Goal: Task Accomplishment & Management: Complete application form

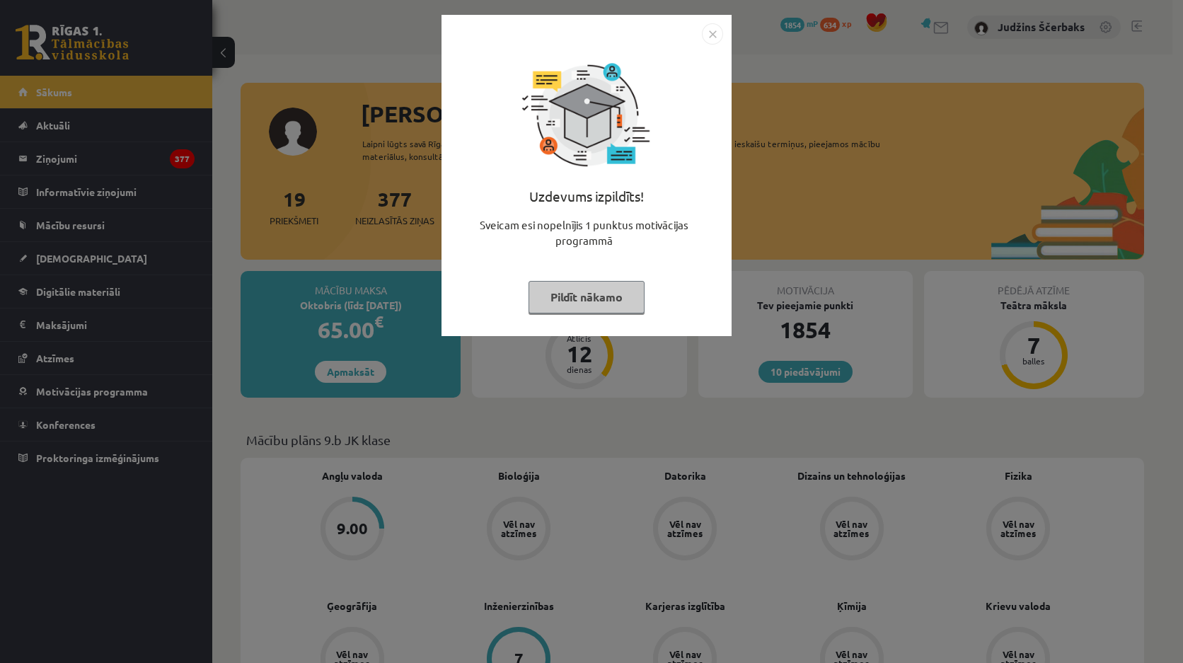
click at [712, 35] on img "Close" at bounding box center [712, 33] width 21 height 21
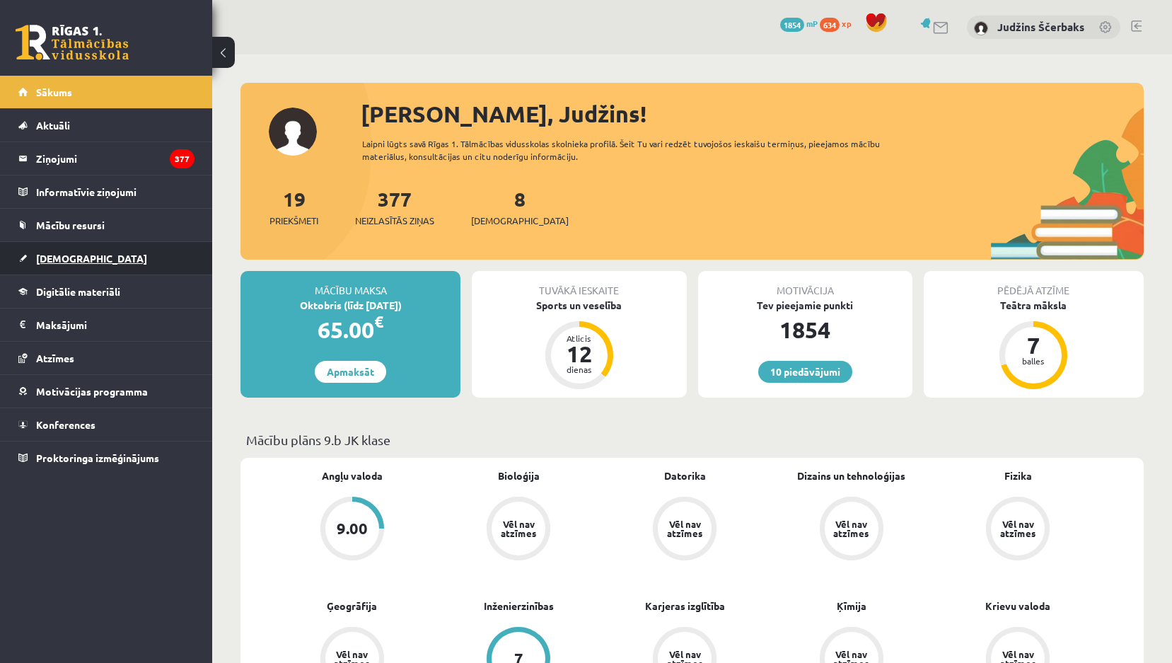
click at [35, 253] on link "[DEMOGRAPHIC_DATA]" at bounding box center [106, 258] width 176 height 33
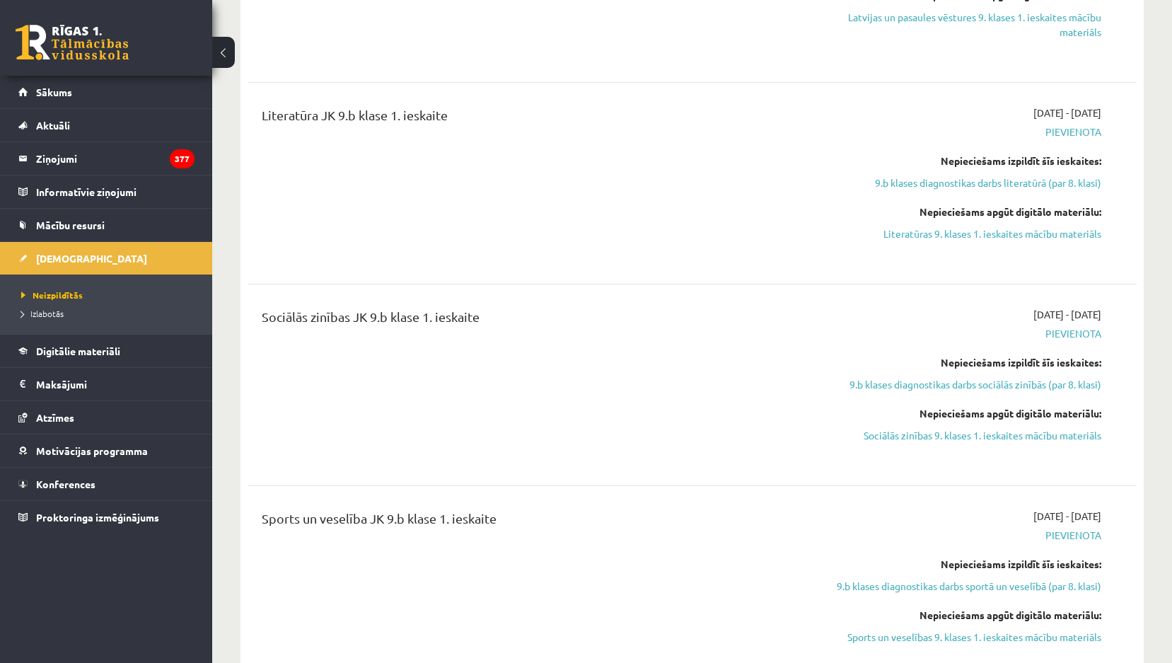
scroll to position [1132, 0]
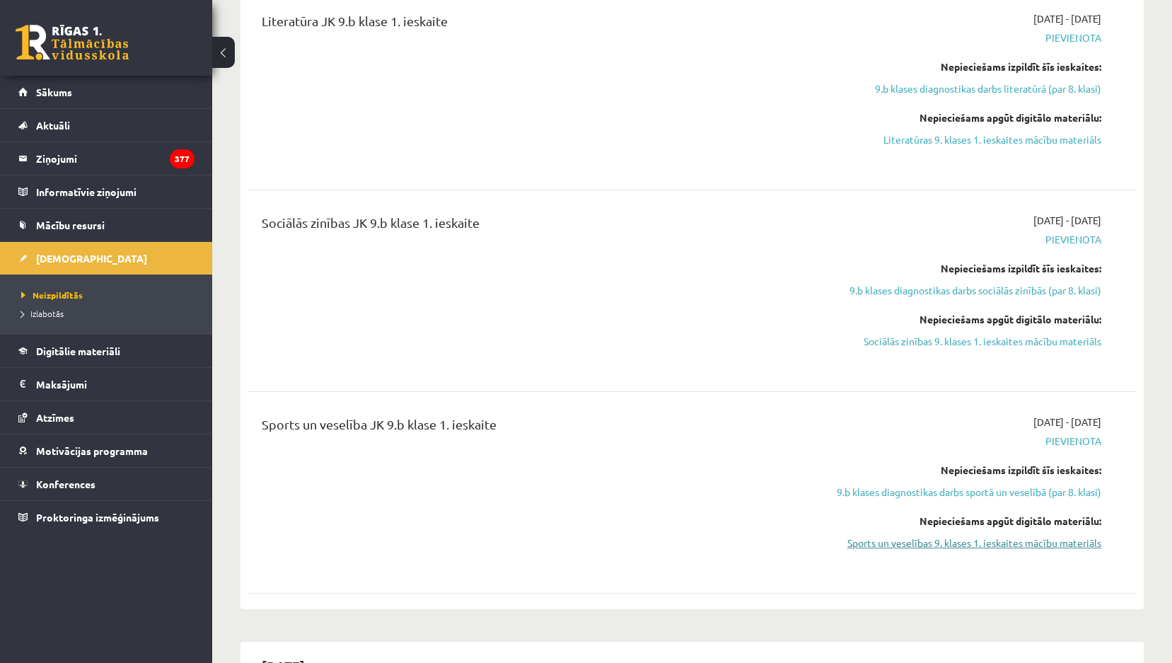
click at [922, 544] on link "Sports un veselības 9. klases 1. ieskaites mācību materiāls" at bounding box center [968, 542] width 266 height 15
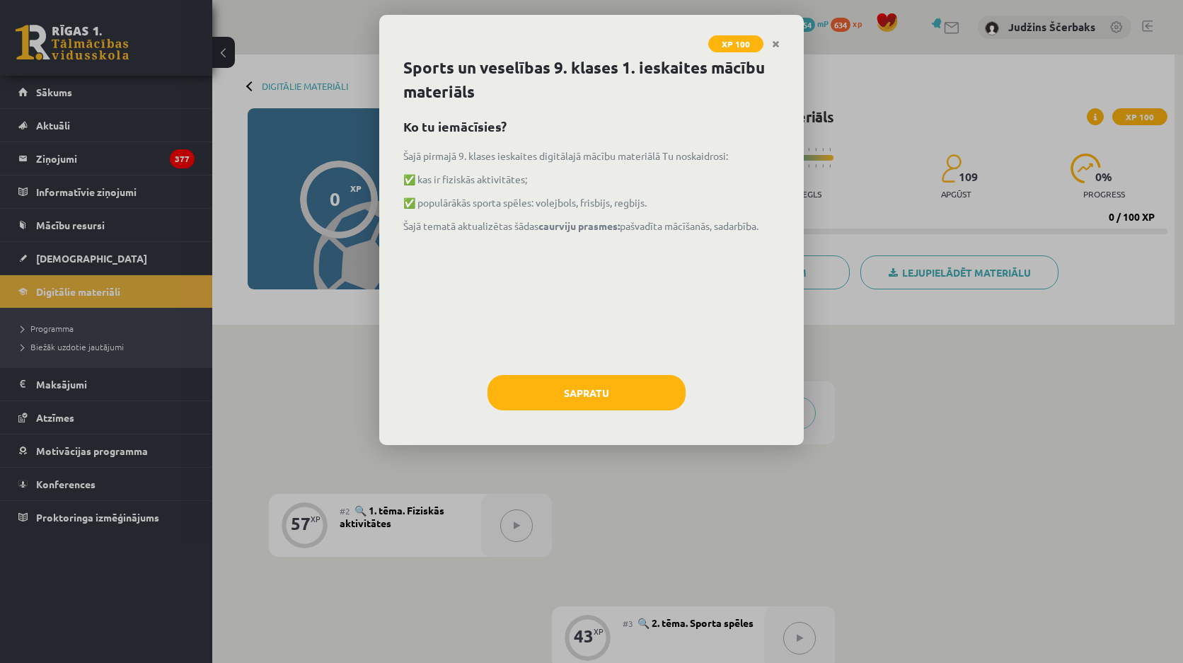
click at [636, 351] on div "Šajā pirmajā 9. klases ieskaites digitālajā mācību materiālā Tu noskaidrosi: ✅ …" at bounding box center [591, 255] width 376 height 212
click at [639, 366] on div "Sports un veselības 9. klases 1. ieskaites mācību materiāls Ko tu iemācīsies? Š…" at bounding box center [591, 250] width 424 height 389
click at [648, 393] on button "Sapratu" at bounding box center [586, 392] width 198 height 35
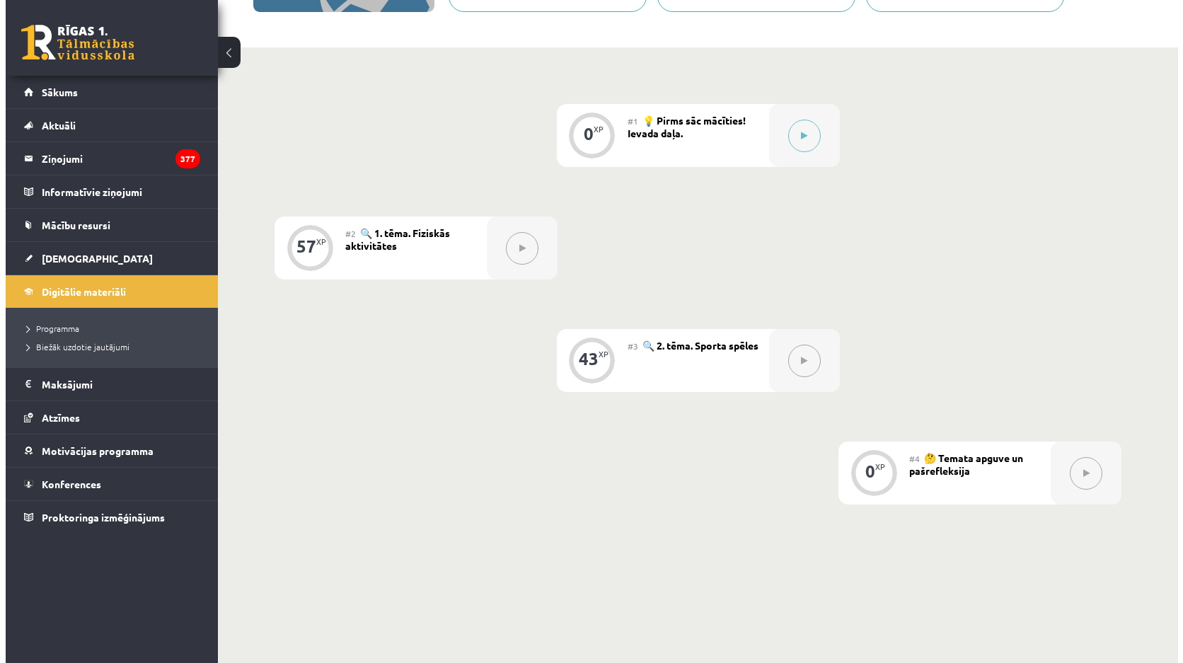
scroll to position [154, 0]
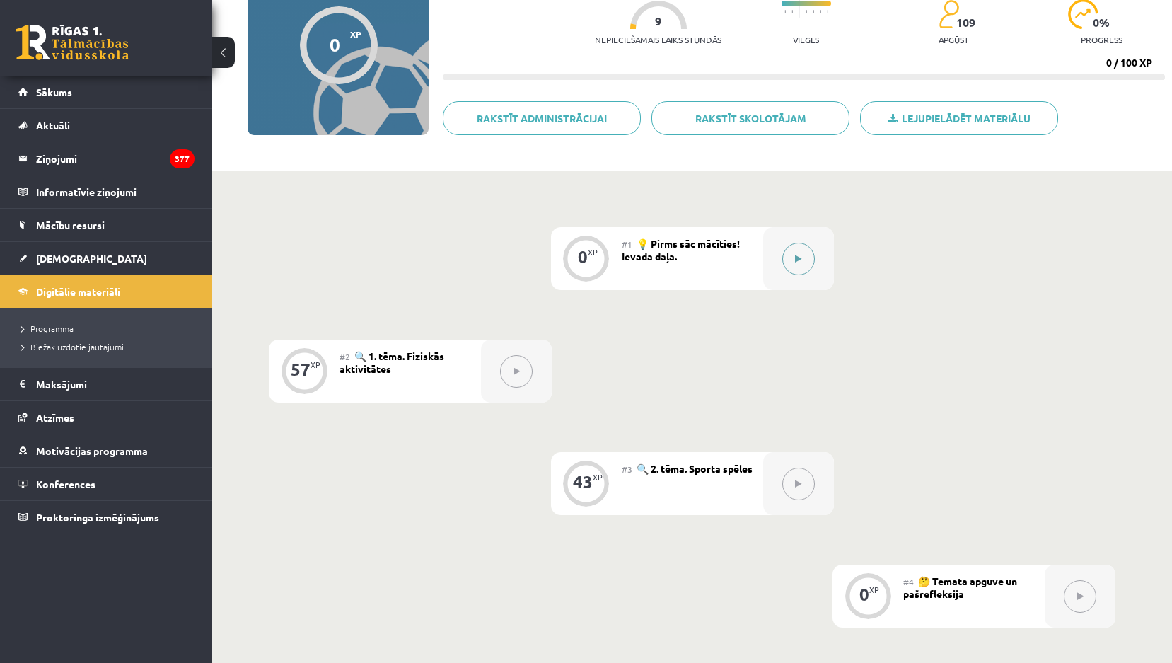
click at [788, 269] on button at bounding box center [798, 259] width 33 height 33
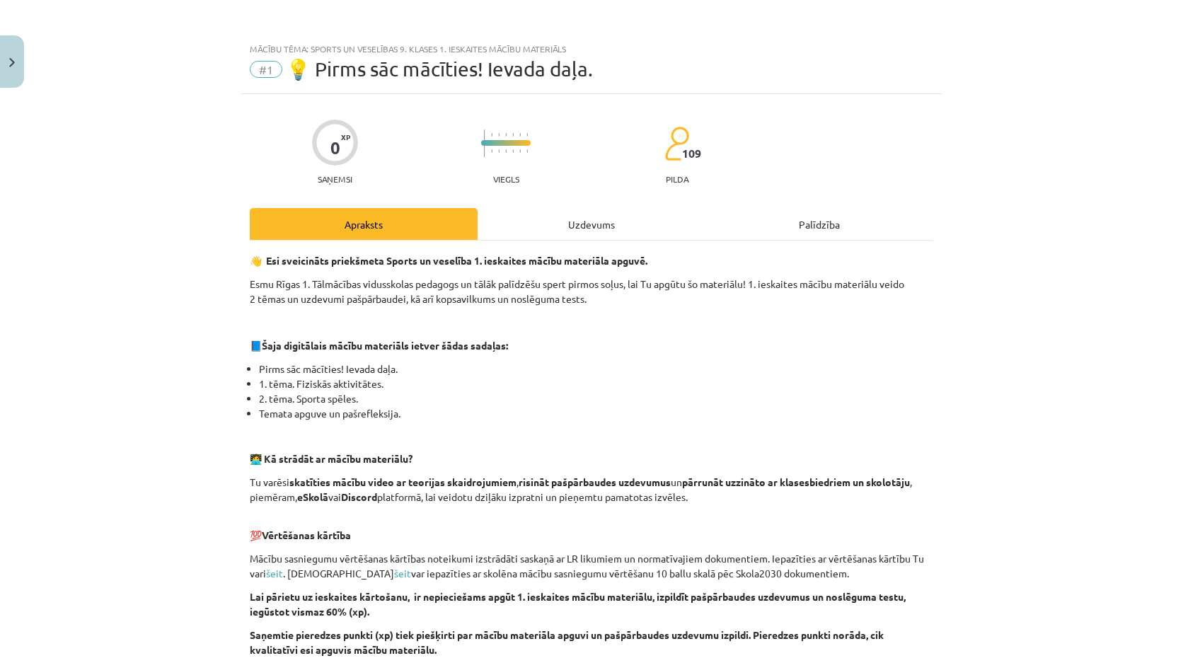
click at [676, 227] on div "Uzdevums" at bounding box center [591, 224] width 228 height 32
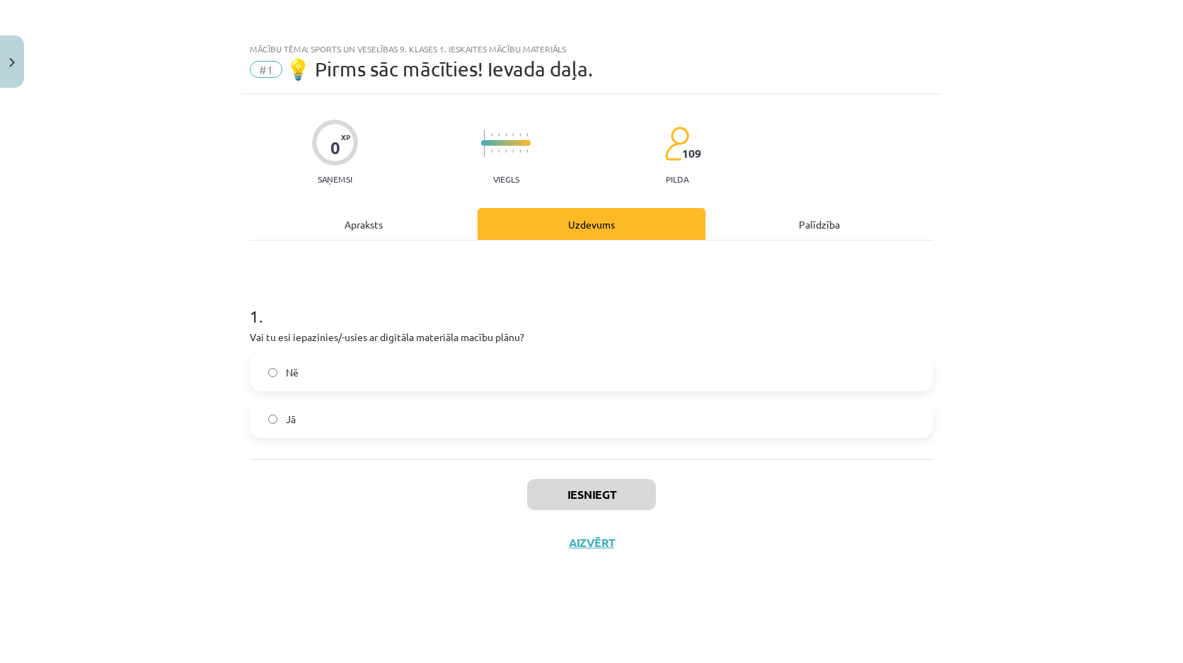
click at [499, 405] on label "Jā" at bounding box center [591, 418] width 681 height 35
click at [604, 511] on div "Iesniegt Aizvērt" at bounding box center [591, 508] width 683 height 99
click at [612, 504] on button "Iesniegt" at bounding box center [591, 494] width 129 height 31
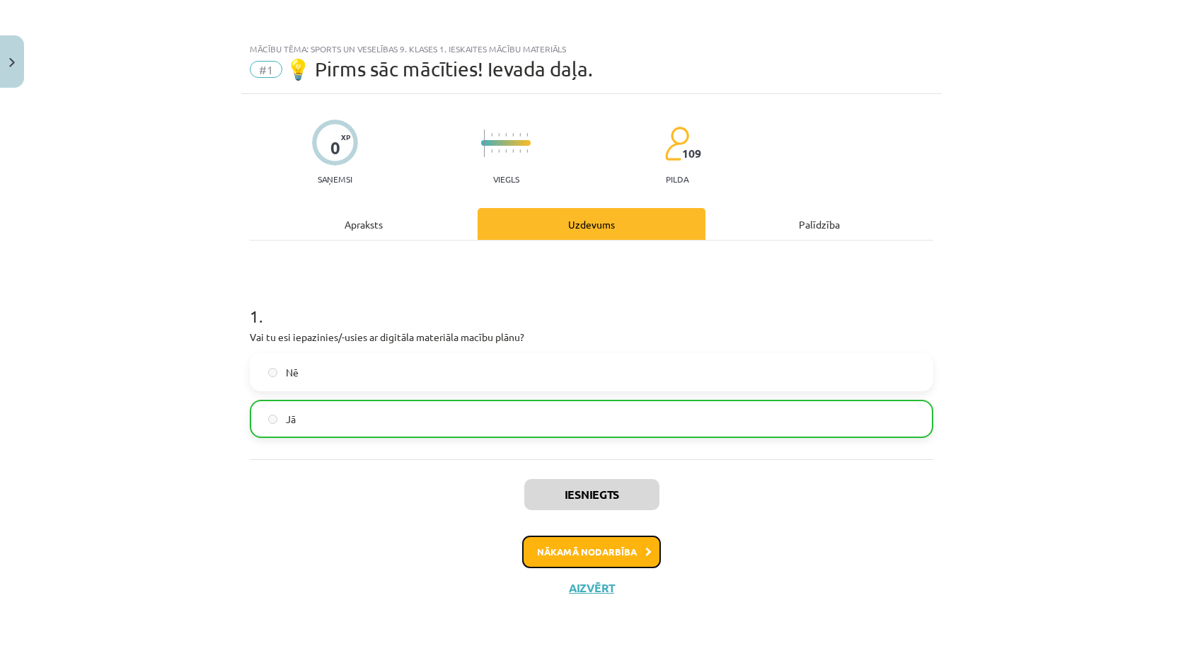
click at [580, 555] on button "Nākamā nodarbība" at bounding box center [591, 551] width 139 height 33
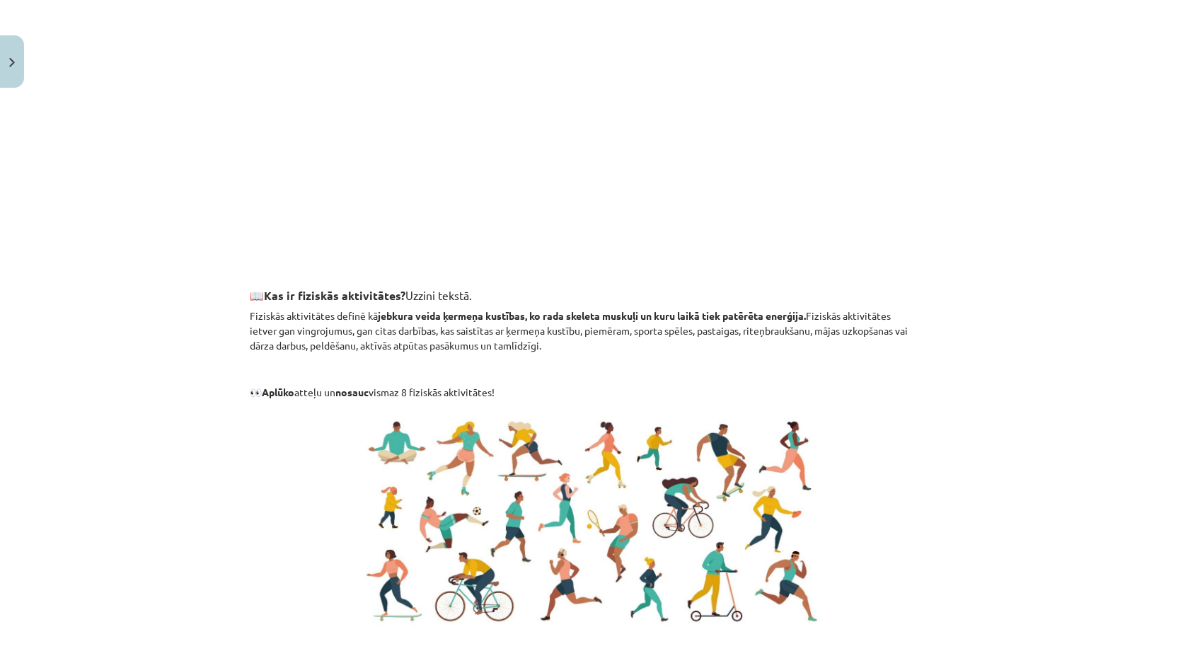
scroll to position [212, 0]
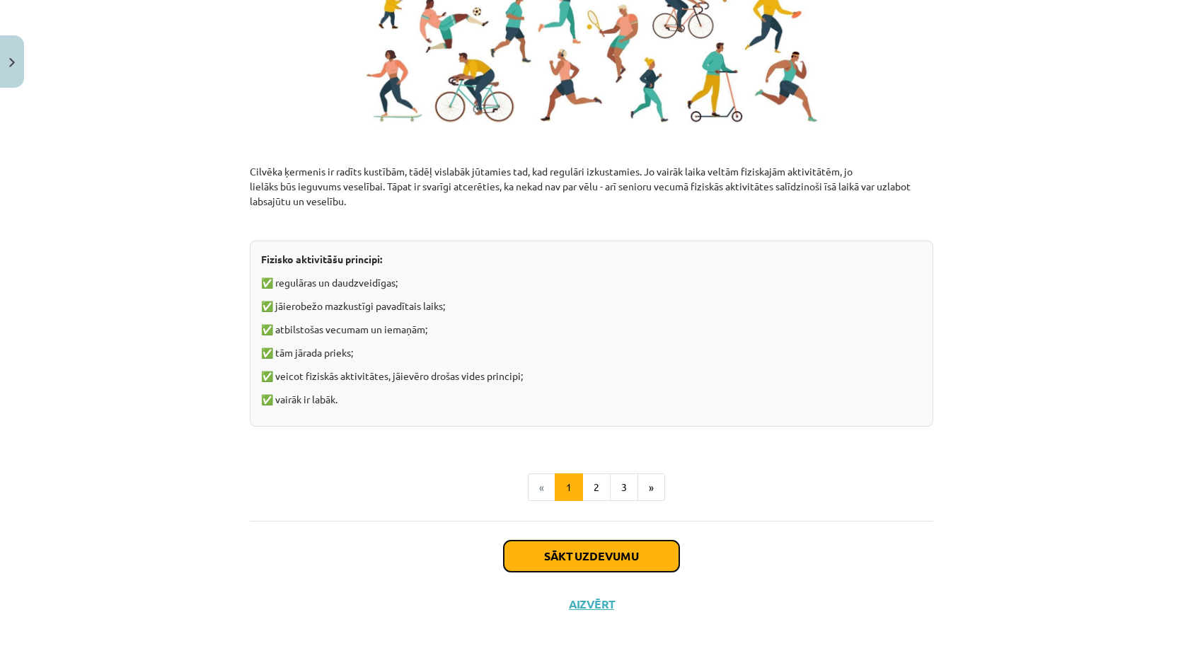
click at [579, 553] on button "Sākt uzdevumu" at bounding box center [591, 555] width 175 height 31
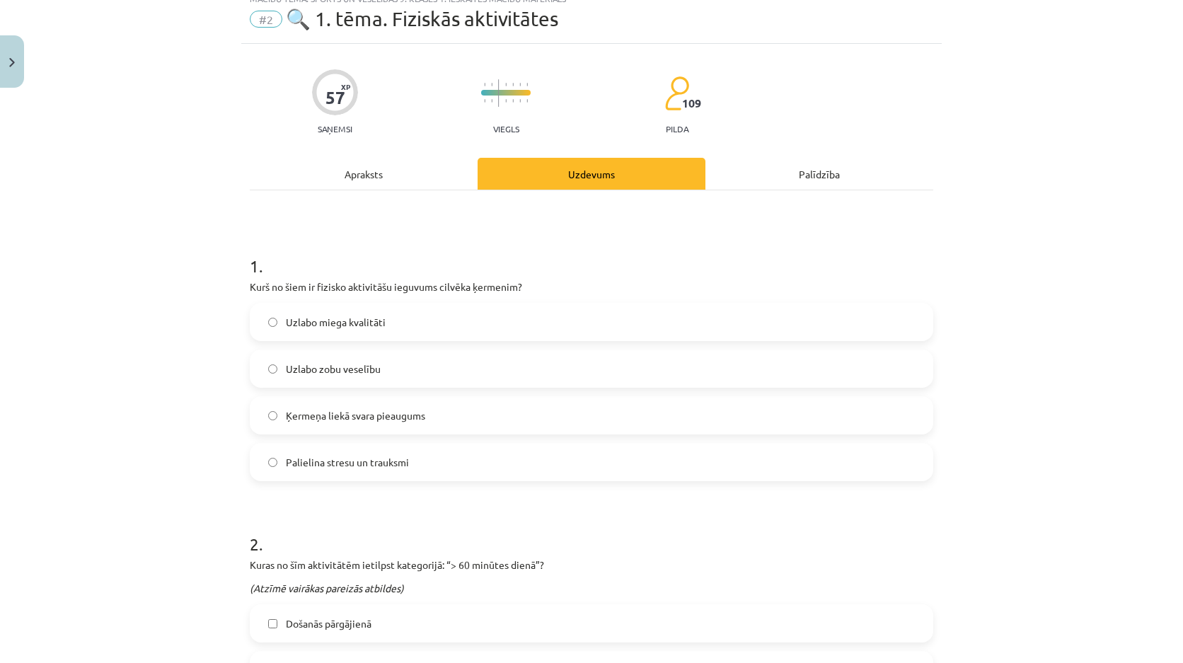
scroll to position [35, 0]
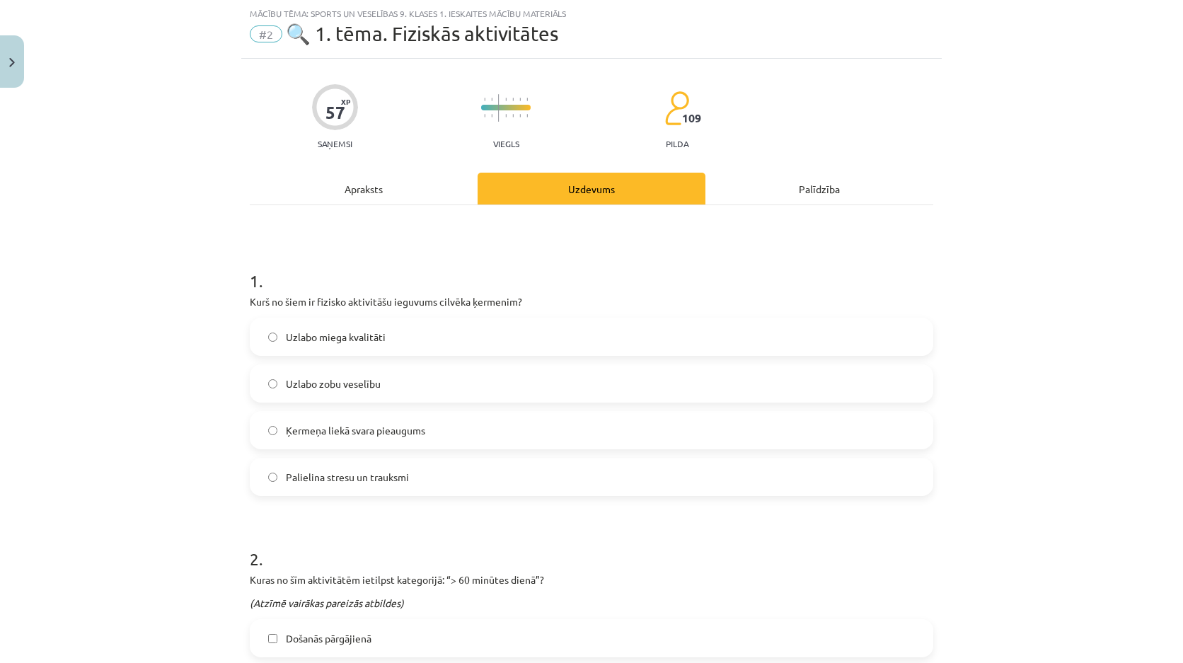
drag, startPoint x: 260, startPoint y: 282, endPoint x: 334, endPoint y: 330, distance: 88.5
click at [294, 303] on div "Mācību tēma: Sports un veselības 9. klases 1. ieskaites mācību materiāls #2 🔍 1…" at bounding box center [591, 331] width 1183 height 663
click at [250, 286] on h1 "1 ." at bounding box center [591, 268] width 683 height 44
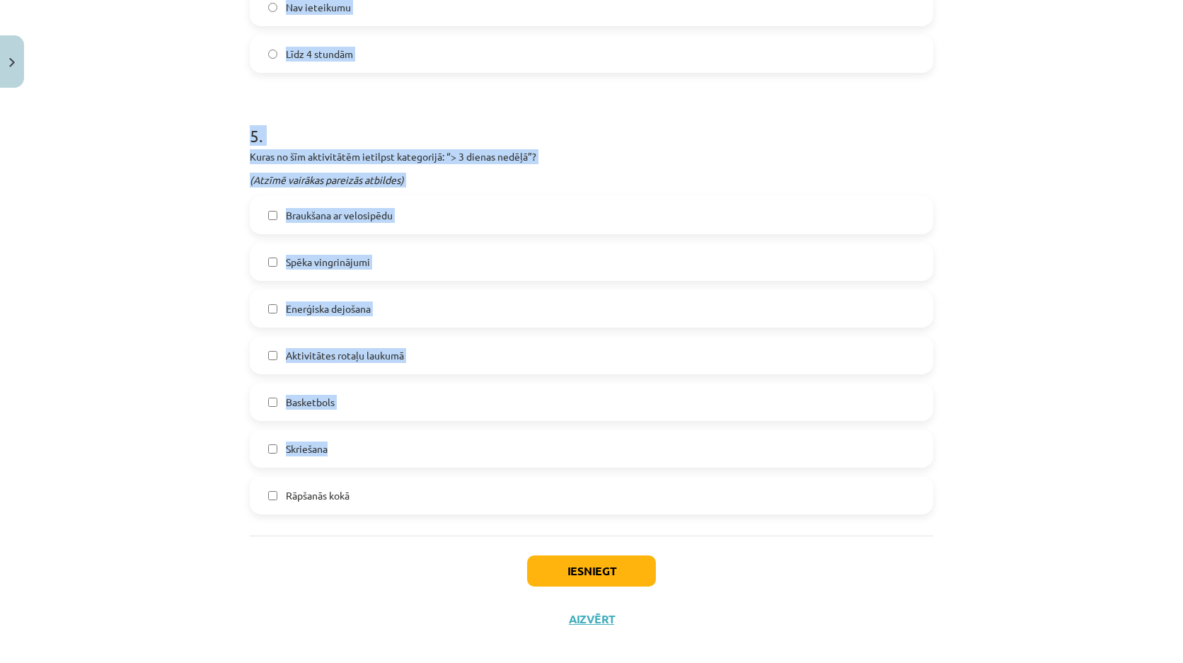
scroll to position [1495, 0]
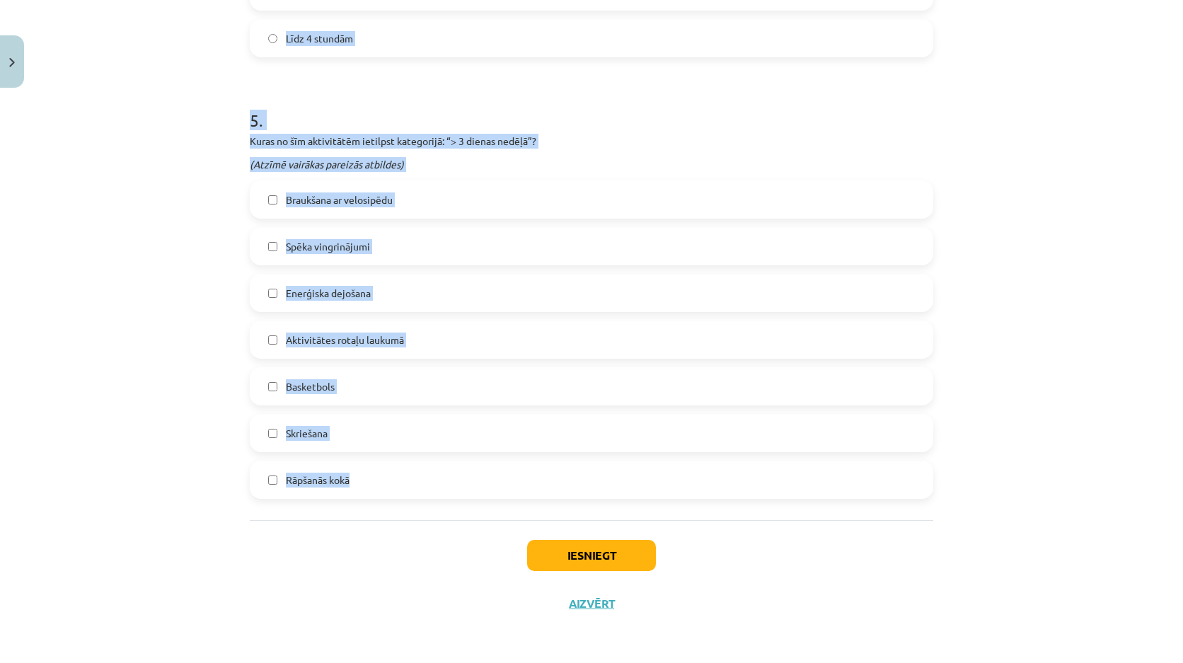
drag, startPoint x: 245, startPoint y: 281, endPoint x: 383, endPoint y: 470, distance: 234.3
click at [383, 470] on div "Mācību tēma: Sports un veselības 9. klases 1. ieskaites mācību materiāls #2 🔍 1…" at bounding box center [591, 331] width 1183 height 663
copy form "1 . Kurš no šiem ir fizisko aktivitāšu ieguvums cilvēka ķermenim? Uzlabo miega …"
click at [504, 135] on p "Kuras no šīm aktivitātēm ietilpst kategorijā: “> 3 dienas nedēļā”?" at bounding box center [591, 141] width 683 height 15
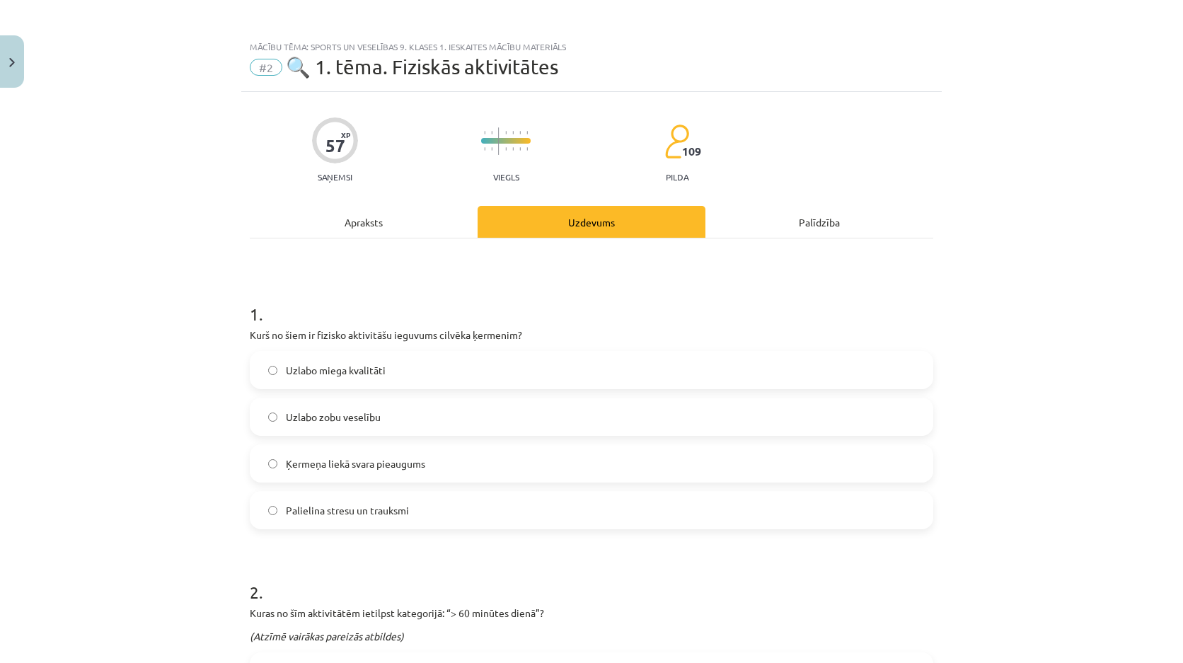
scroll to position [0, 0]
click at [349, 386] on label "Uzlabo miega kvalitāti" at bounding box center [591, 371] width 681 height 35
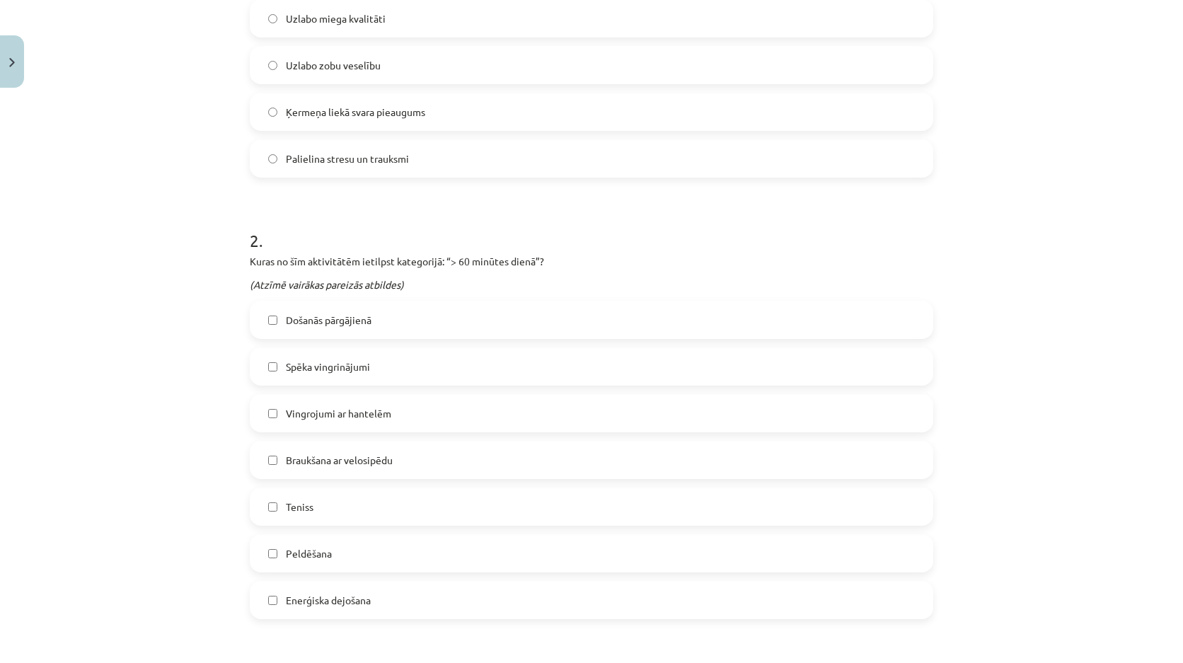
scroll to position [495, 0]
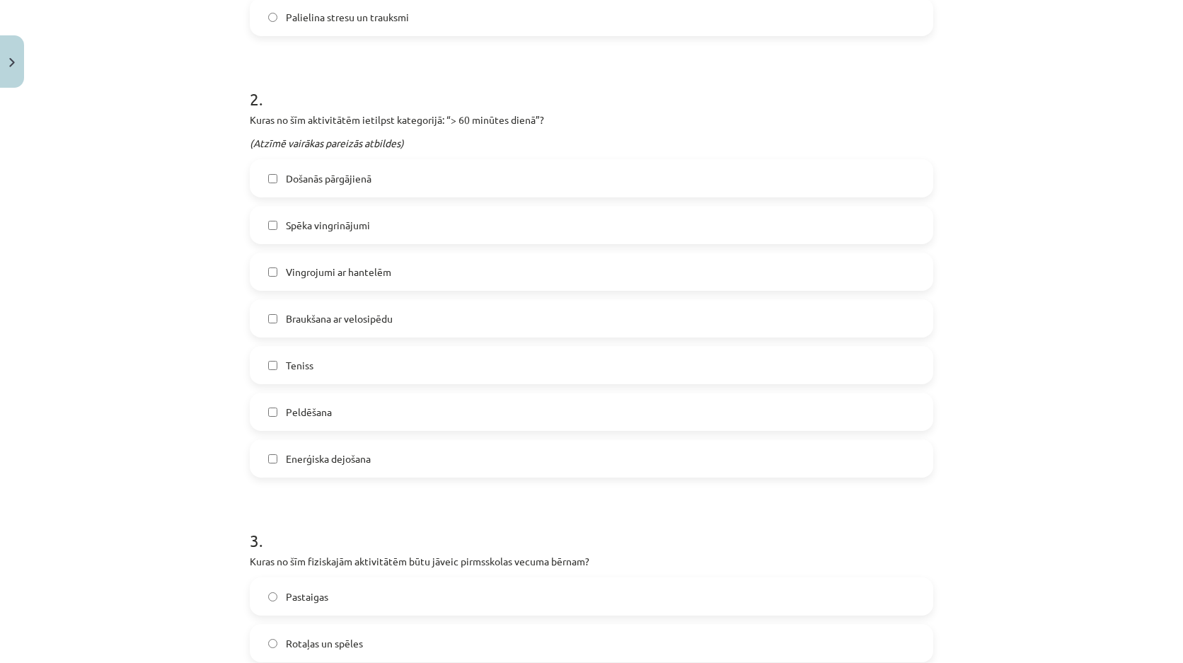
click at [323, 178] on span "Došanās pārgājienā" at bounding box center [329, 178] width 86 height 15
click at [340, 366] on label "Teniss" at bounding box center [591, 364] width 681 height 35
click at [347, 306] on label "Braukšana ar velosipēdu" at bounding box center [591, 318] width 681 height 35
drag, startPoint x: 284, startPoint y: 407, endPoint x: 369, endPoint y: 344, distance: 106.1
click at [286, 408] on span "Peldēšana" at bounding box center [309, 412] width 46 height 15
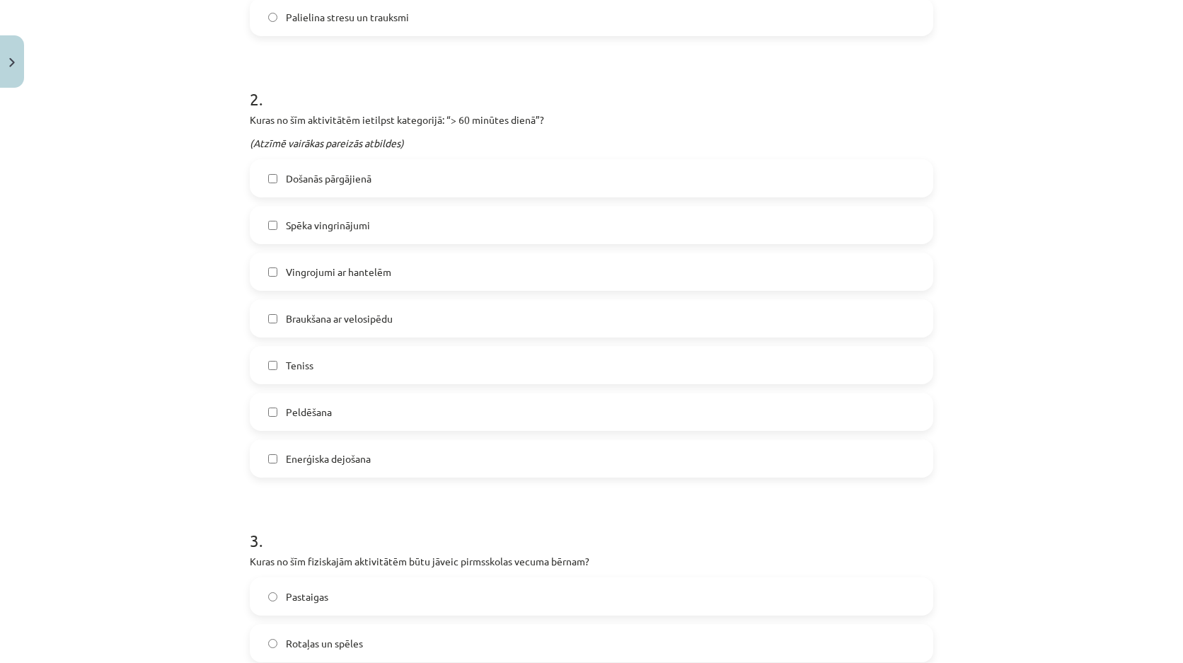
click at [337, 277] on span "Vingrojumi ar hantelēm" at bounding box center [338, 272] width 105 height 15
click at [373, 270] on span "Vingrojumi ar hantelēm" at bounding box center [338, 272] width 105 height 15
click at [423, 444] on label "Enerģiska dejošana" at bounding box center [591, 458] width 681 height 35
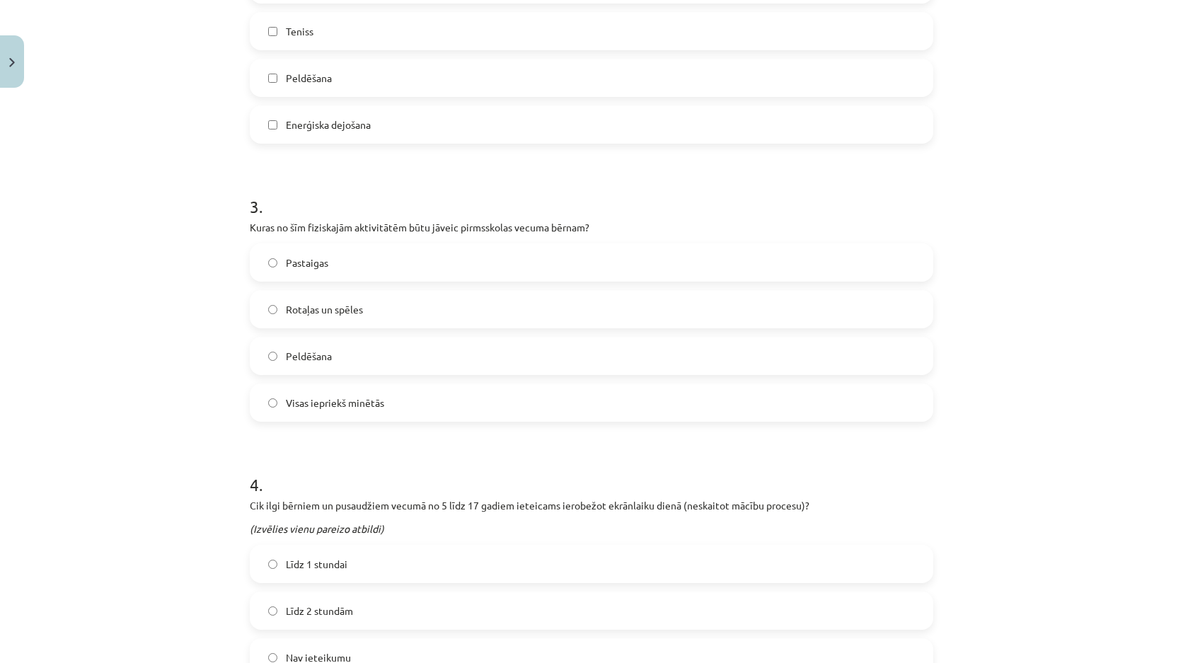
scroll to position [849, 0]
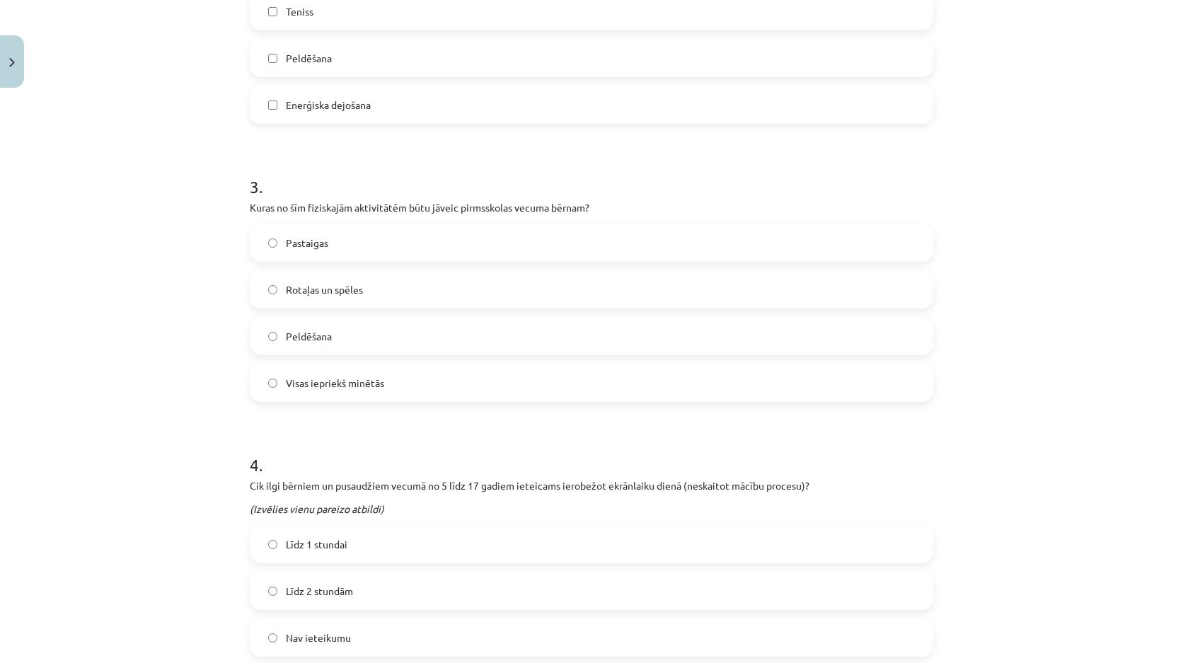
click at [308, 390] on span "Visas iepriekš minētās" at bounding box center [335, 383] width 98 height 15
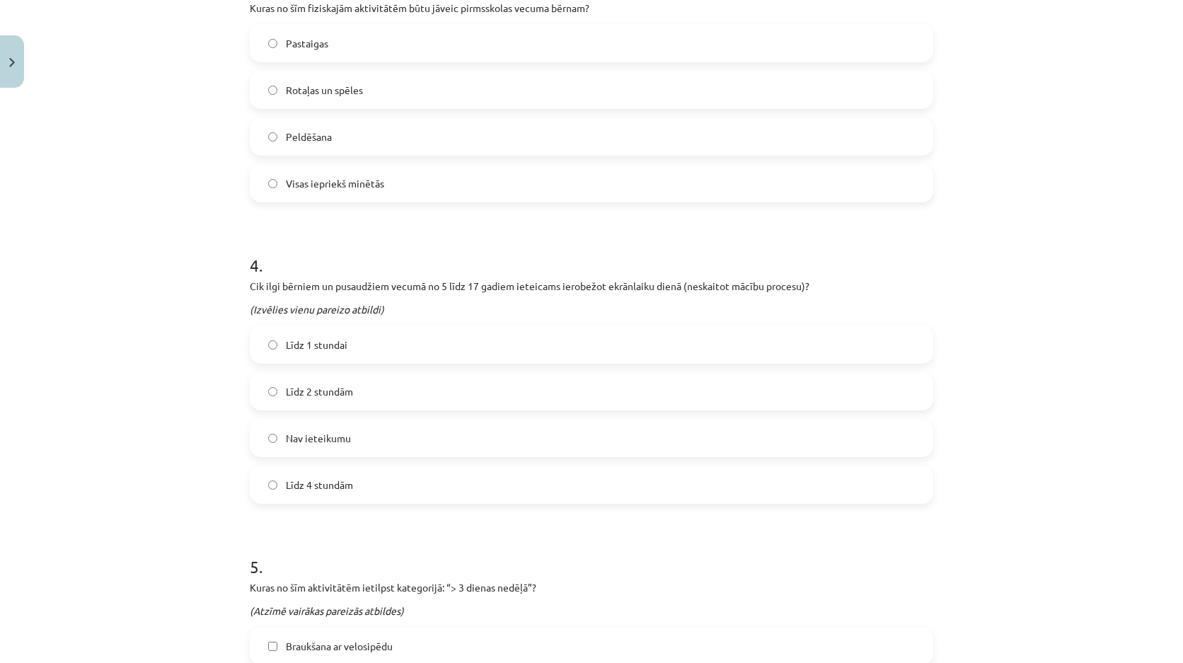
scroll to position [1273, 0]
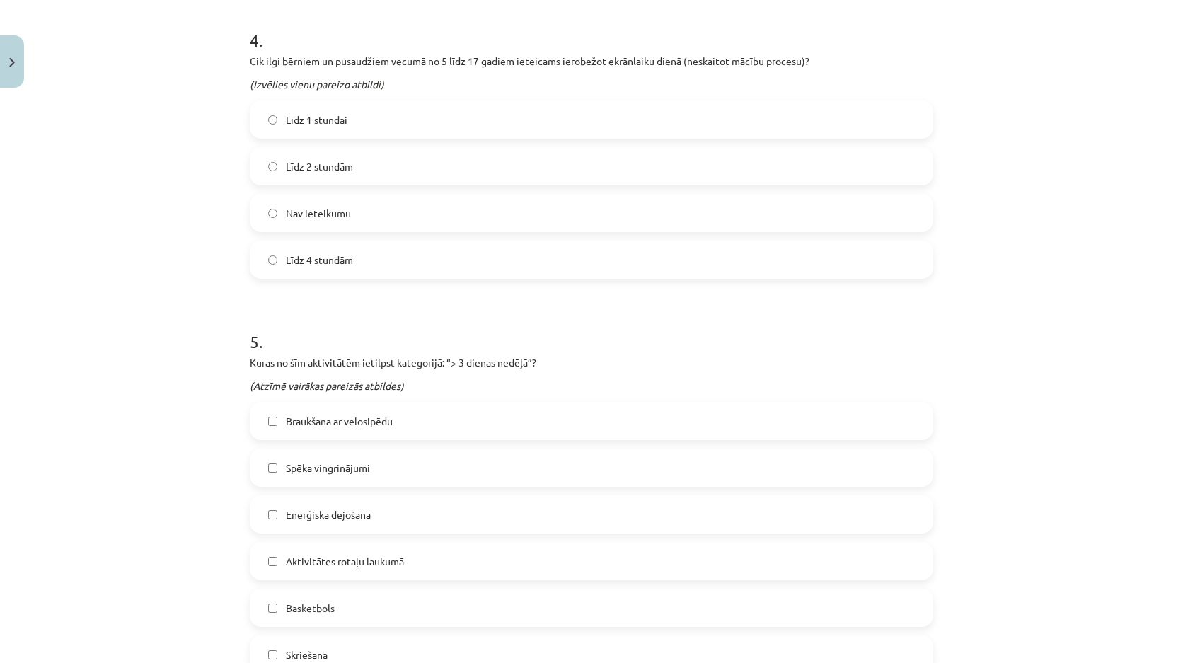
click at [337, 161] on span "Līdz 2 stundām" at bounding box center [319, 166] width 67 height 15
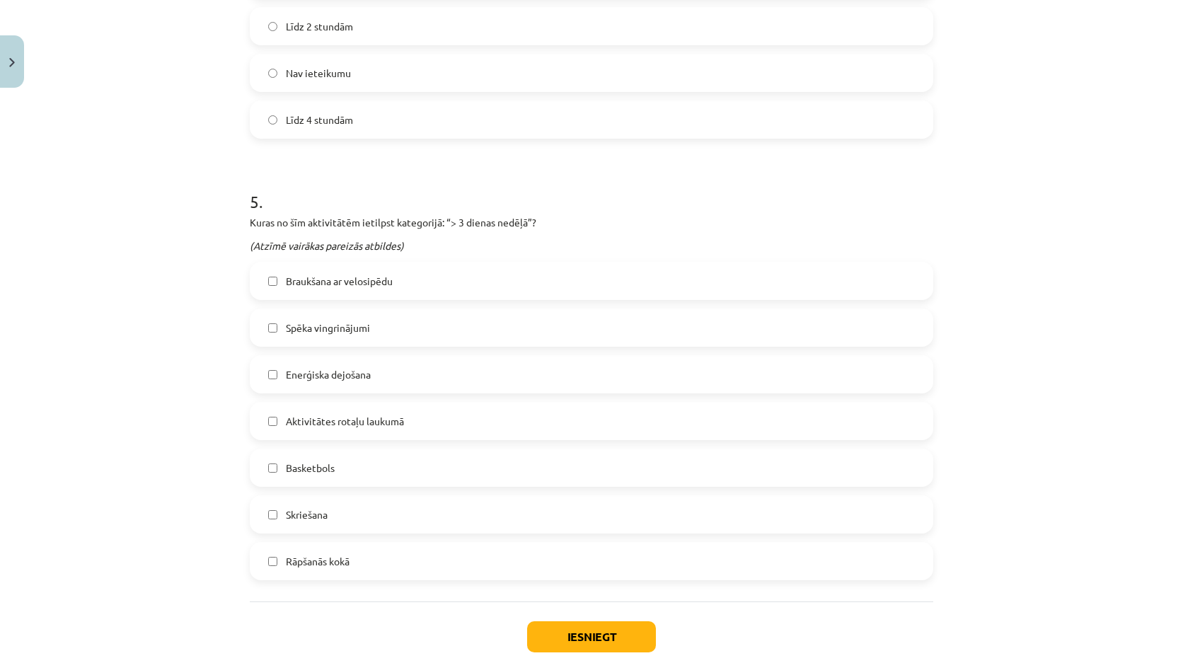
scroll to position [1415, 0]
click at [308, 470] on span "Basketbols" at bounding box center [310, 466] width 49 height 15
click at [311, 523] on label "Skriešana" at bounding box center [591, 512] width 681 height 35
click at [346, 326] on span "Spēka vingrinājumi" at bounding box center [328, 326] width 84 height 15
click at [372, 420] on span "Aktivitātes rotaļu laukumā" at bounding box center [345, 419] width 118 height 15
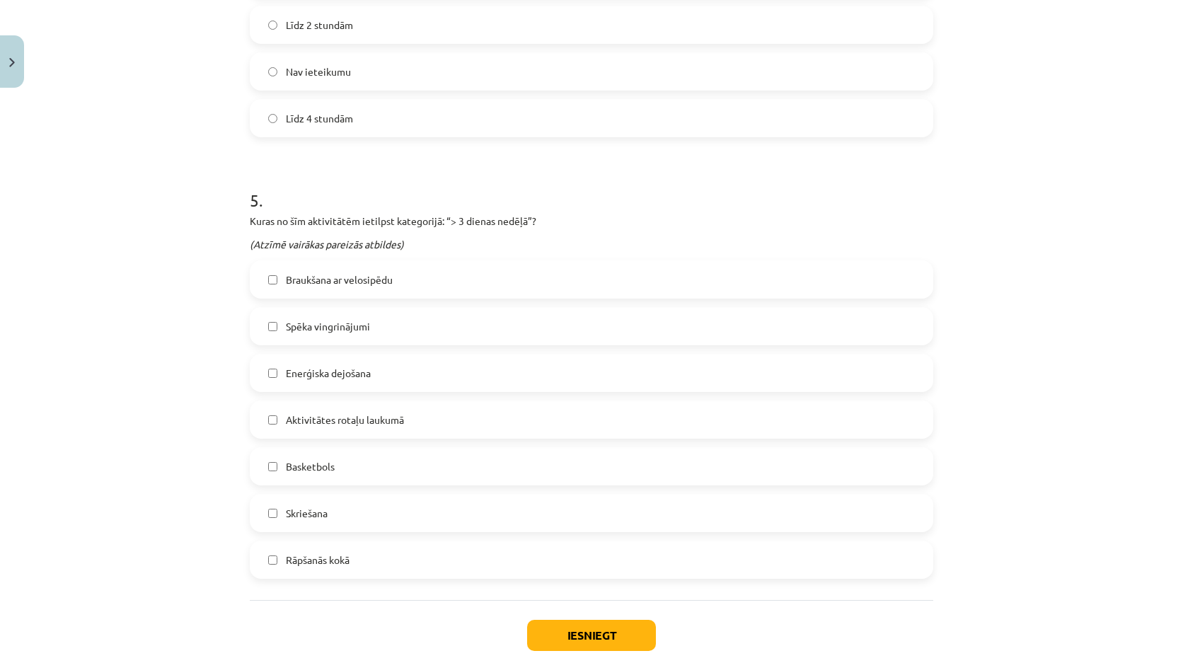
click at [332, 567] on label "Rāpšanās kokā" at bounding box center [591, 559] width 681 height 35
click at [551, 627] on button "Iesniegt" at bounding box center [591, 635] width 129 height 31
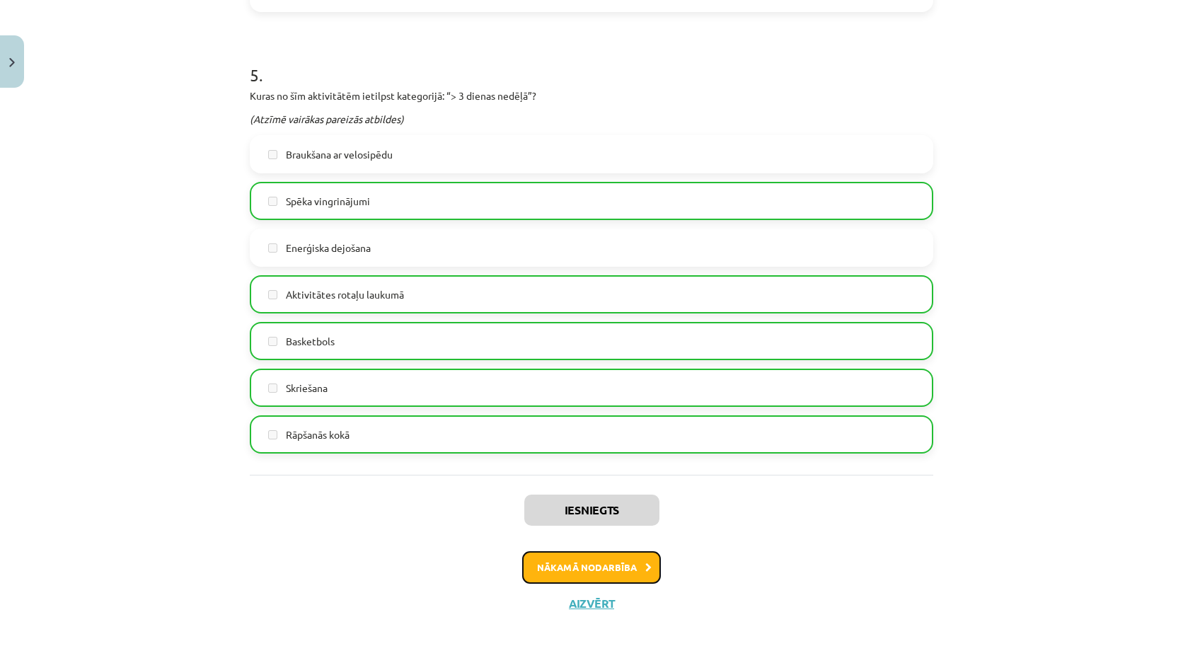
click at [594, 560] on button "Nākamā nodarbība" at bounding box center [591, 567] width 139 height 33
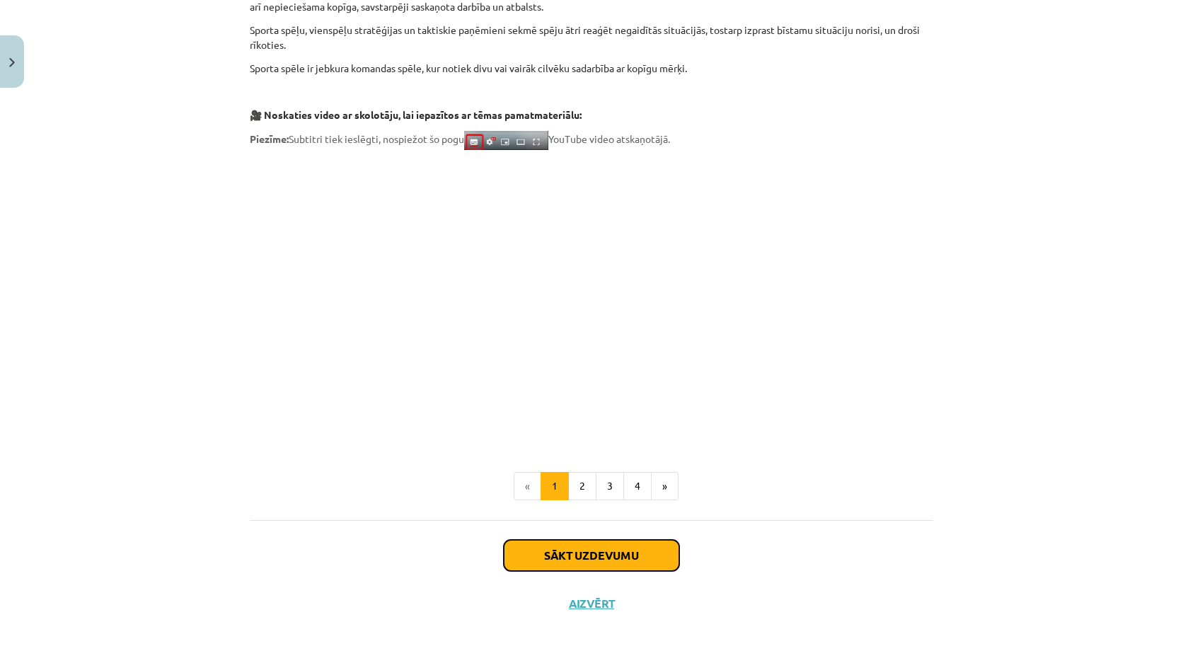
click at [584, 545] on button "Sākt uzdevumu" at bounding box center [591, 555] width 175 height 31
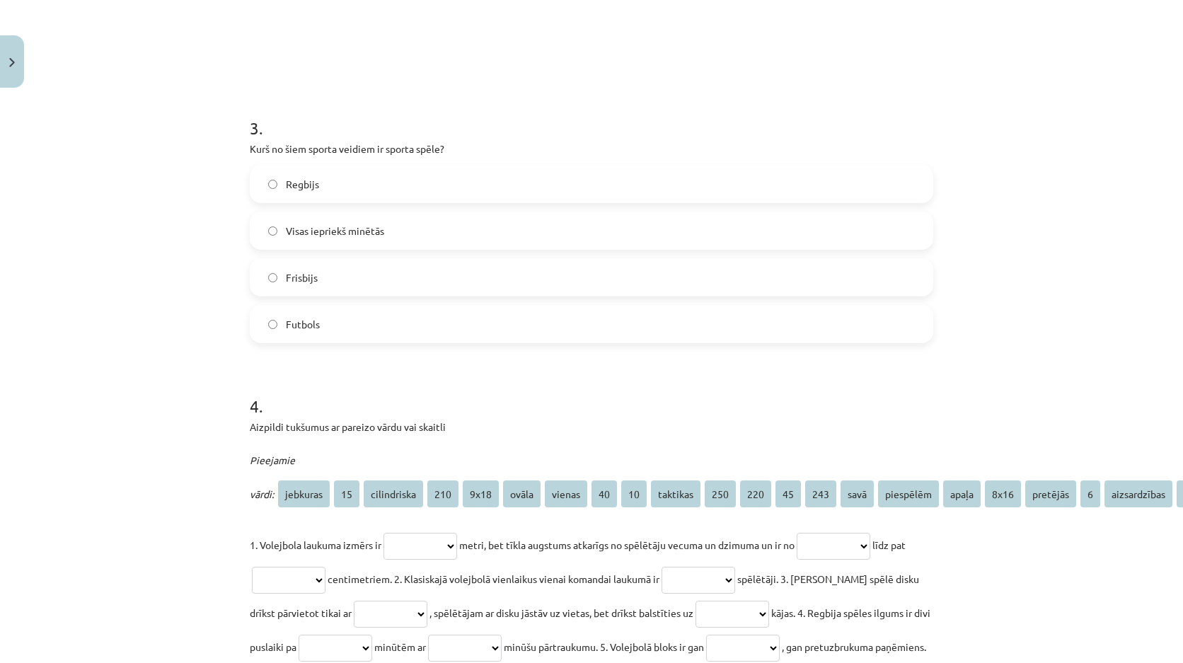
scroll to position [814, 0]
click at [306, 227] on span "Visas iepriekš minētās" at bounding box center [335, 229] width 98 height 15
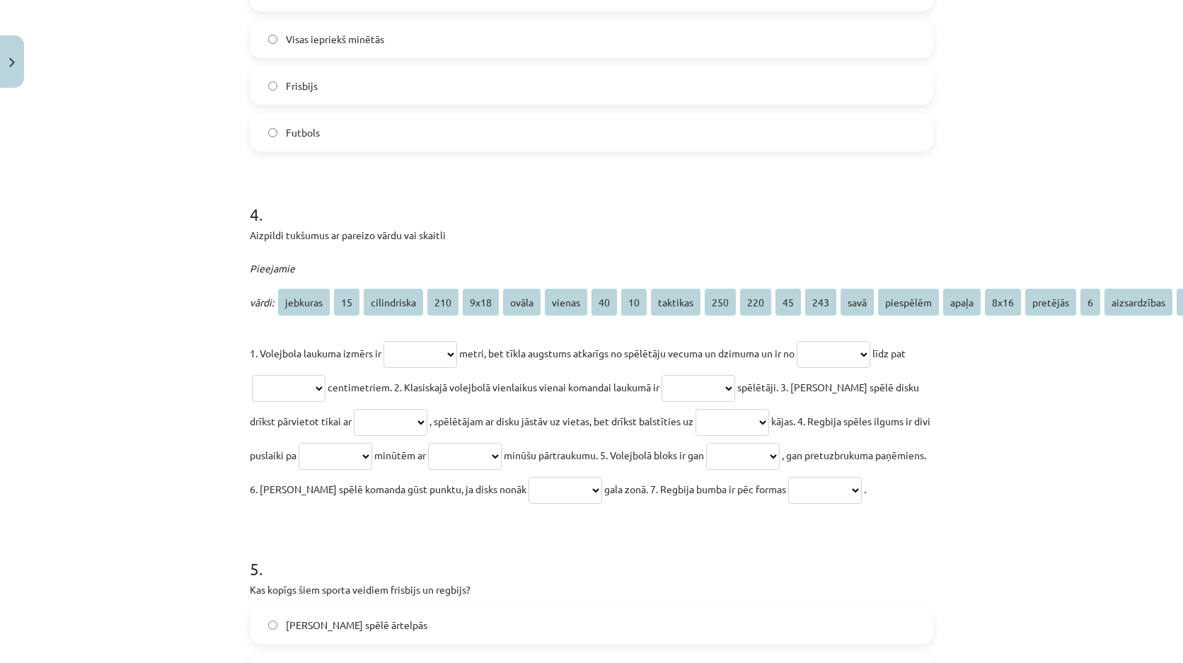
scroll to position [1026, 0]
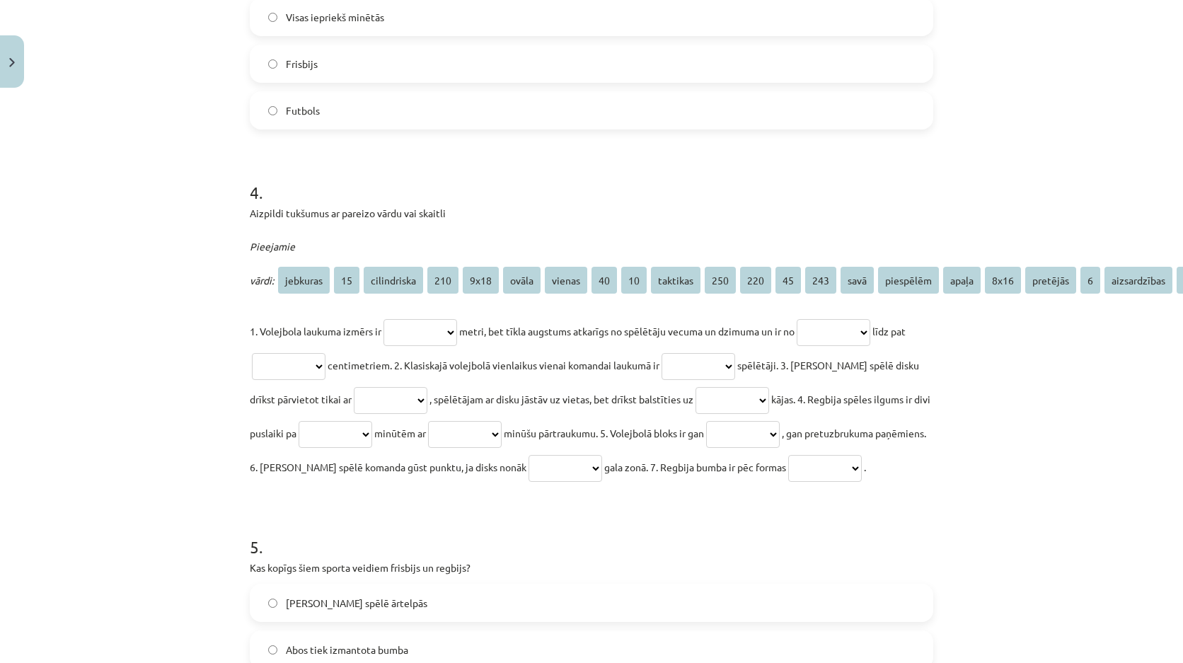
click at [429, 324] on select "**********" at bounding box center [420, 332] width 74 height 27
click at [584, 324] on p "**********" at bounding box center [591, 399] width 683 height 170
click at [410, 322] on select "**********" at bounding box center [420, 332] width 74 height 27
click at [838, 320] on select "**********" at bounding box center [834, 332] width 74 height 27
drag, startPoint x: 985, startPoint y: 361, endPoint x: 986, endPoint y: 340, distance: 21.3
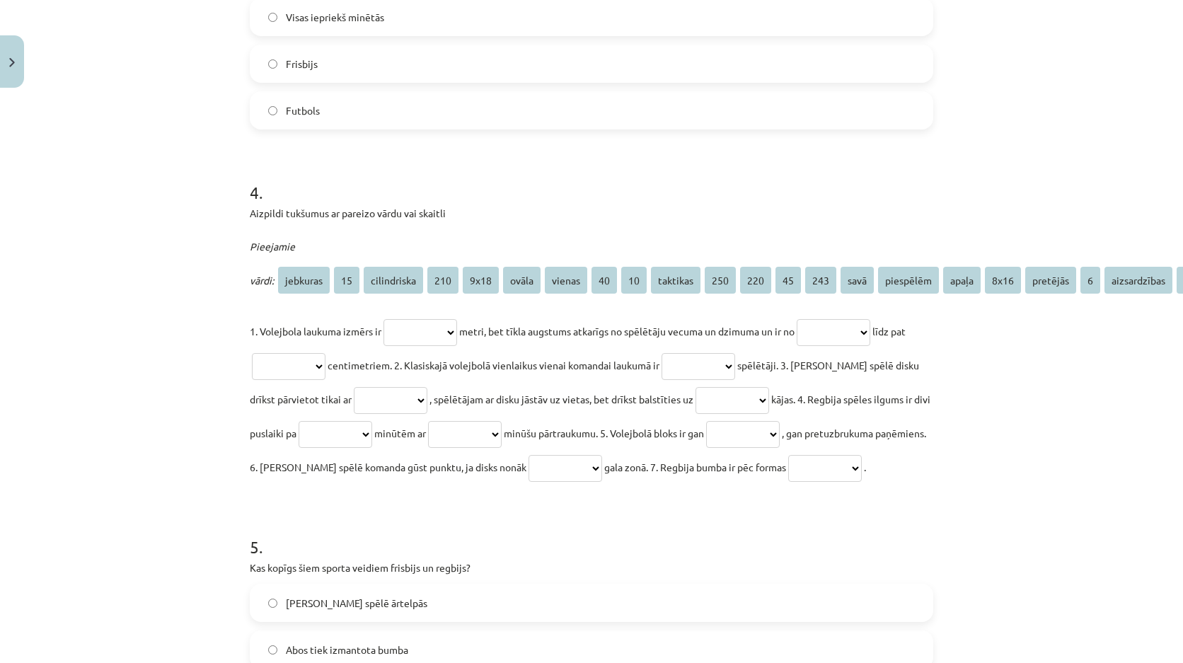
click at [985, 357] on div "**********" at bounding box center [591, 331] width 1183 height 663
click at [325, 366] on select "**********" at bounding box center [289, 366] width 74 height 27
click at [334, 428] on span "kājas. 4. Regbija spēles ilgums ir divi puslaiki pa" at bounding box center [590, 416] width 681 height 47
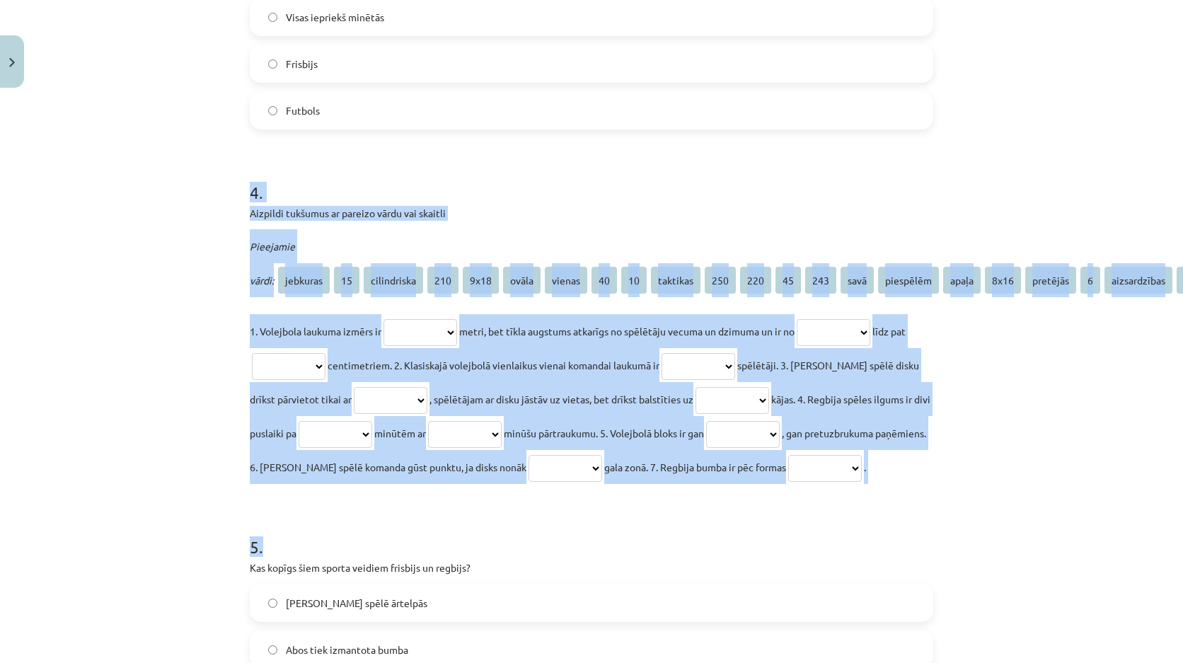
drag, startPoint x: 224, startPoint y: 196, endPoint x: 647, endPoint y: 520, distance: 532.8
click at [647, 520] on div "**********" at bounding box center [591, 331] width 1183 height 663
copy form "**********"
click at [431, 297] on div "**********" at bounding box center [591, 356] width 683 height 255
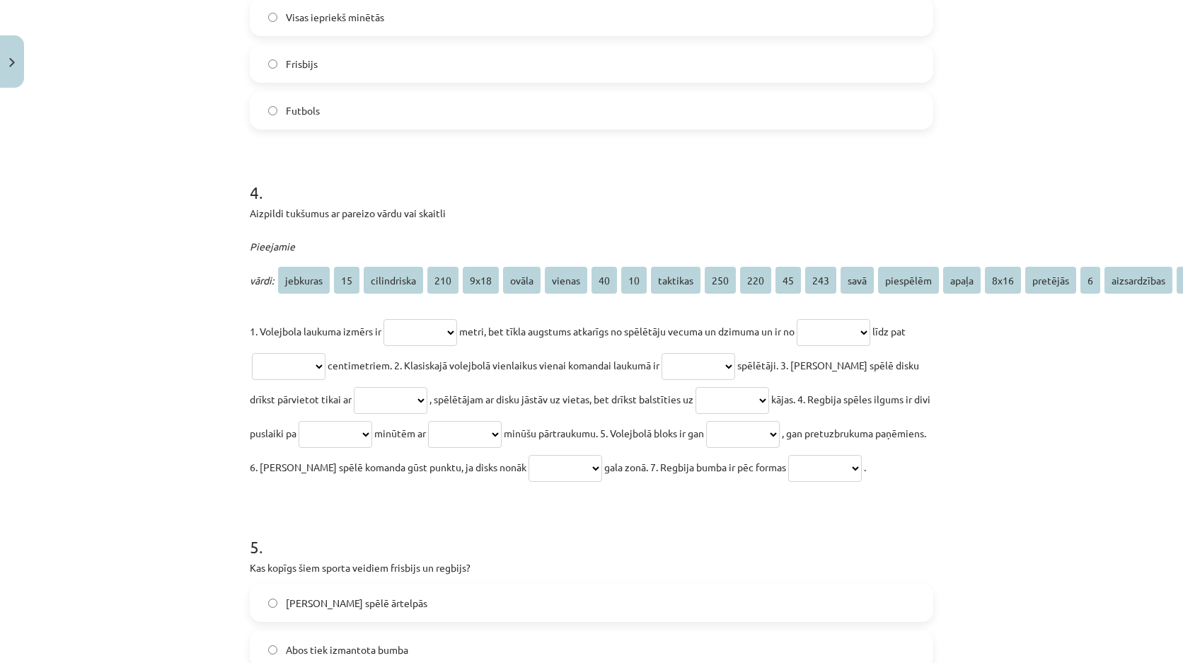
click at [417, 325] on select "**********" at bounding box center [420, 332] width 74 height 27
select select "****"
click at [383, 319] on select "**********" at bounding box center [420, 332] width 74 height 27
drag, startPoint x: 878, startPoint y: 340, endPoint x: 874, endPoint y: 330, distance: 10.8
click at [870, 340] on select "**********" at bounding box center [834, 332] width 74 height 27
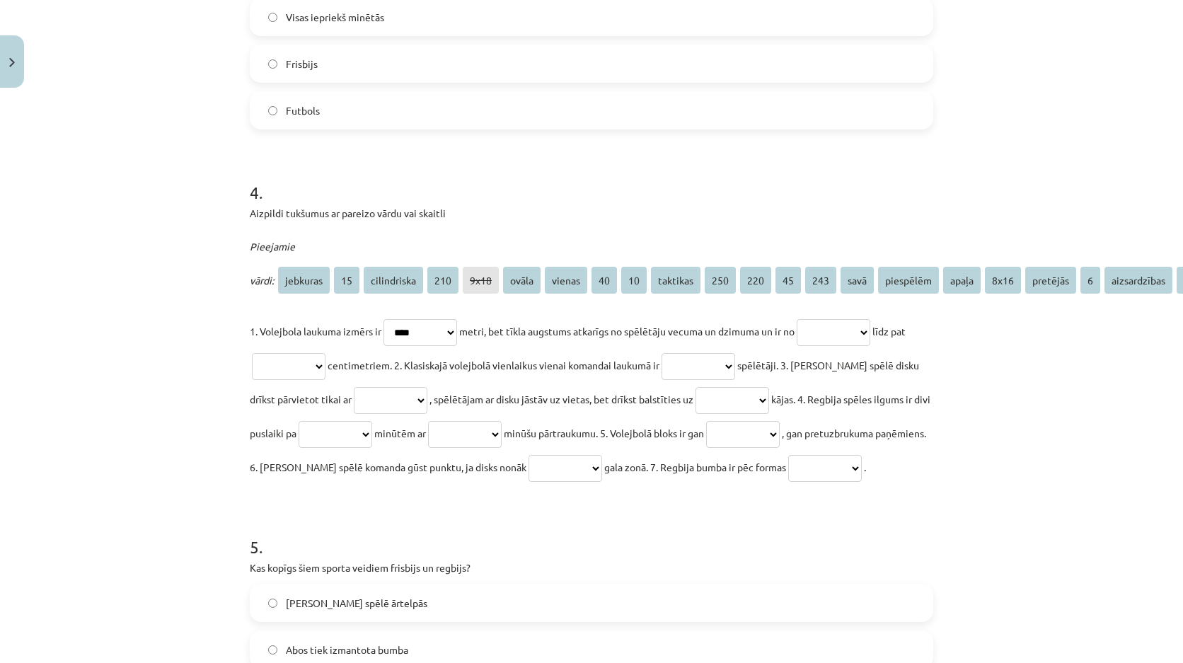
select select "***"
click at [812, 319] on select "**********" at bounding box center [834, 332] width 74 height 27
click at [306, 374] on select "**********" at bounding box center [289, 366] width 74 height 27
select select "***"
click at [263, 353] on select "**********" at bounding box center [289, 366] width 74 height 27
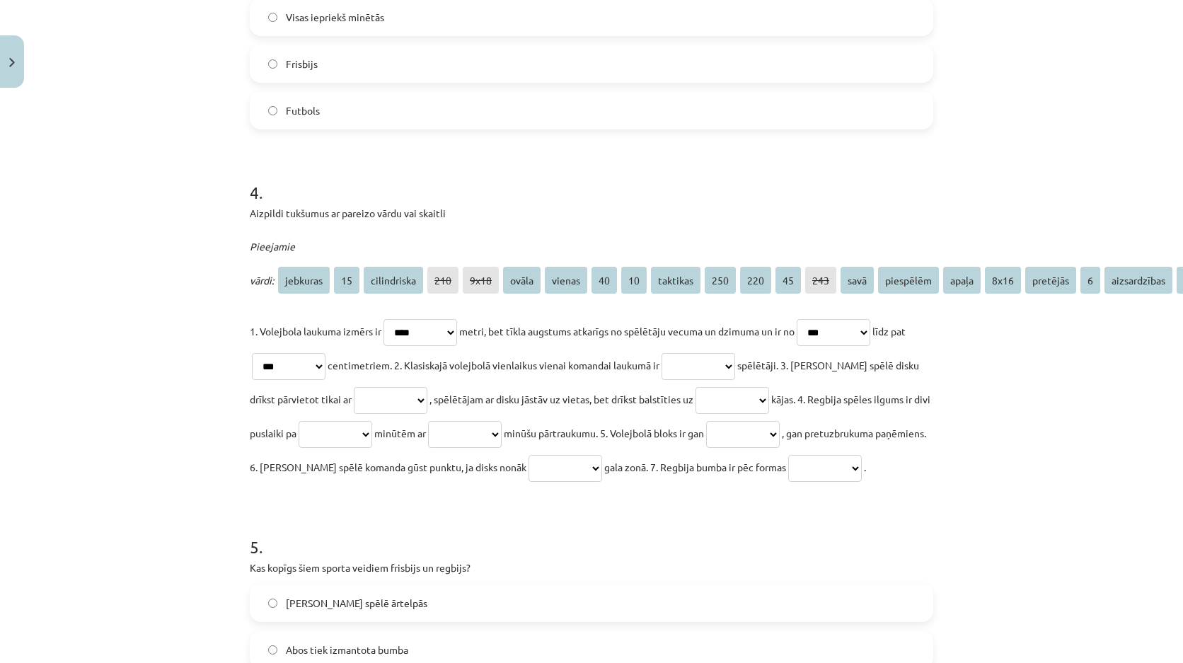
click at [719, 353] on select "**********" at bounding box center [698, 366] width 74 height 27
select select "*"
click at [689, 353] on select "**********" at bounding box center [698, 366] width 74 height 27
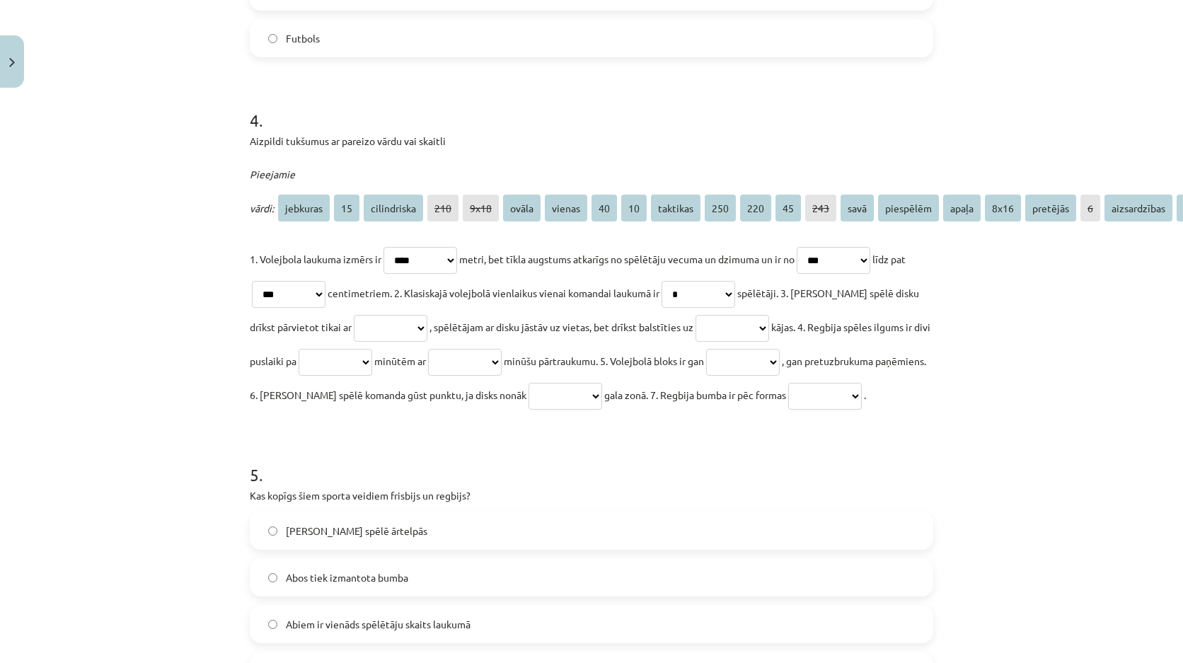
scroll to position [1167, 0]
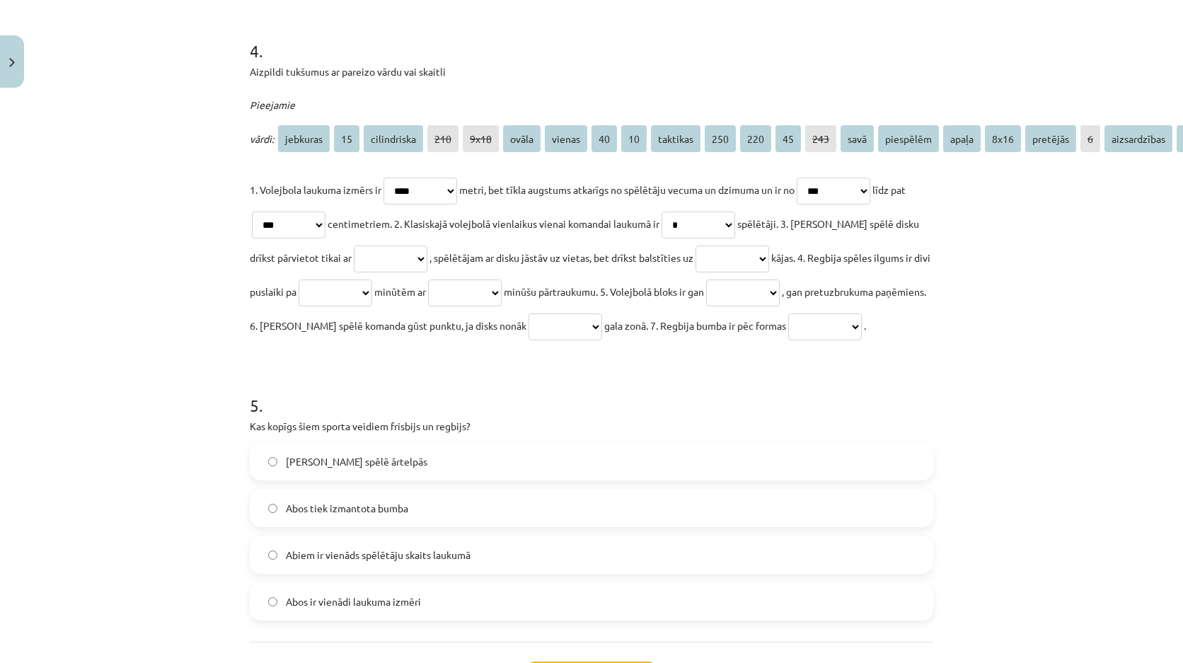
click at [420, 260] on select "**********" at bounding box center [391, 258] width 74 height 27
select select "*********"
click at [354, 245] on select "**********" at bounding box center [391, 258] width 74 height 27
drag, startPoint x: 729, startPoint y: 261, endPoint x: 730, endPoint y: 271, distance: 10.0
click at [729, 261] on select "**********" at bounding box center [732, 258] width 74 height 27
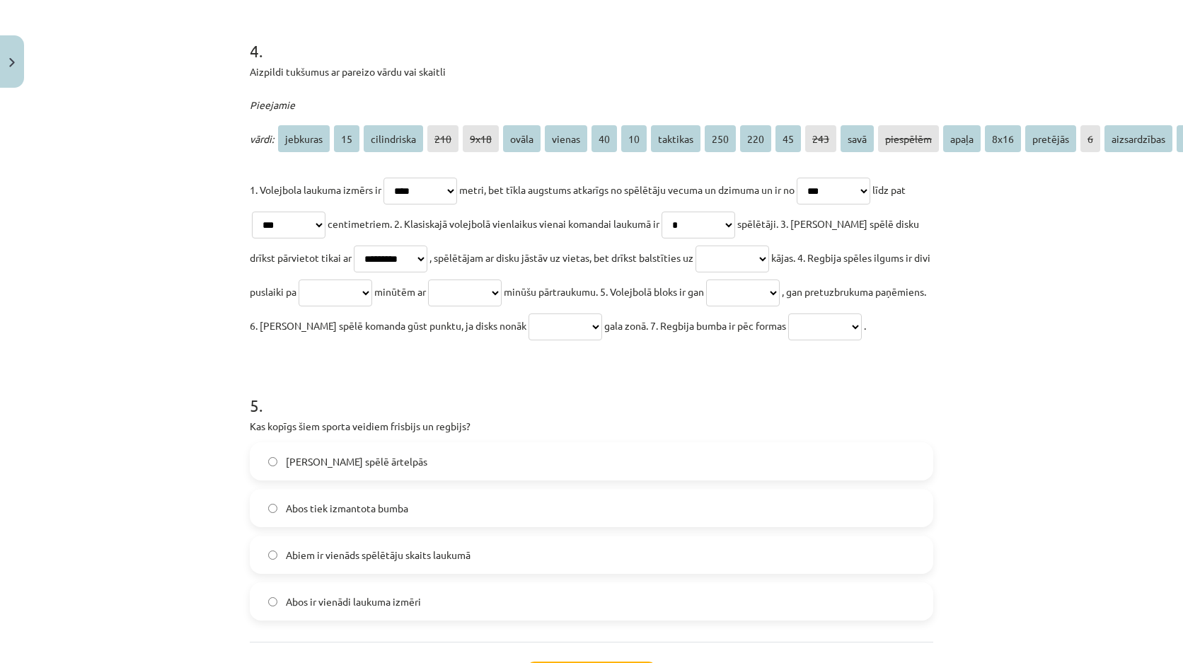
select select "******"
click at [707, 245] on select "**********" at bounding box center [732, 258] width 74 height 27
click at [372, 284] on select "**********" at bounding box center [336, 292] width 74 height 27
select select "**"
click at [354, 279] on select "**********" at bounding box center [336, 292] width 74 height 27
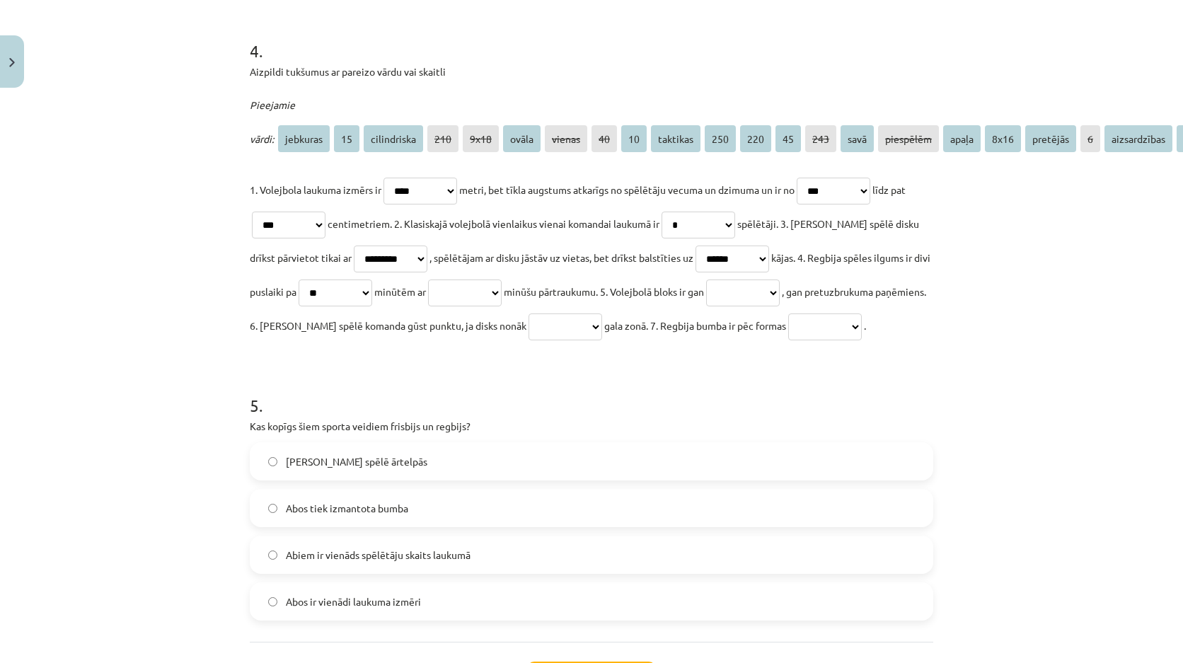
click at [502, 299] on select "**********" at bounding box center [465, 292] width 74 height 27
select select "**"
click at [499, 279] on select "**********" at bounding box center [465, 292] width 74 height 27
drag, startPoint x: 815, startPoint y: 294, endPoint x: 815, endPoint y: 305, distance: 11.3
click at [780, 294] on select "**********" at bounding box center [743, 292] width 74 height 27
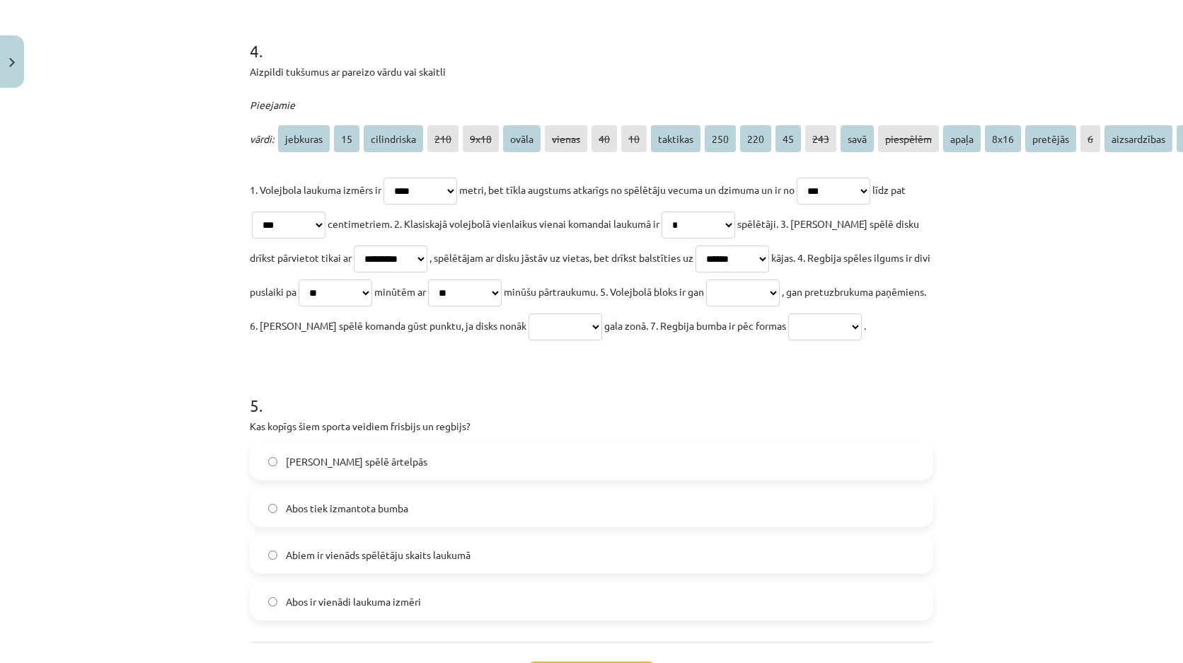
select select "********"
click at [780, 279] on select "**********" at bounding box center [743, 292] width 74 height 27
drag, startPoint x: 655, startPoint y: 327, endPoint x: 659, endPoint y: 363, distance: 36.3
click at [602, 327] on select "**********" at bounding box center [565, 326] width 74 height 27
select select "**********"
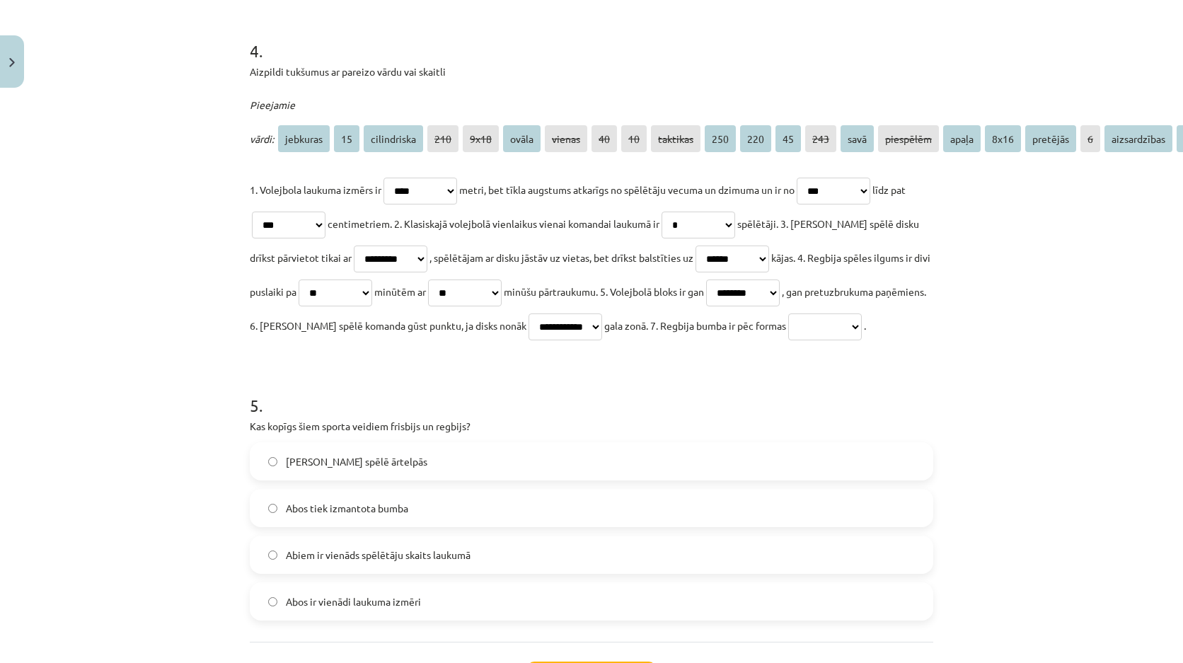
click at [602, 313] on select "**********" at bounding box center [565, 326] width 74 height 27
click at [788, 340] on select "**********" at bounding box center [825, 326] width 74 height 27
click at [606, 407] on h1 "5 ." at bounding box center [591, 393] width 683 height 44
click at [602, 331] on select "**********" at bounding box center [565, 326] width 74 height 27
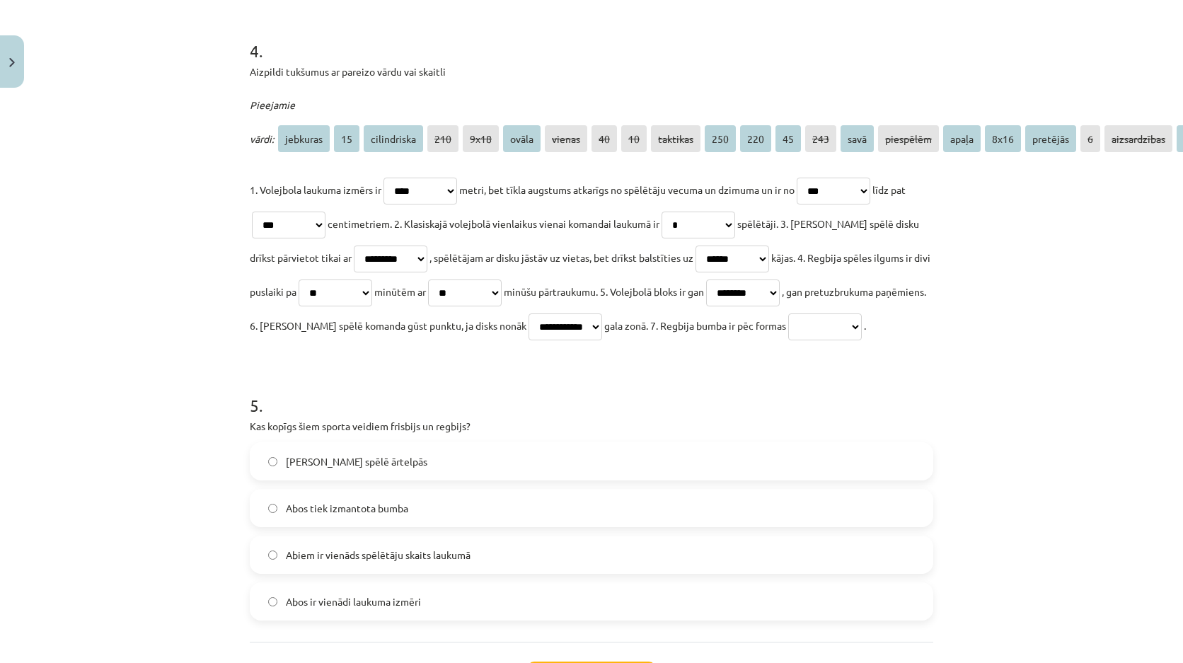
click at [311, 342] on p "**********" at bounding box center [591, 258] width 683 height 170
click at [788, 340] on select "**********" at bounding box center [825, 326] width 74 height 27
select select "********"
click at [788, 340] on select "**********" at bounding box center [825, 326] width 74 height 27
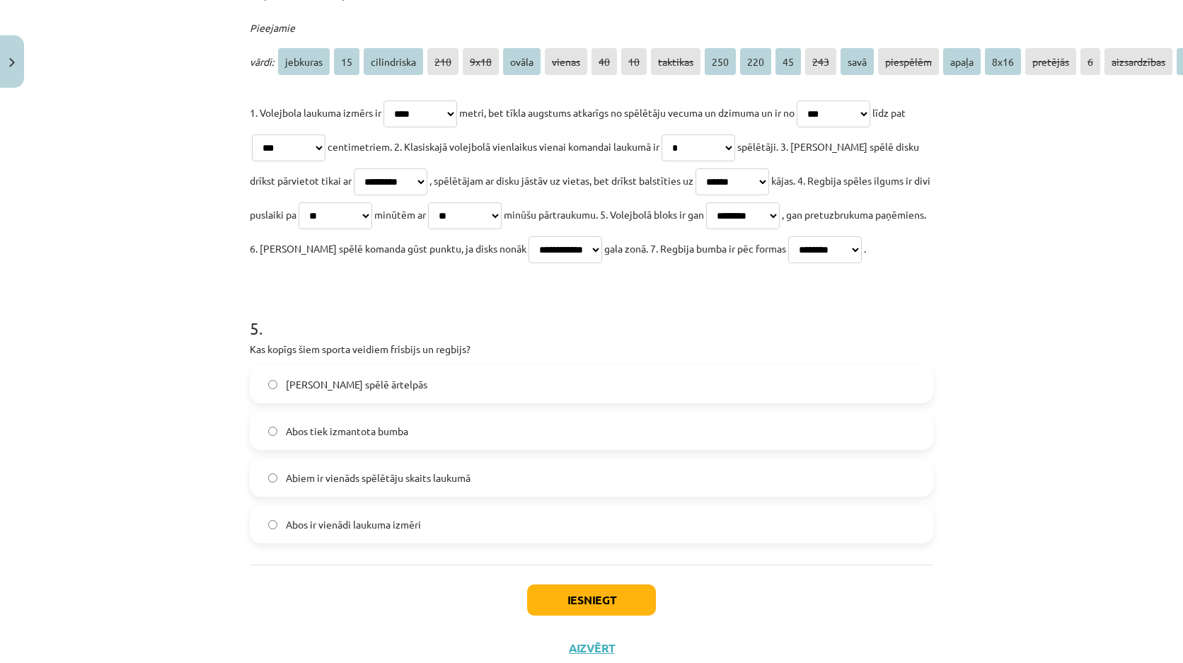
scroll to position [1333, 0]
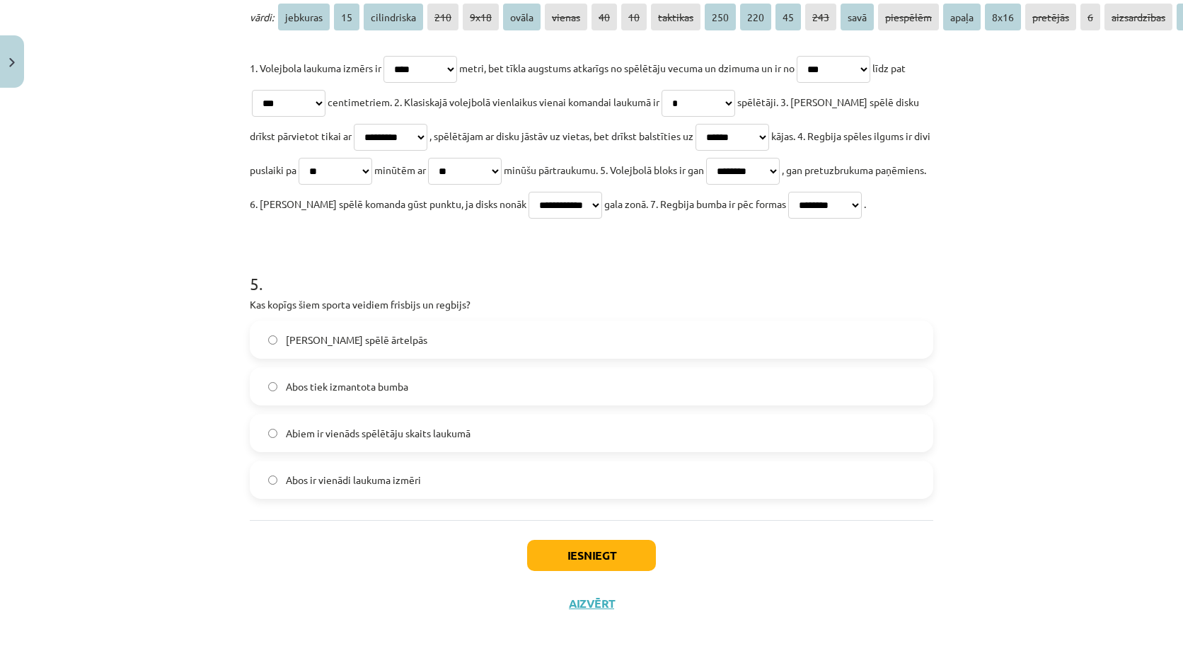
click at [376, 323] on label "Abus spēlē ārtelpās" at bounding box center [591, 339] width 681 height 35
click at [390, 379] on span "Abos tiek izmantota bumba" at bounding box center [347, 386] width 122 height 15
click at [386, 426] on span "Abiem ir vienāds spēlētāju skaits laukumā" at bounding box center [378, 433] width 185 height 15
click at [379, 325] on label "Abus spēlē ārtelpās" at bounding box center [591, 339] width 681 height 35
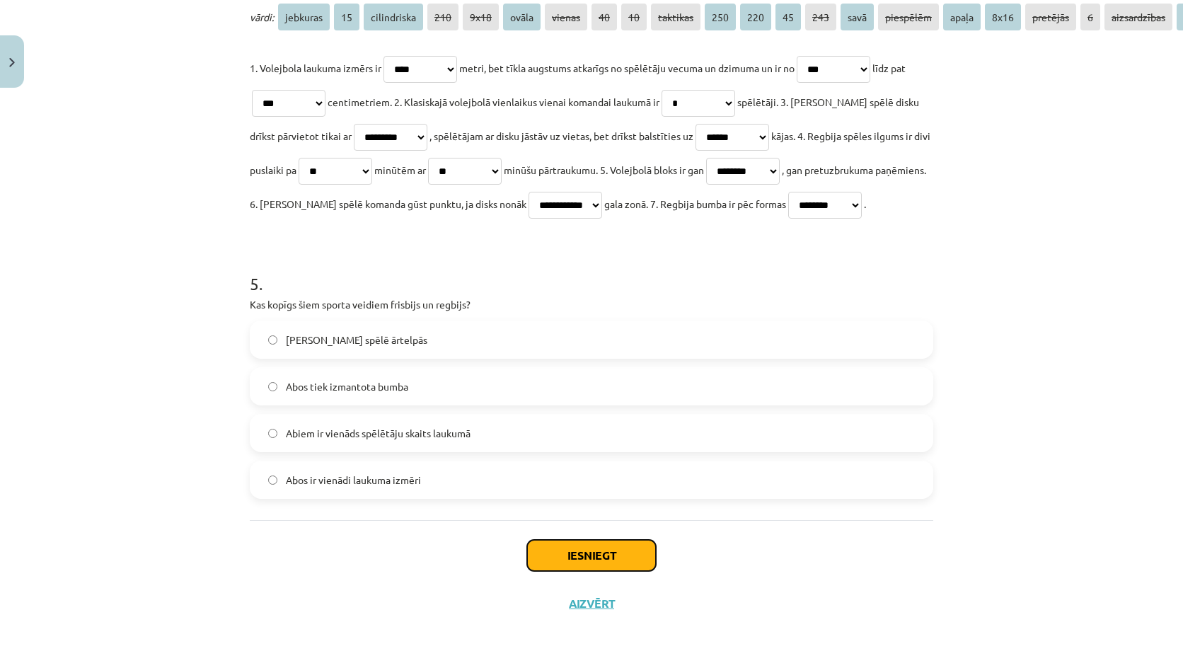
click at [569, 548] on button "Iesniegt" at bounding box center [591, 555] width 129 height 31
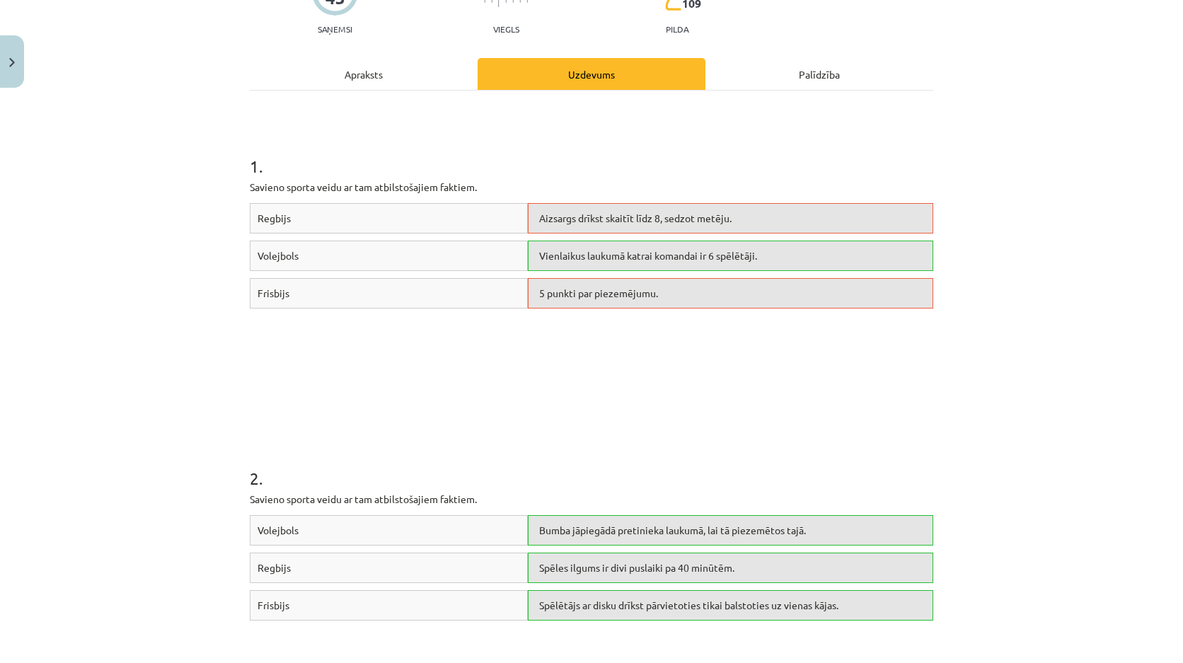
scroll to position [84, 0]
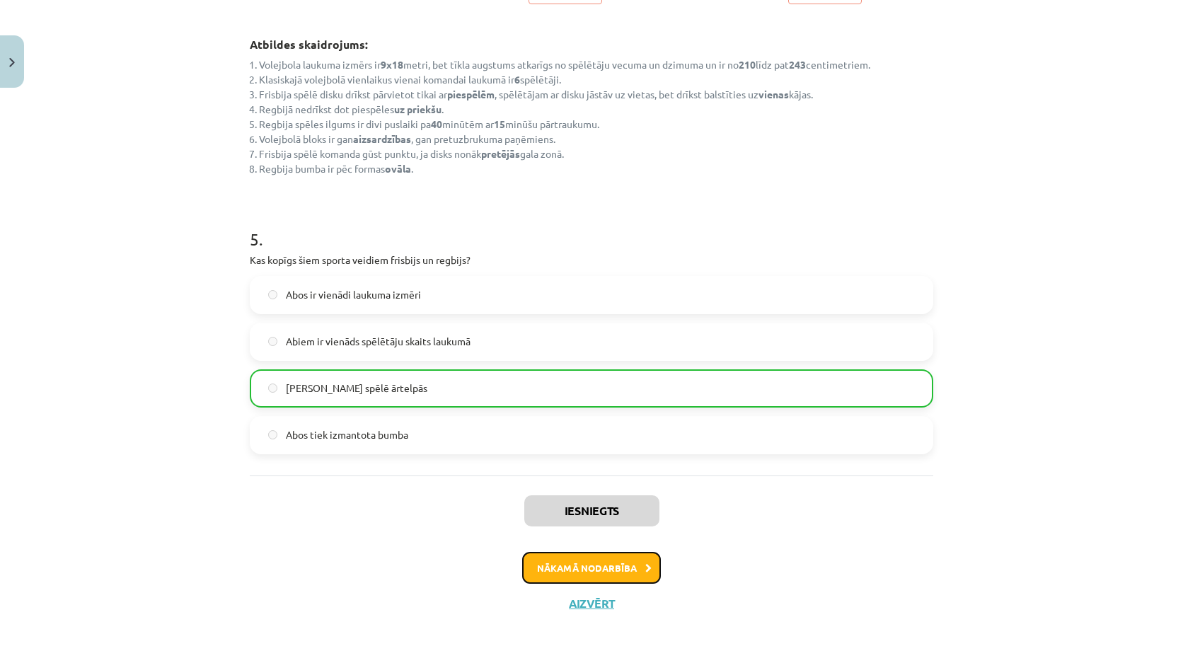
click at [606, 555] on button "Nākamā nodarbība" at bounding box center [591, 568] width 139 height 33
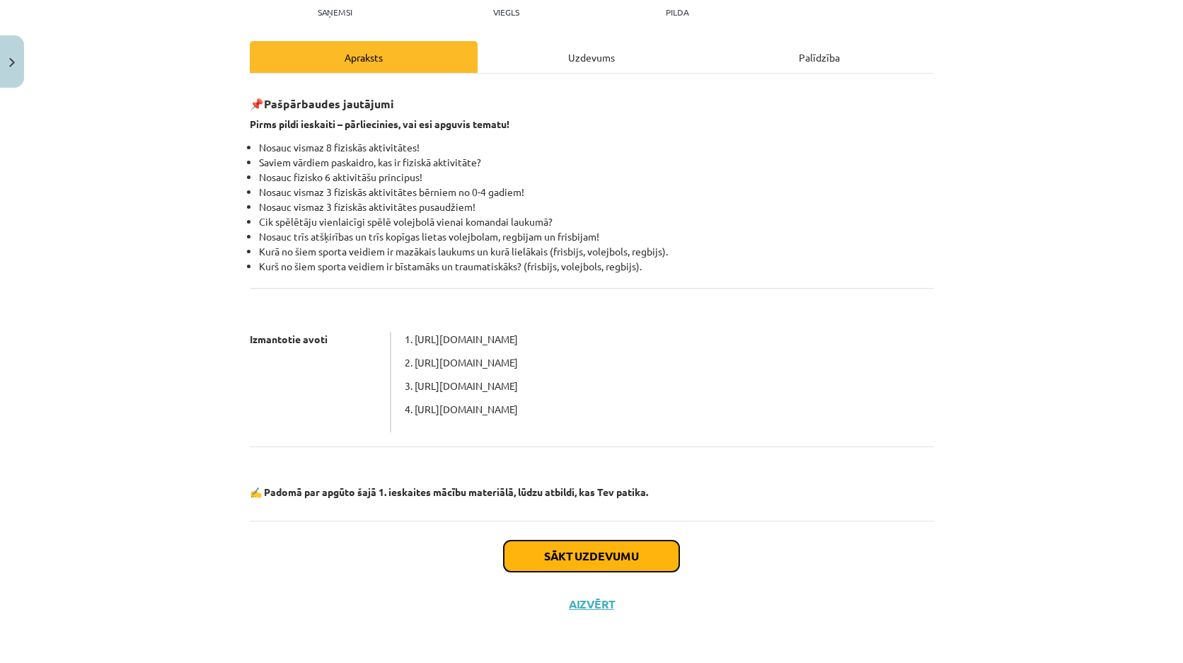
click at [591, 556] on button "Sākt uzdevumu" at bounding box center [591, 555] width 175 height 31
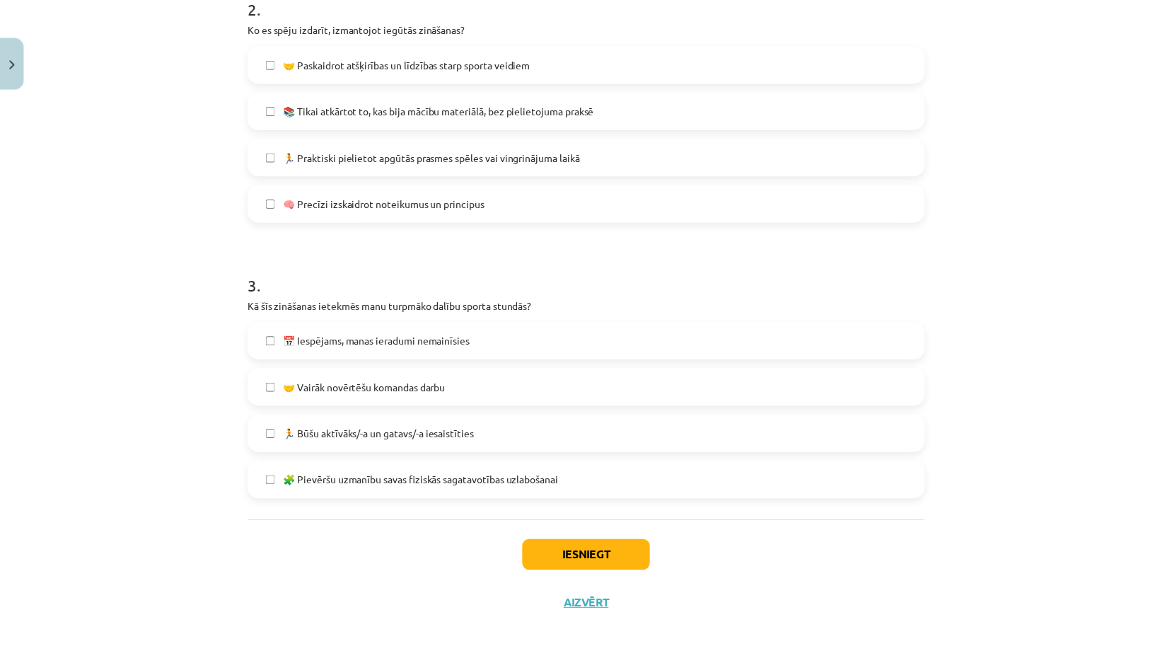
scroll to position [589, 0]
click at [593, 550] on button "Iesniegt" at bounding box center [591, 555] width 129 height 31
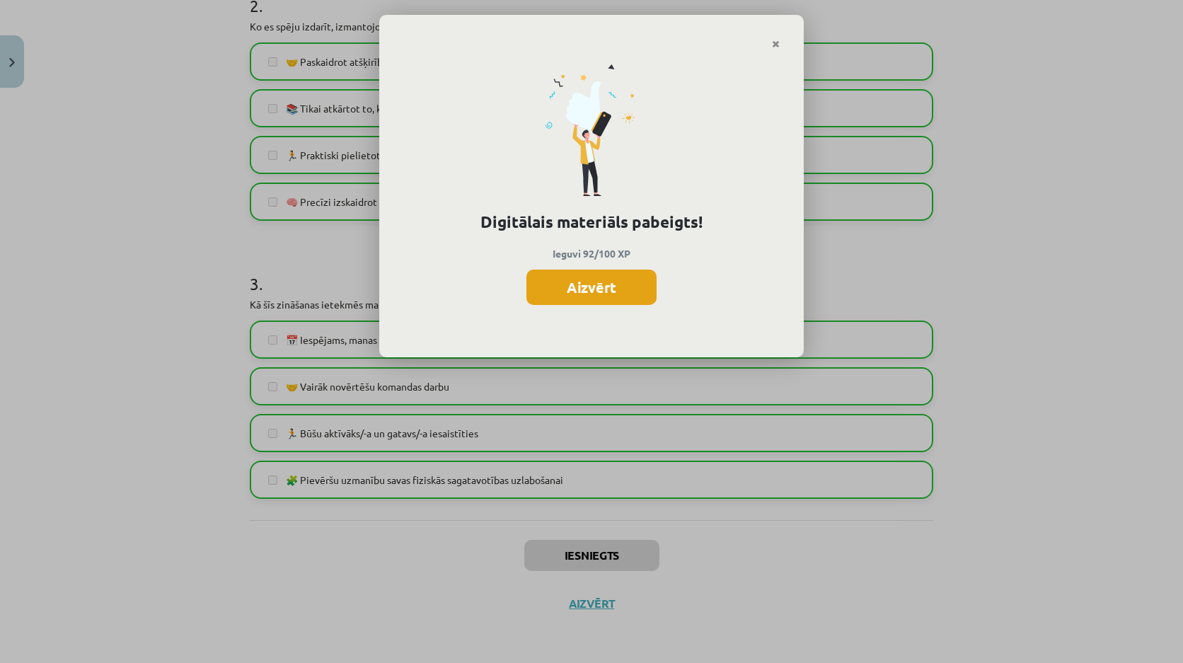
click at [565, 278] on button "Aizvērt" at bounding box center [591, 287] width 130 height 35
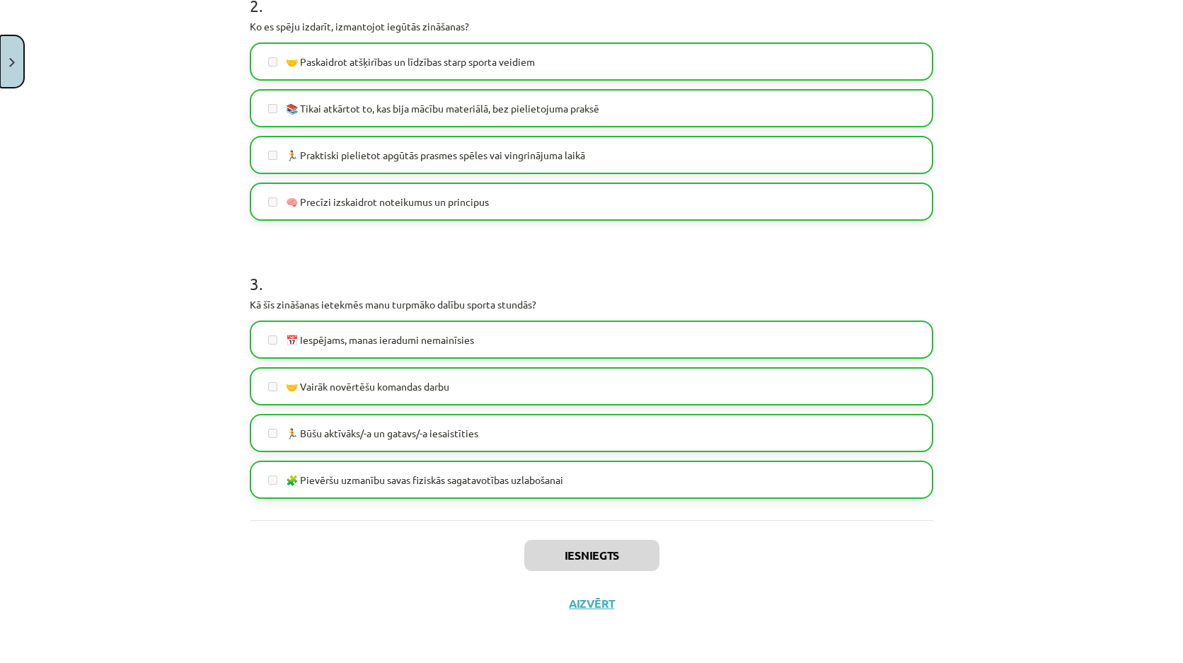
click at [13, 60] on img "Close" at bounding box center [12, 62] width 6 height 9
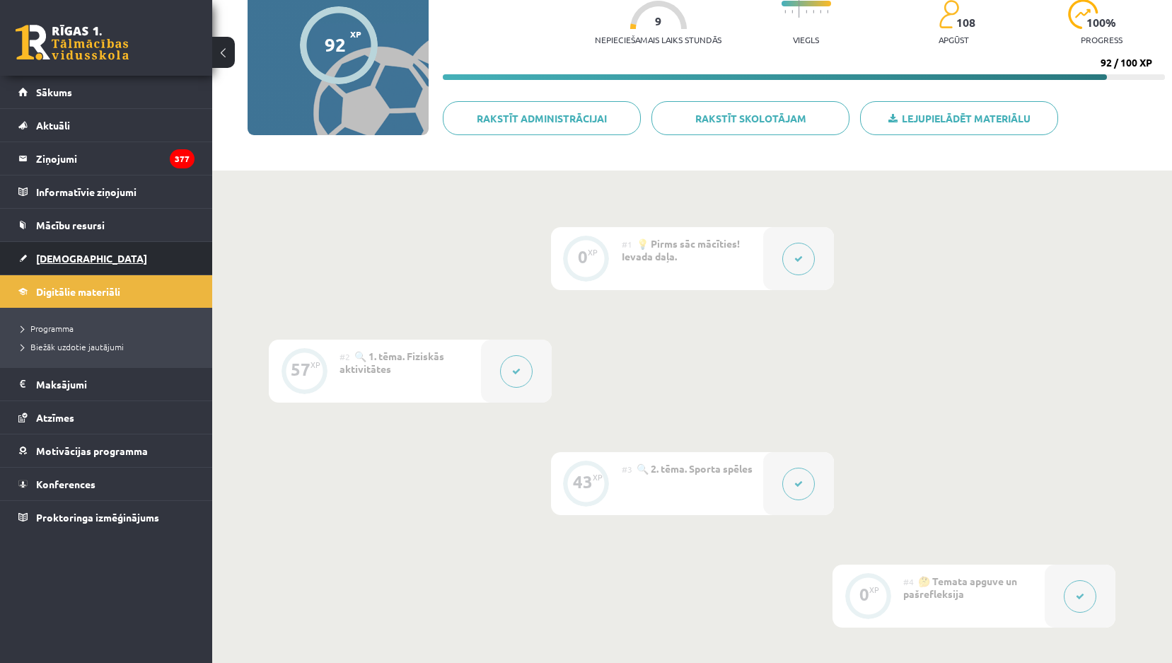
click at [50, 260] on span "[DEMOGRAPHIC_DATA]" at bounding box center [91, 258] width 111 height 13
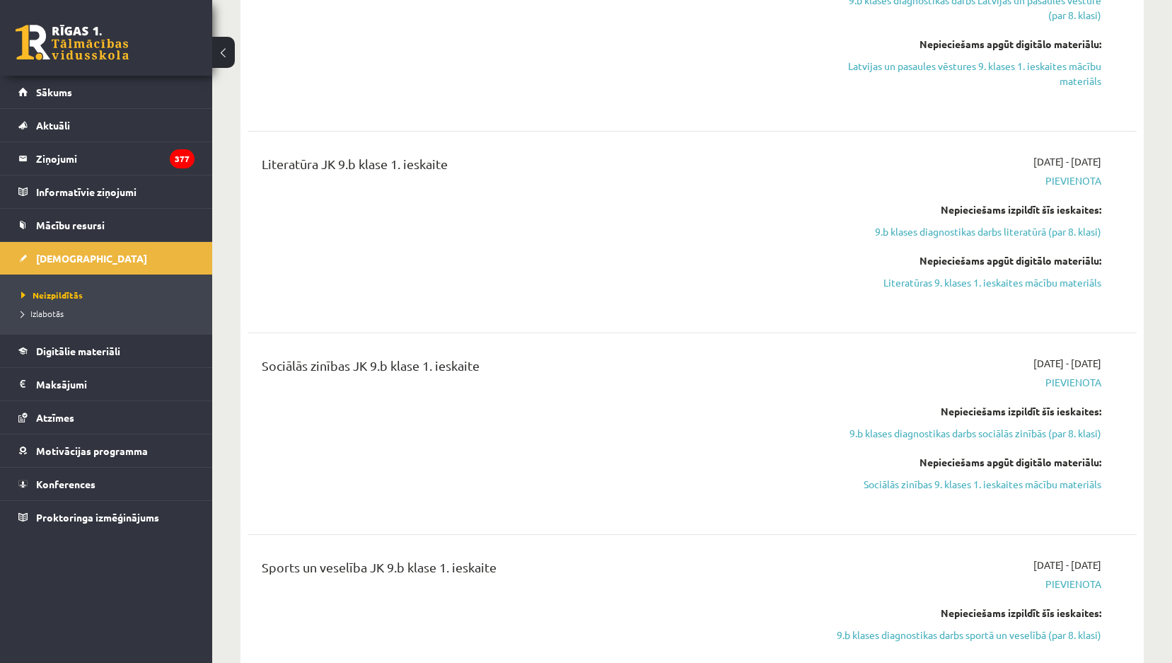
scroll to position [1061, 0]
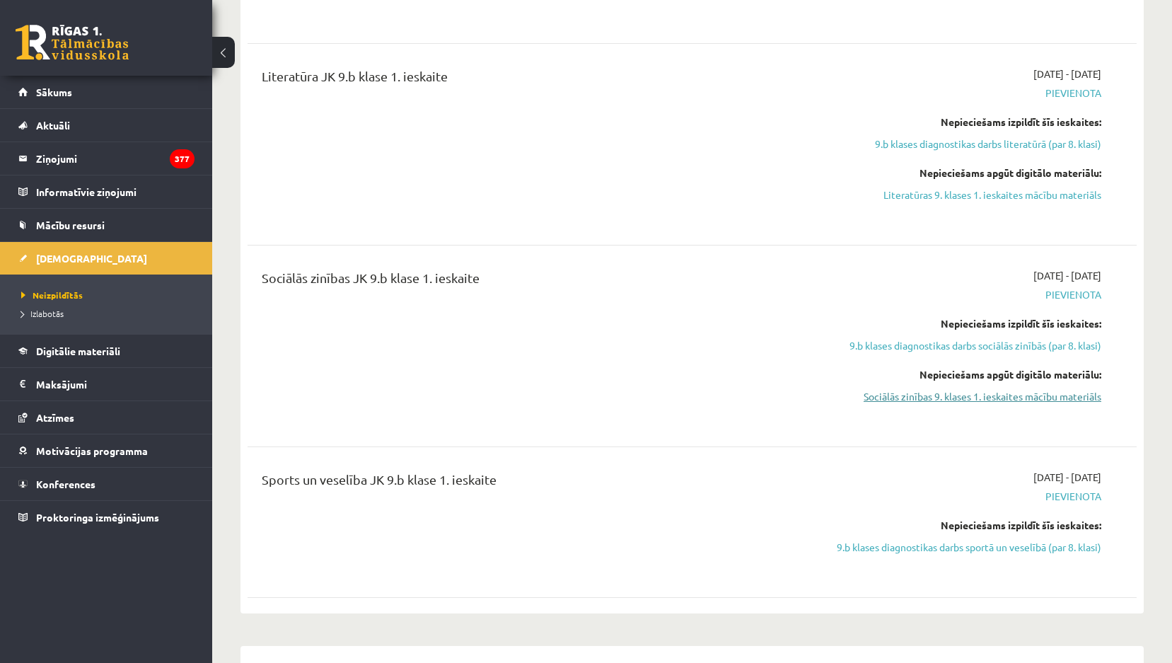
click at [913, 390] on link "Sociālās zinības 9. klases 1. ieskaites mācību materiāls" at bounding box center [968, 396] width 266 height 15
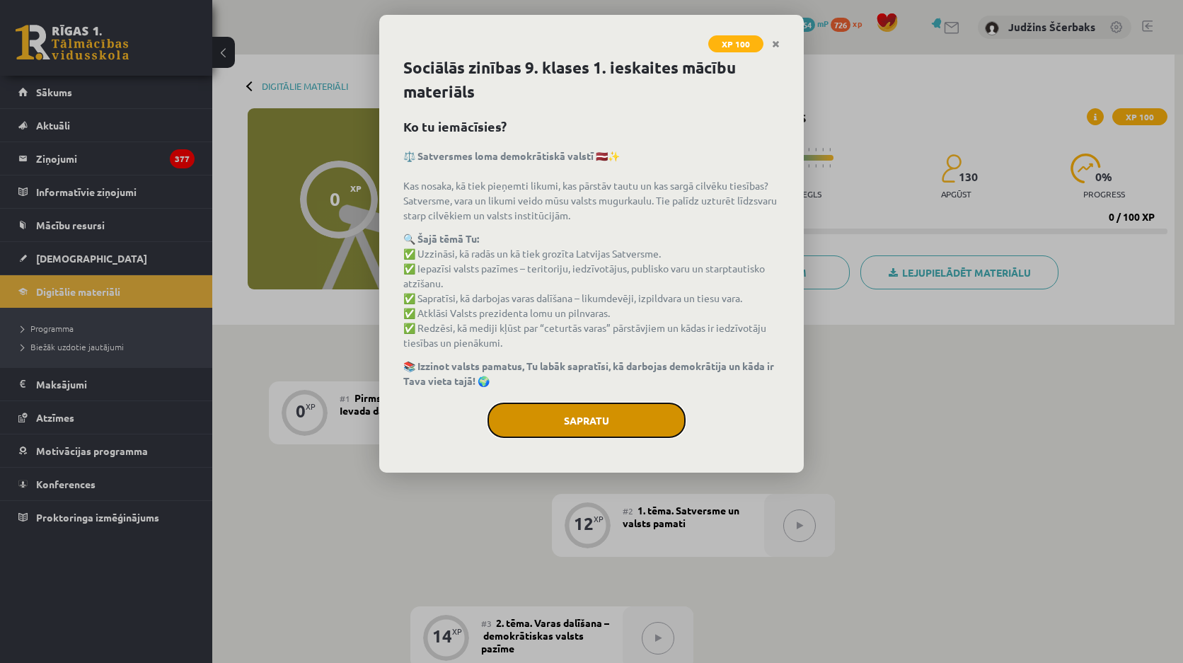
click at [589, 419] on button "Sapratu" at bounding box center [586, 420] width 198 height 35
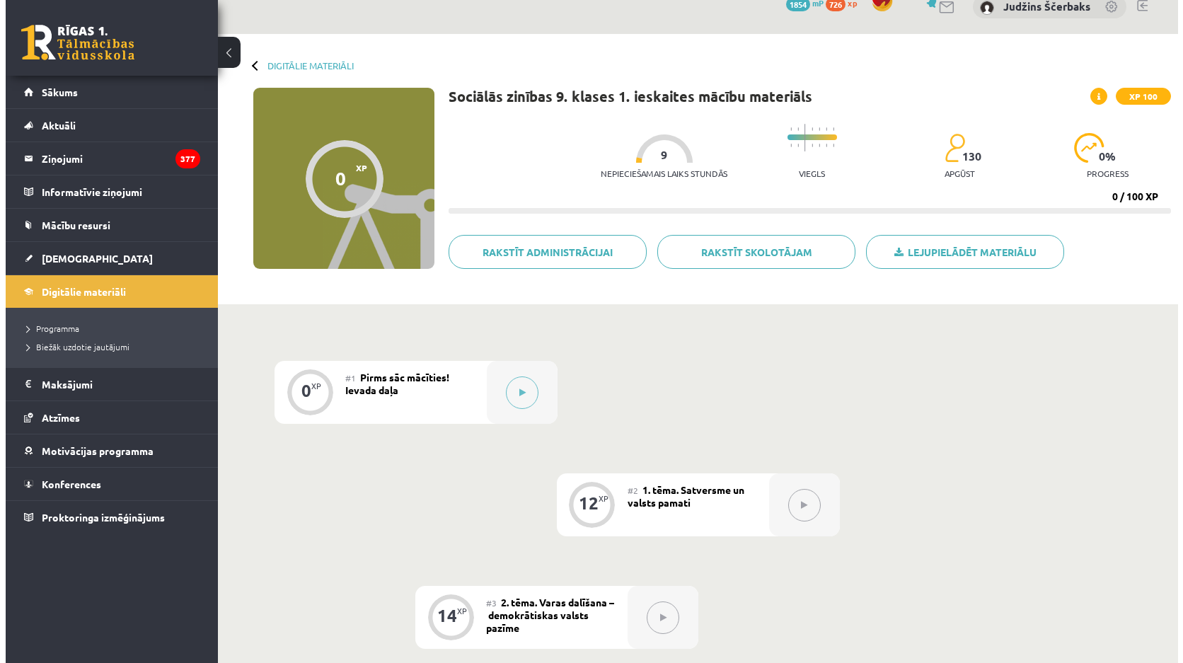
scroll to position [6, 0]
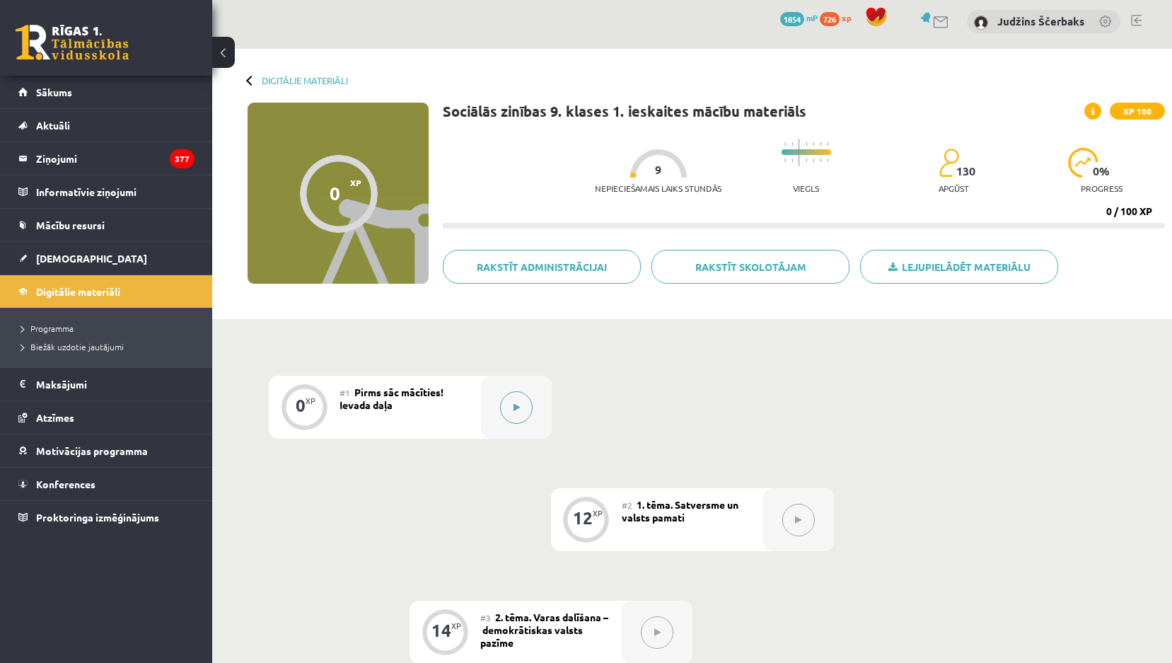
click at [514, 407] on icon at bounding box center [517, 407] width 6 height 8
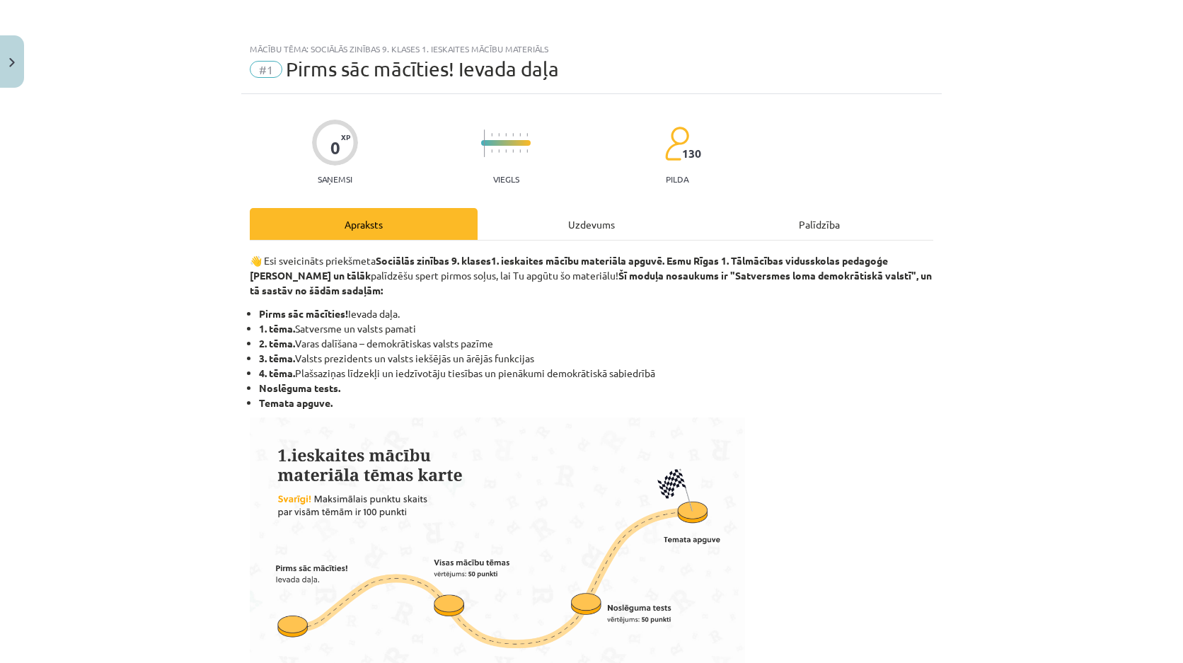
click at [635, 219] on div "Uzdevums" at bounding box center [591, 224] width 228 height 32
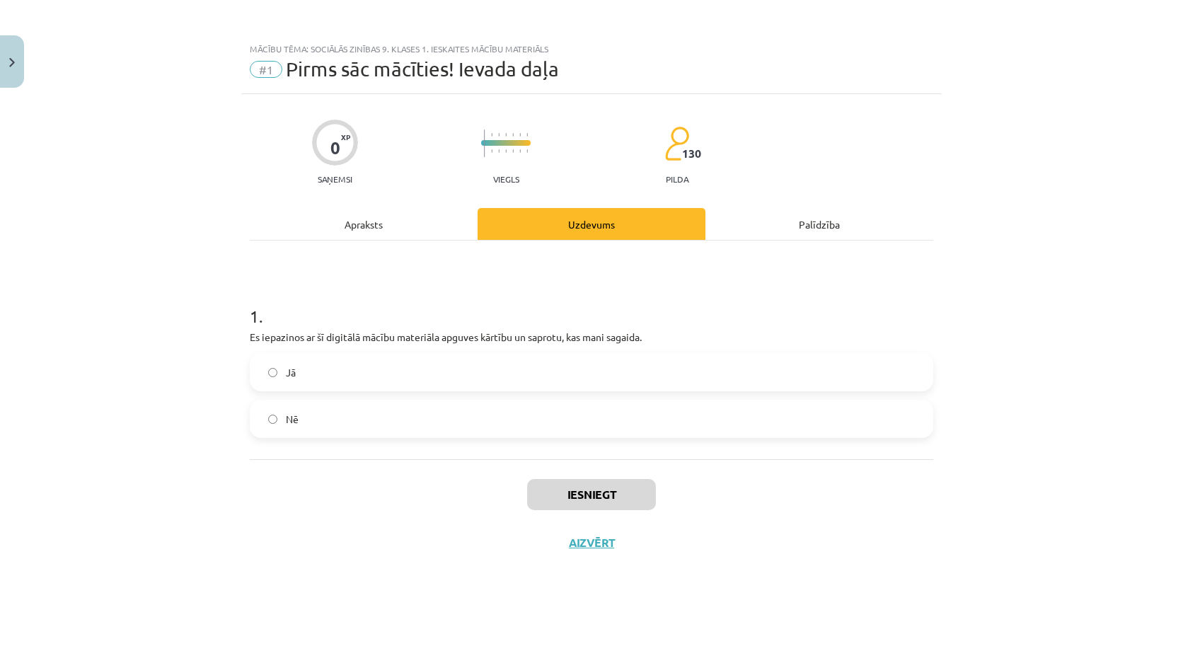
click at [381, 403] on label "Nē" at bounding box center [591, 418] width 681 height 35
click at [444, 366] on label "Jā" at bounding box center [591, 371] width 681 height 35
click at [552, 496] on button "Iesniegt" at bounding box center [591, 494] width 129 height 31
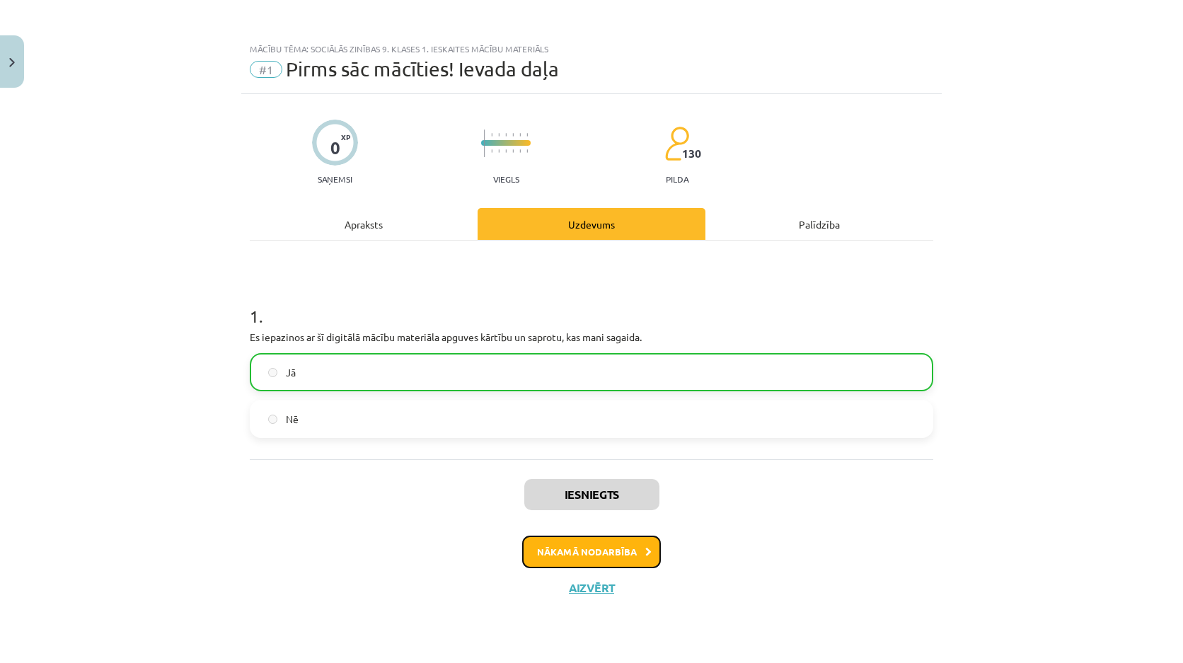
click at [564, 552] on button "Nākamā nodarbība" at bounding box center [591, 551] width 139 height 33
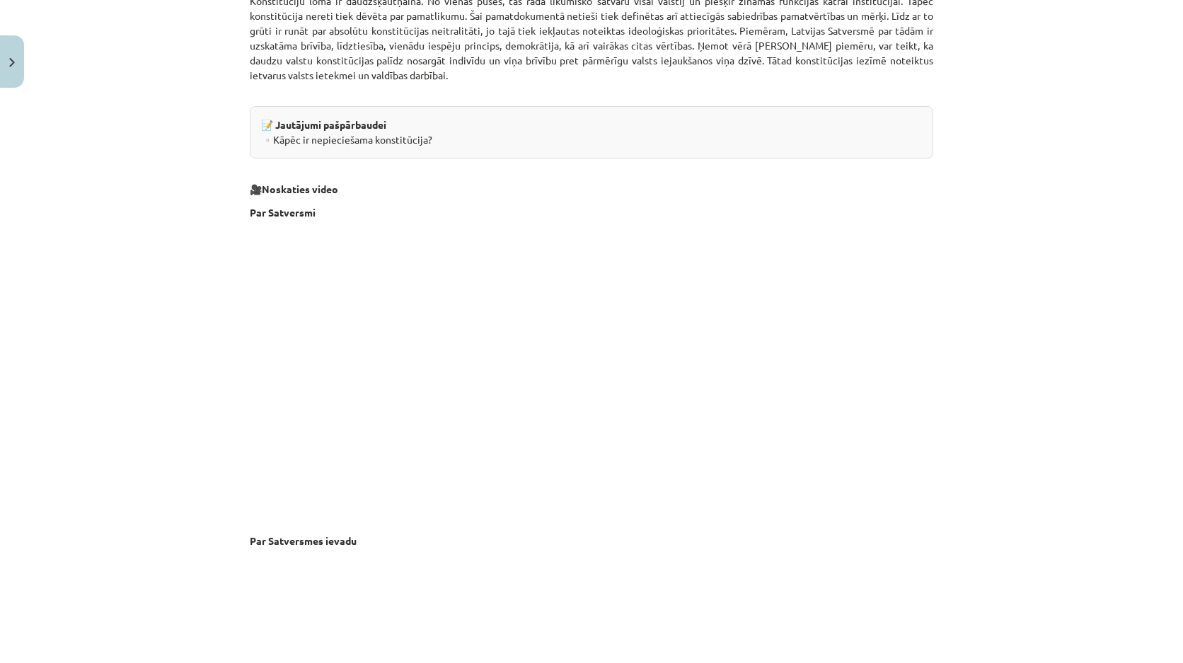
scroll to position [2808, 0]
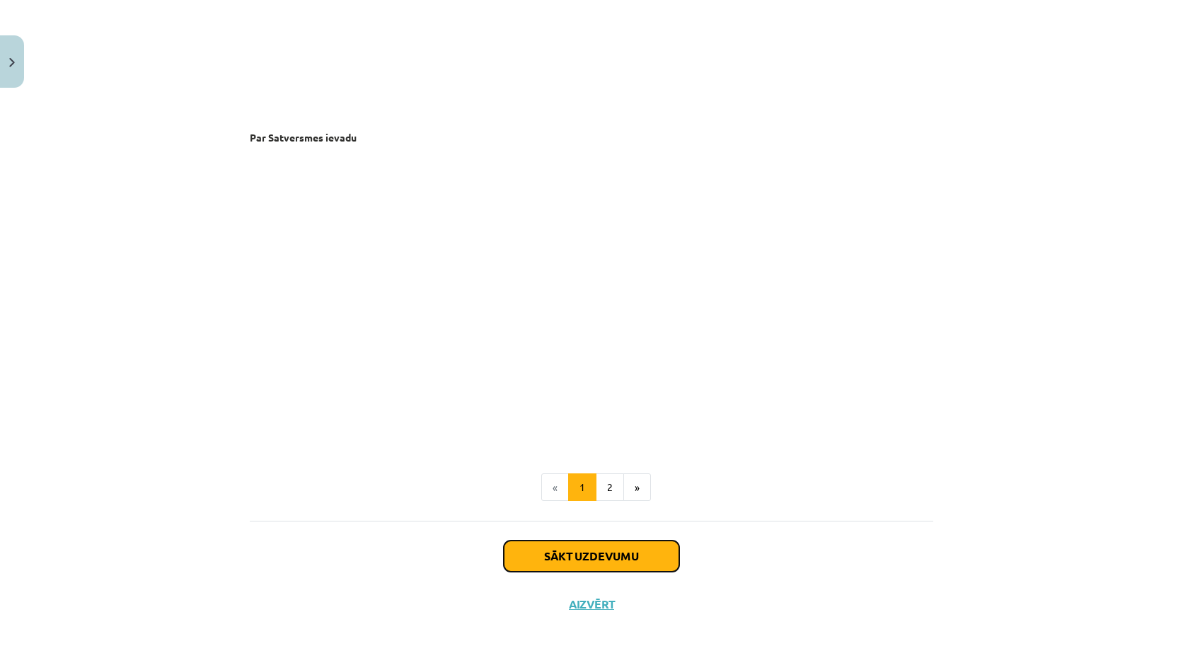
click at [569, 551] on button "Sākt uzdevumu" at bounding box center [591, 555] width 175 height 31
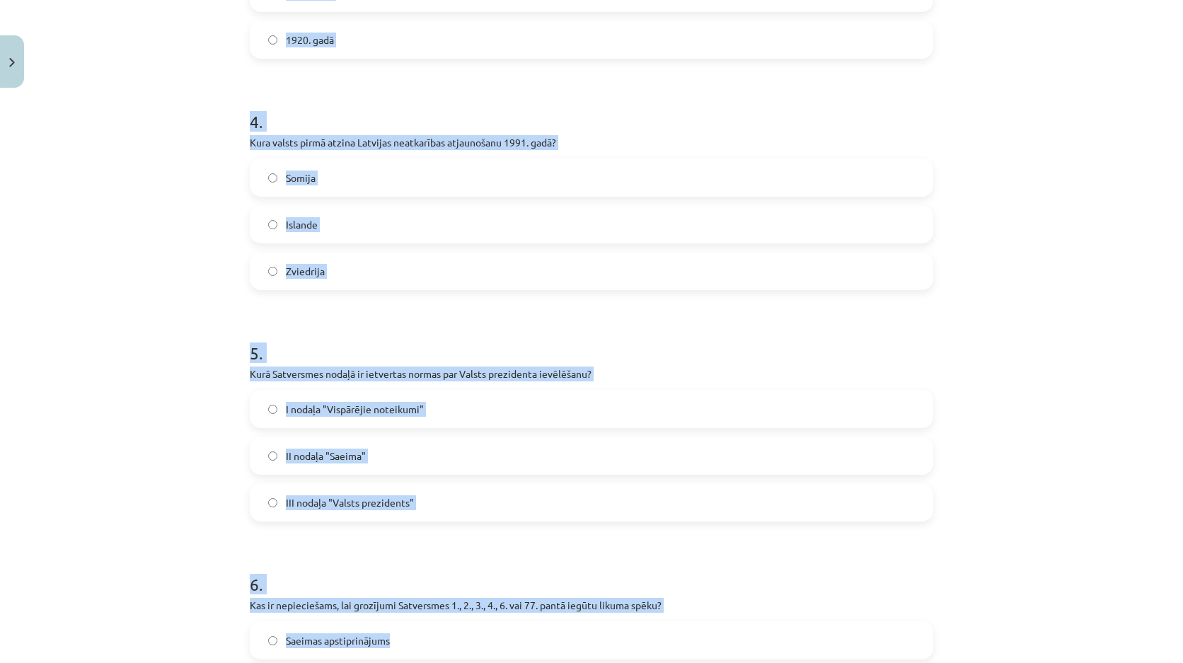
scroll to position [1142, 0]
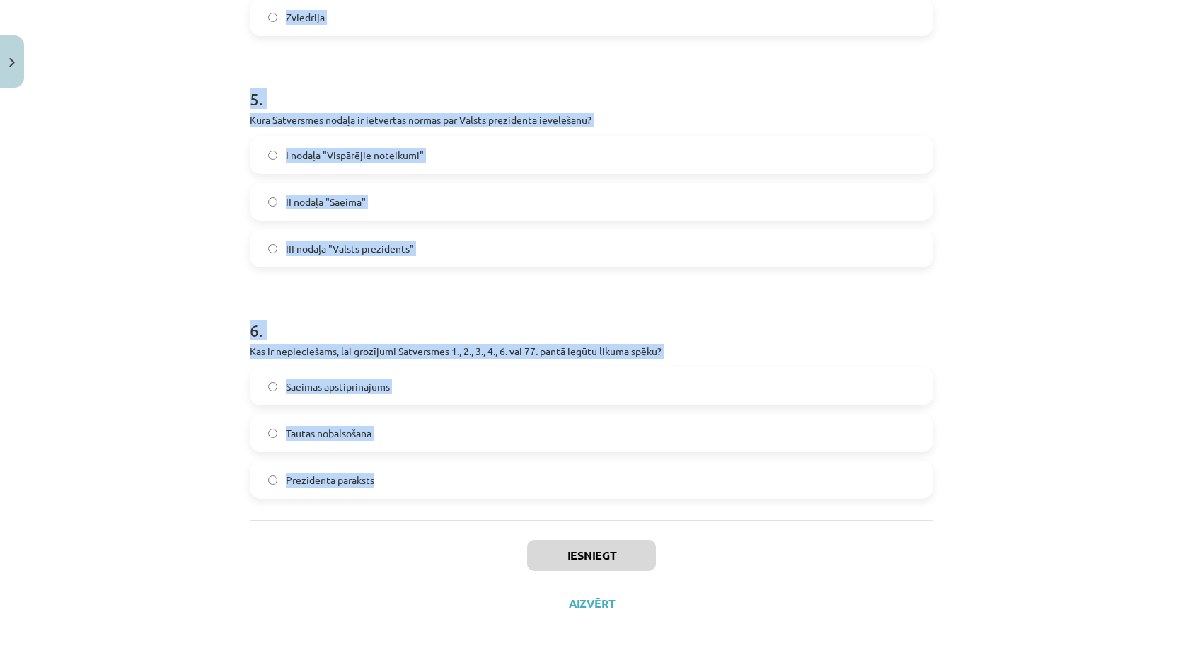
drag, startPoint x: 322, startPoint y: 350, endPoint x: 490, endPoint y: 466, distance: 204.5
click at [490, 466] on div "Mācību tēma: Sociālās zinības 9. klases 1. ieskaites mācību materiāls #2 1. tēm…" at bounding box center [591, 331] width 1183 height 663
copy form "1 . Kas ir Latvijas Republikas Satversmes 2. panta noteiktā valsts suverēnā var…"
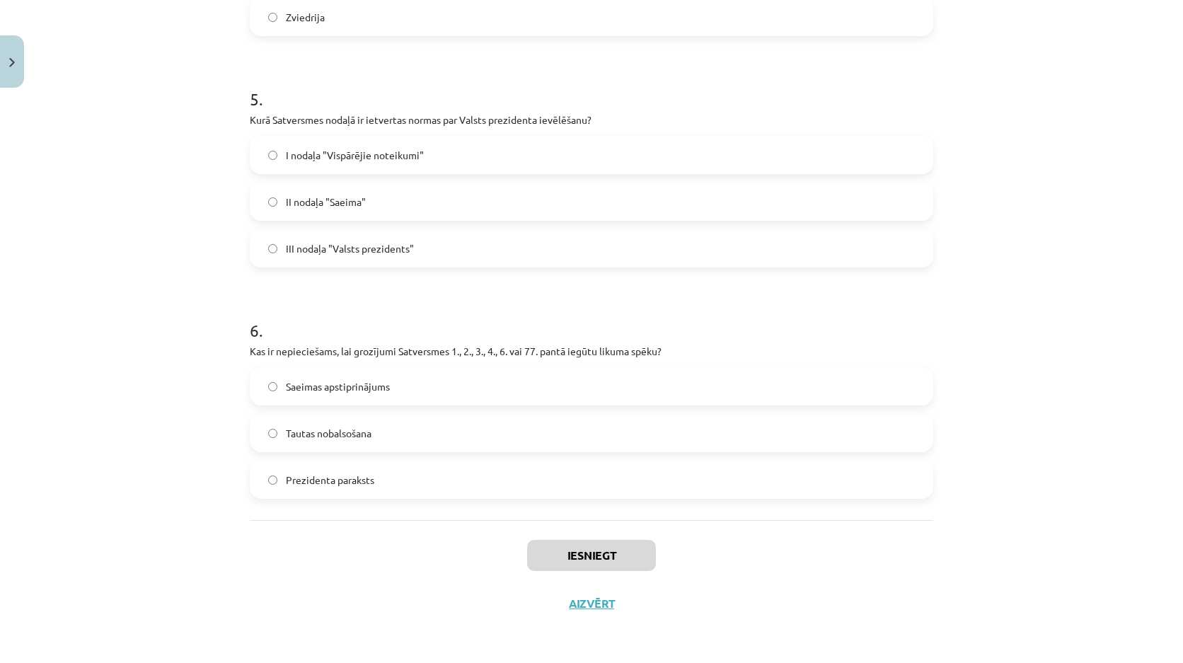
click at [432, 576] on div "Iesniegt Aizvērt" at bounding box center [591, 569] width 683 height 99
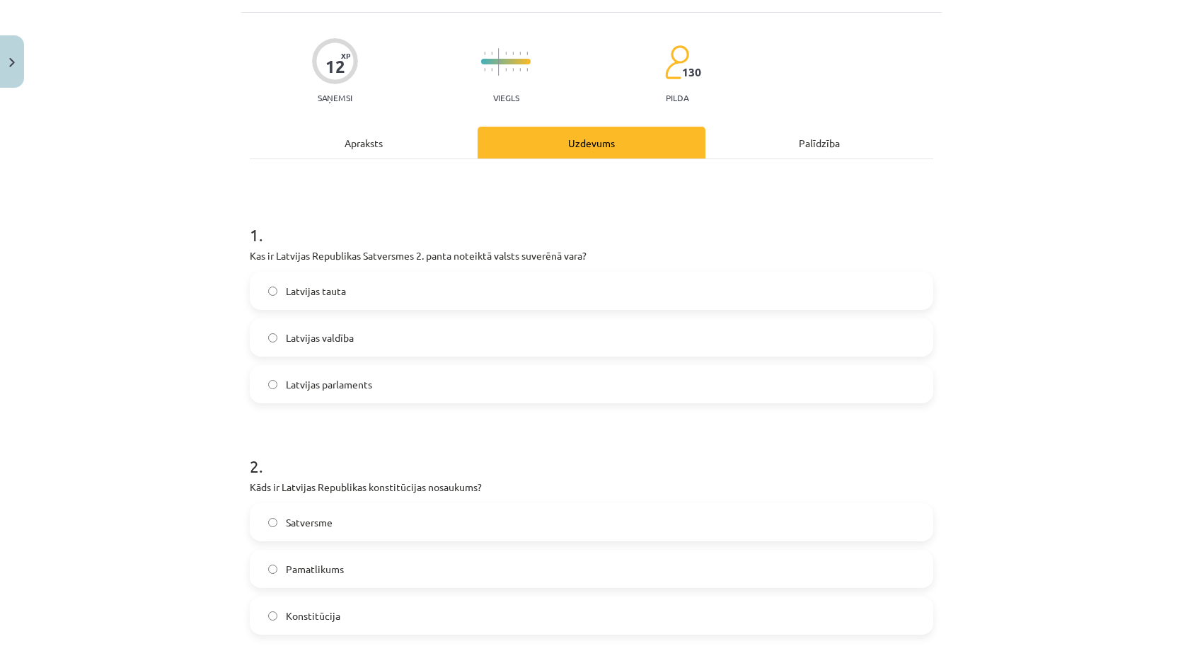
click at [353, 277] on label "Latvijas tauta" at bounding box center [591, 290] width 681 height 35
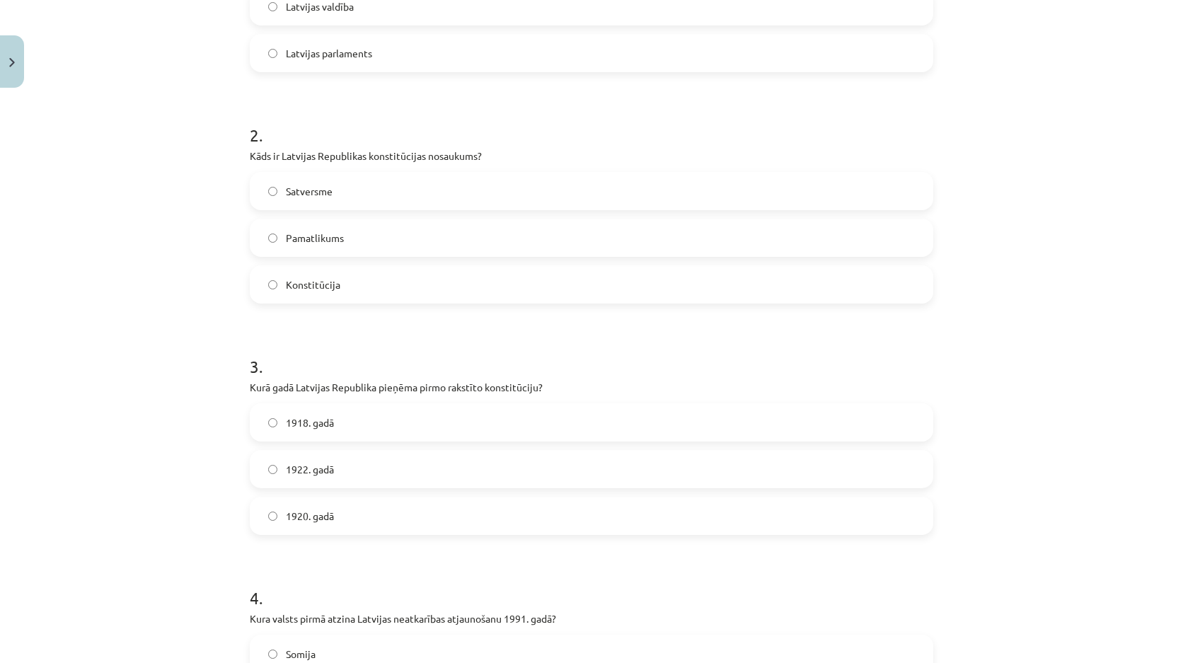
scroll to position [435, 0]
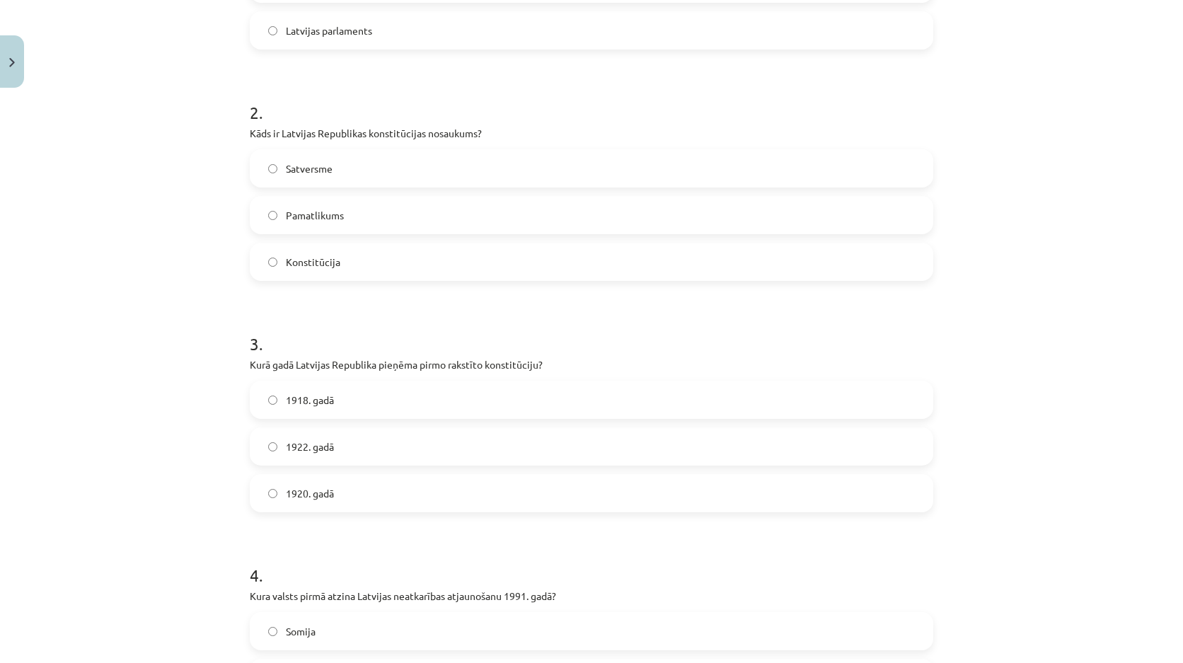
click at [536, 177] on label "Satversme" at bounding box center [591, 168] width 681 height 35
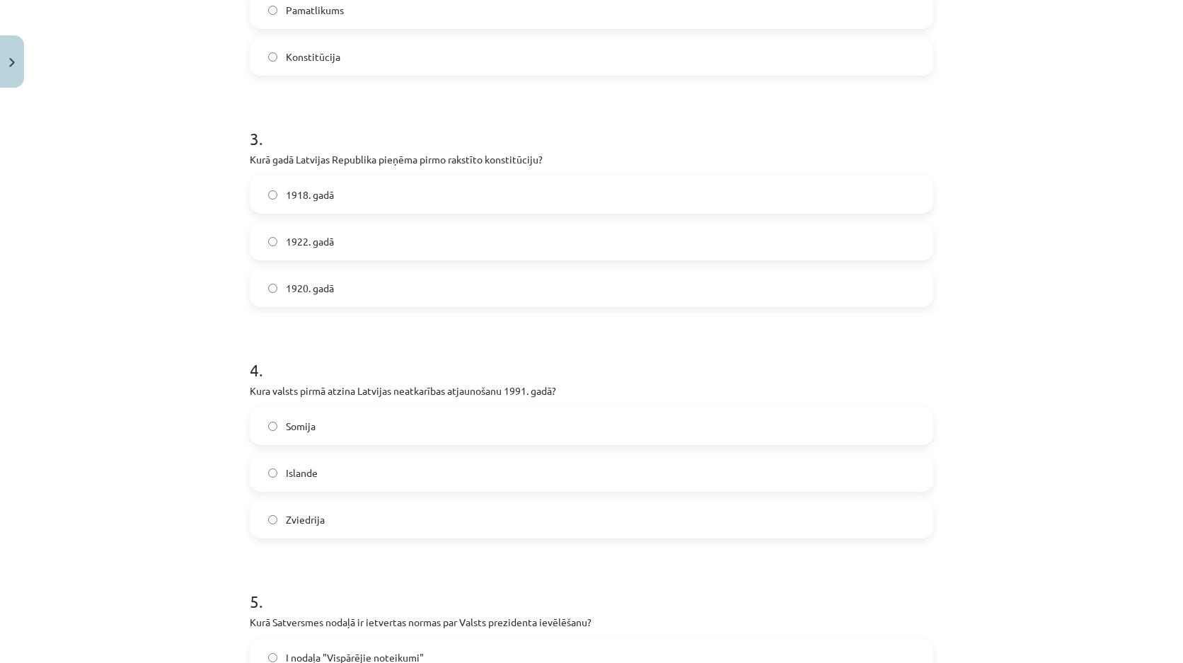
scroll to position [647, 0]
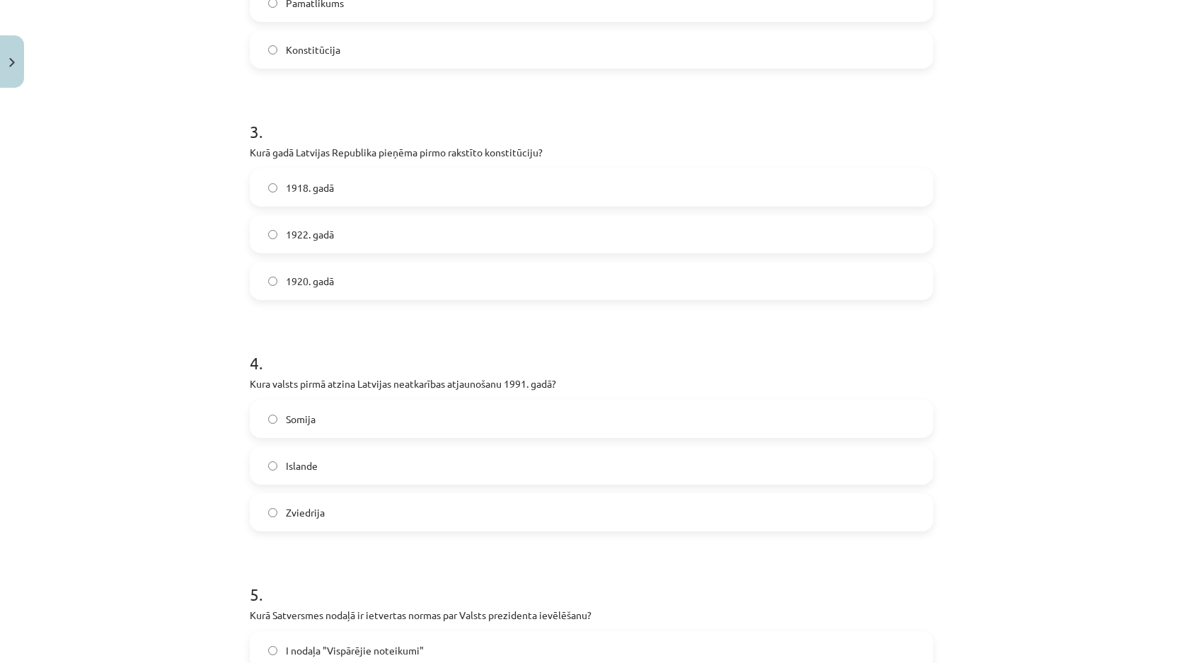
click at [315, 246] on label "1922. gadā" at bounding box center [591, 233] width 681 height 35
click at [310, 471] on span "Islande" at bounding box center [302, 465] width 32 height 15
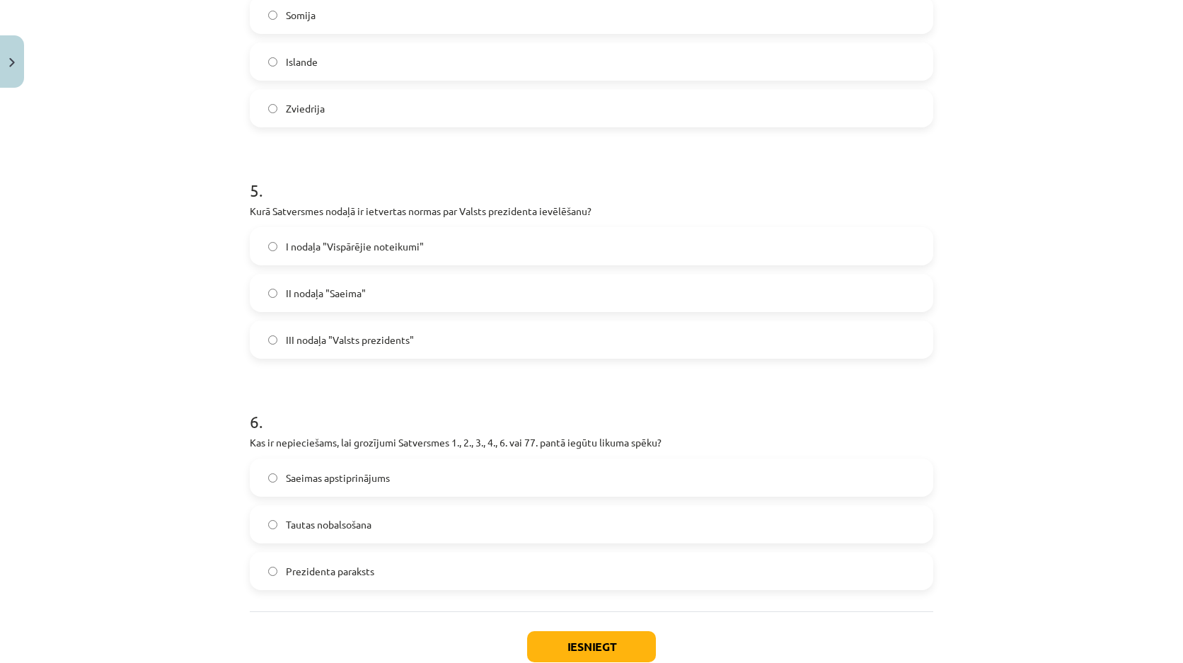
scroll to position [1072, 0]
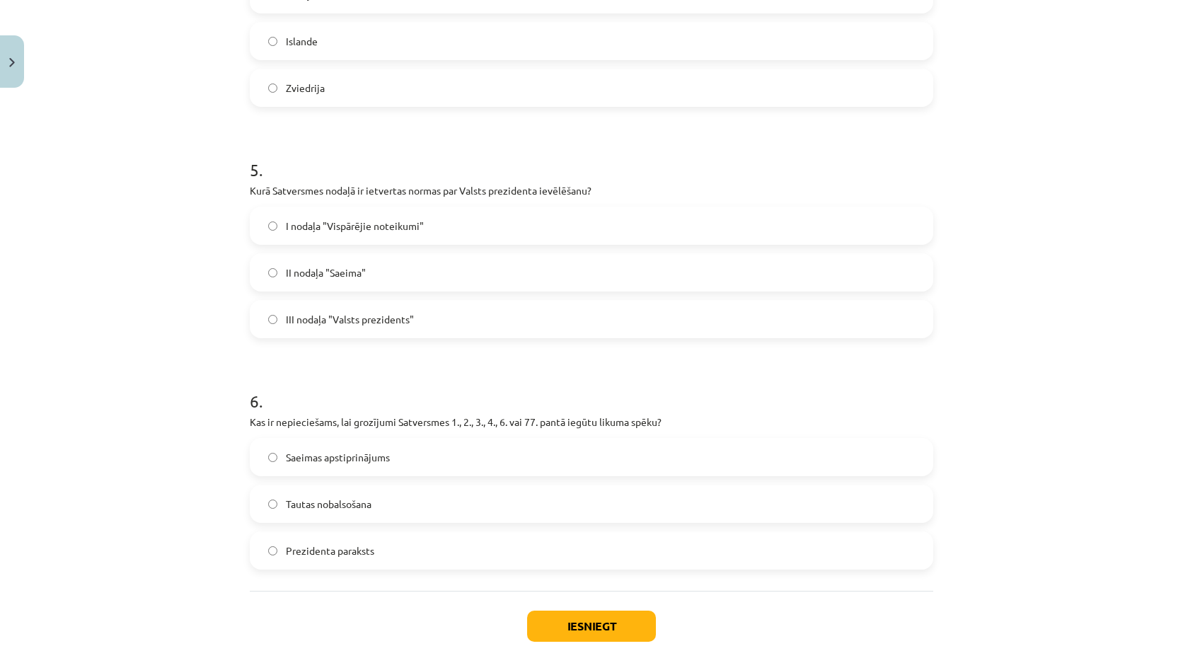
click at [367, 320] on span "III nodaļa "Valsts prezidents"" at bounding box center [350, 319] width 128 height 15
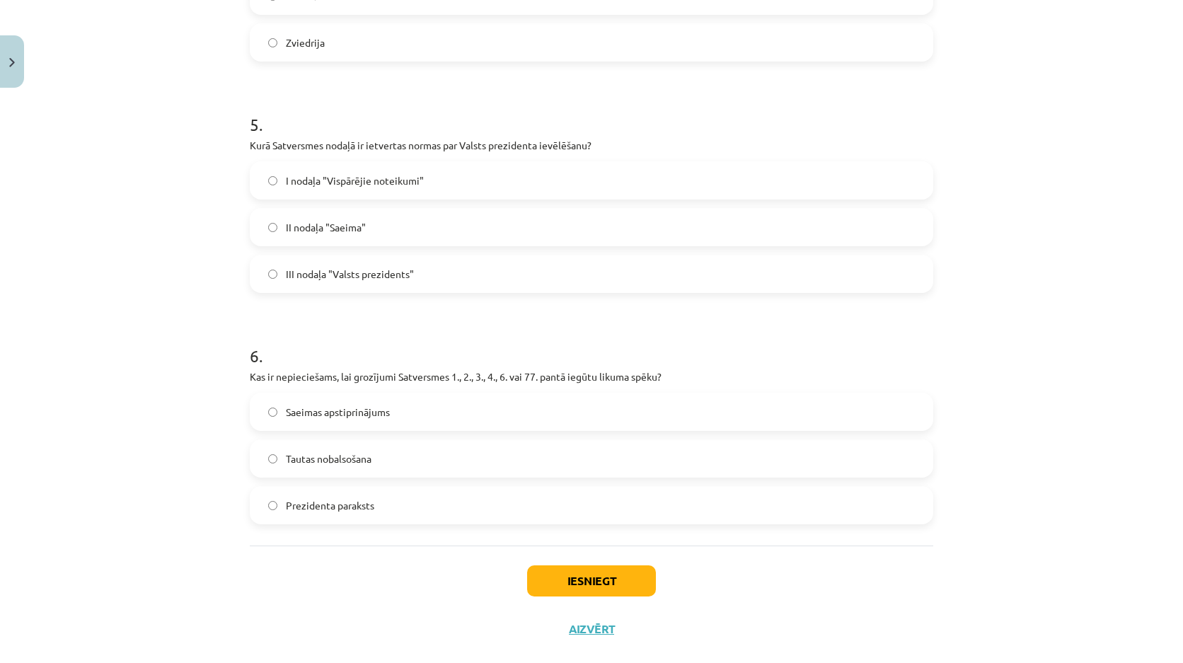
scroll to position [1142, 0]
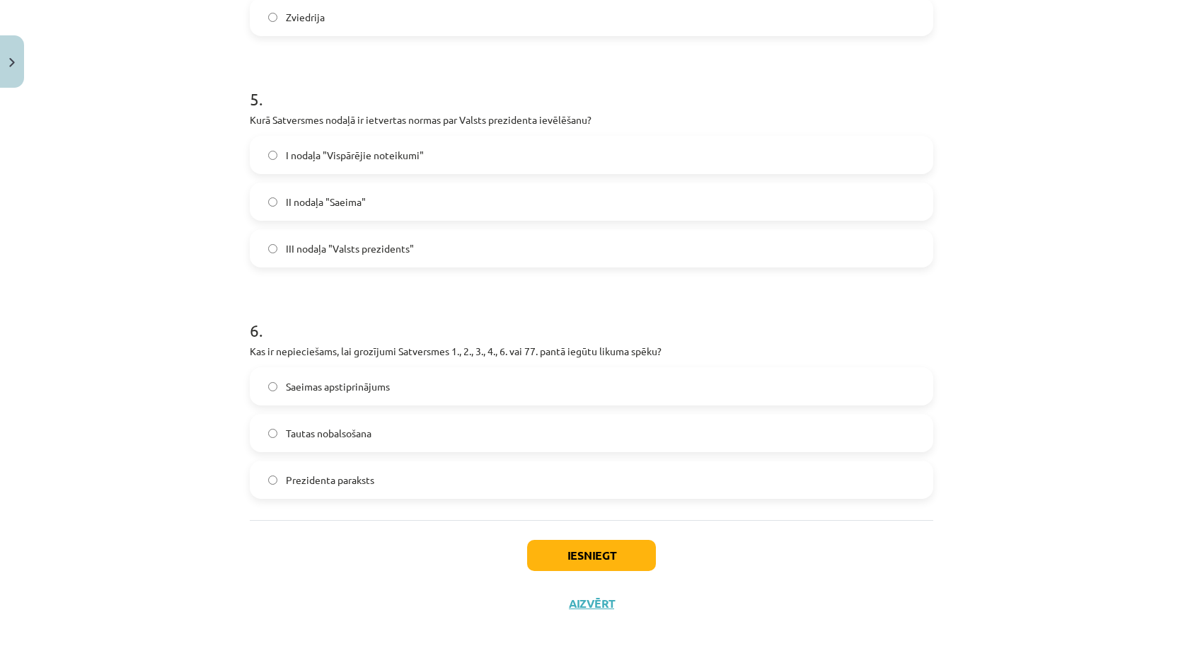
click at [485, 437] on label "Tautas nobalsošana" at bounding box center [591, 432] width 681 height 35
click at [556, 534] on div "Iesniegt Aizvērt" at bounding box center [591, 569] width 683 height 99
click at [561, 548] on button "Iesniegt" at bounding box center [591, 555] width 129 height 31
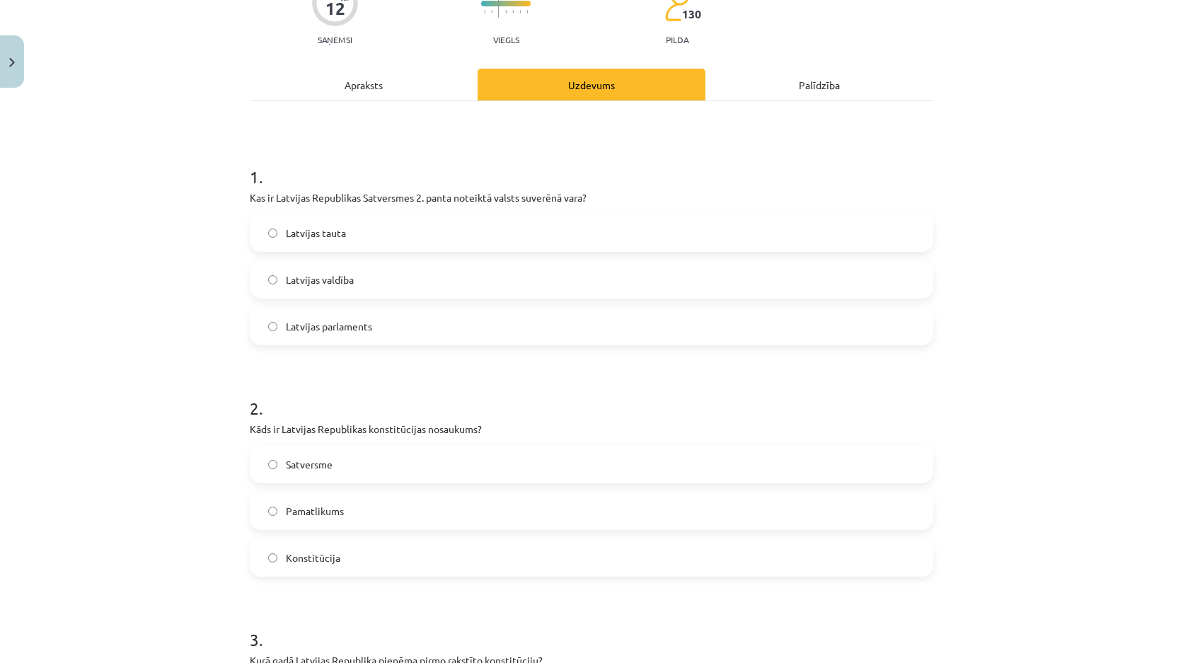
scroll to position [0, 0]
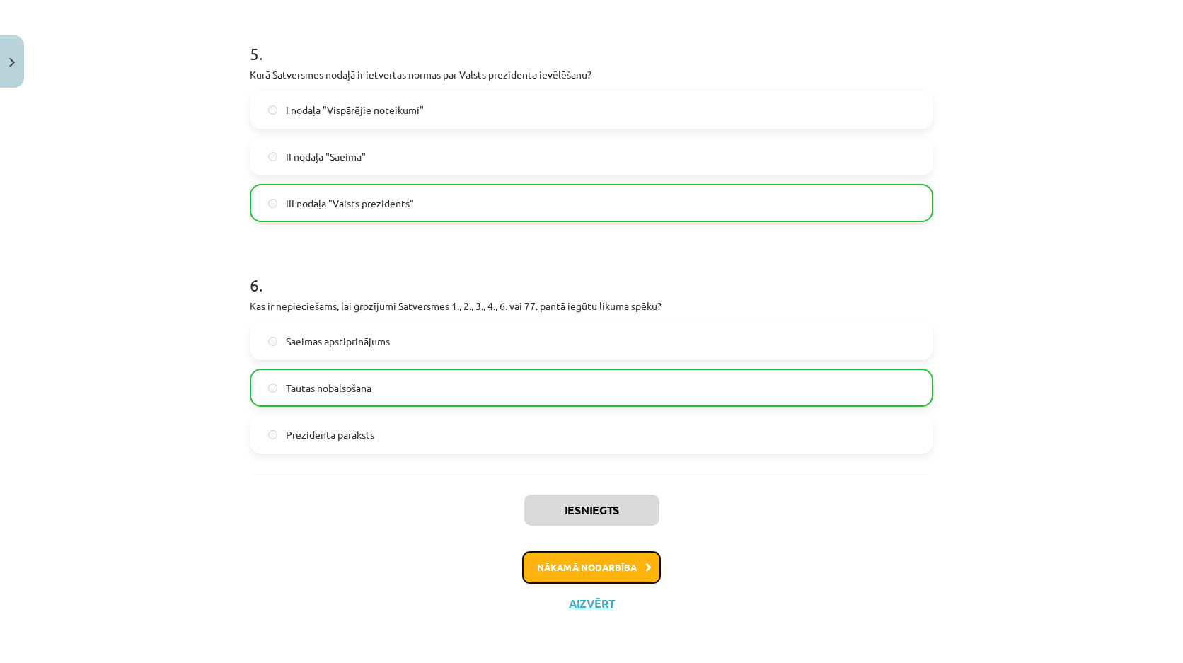
click at [540, 572] on button "Nākamā nodarbība" at bounding box center [591, 567] width 139 height 33
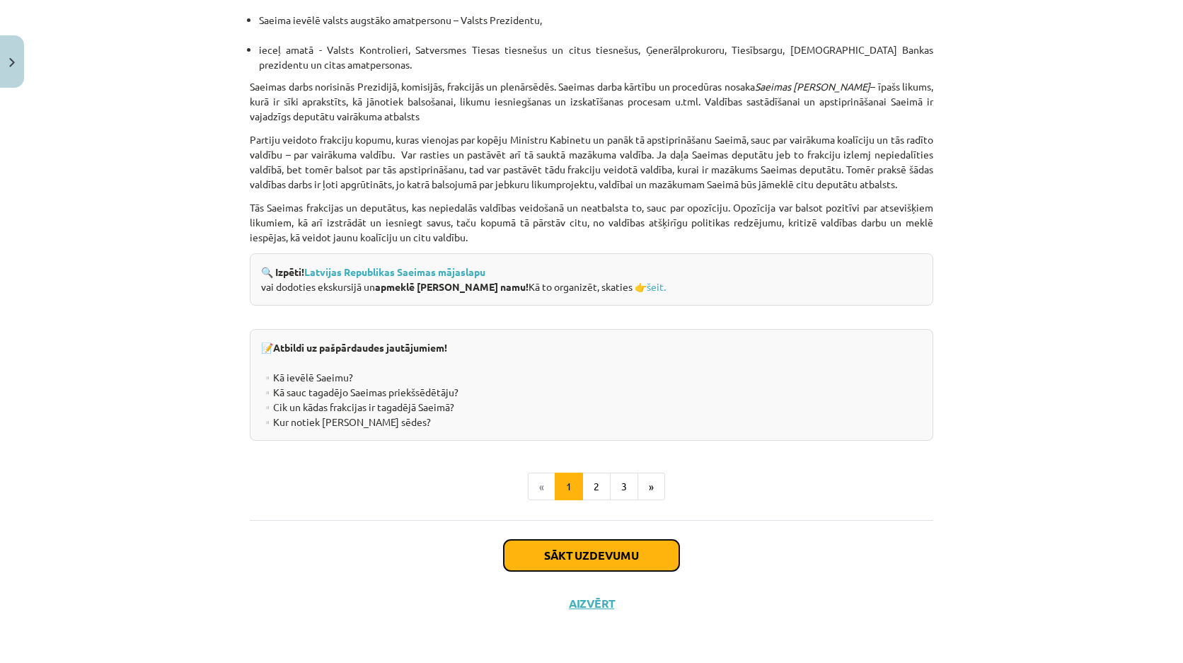
click at [562, 545] on button "Sākt uzdevumu" at bounding box center [591, 555] width 175 height 31
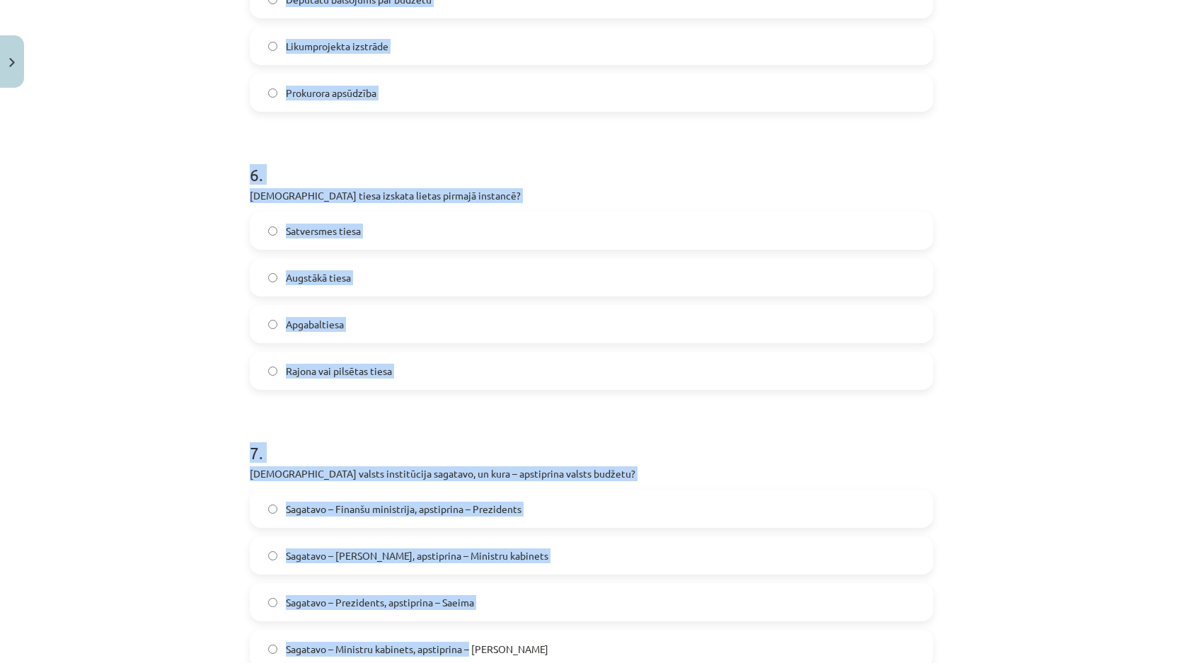
scroll to position [1654, 0]
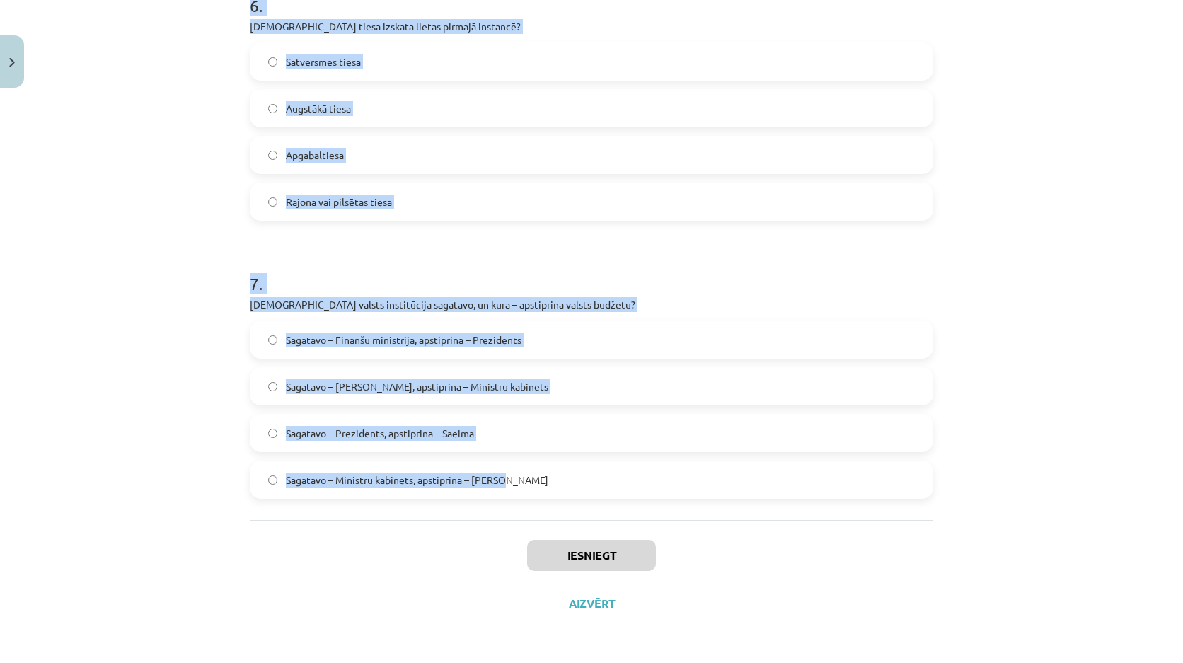
drag, startPoint x: 213, startPoint y: 250, endPoint x: 529, endPoint y: 513, distance: 411.4
click at [529, 513] on div "Mācību tēma: Sociālās zinības 9. klases 1. ieskaites mācību materiāls #3 2. tēm…" at bounding box center [591, 331] width 1183 height 663
drag, startPoint x: 502, startPoint y: 480, endPoint x: 526, endPoint y: 487, distance: 24.9
click at [526, 487] on label "Sagatavo – Ministru kabinets, apstiprina – Saeima" at bounding box center [591, 479] width 681 height 35
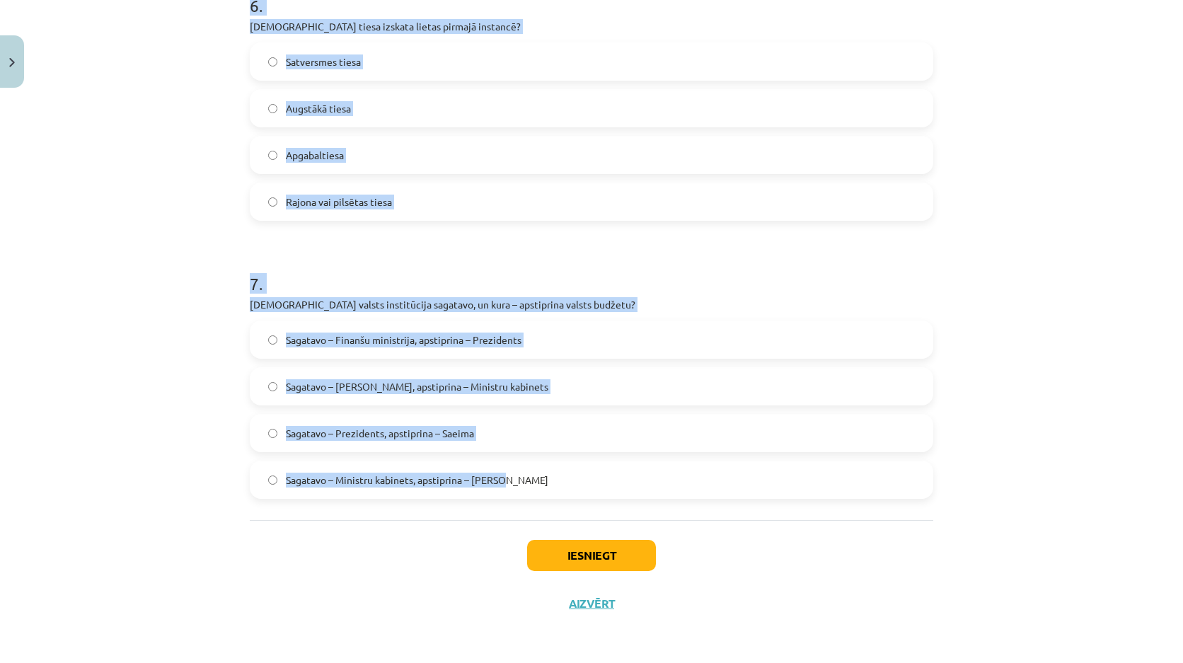
drag, startPoint x: 262, startPoint y: 329, endPoint x: 534, endPoint y: 503, distance: 323.2
click at [534, 503] on div "Mācību tēma: Sociālās zinības 9. klases 1. ieskaites mācību materiāls #3 2. tēm…" at bounding box center [591, 331] width 1183 height 663
copy form "1 . Kas nodrošina valsts aizsardzību pret ārējiem ienaidniekiem? Policija Valst…"
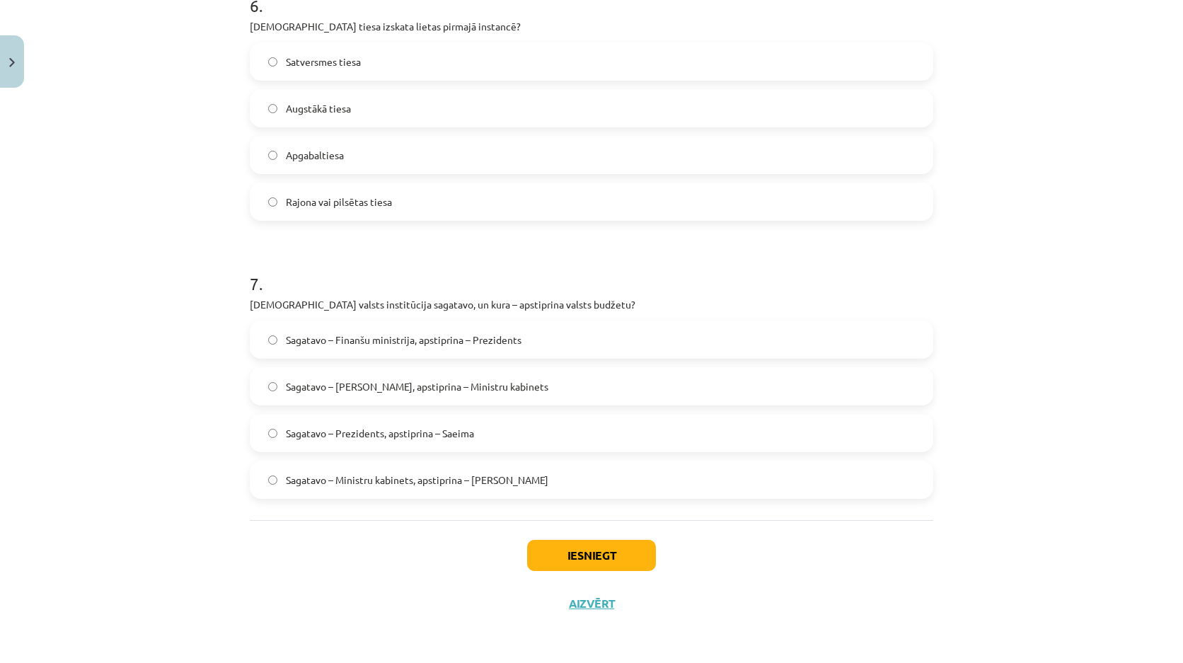
click at [427, 534] on div "Iesniegt Aizvērt" at bounding box center [591, 569] width 683 height 99
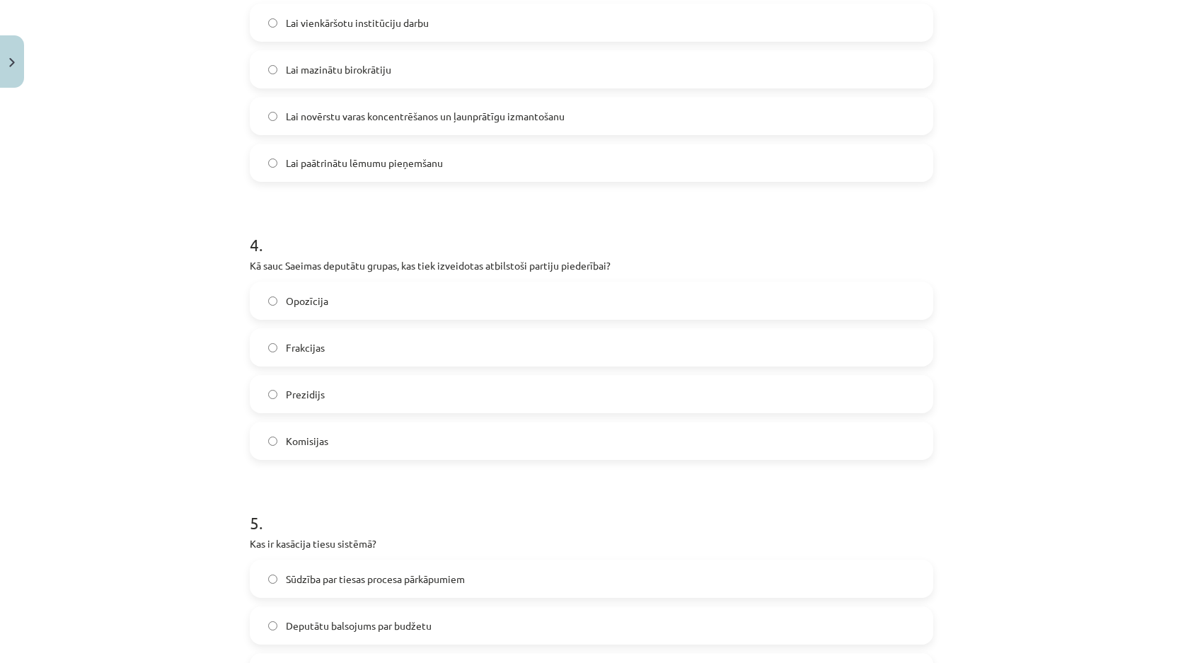
scroll to position [734, 0]
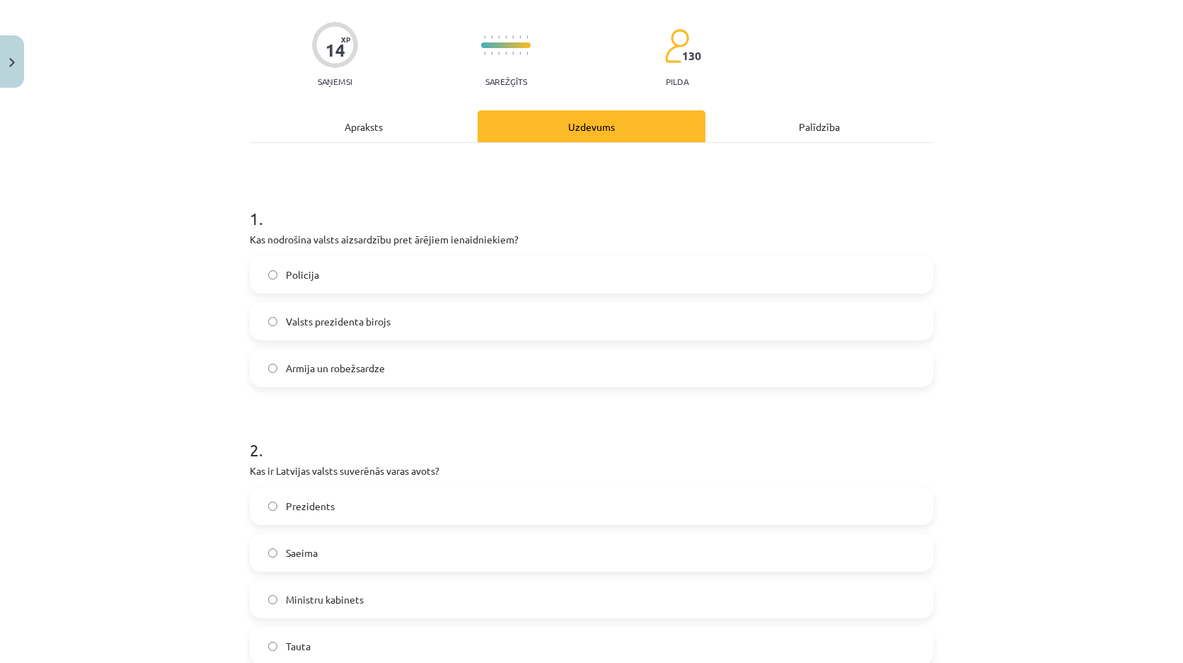
click at [362, 373] on span "Armija un robežsardze" at bounding box center [335, 368] width 99 height 15
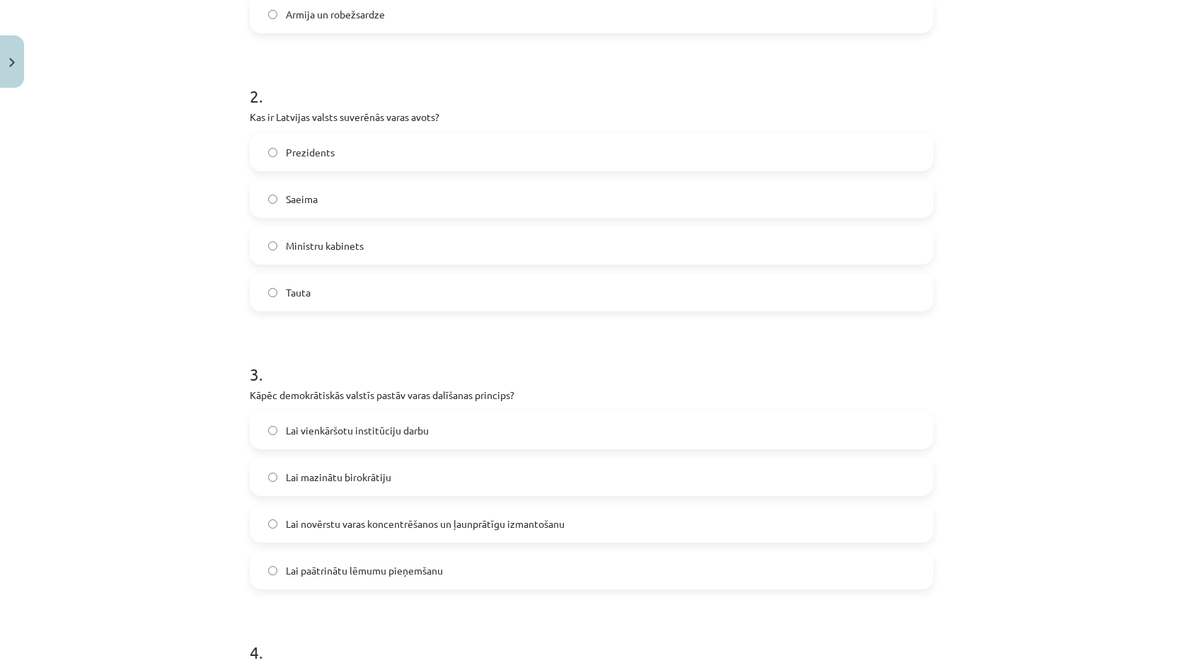
drag, startPoint x: 323, startPoint y: 298, endPoint x: 390, endPoint y: 241, distance: 87.9
click at [328, 295] on label "Tauta" at bounding box center [591, 291] width 681 height 35
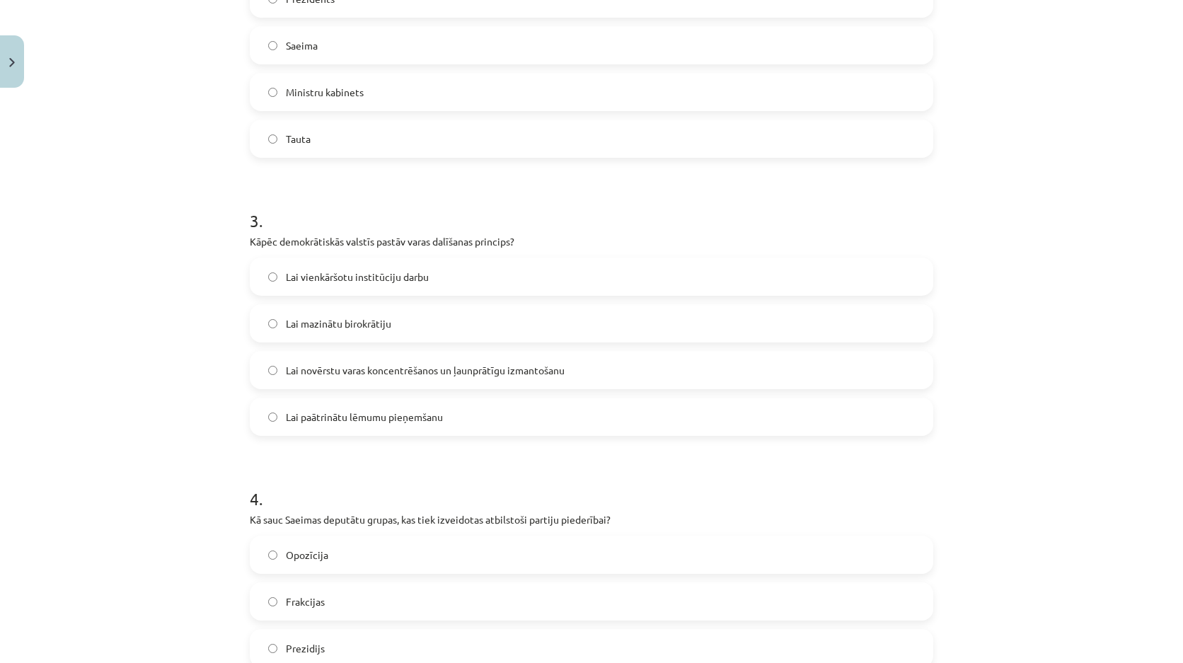
scroll to position [876, 0]
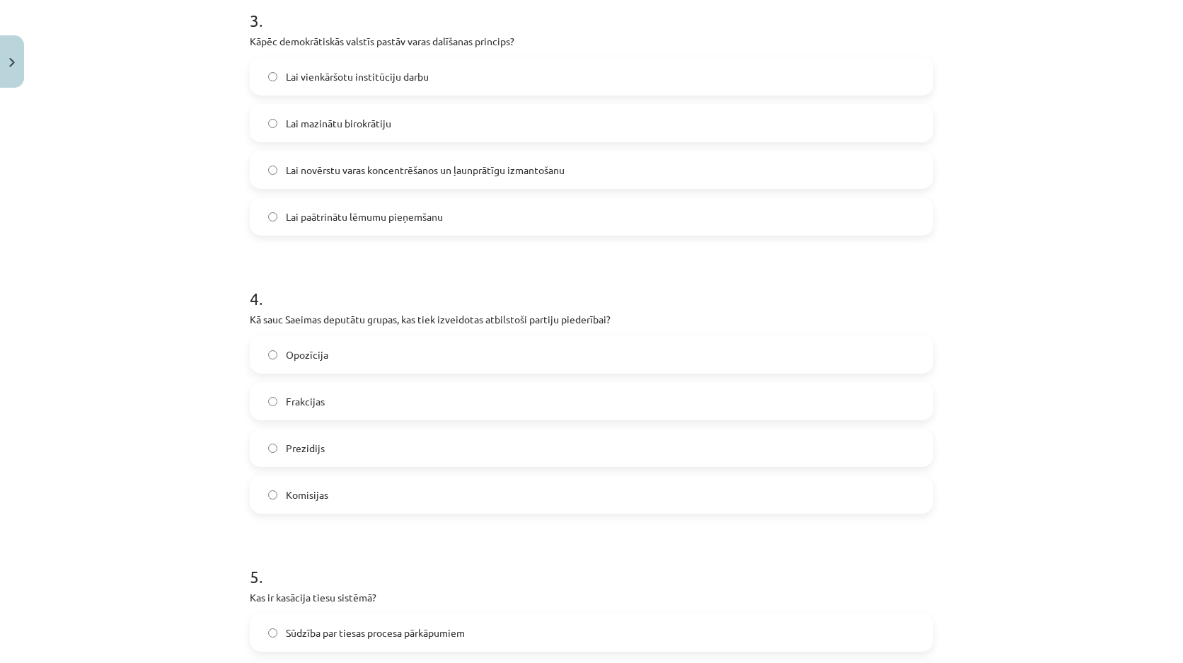
click at [404, 181] on label "Lai novērstu varas koncentrēšanos un ļaunprātīgu izmantošanu" at bounding box center [591, 169] width 681 height 35
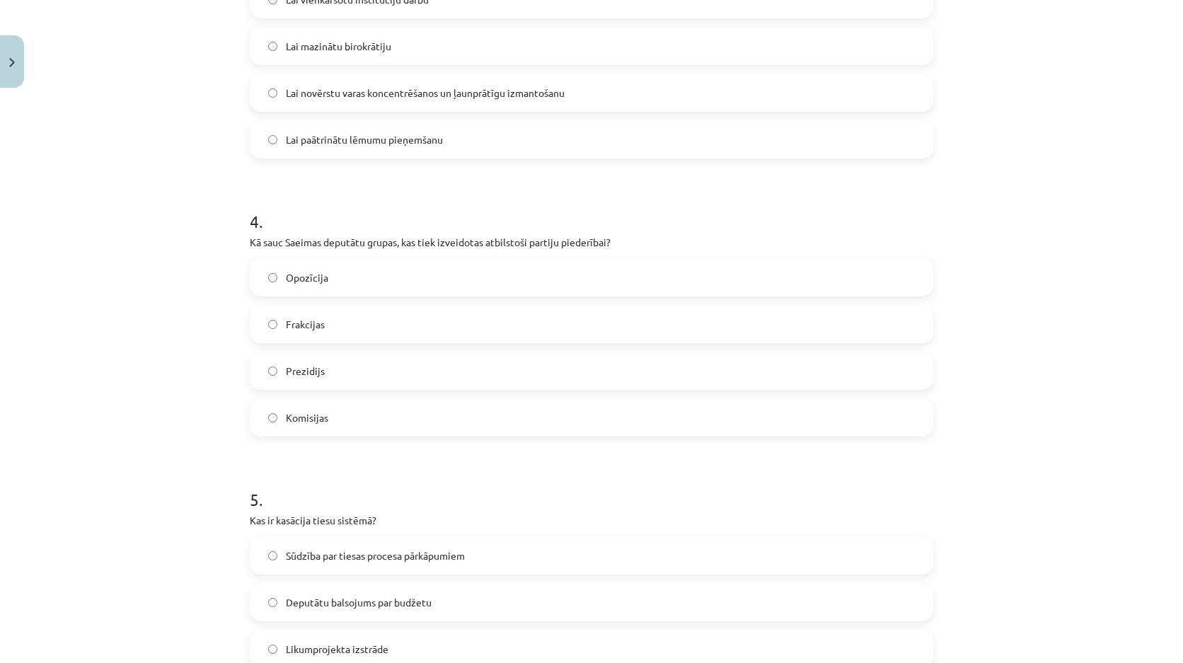
scroll to position [1017, 0]
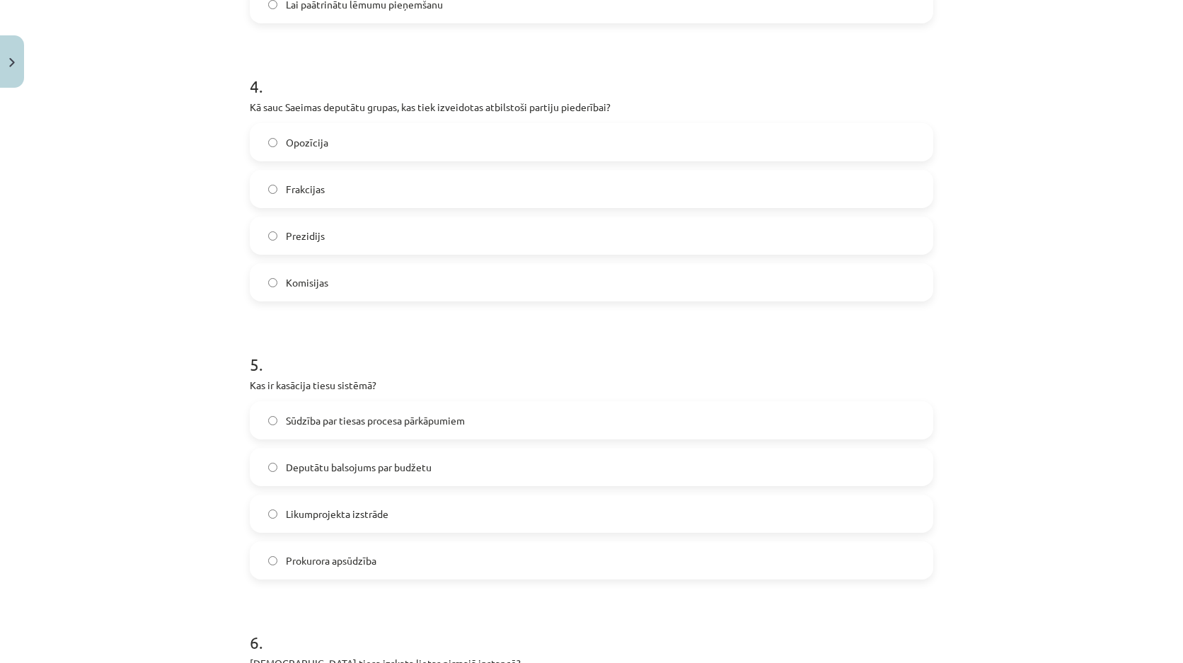
click at [344, 183] on label "Frakcijas" at bounding box center [591, 188] width 681 height 35
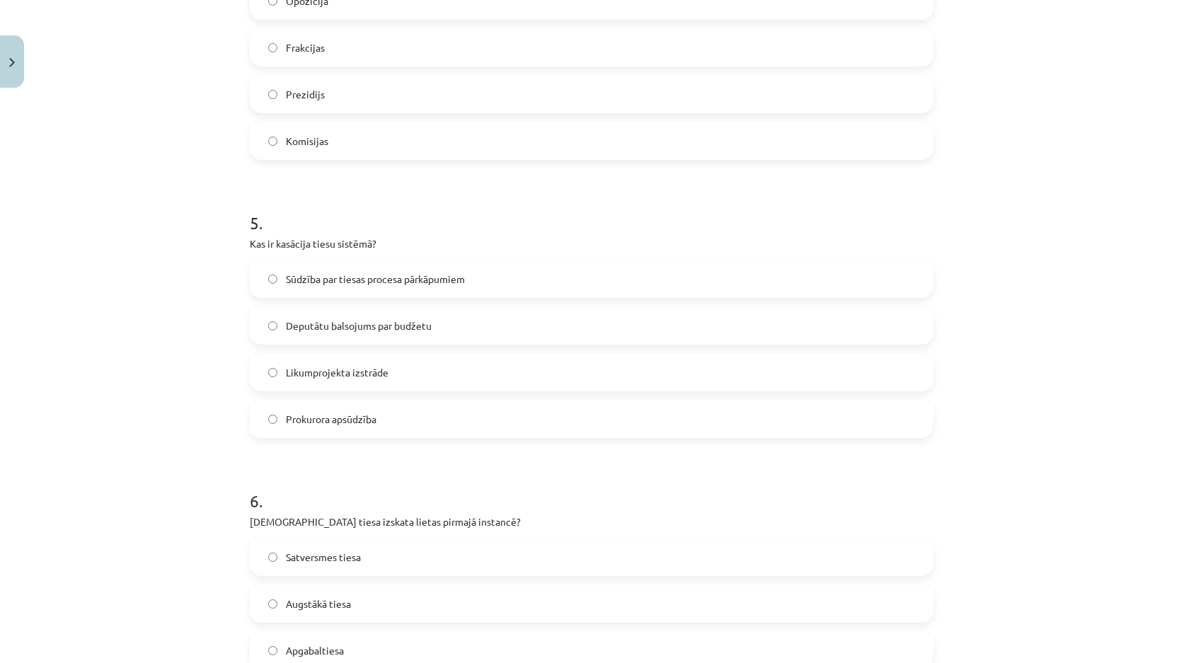
click at [373, 281] on span "Sūdzība par tiesas procesa pārkāpumiem" at bounding box center [375, 279] width 179 height 15
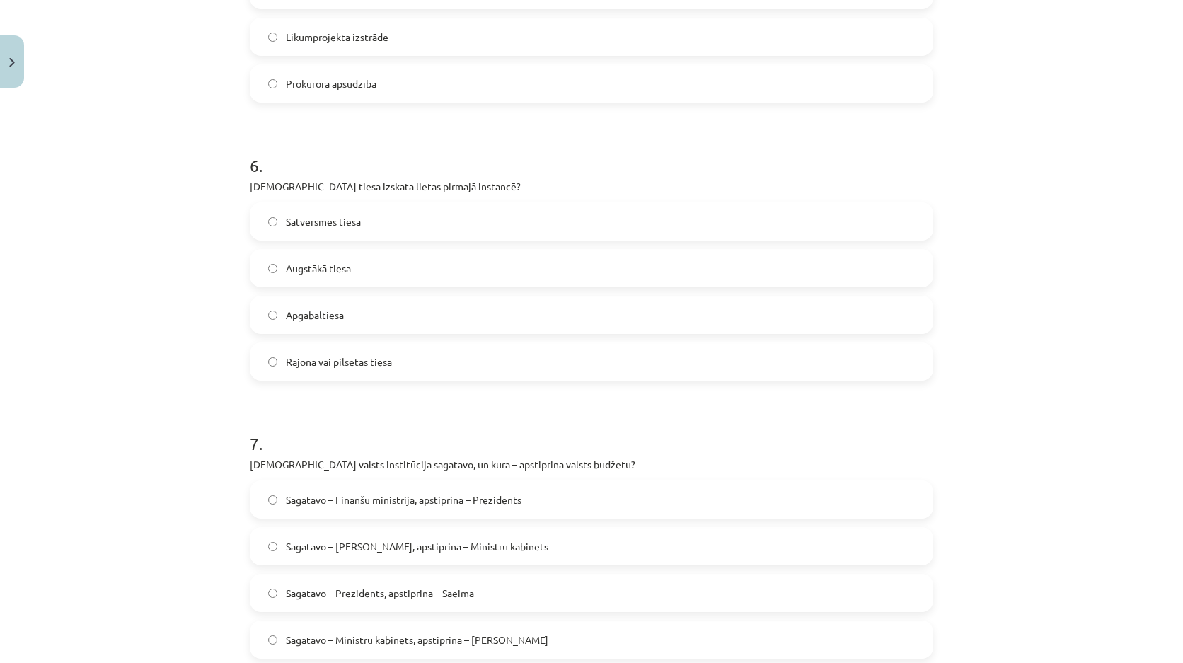
scroll to position [1512, 0]
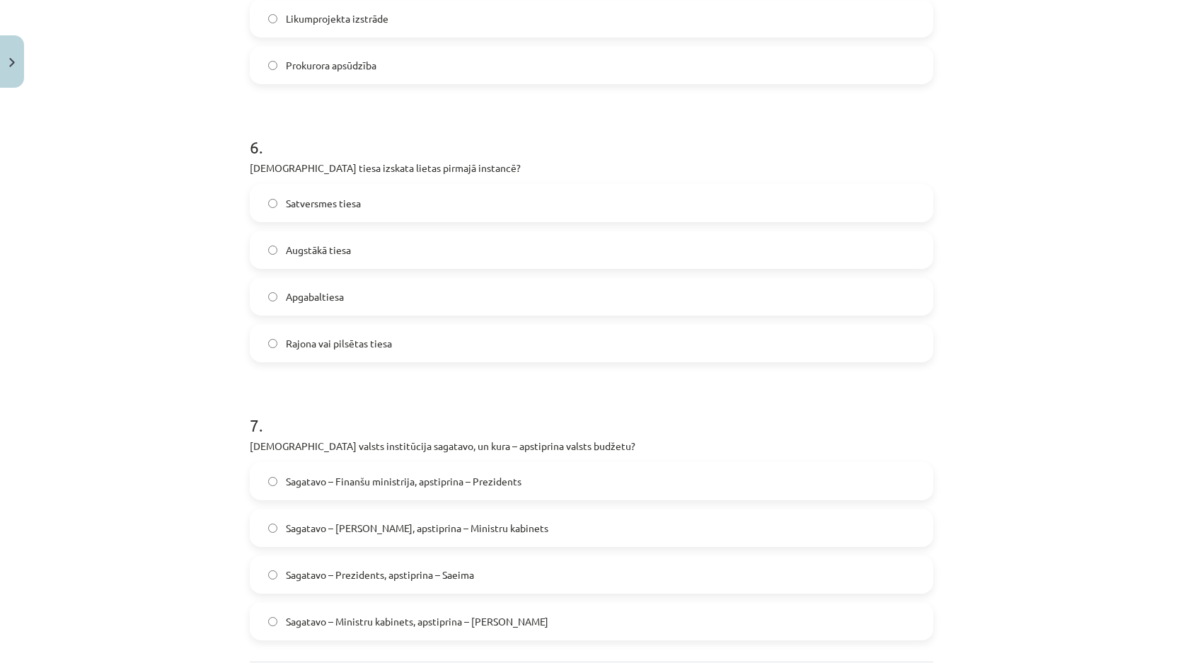
click at [318, 342] on span "Rajona vai pilsētas tiesa" at bounding box center [339, 343] width 106 height 15
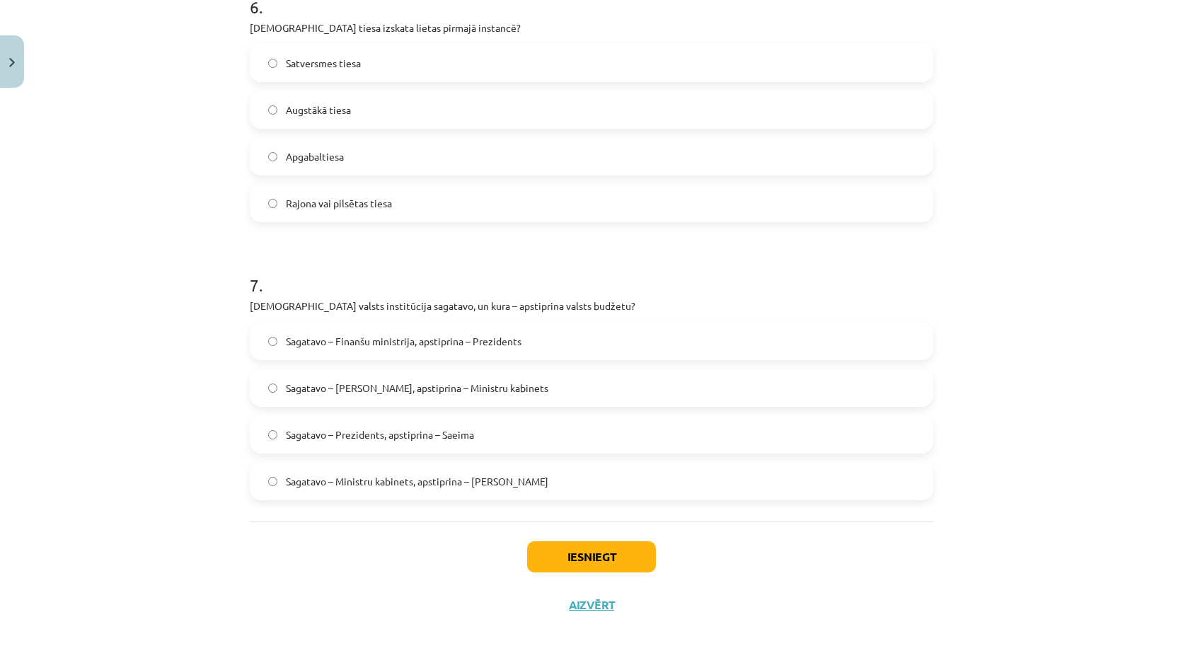
scroll to position [1654, 0]
click at [537, 562] on button "Iesniegt" at bounding box center [591, 555] width 129 height 31
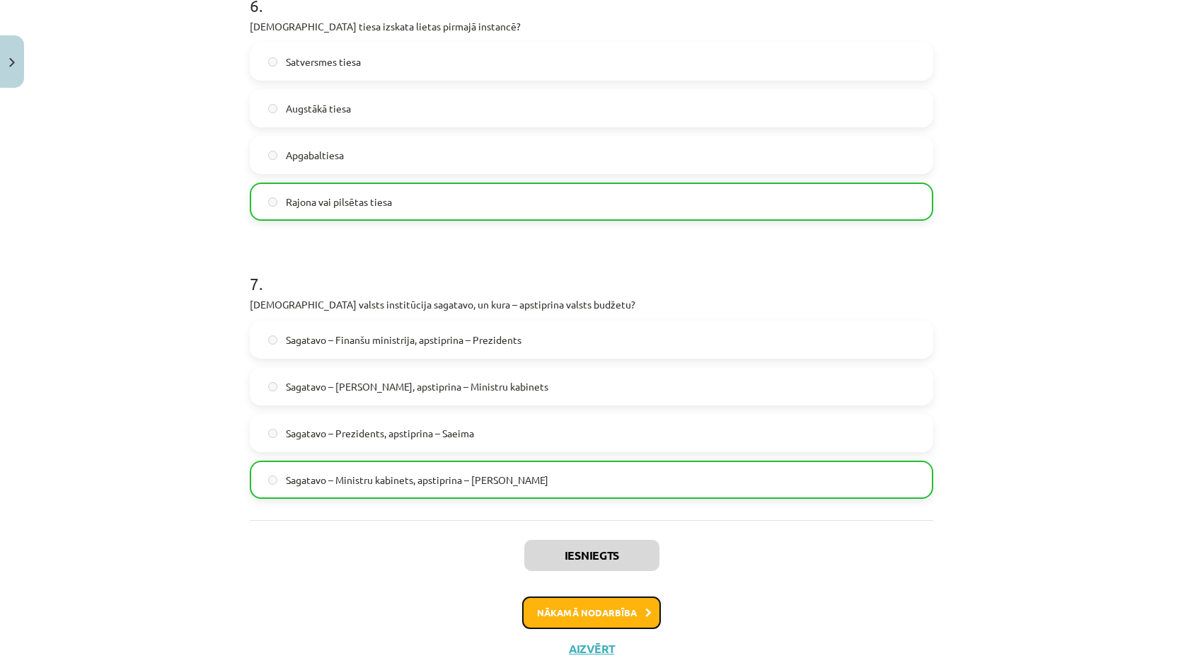
click at [565, 613] on button "Nākamā nodarbība" at bounding box center [591, 612] width 139 height 33
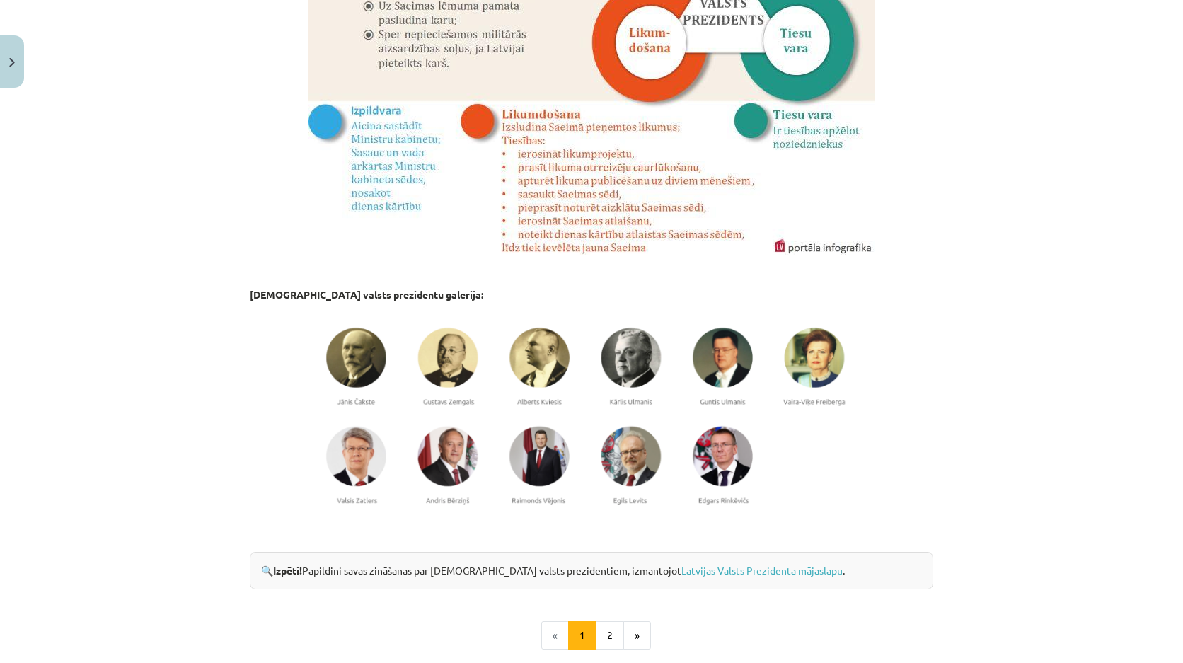
scroll to position [1027, 0]
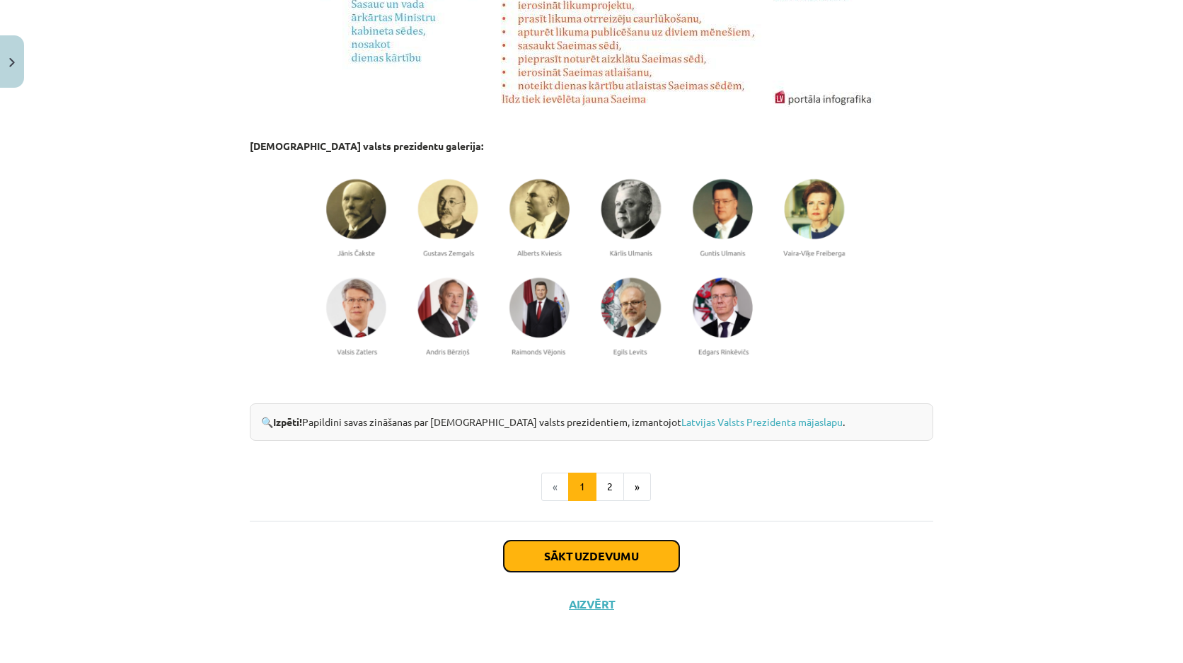
click at [553, 557] on button "Sākt uzdevumu" at bounding box center [591, 555] width 175 height 31
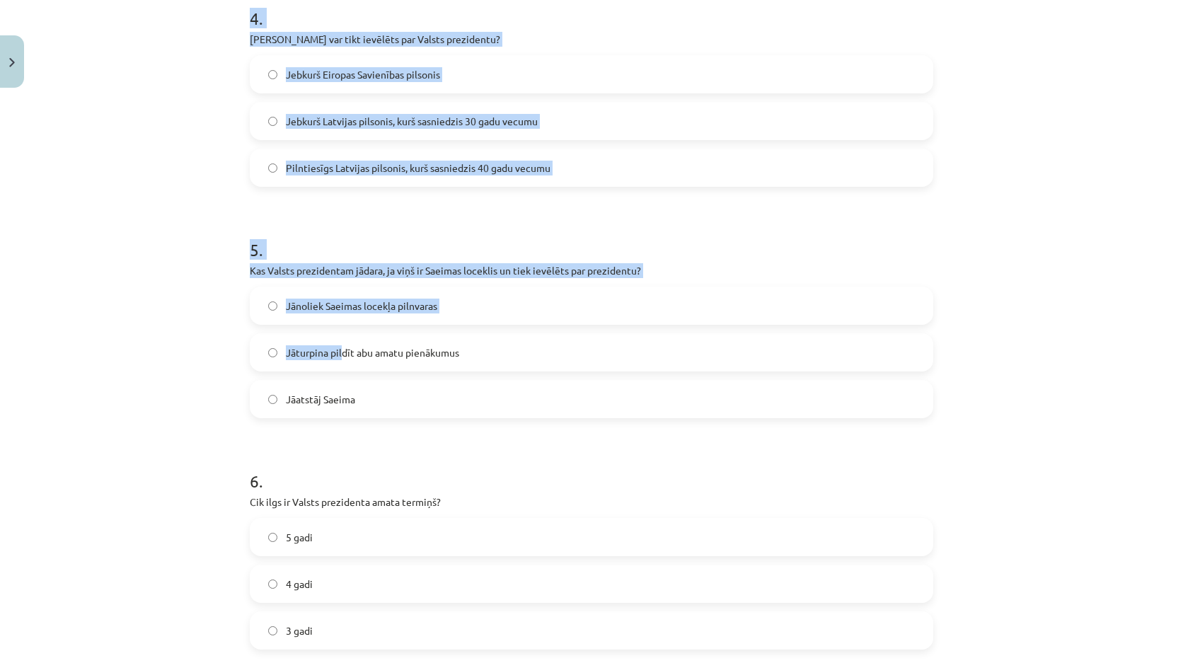
scroll to position [1142, 0]
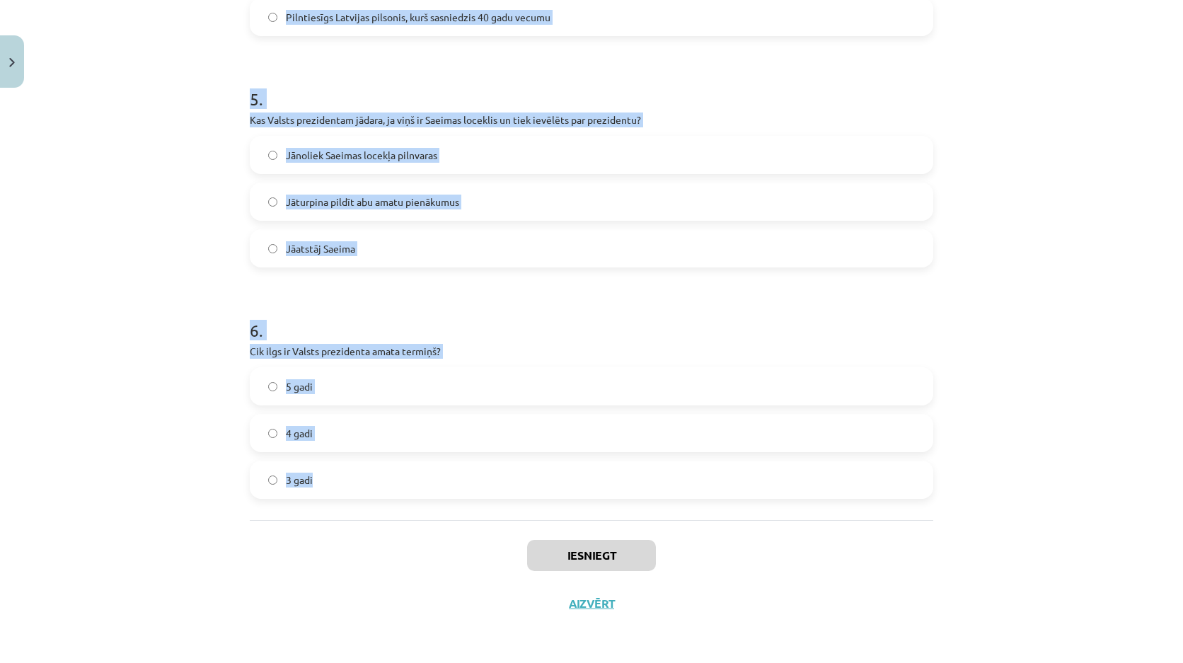
drag, startPoint x: 260, startPoint y: 280, endPoint x: 422, endPoint y: 488, distance: 264.1
click at [420, 502] on div "Mācību tēma: Sociālās zinības 9. klases 1. ieskaites mācību materiāls #4 3. tēm…" at bounding box center [591, 331] width 1183 height 663
copy form "1 . Kura vara Valsts prezidentam ir piešķirta? Līdzsvarojošā (neitrālā) vara Li…"
click at [460, 320] on h1 "6 ." at bounding box center [591, 318] width 683 height 44
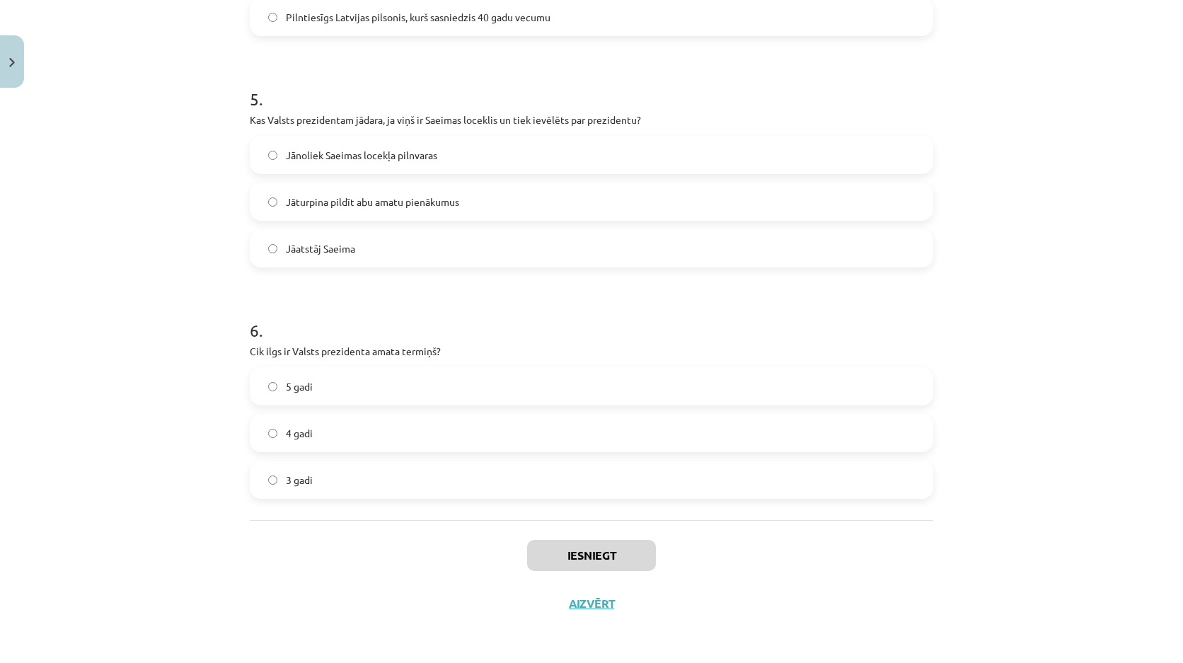
click at [389, 389] on label "5 gadi" at bounding box center [591, 386] width 681 height 35
click at [356, 441] on label "4 gadi" at bounding box center [591, 432] width 681 height 35
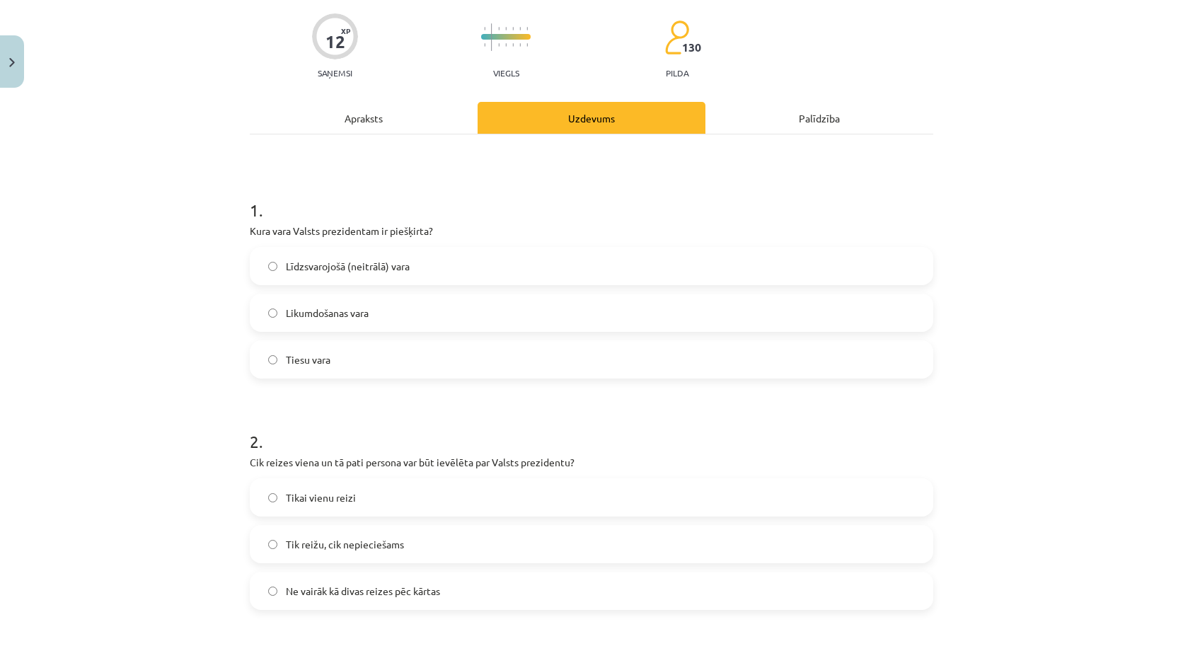
scroll to position [0, 0]
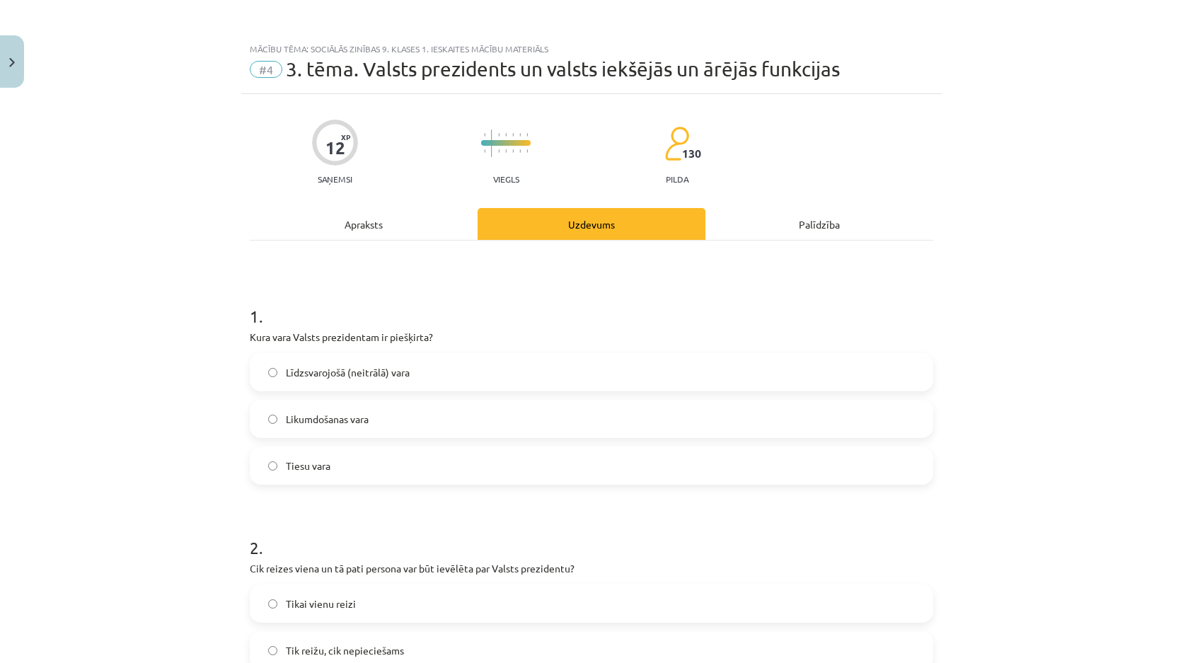
click at [394, 378] on span "Līdzsvarojošā (neitrālā) vara" at bounding box center [348, 372] width 124 height 15
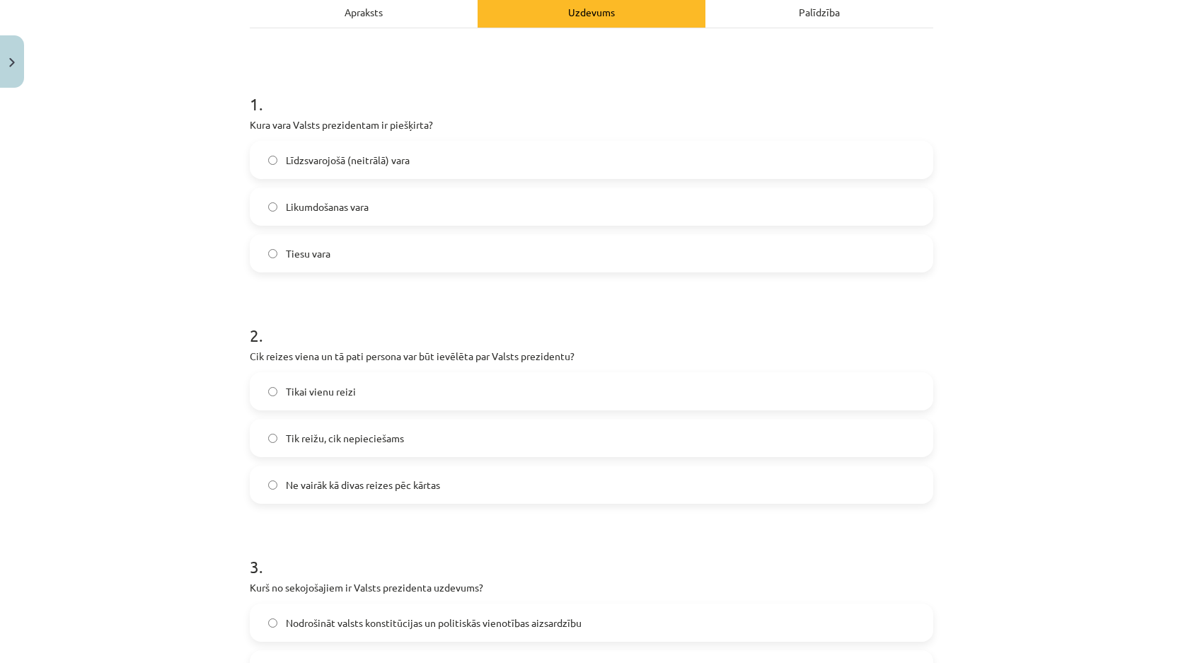
scroll to position [424, 0]
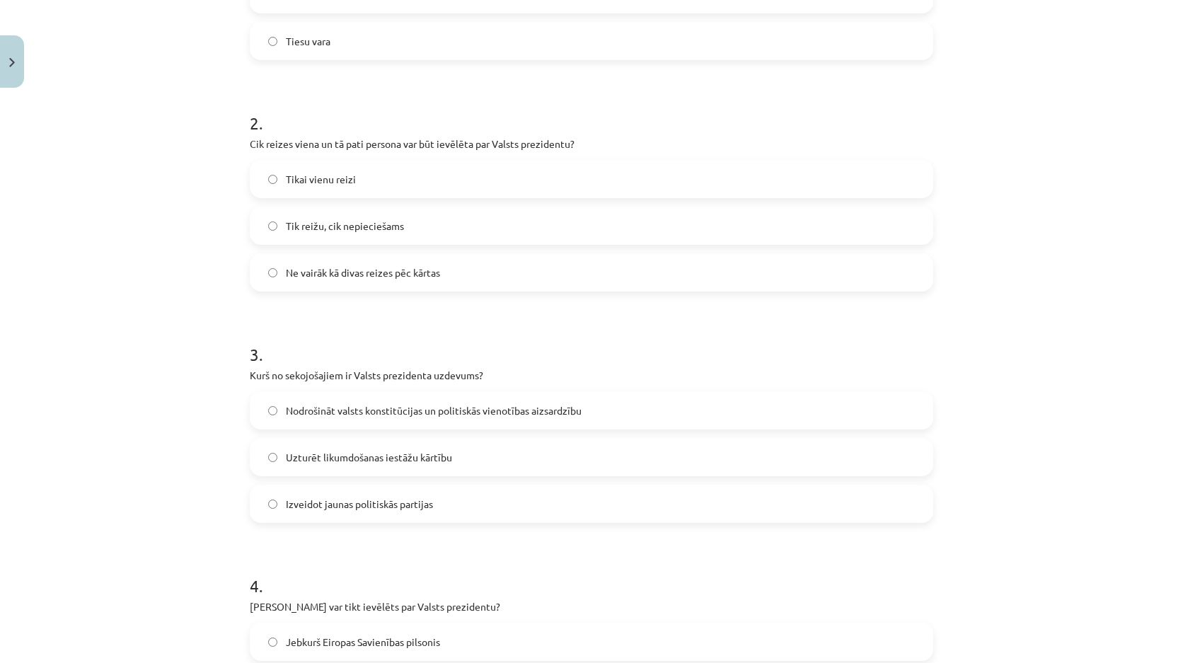
click at [381, 270] on span "Ne vairāk kā divas reizes pēc kārtas" at bounding box center [363, 272] width 154 height 15
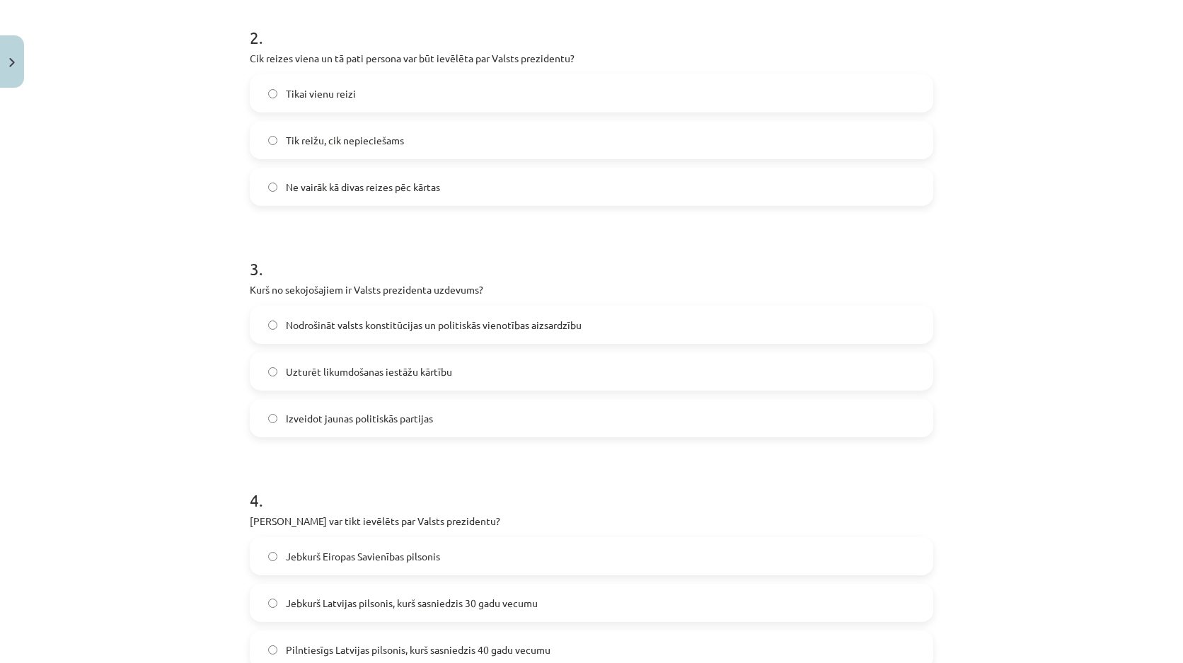
scroll to position [707, 0]
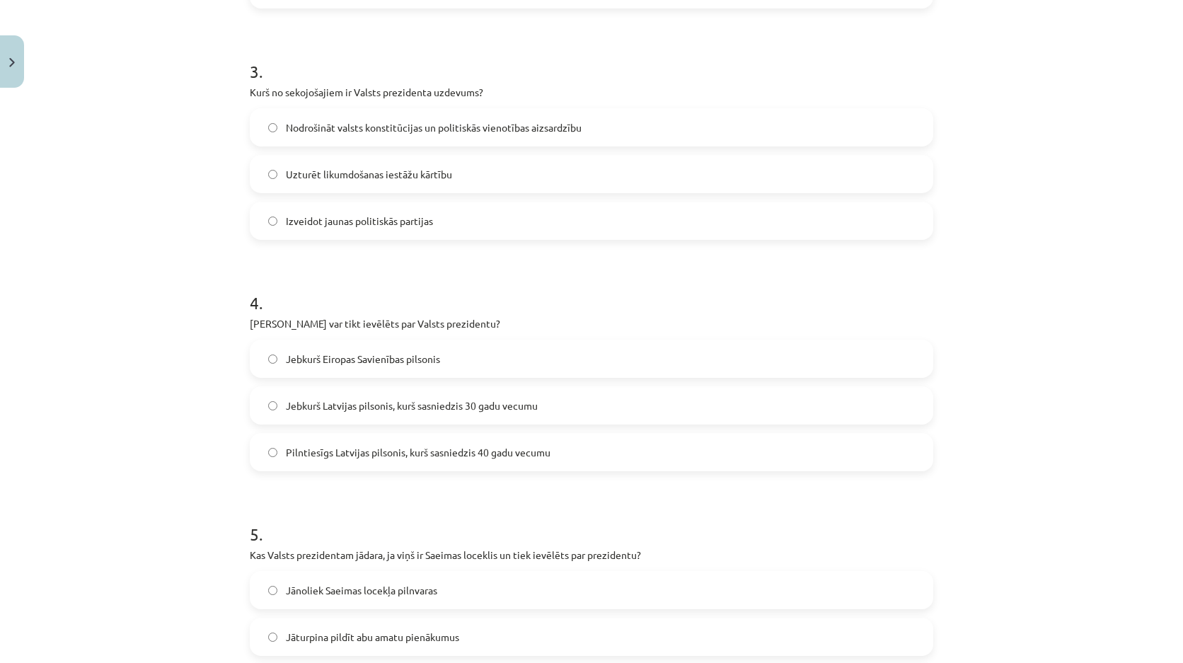
click at [417, 125] on span "Nodrošināt valsts konstitūcijas un politiskās vienotības aizsardzību" at bounding box center [434, 127] width 296 height 15
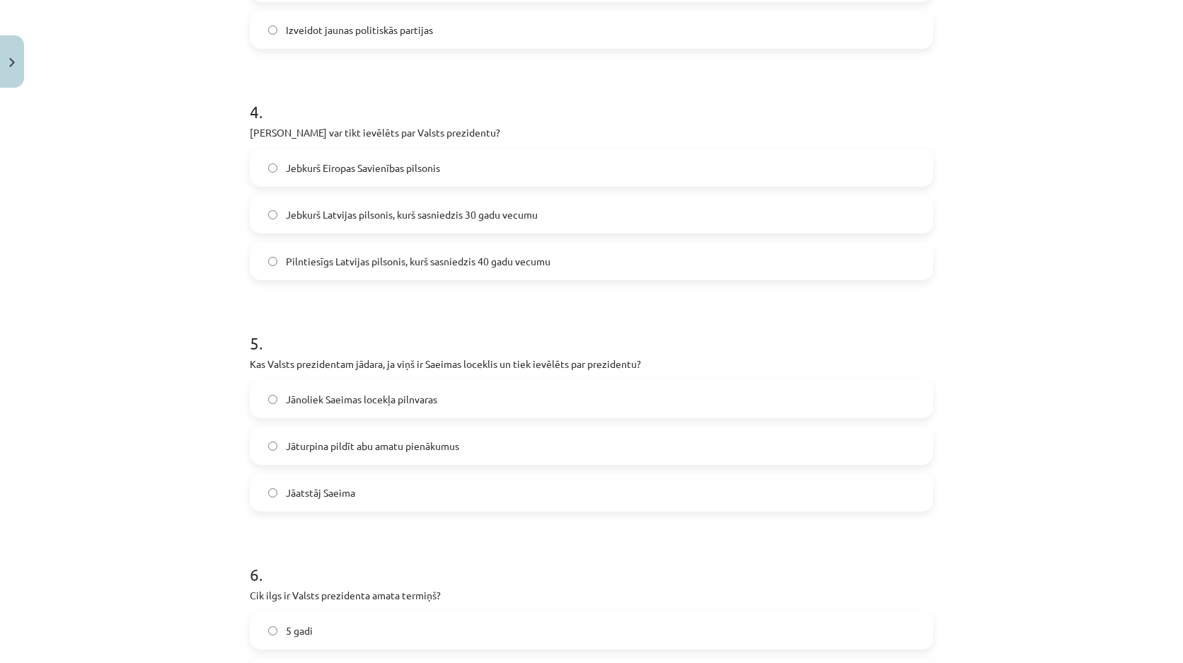
scroll to position [920, 0]
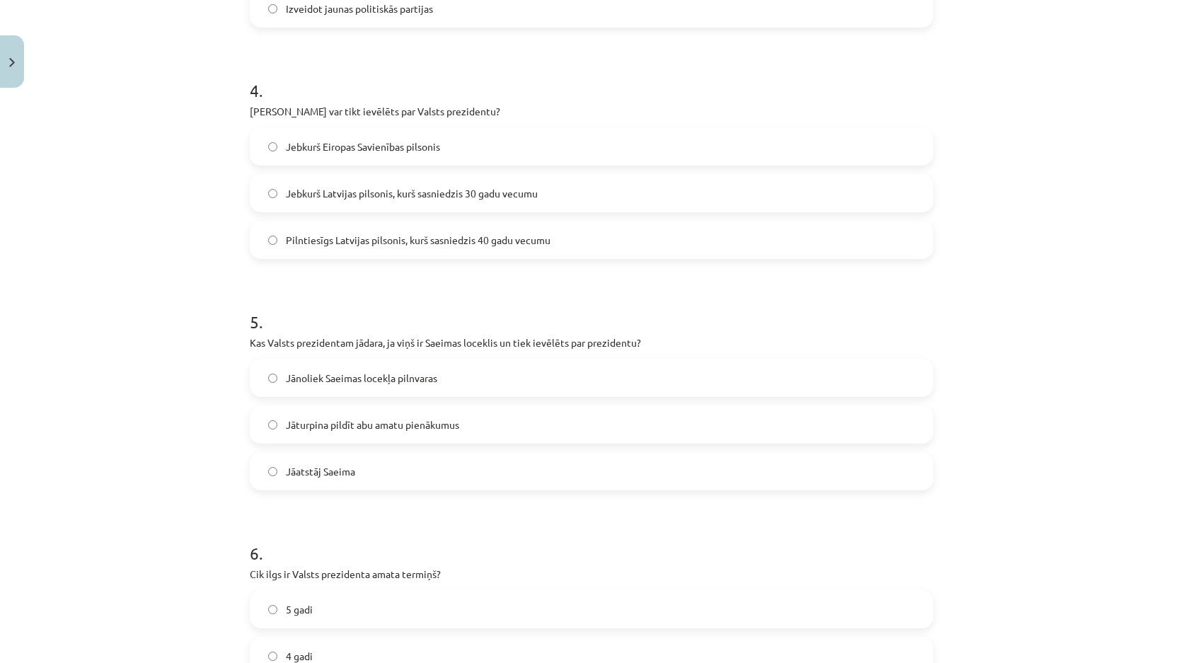
click at [378, 243] on span "Pilntiesīgs Latvijas pilsonis, kurš sasniedzis 40 gadu vecumu" at bounding box center [418, 240] width 265 height 15
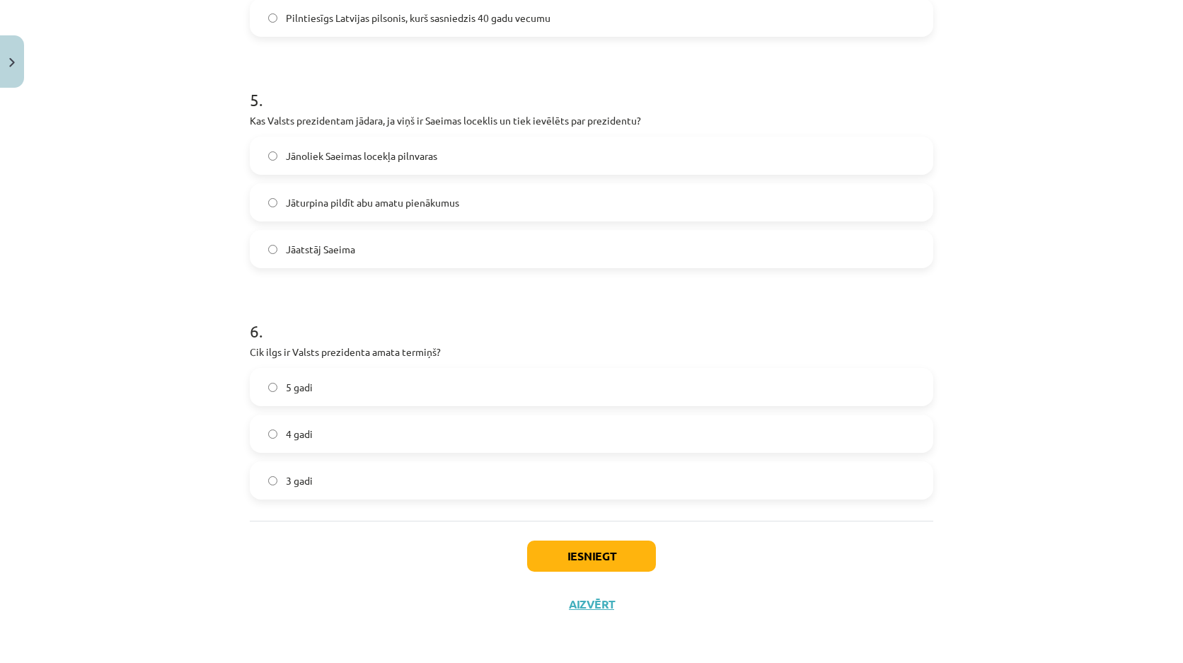
scroll to position [1142, 0]
click at [384, 154] on span "Jānoliek Saeimas locekļa pilnvaras" at bounding box center [361, 155] width 151 height 15
click at [547, 548] on button "Iesniegt" at bounding box center [591, 555] width 129 height 31
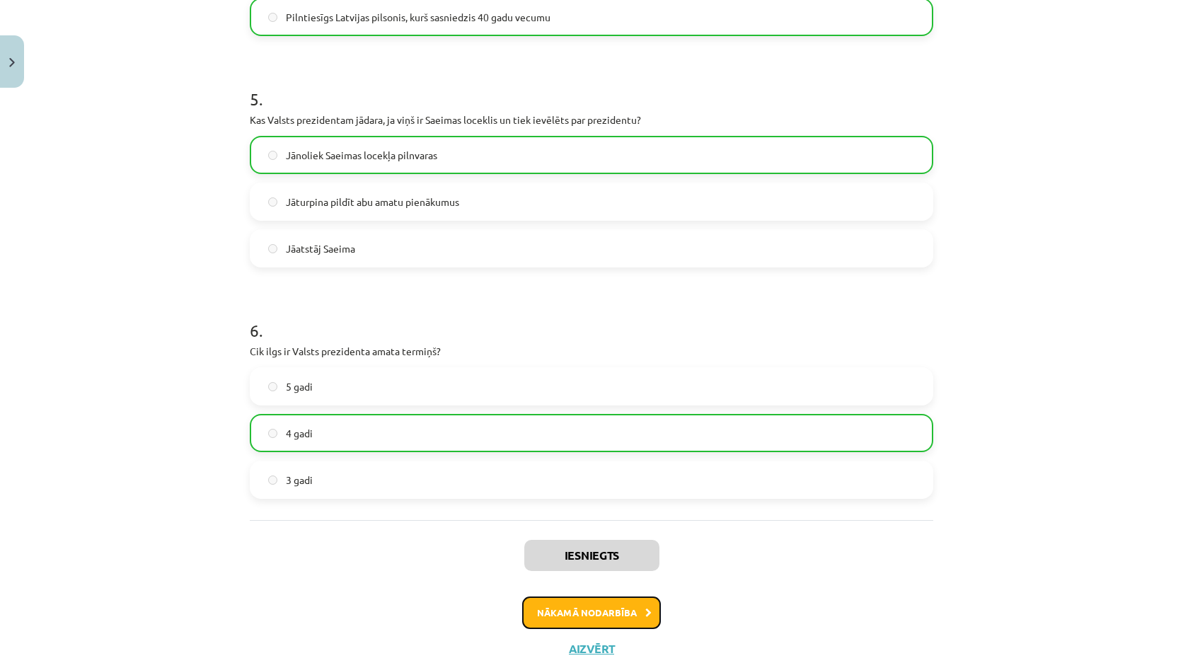
click at [636, 596] on button "Nākamā nodarbība" at bounding box center [591, 612] width 139 height 33
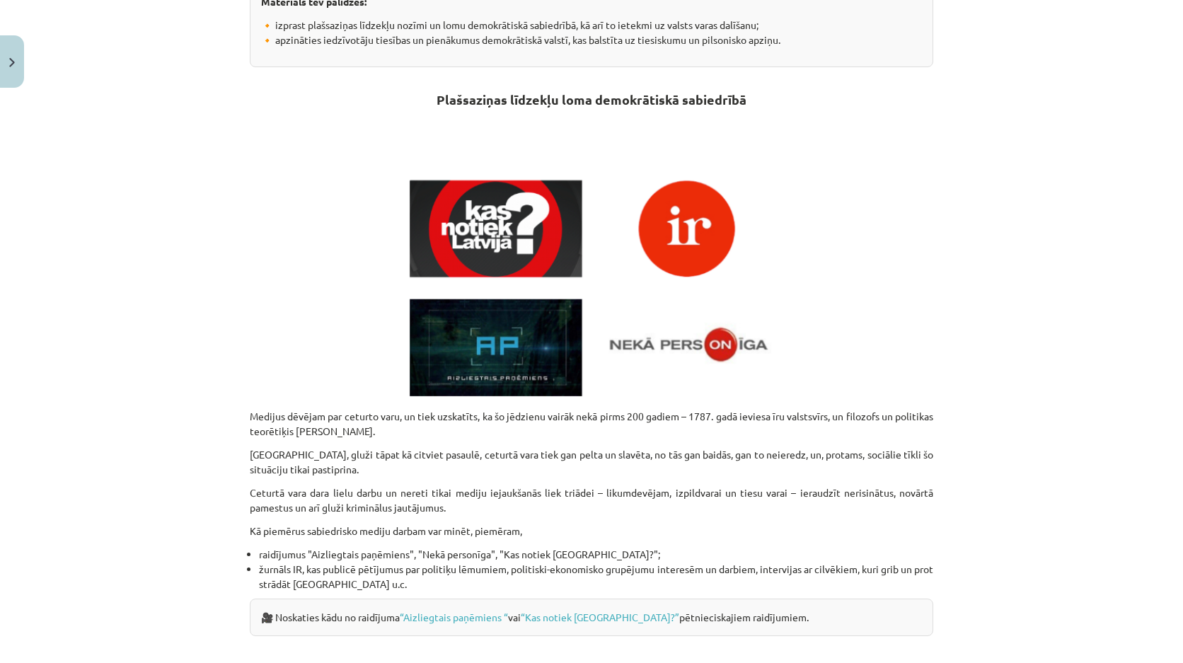
scroll to position [389, 0]
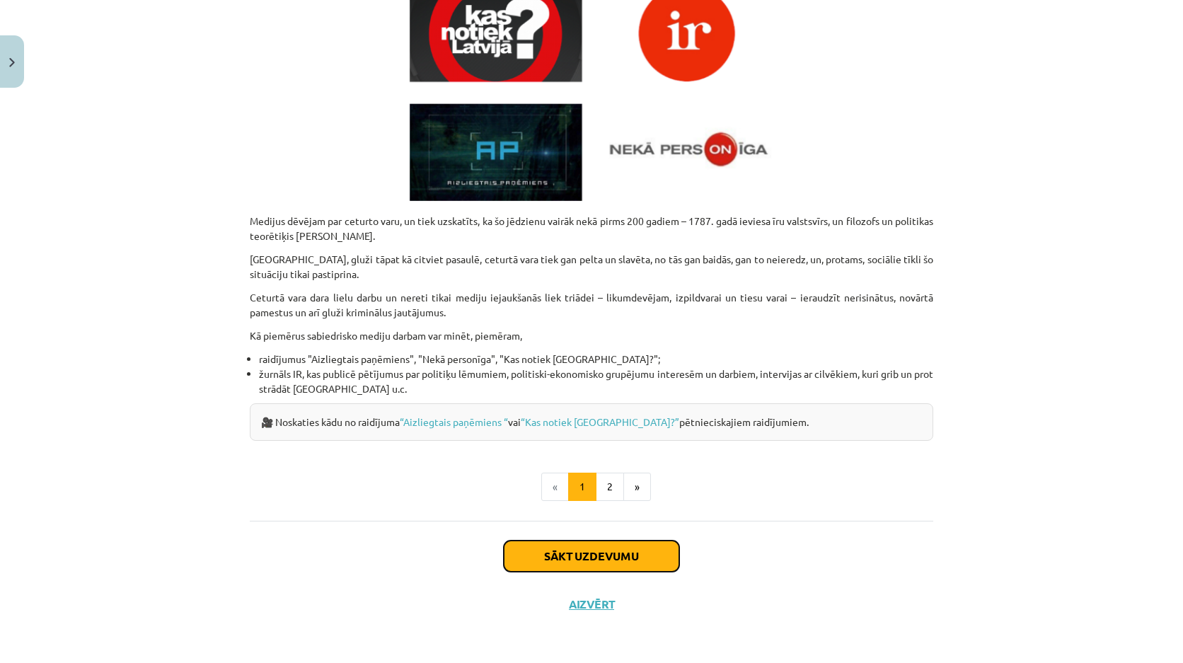
click at [547, 559] on button "Sākt uzdevumu" at bounding box center [591, 555] width 175 height 31
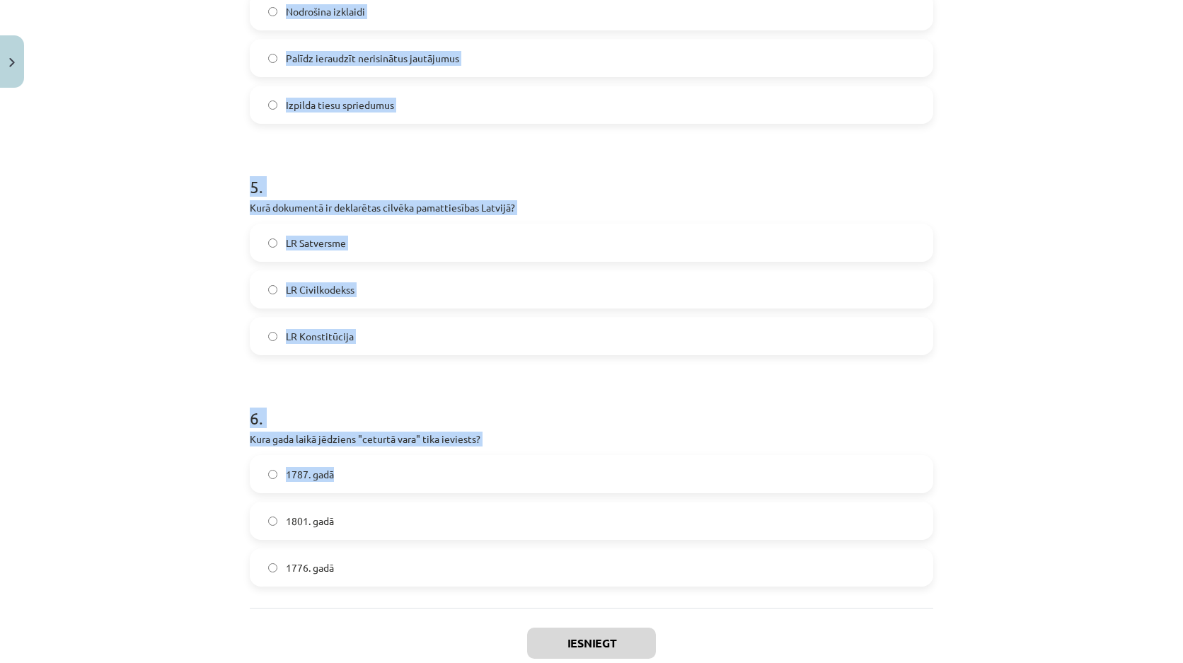
scroll to position [1165, 0]
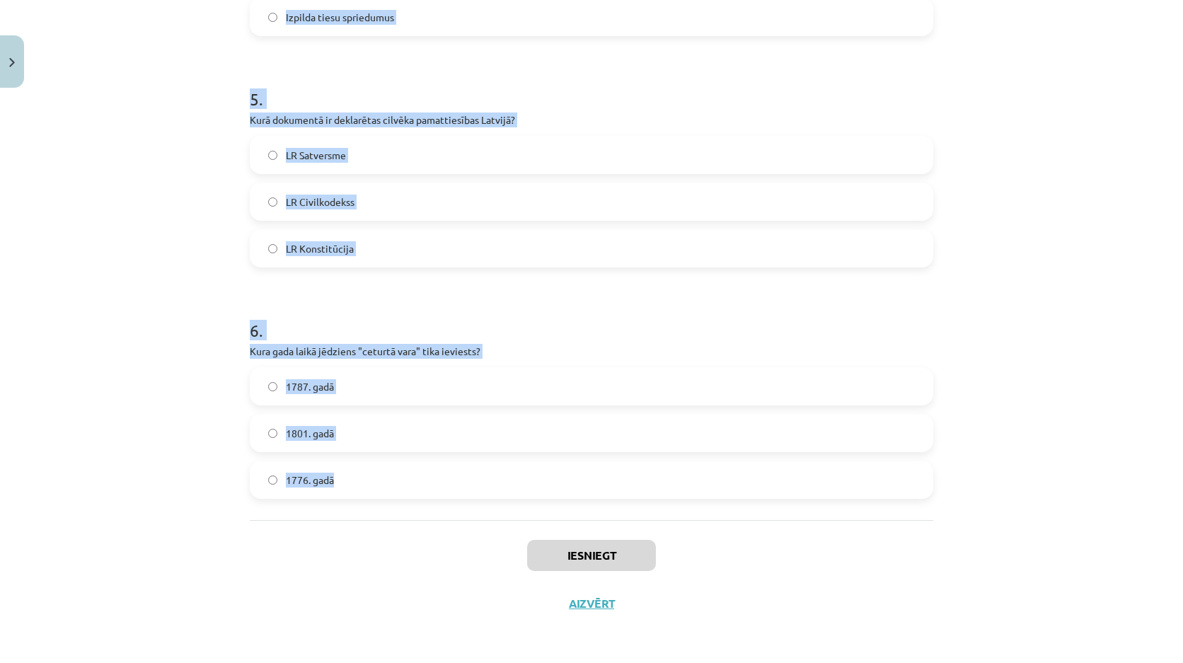
drag, startPoint x: 205, startPoint y: 282, endPoint x: 521, endPoint y: 491, distance: 378.3
click at [521, 491] on div "Mācību tēma: Sociālās zinības 9. klases 1. ieskaites mācību materiāls #5 4. tēm…" at bounding box center [591, 331] width 1183 height 663
copy form "1 . Kādas tiesības ir ietvertas LR Satversmes VIII nodaļā? Reliģiskās tiesības …"
click at [492, 327] on h1 "6 ." at bounding box center [591, 318] width 683 height 44
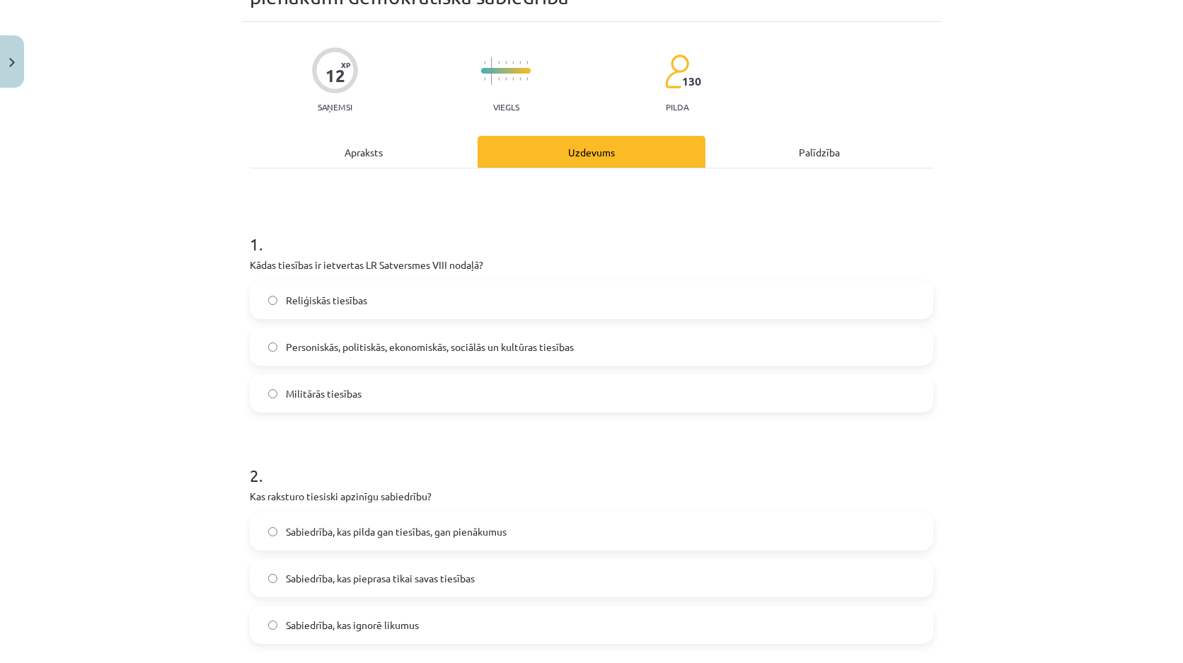
scroll to position [0, 0]
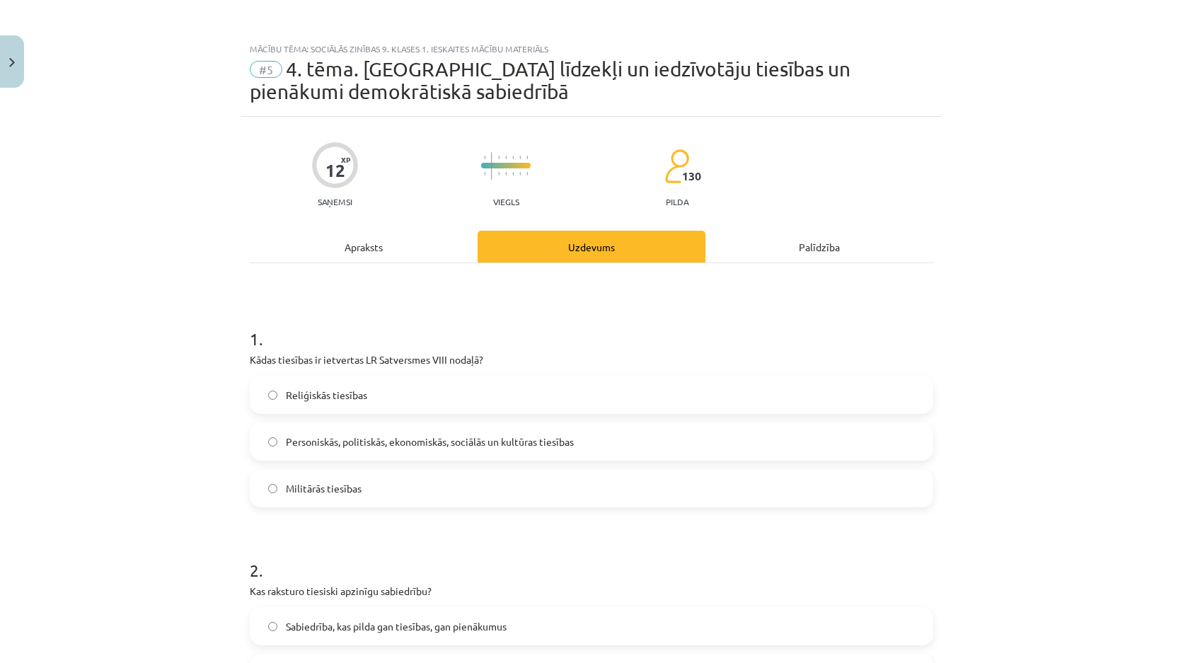
click at [461, 444] on span "Personiskās, politiskās, ekonomiskās, sociālās un kultūras tiesības" at bounding box center [430, 441] width 288 height 15
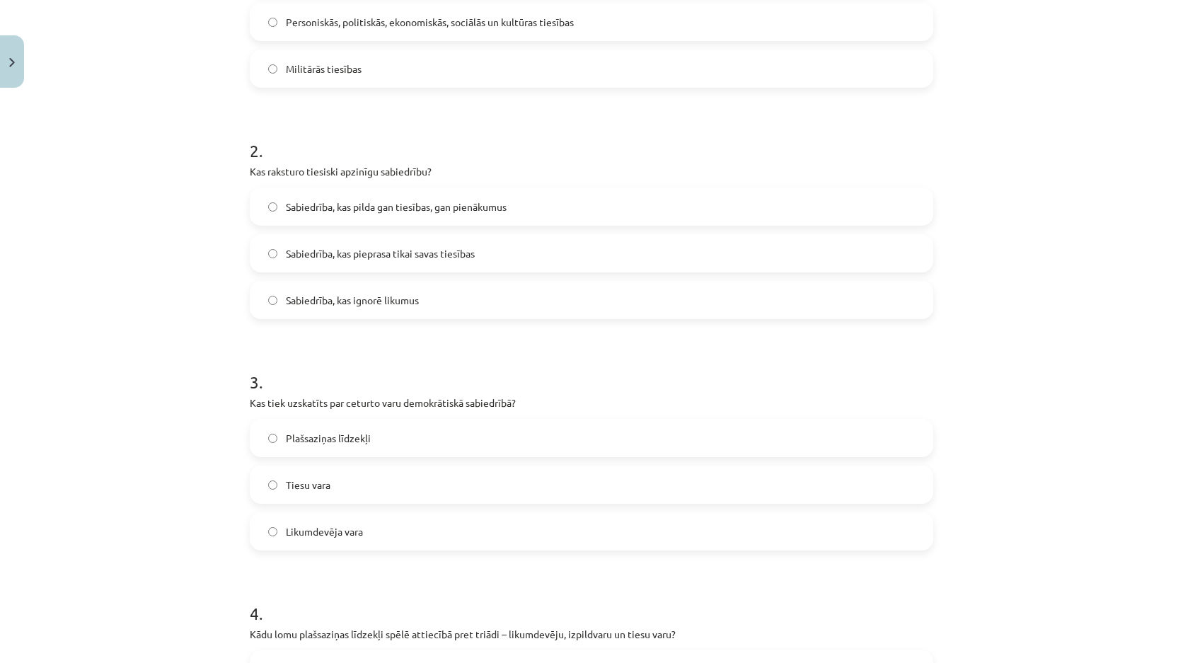
scroll to position [424, 0]
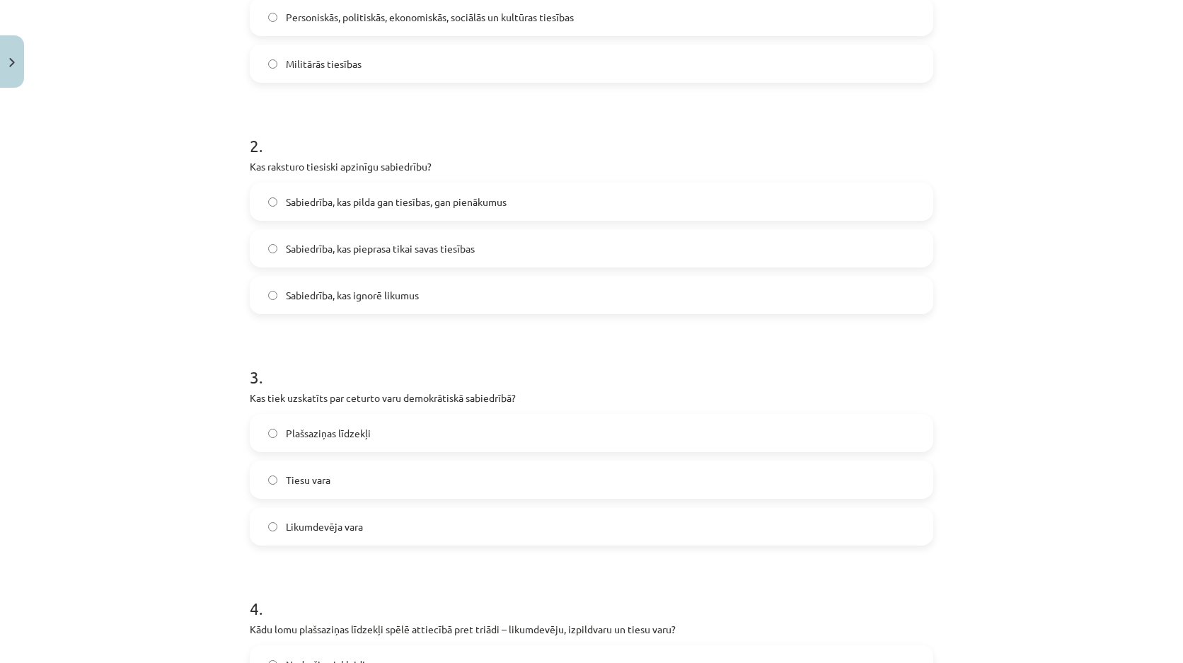
click at [381, 202] on span "Sabiedrība, kas pilda gan tiesības, gan pienākumus" at bounding box center [396, 202] width 221 height 15
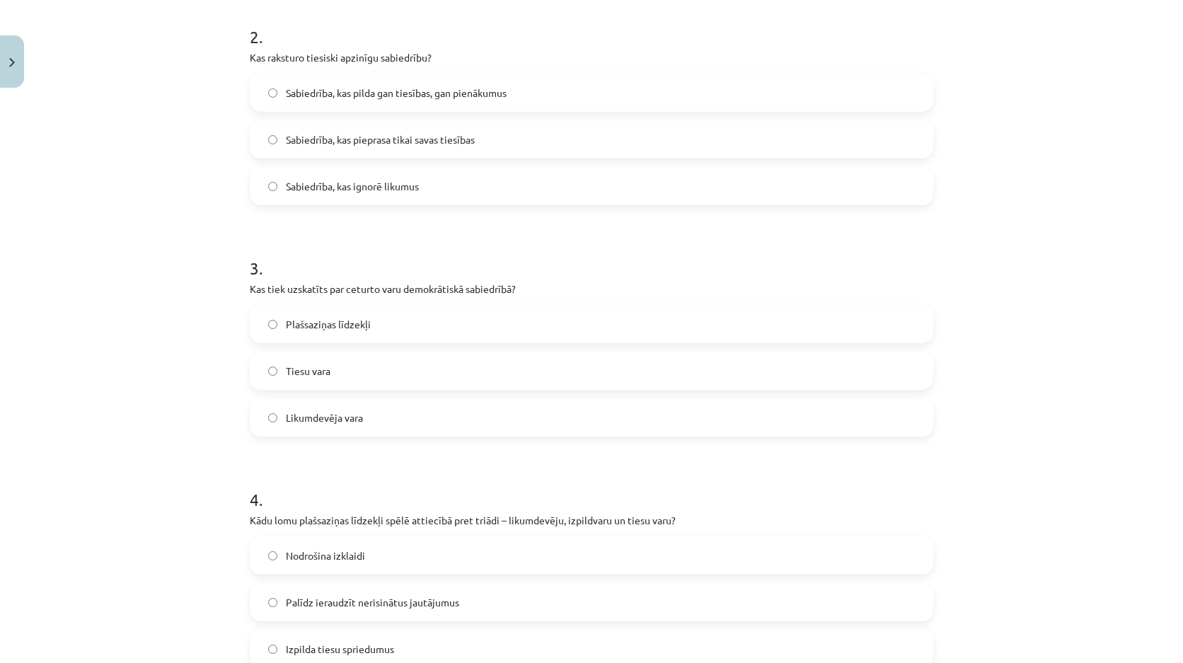
scroll to position [637, 0]
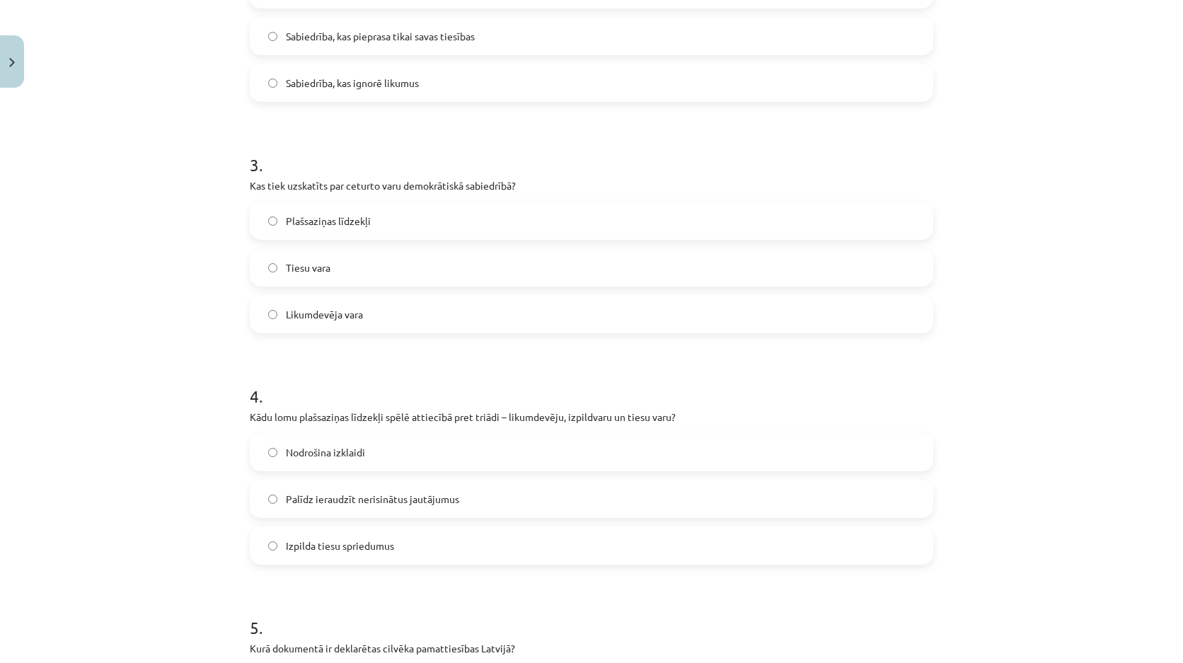
drag, startPoint x: 407, startPoint y: 224, endPoint x: 426, endPoint y: 209, distance: 24.1
click at [414, 217] on label "Plašsaziņas līdzekļi" at bounding box center [591, 220] width 681 height 35
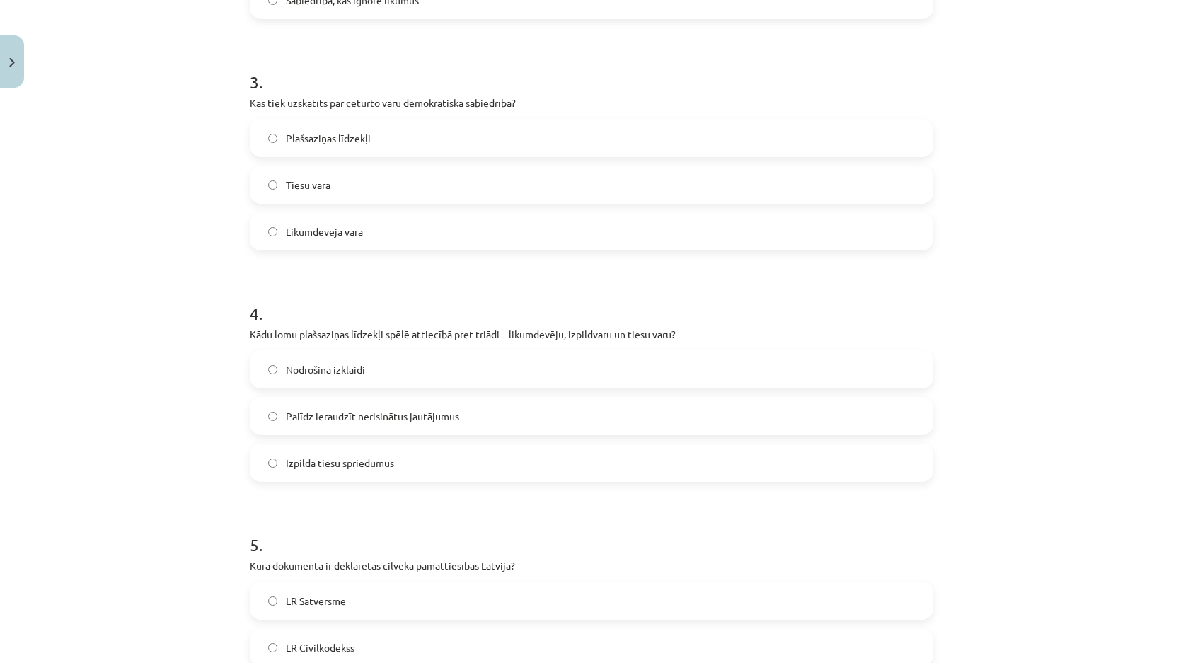
scroll to position [849, 0]
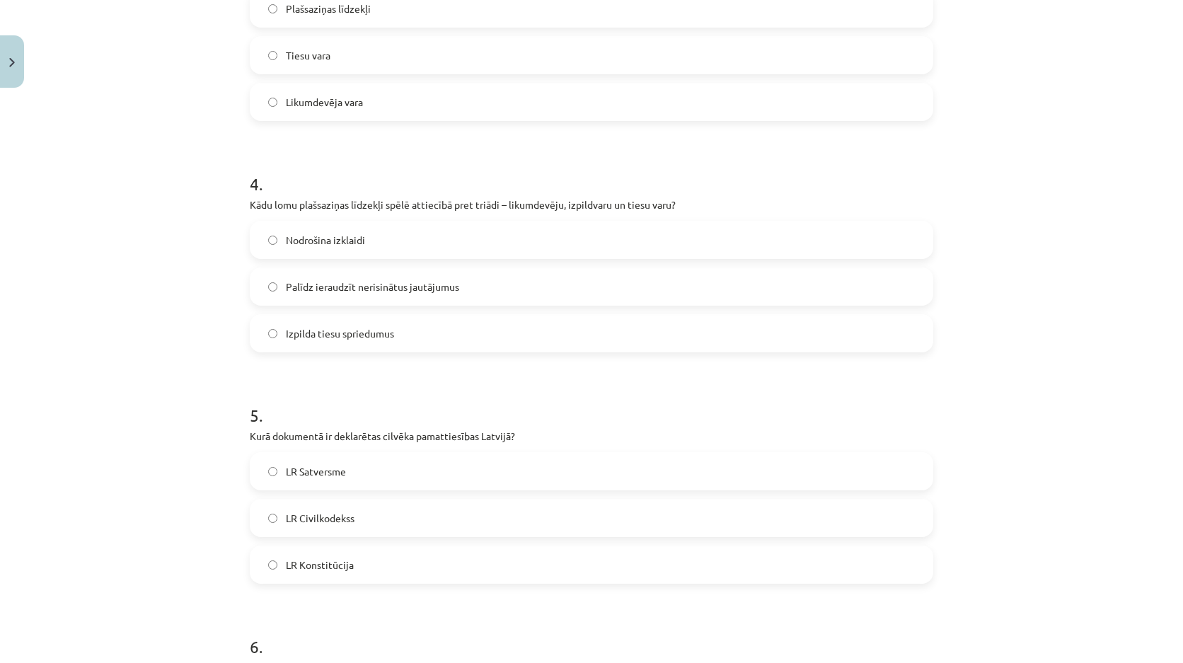
click at [335, 284] on span "Palīdz ieraudzīt nerisinātus jautājumus" at bounding box center [372, 286] width 173 height 15
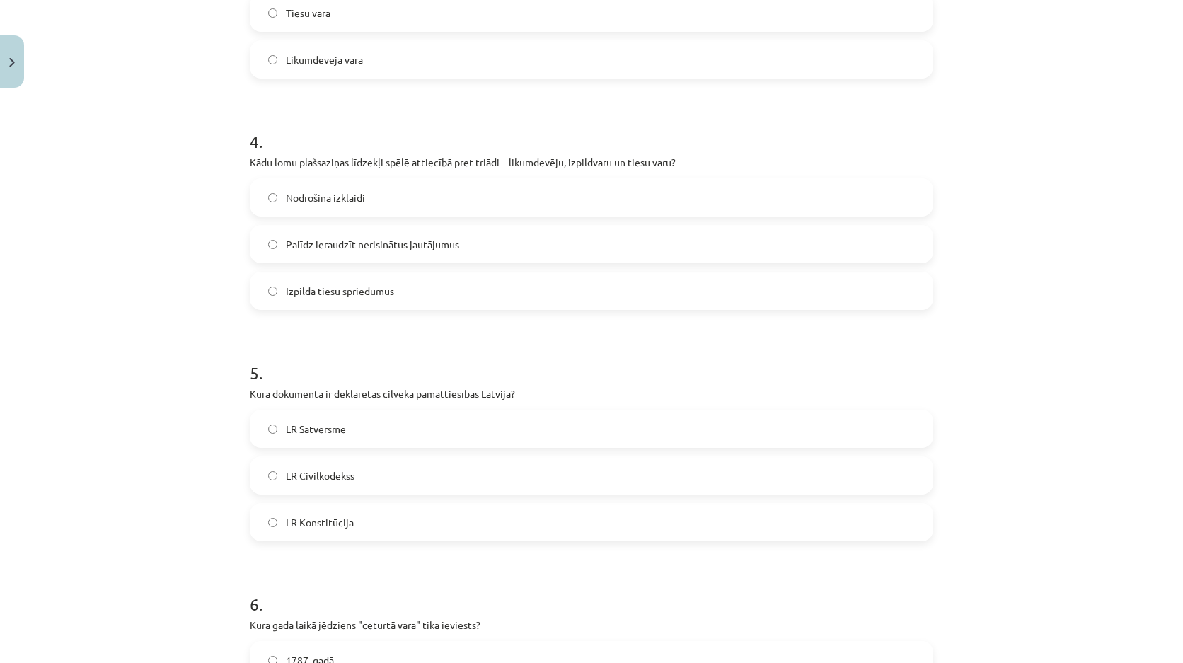
scroll to position [1061, 0]
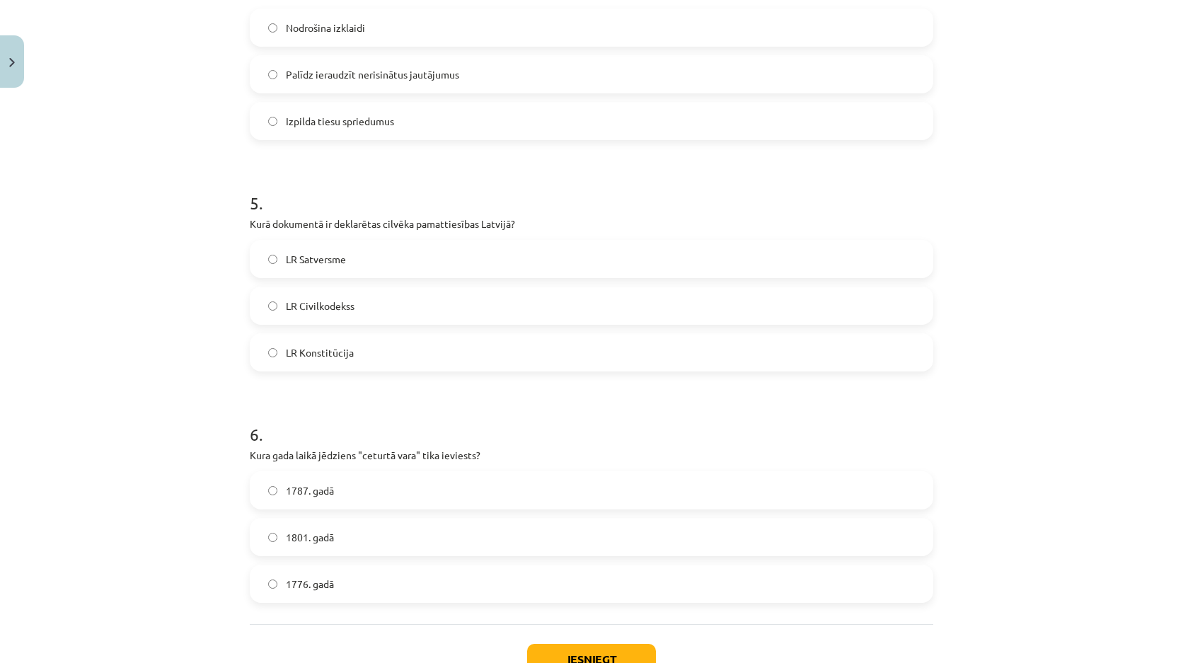
click at [339, 262] on span "LR Satversme" at bounding box center [316, 259] width 60 height 15
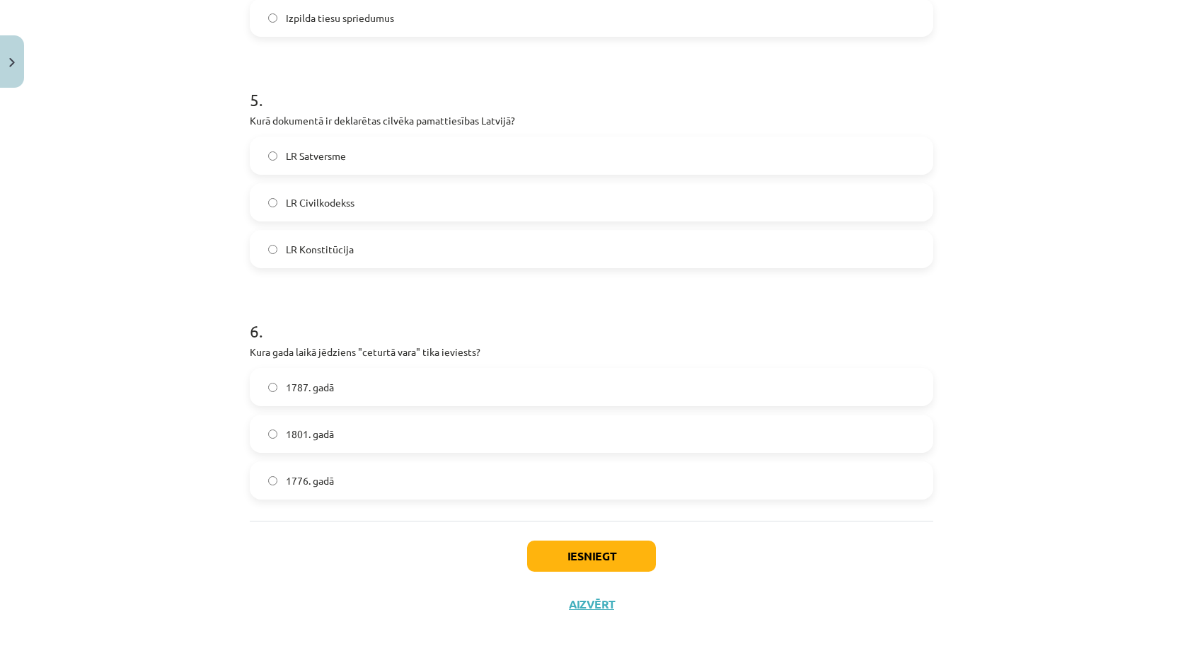
scroll to position [1165, 0]
click at [348, 390] on label "1787. gadā" at bounding box center [591, 386] width 681 height 35
click at [581, 555] on button "Iesniegt" at bounding box center [591, 555] width 129 height 31
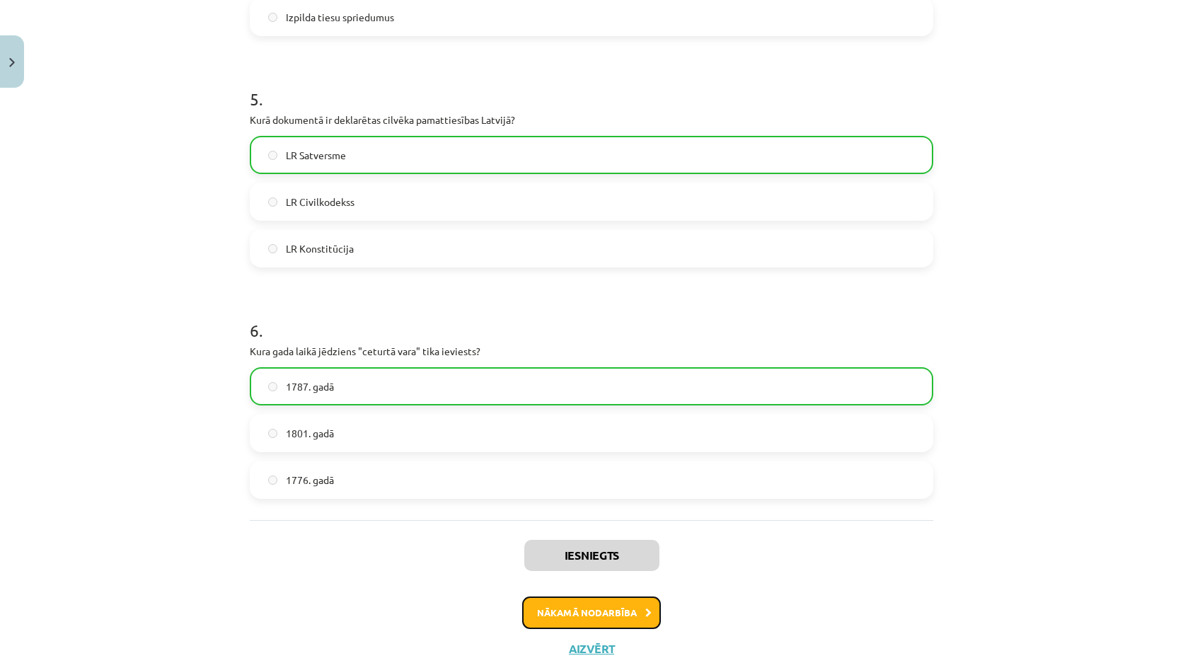
click at [605, 603] on button "Nākamā nodarbība" at bounding box center [591, 612] width 139 height 33
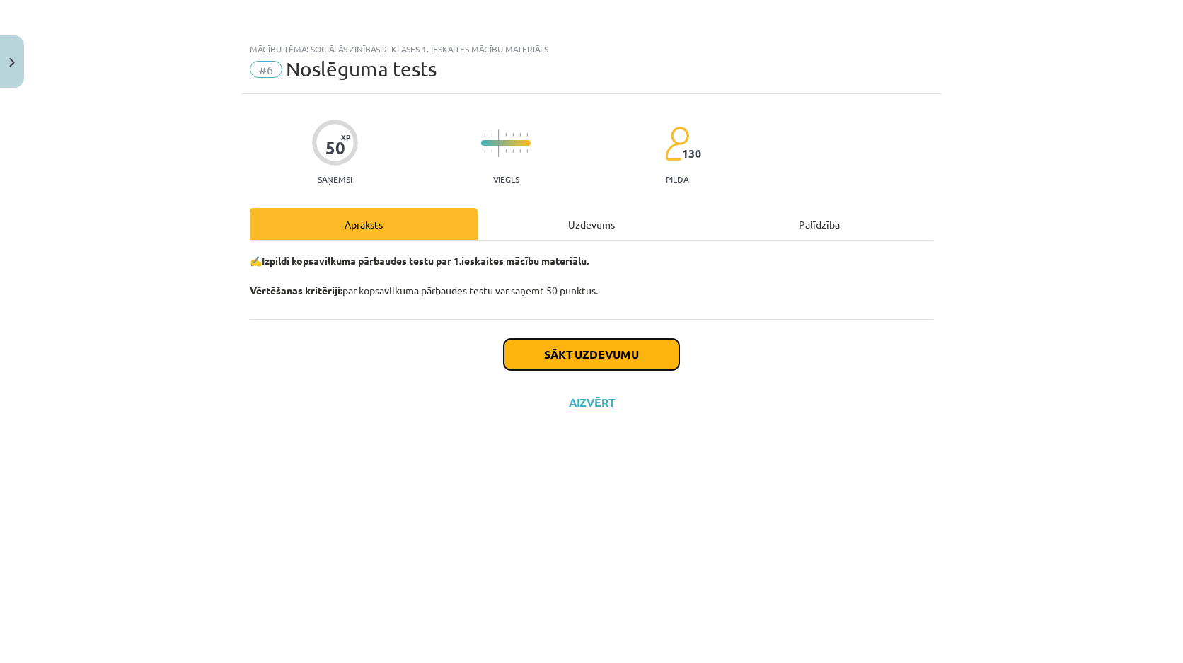
click at [652, 357] on button "Sākt uzdevumu" at bounding box center [591, 354] width 175 height 31
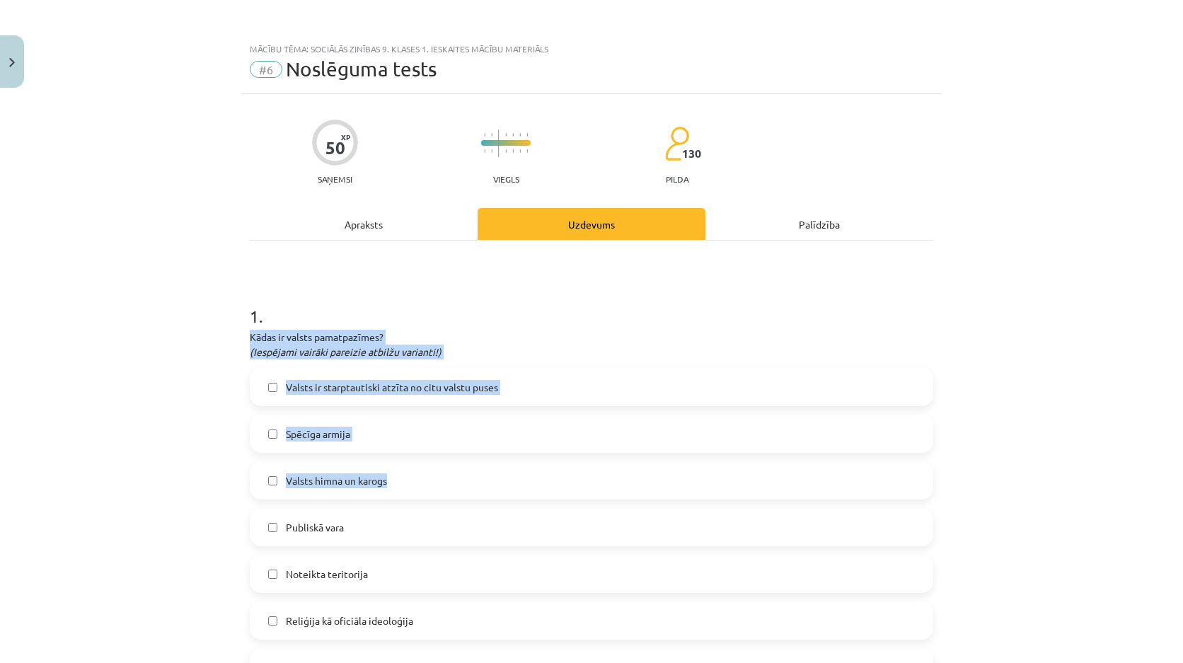
drag, startPoint x: 311, startPoint y: 353, endPoint x: 374, endPoint y: 438, distance: 105.7
click at [385, 444] on div "1 . Kādas ir valsts pamatpazīmes? (Iespējami vairāki pareizie atbilžu varianti!…" at bounding box center [591, 484] width 683 height 405
drag, startPoint x: 242, startPoint y: 359, endPoint x: 216, endPoint y: 312, distance: 54.1
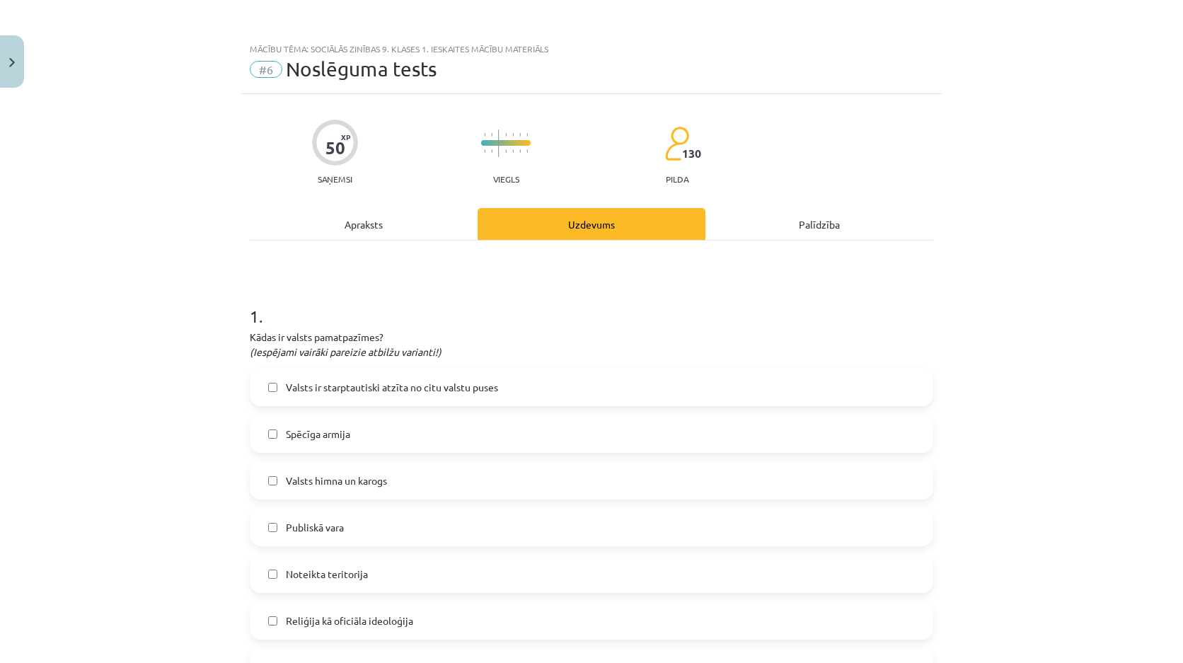
click at [217, 306] on div "Mācību tēma: Sociālās zinības 9. klases 1. ieskaites mācību materiāls #6 Noslēg…" at bounding box center [591, 331] width 1183 height 663
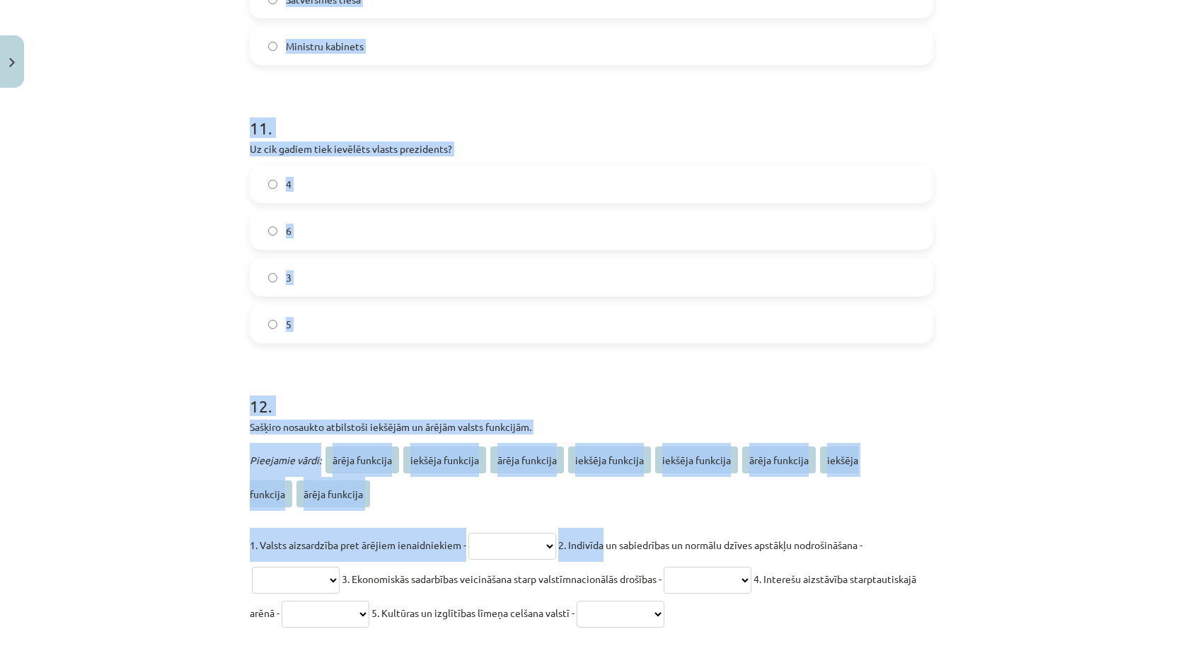
scroll to position [3640, 0]
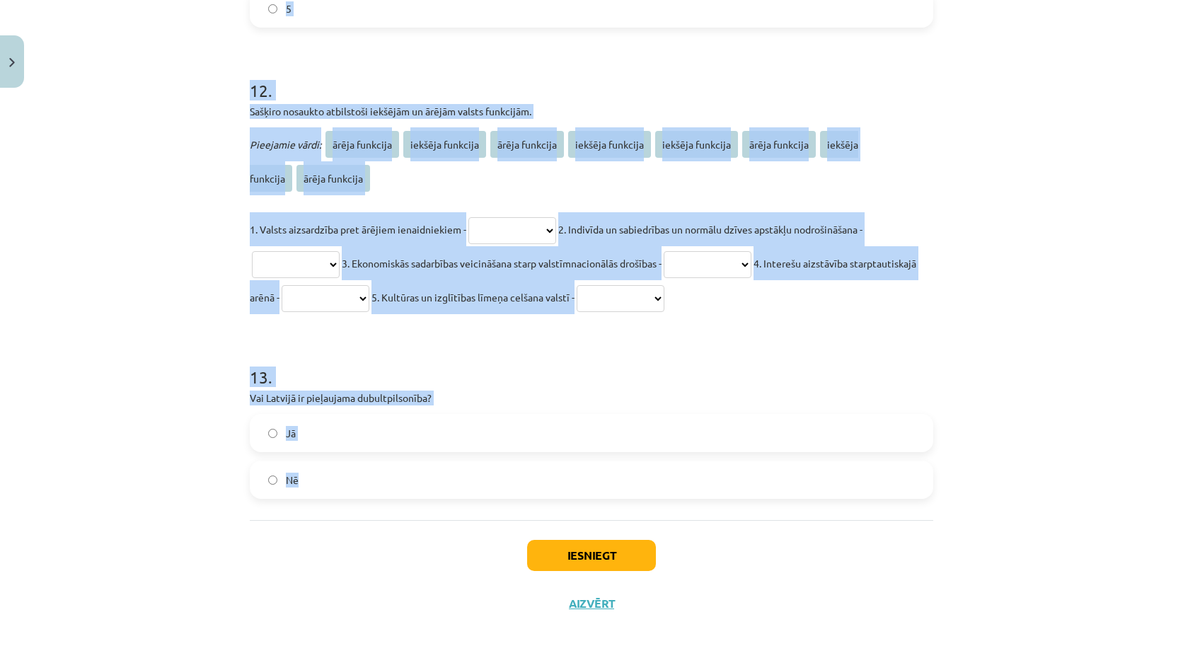
drag, startPoint x: 247, startPoint y: 299, endPoint x: 601, endPoint y: 516, distance: 416.0
copy form "1 . Kādas ir valsts pamatpazīmes? (Iespējami vairāki pareizie atbilžu varianti!…"
click at [500, 359] on h1 "13 ." at bounding box center [591, 364] width 683 height 44
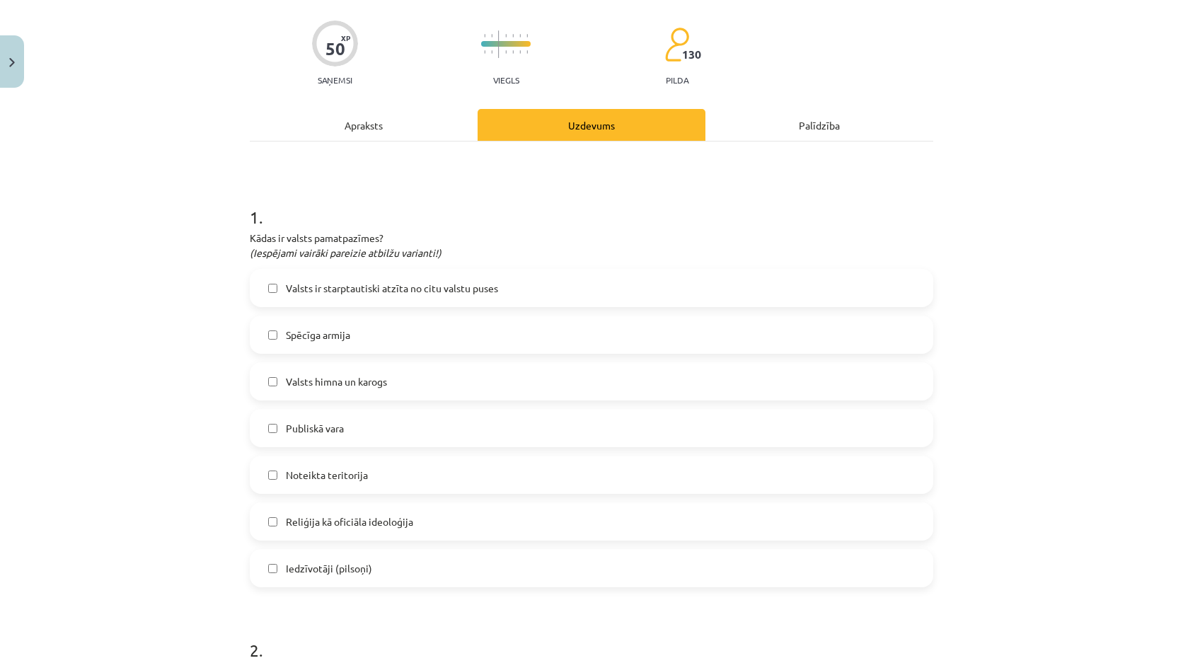
scroll to position [174, 0]
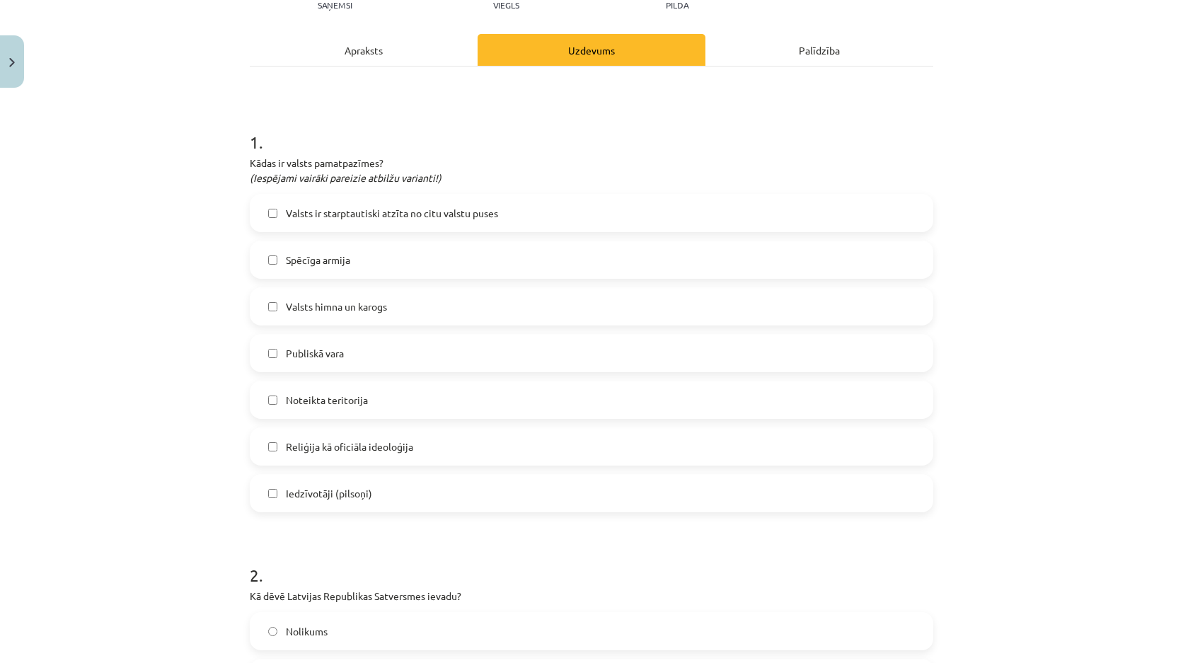
click at [352, 350] on label "Publiskā vara" at bounding box center [591, 352] width 681 height 35
click at [311, 500] on span "Iedzīvotāji (pilsoņi)" at bounding box center [329, 493] width 86 height 15
click at [325, 391] on label "Noteikta teritorija" at bounding box center [591, 399] width 681 height 35
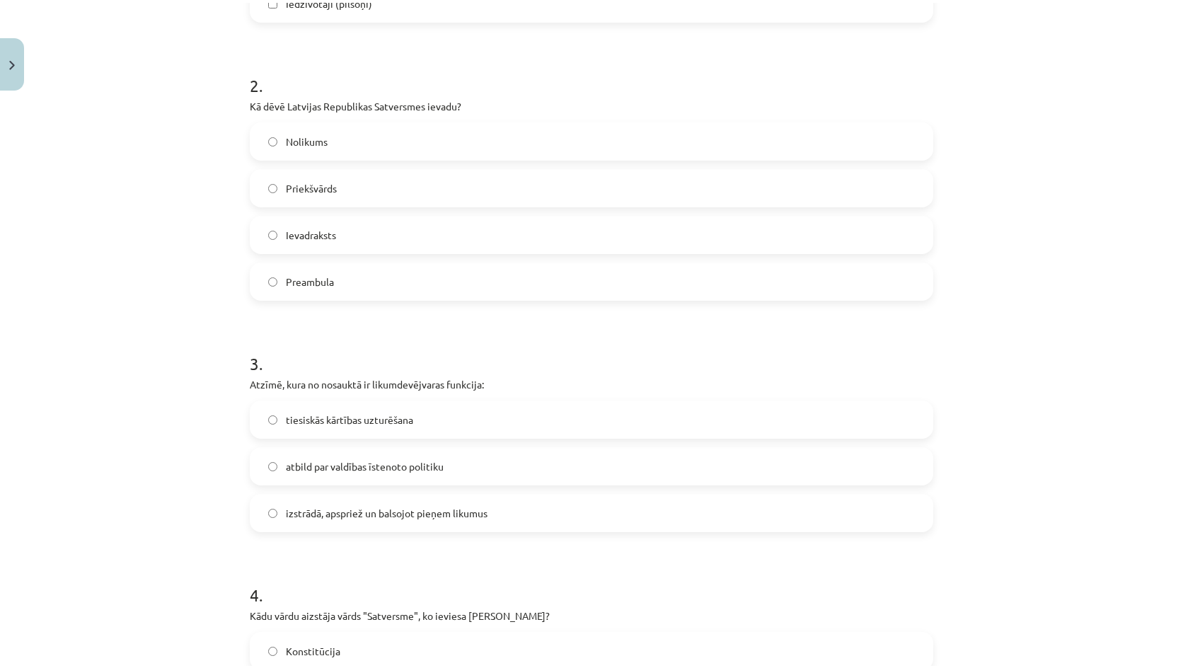
scroll to position [669, 0]
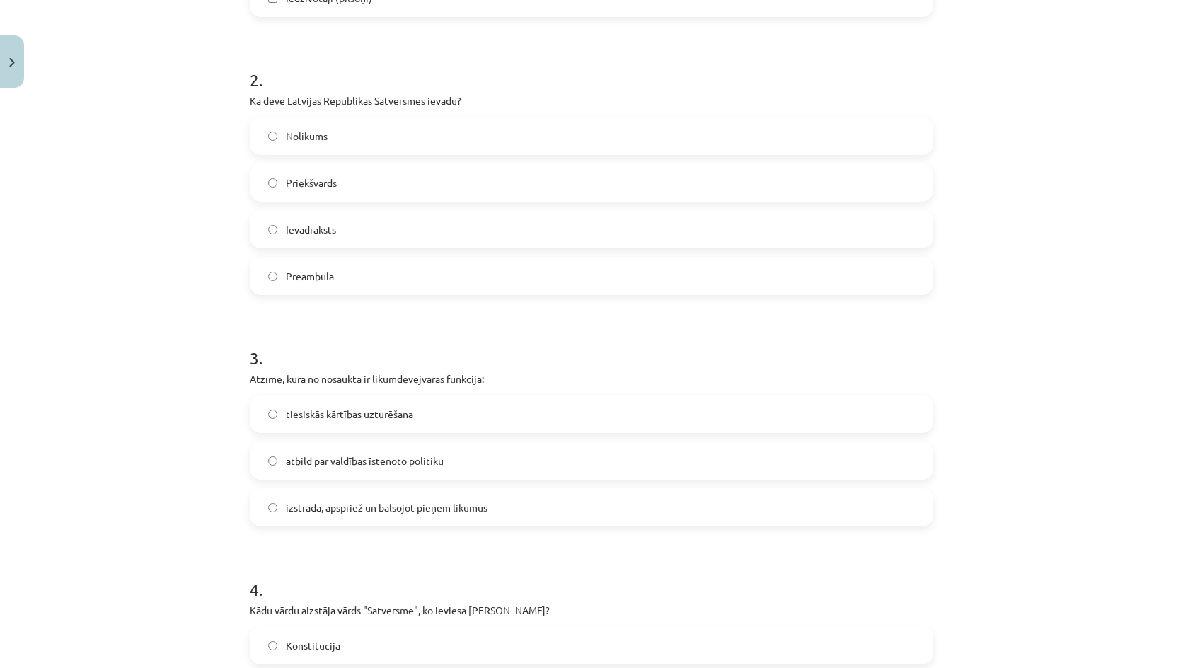
click at [294, 285] on label "Preambula" at bounding box center [591, 275] width 681 height 35
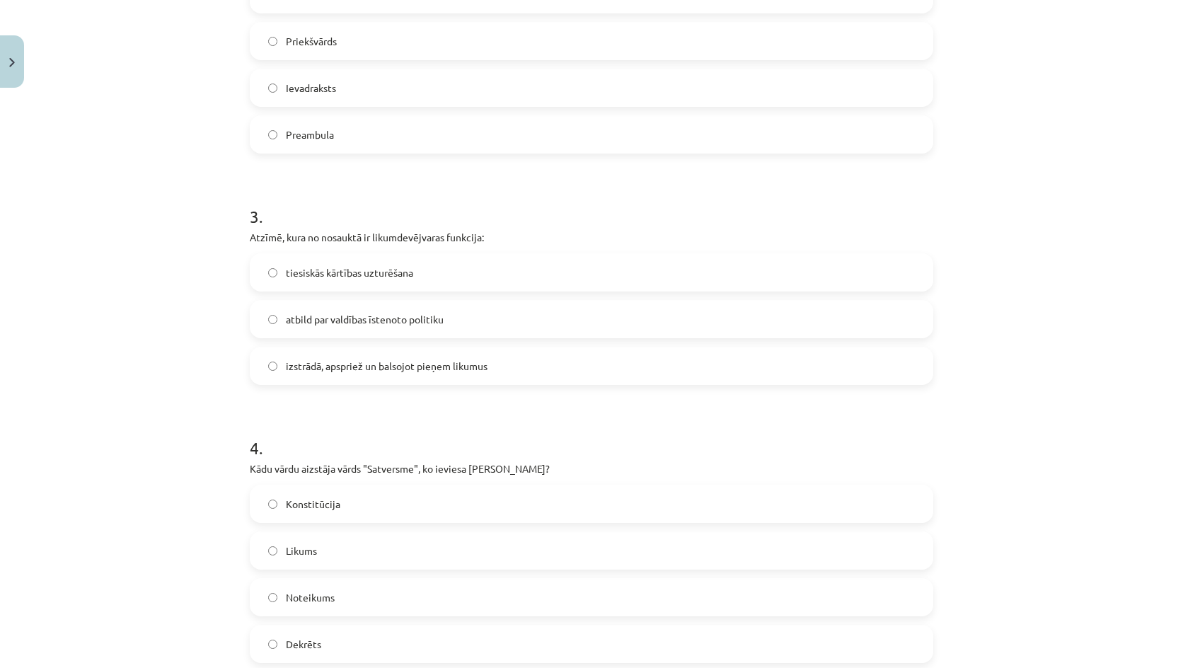
click at [325, 374] on label "izstrādā, apspriež un balsojot pieņem likumus" at bounding box center [591, 365] width 681 height 35
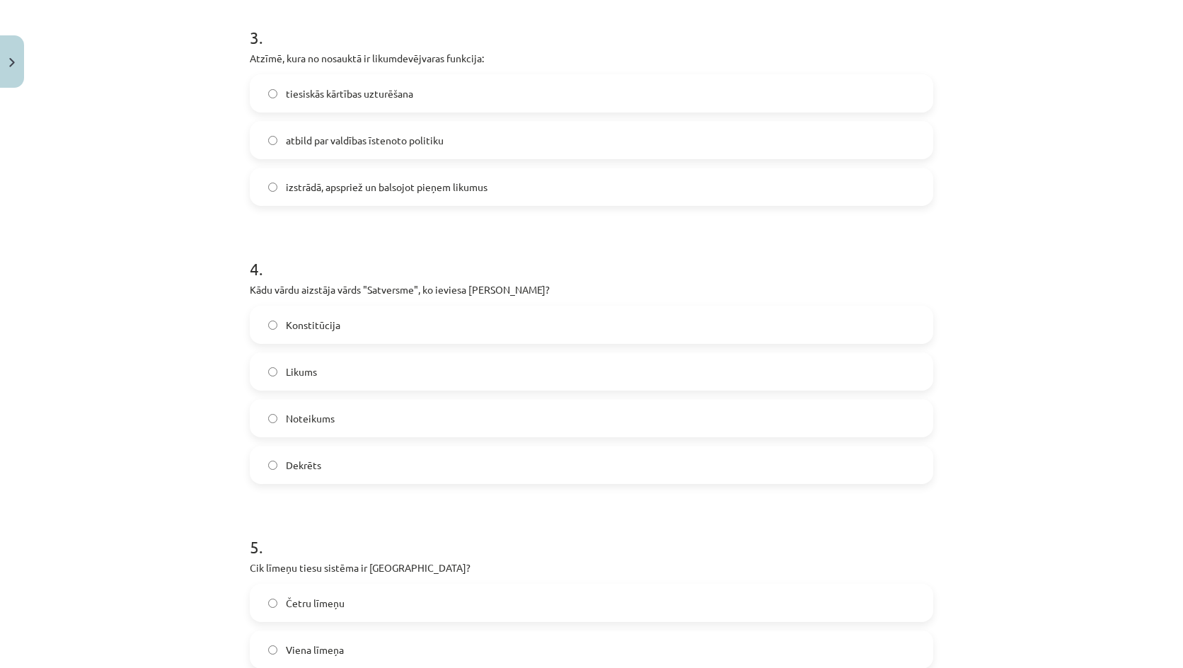
scroll to position [1023, 0]
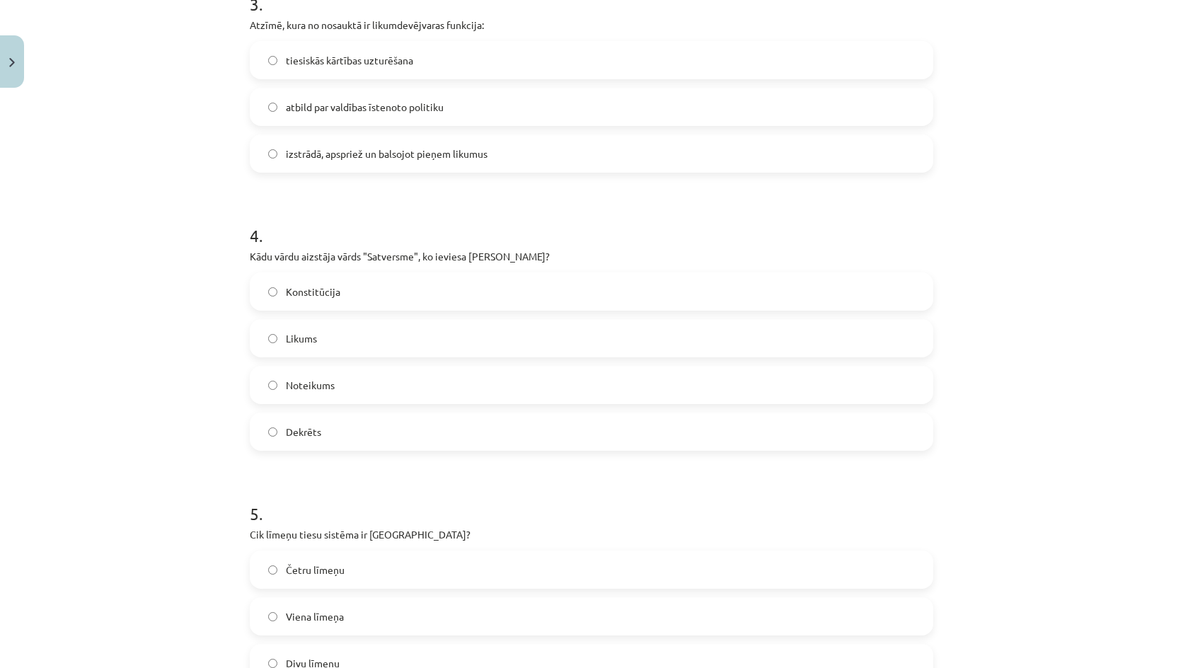
click at [337, 309] on div "Konstitūcija" at bounding box center [591, 291] width 683 height 38
click at [338, 303] on label "Konstitūcija" at bounding box center [591, 291] width 681 height 35
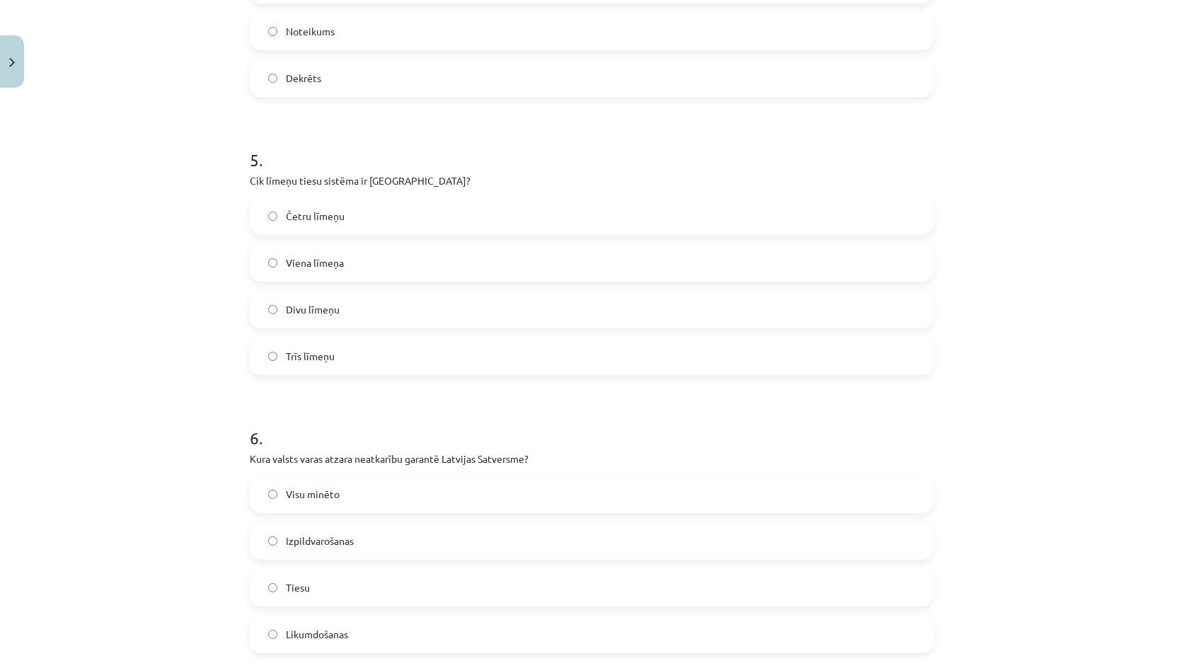
click at [320, 370] on label "Trīs līmeņu" at bounding box center [591, 355] width 681 height 35
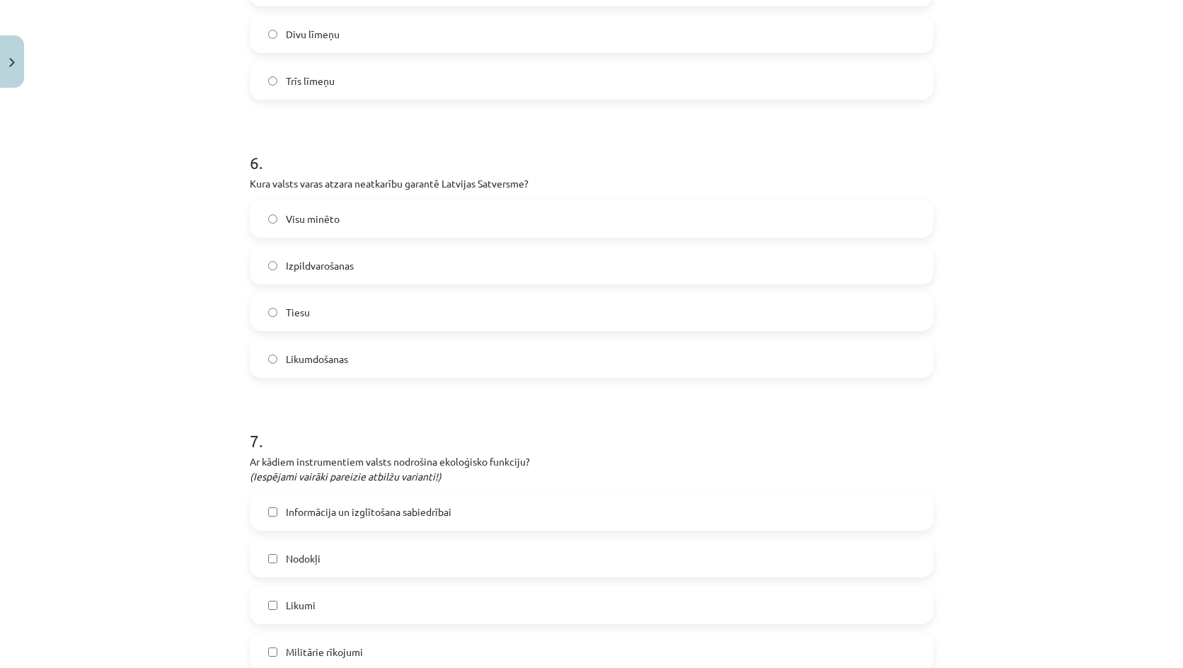
scroll to position [1660, 0]
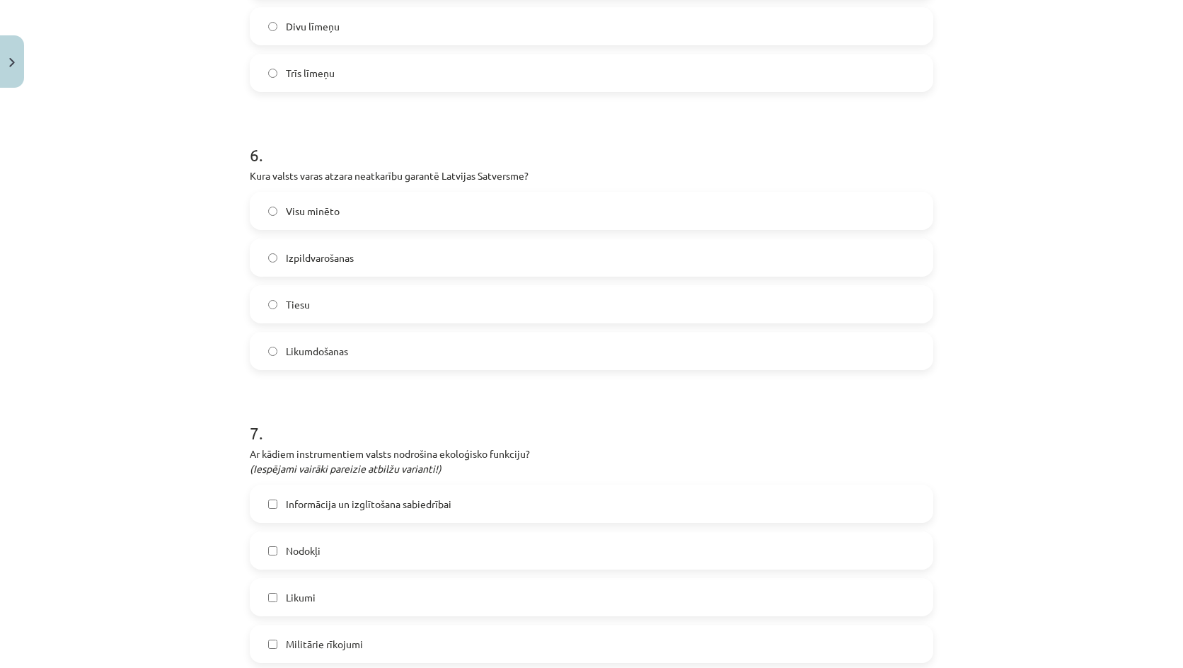
click at [365, 199] on label "Visu minēto" at bounding box center [591, 210] width 681 height 35
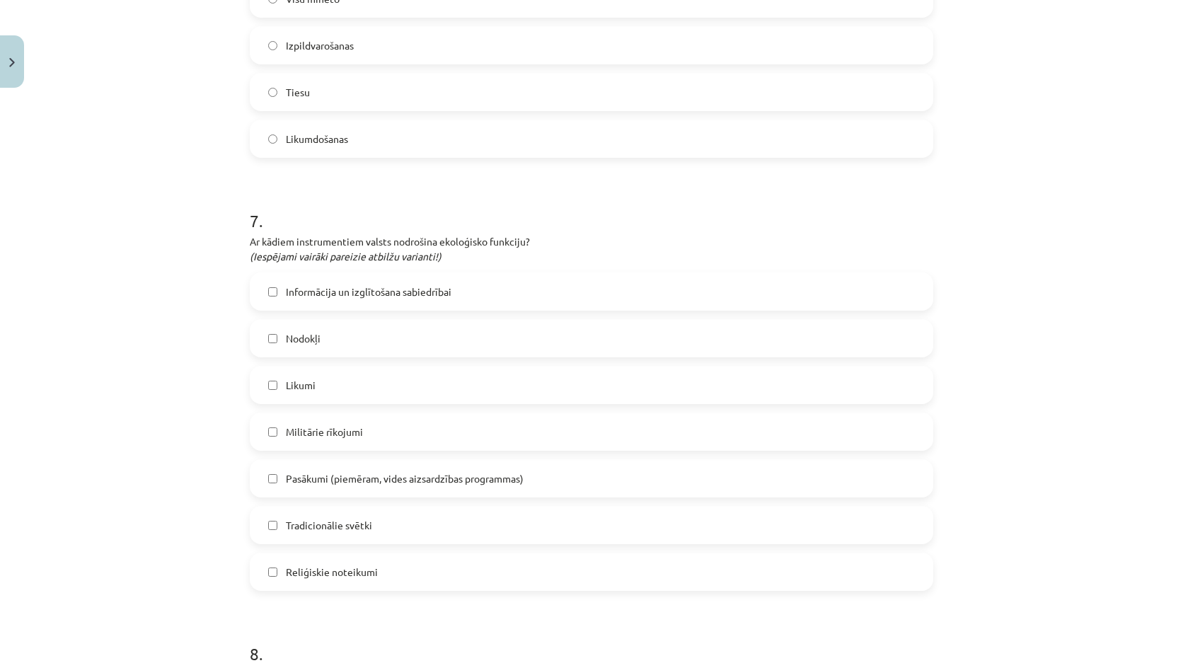
click at [376, 294] on span "Informācija un izglītošana sabiedrībai" at bounding box center [369, 291] width 166 height 15
click at [357, 340] on label "Nodokļi" at bounding box center [591, 337] width 681 height 35
click at [321, 381] on label "Likumi" at bounding box center [591, 384] width 681 height 35
click at [320, 481] on span "Pasākumi (piemēram, vides aizsardzības programmas)" at bounding box center [405, 478] width 238 height 15
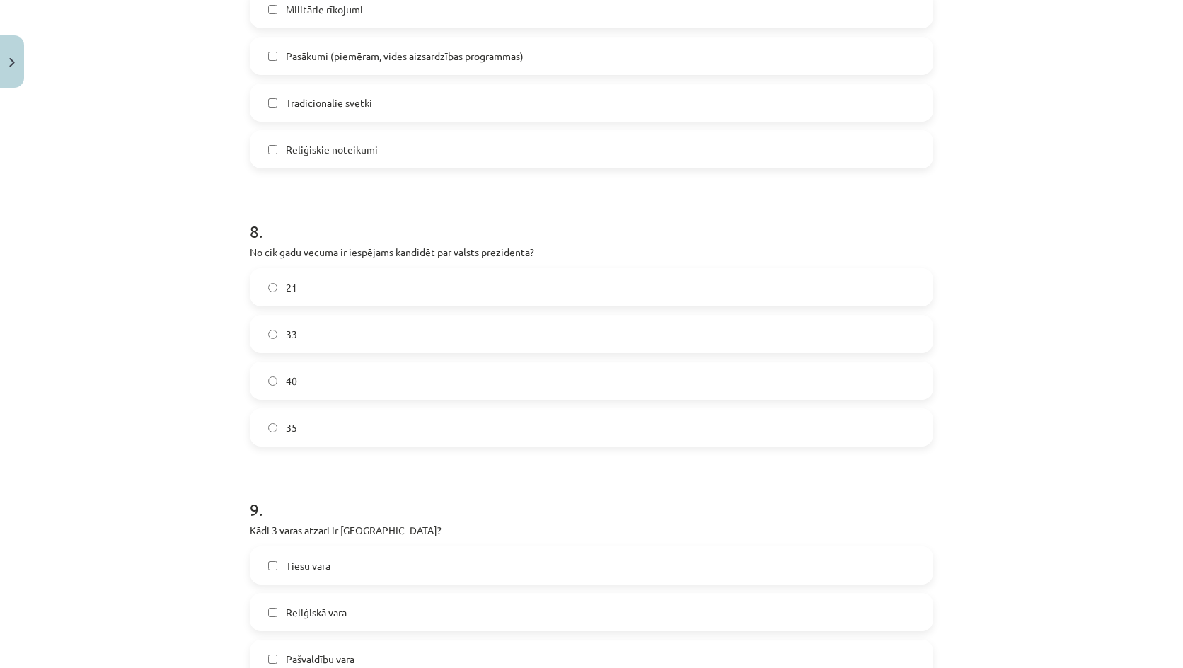
scroll to position [2367, 0]
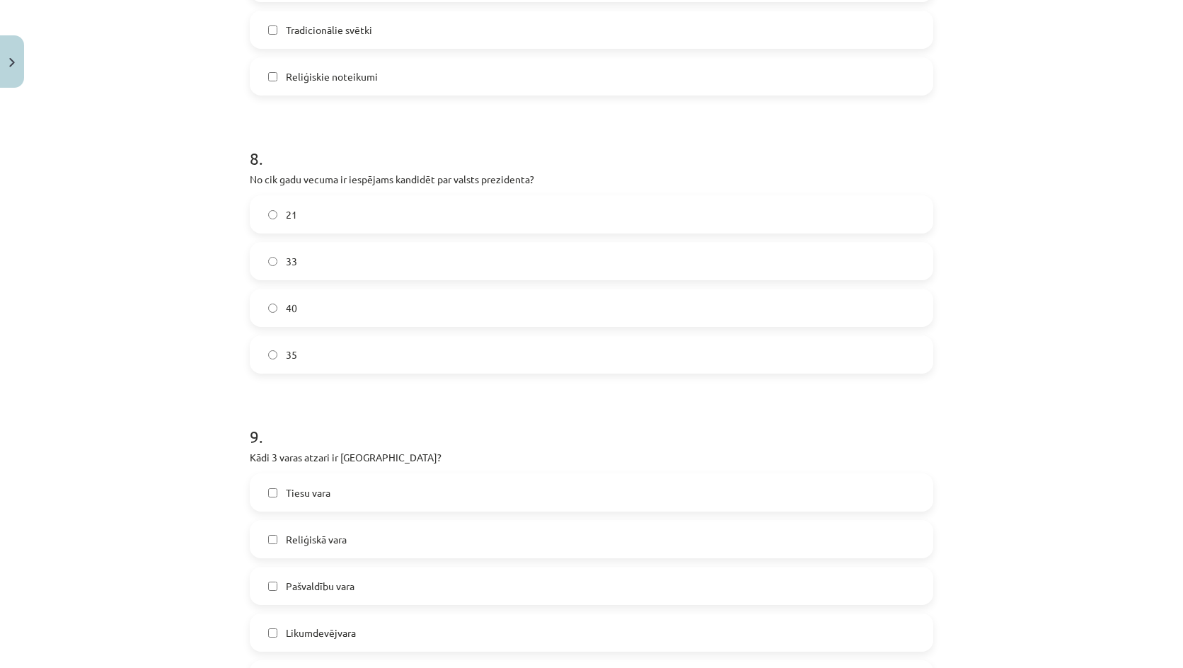
click at [287, 312] on span "40" at bounding box center [291, 308] width 11 height 15
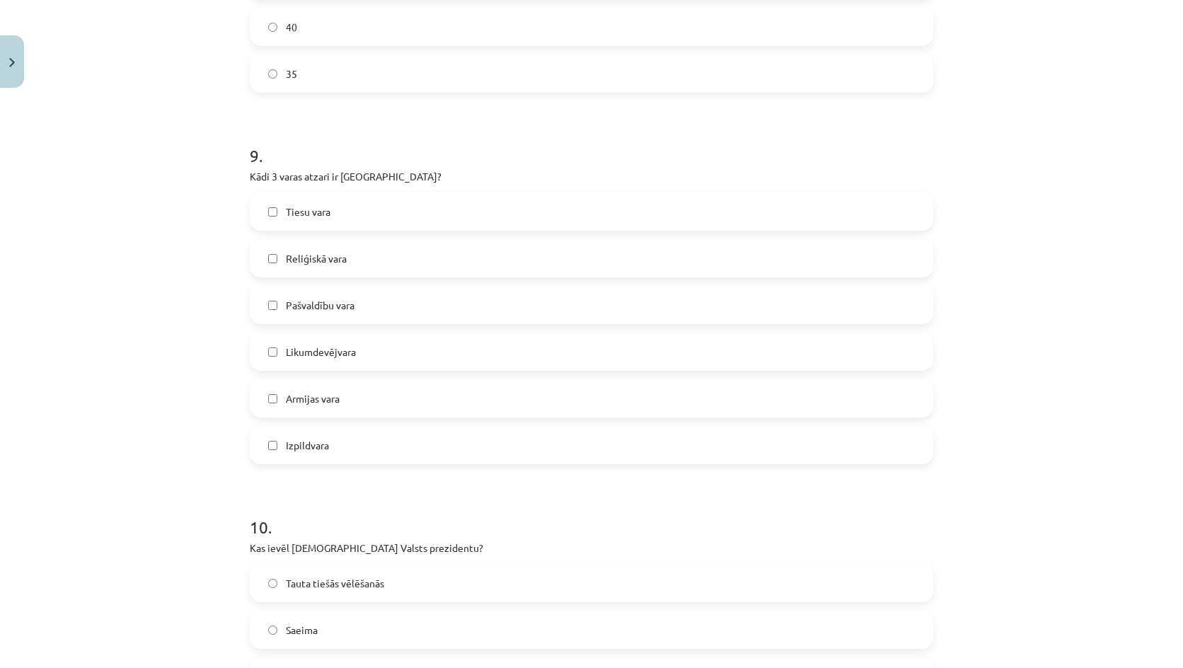
scroll to position [2650, 0]
click at [363, 217] on label "Tiesu vara" at bounding box center [591, 209] width 681 height 35
click at [324, 354] on span "Likumdevējvara" at bounding box center [321, 349] width 70 height 15
click at [316, 459] on label "Izpildvara" at bounding box center [591, 442] width 681 height 35
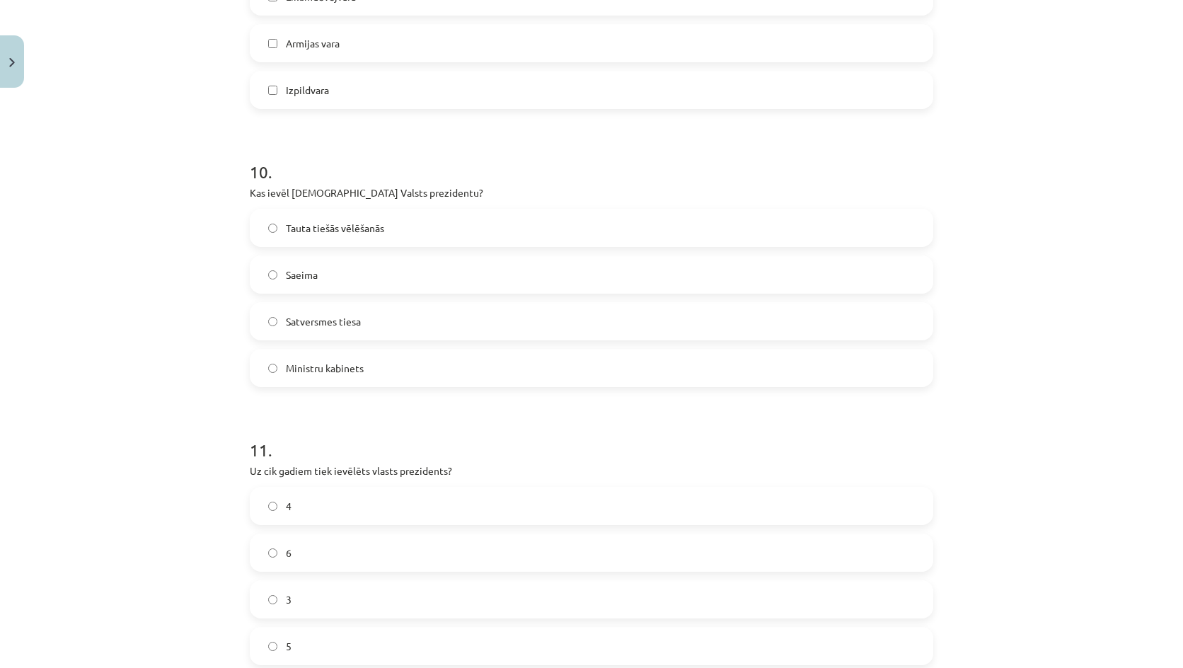
scroll to position [3004, 0]
click at [321, 259] on label "Saeima" at bounding box center [591, 273] width 681 height 35
click at [303, 510] on label "4" at bounding box center [591, 504] width 681 height 35
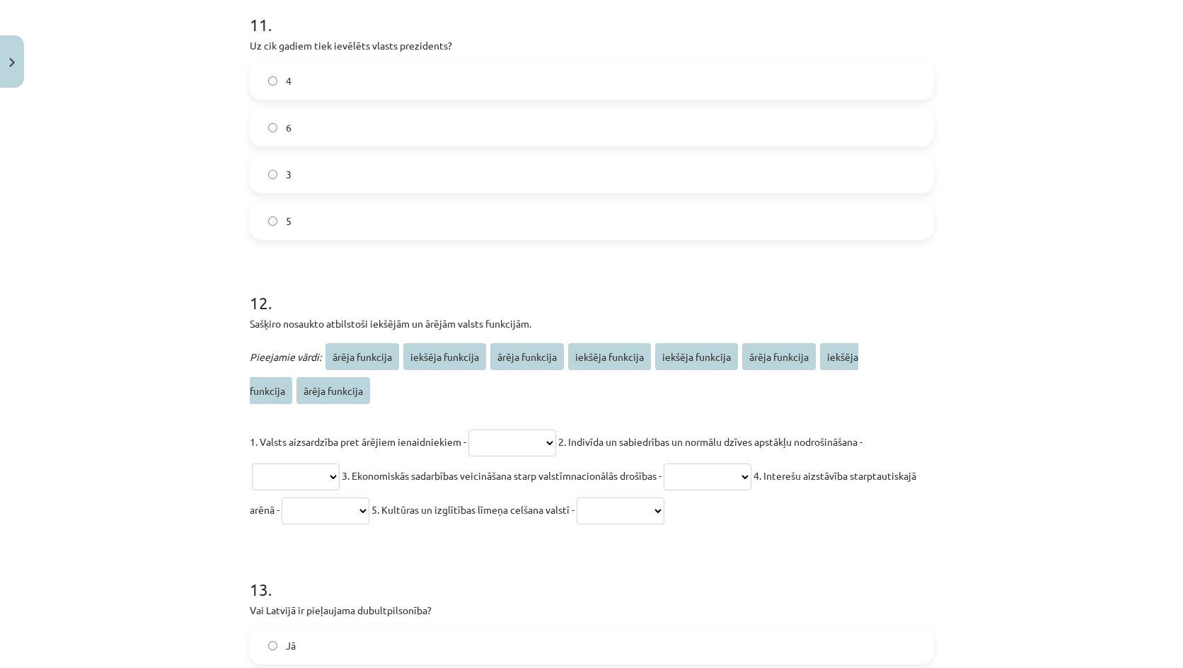
click at [487, 449] on select "**********" at bounding box center [512, 442] width 88 height 27
select select "**********"
click at [468, 429] on select "**********" at bounding box center [512, 442] width 88 height 27
click at [315, 480] on select "**********" at bounding box center [296, 476] width 88 height 27
select select "**********"
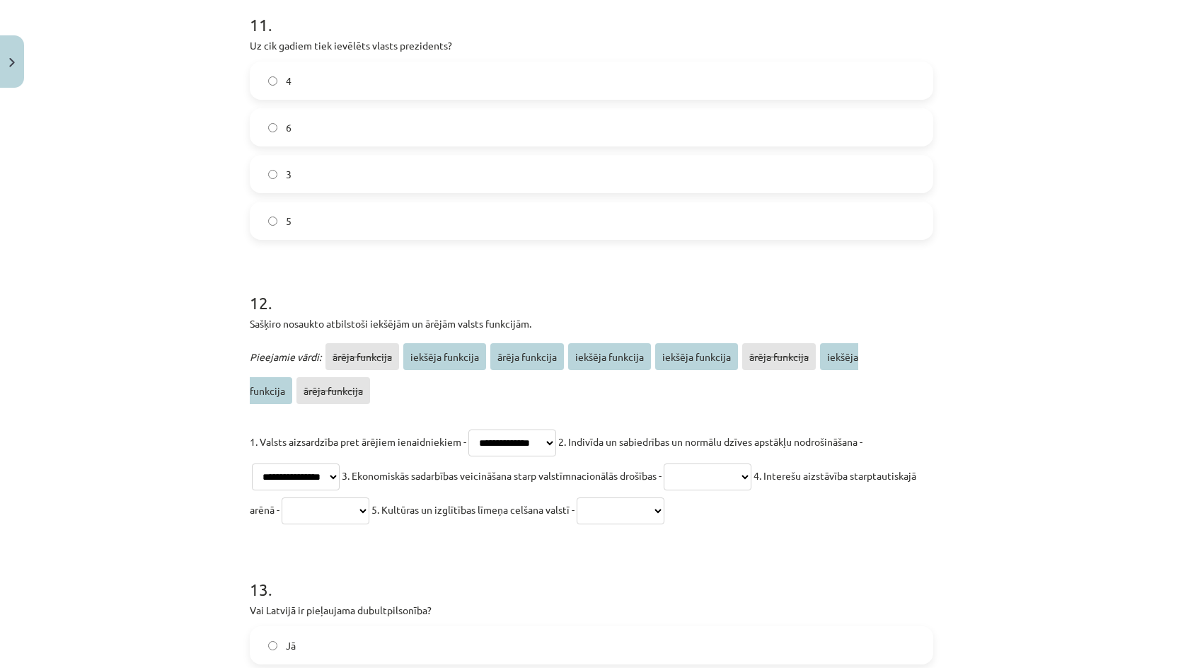
click at [252, 463] on select "**********" at bounding box center [296, 476] width 88 height 27
click at [714, 475] on select "**********" at bounding box center [708, 476] width 88 height 27
select select "**********"
click at [678, 463] on select "**********" at bounding box center [708, 476] width 88 height 27
click at [350, 516] on select "**********" at bounding box center [326, 510] width 88 height 27
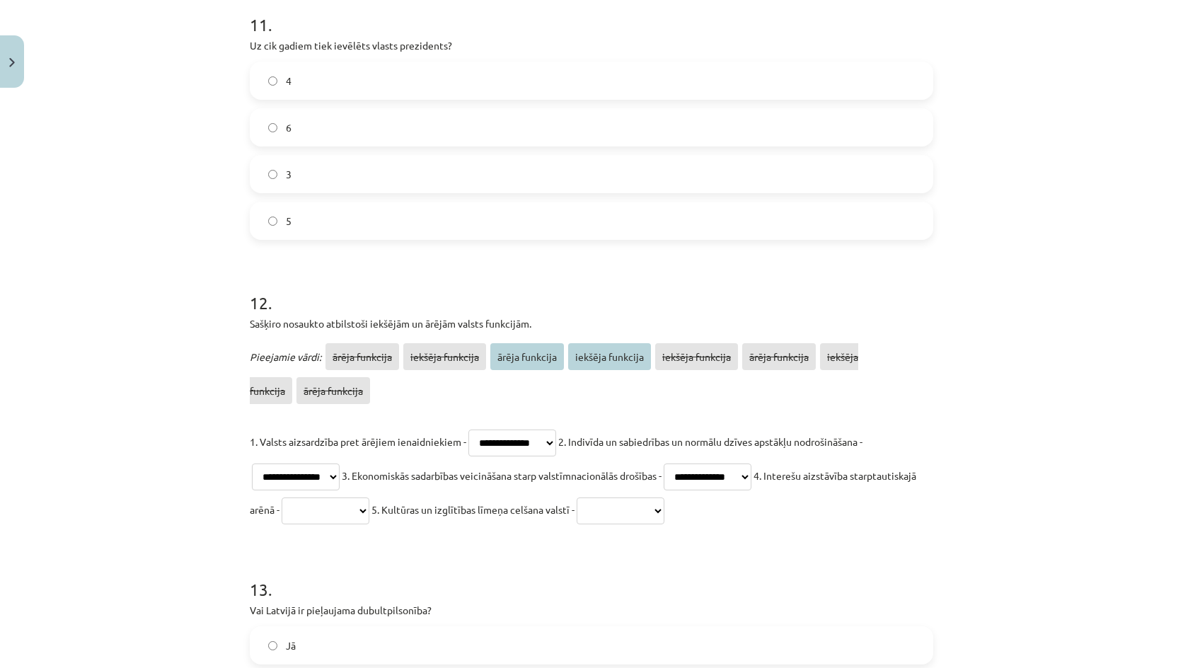
select select "**********"
click at [348, 497] on select "**********" at bounding box center [326, 510] width 88 height 27
click at [664, 504] on select "**********" at bounding box center [621, 510] width 88 height 27
select select "**********"
click at [659, 497] on select "**********" at bounding box center [621, 510] width 88 height 27
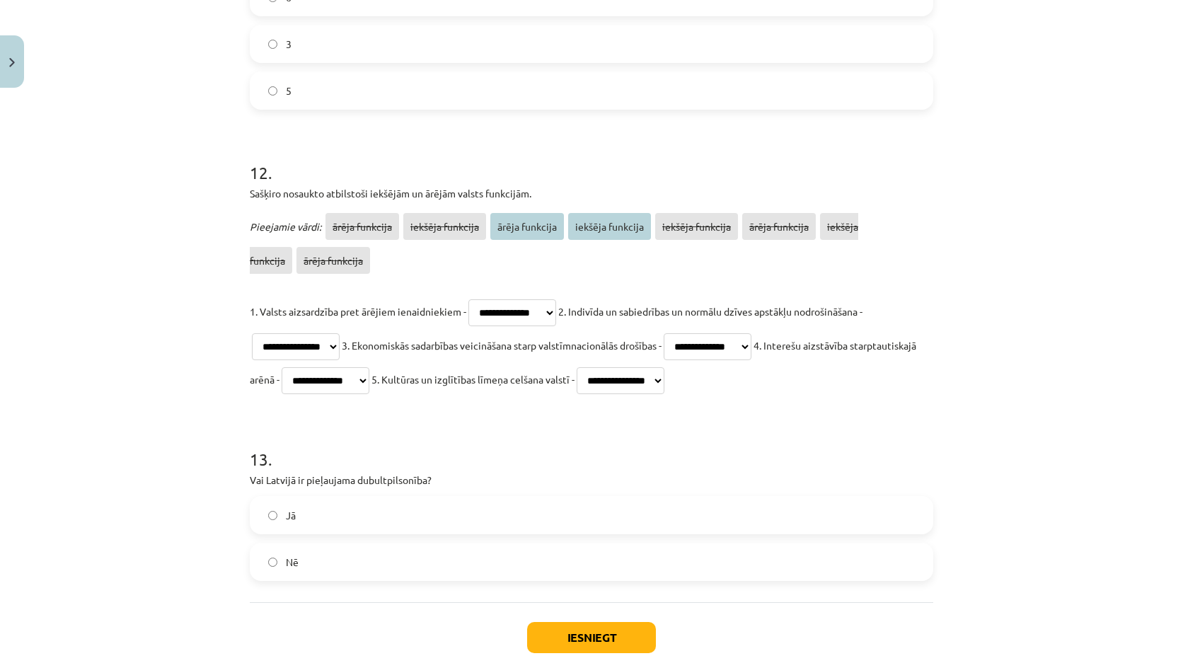
scroll to position [3635, 0]
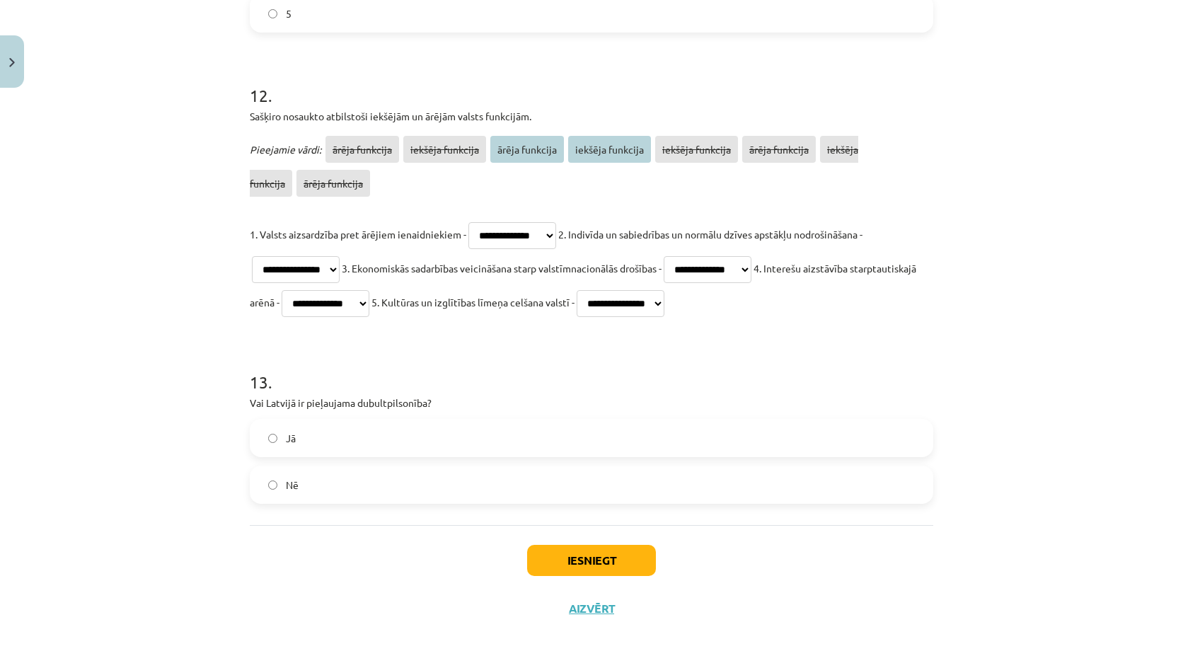
click at [296, 432] on label "Jā" at bounding box center [591, 437] width 681 height 35
click at [586, 551] on button "Iesniegt" at bounding box center [591, 560] width 129 height 31
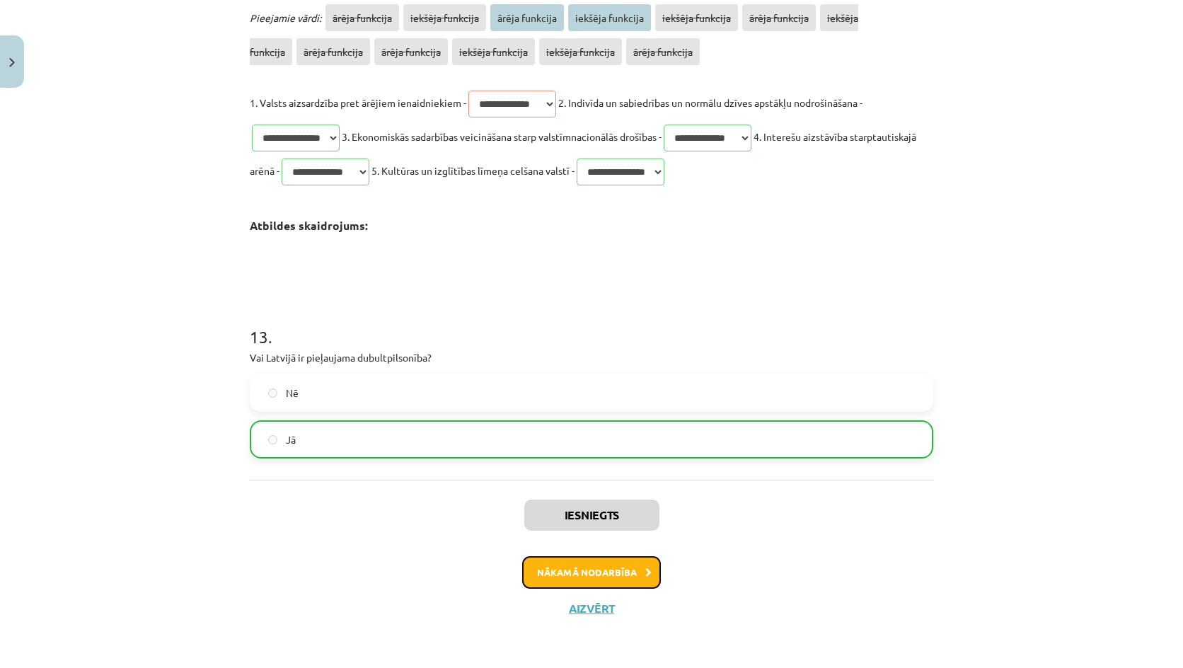
click at [579, 582] on button "Nākamā nodarbība" at bounding box center [591, 572] width 139 height 33
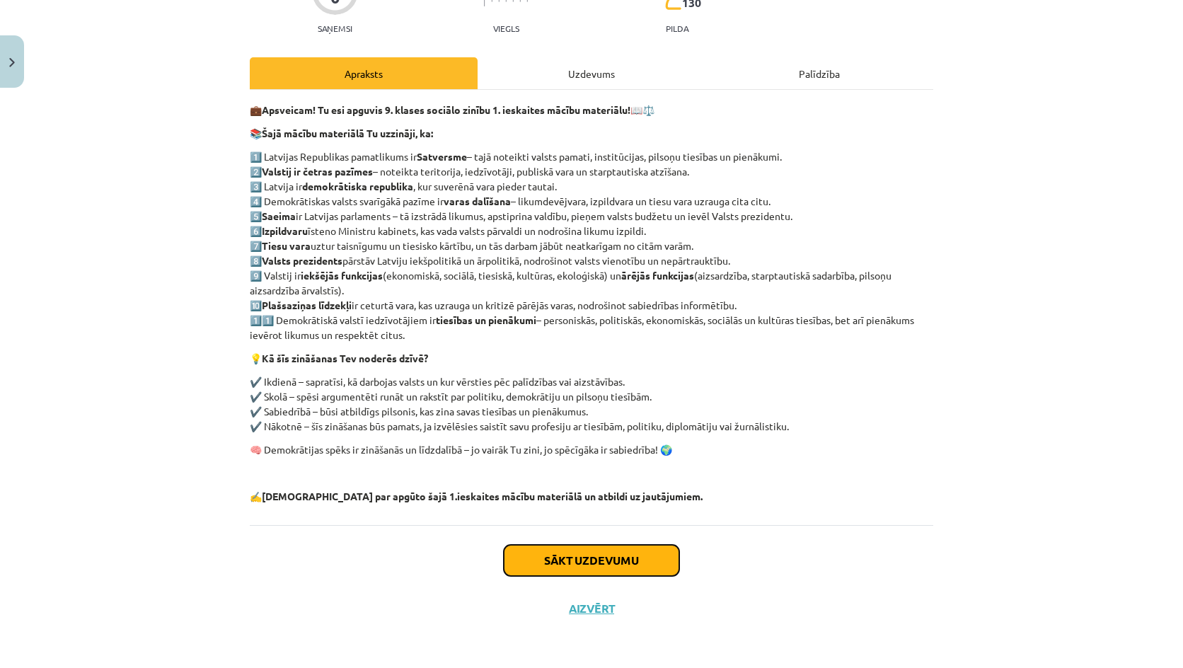
click at [587, 548] on button "Sākt uzdevumu" at bounding box center [591, 560] width 175 height 31
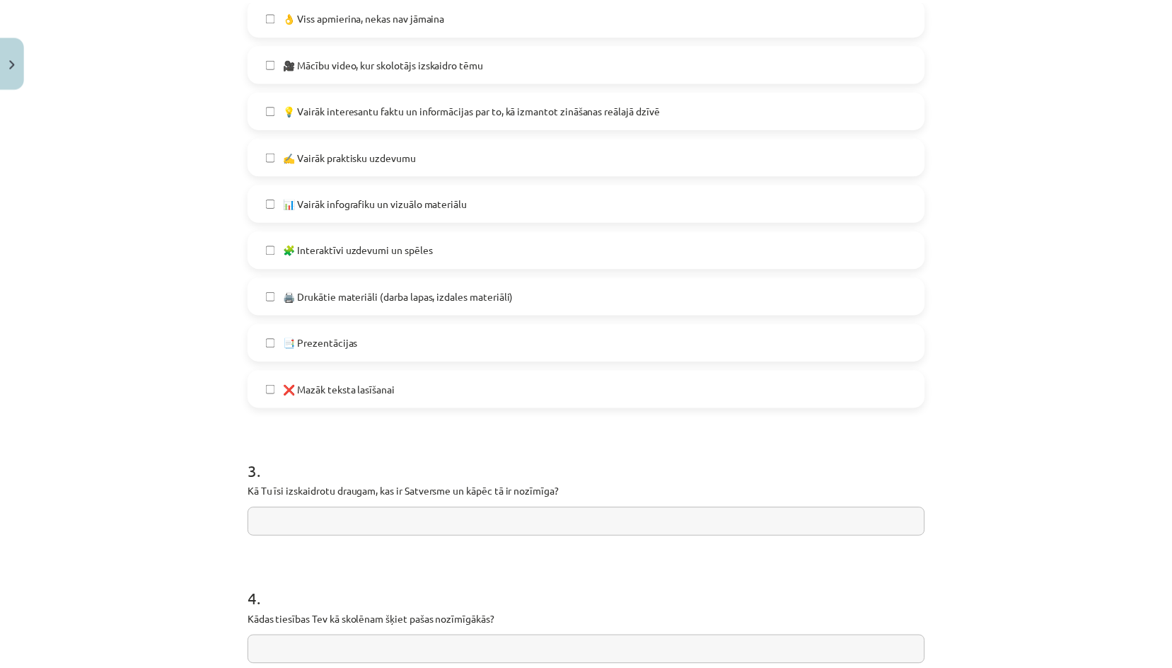
scroll to position [975, 0]
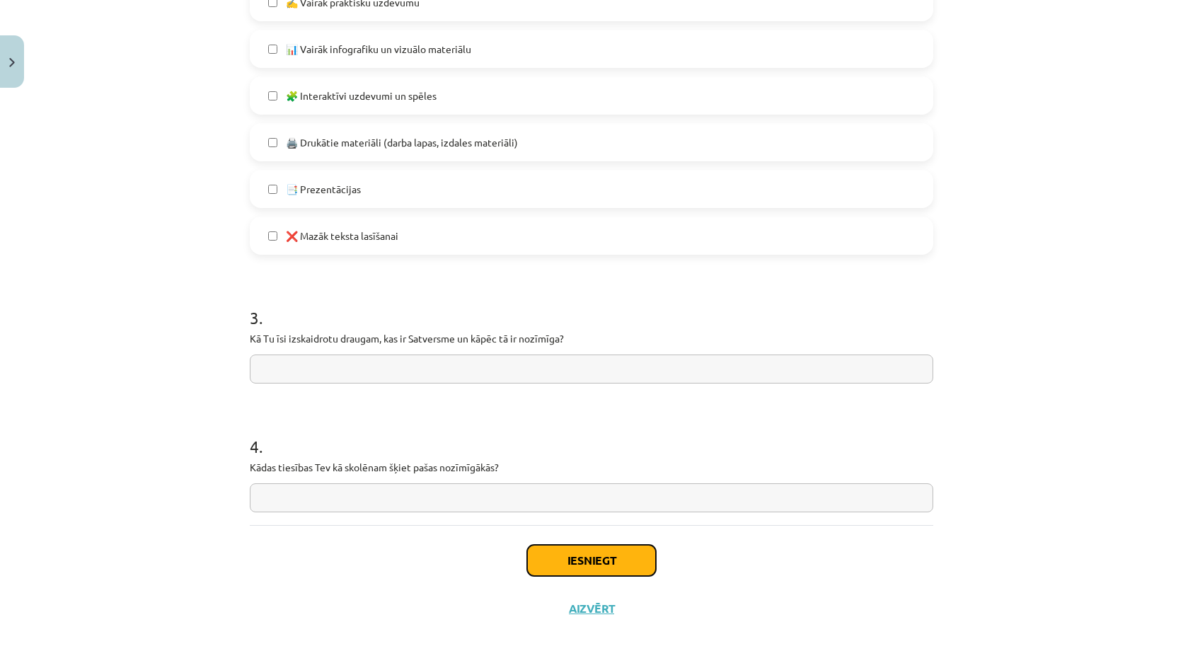
click at [580, 557] on button "Iesniegt" at bounding box center [591, 560] width 129 height 31
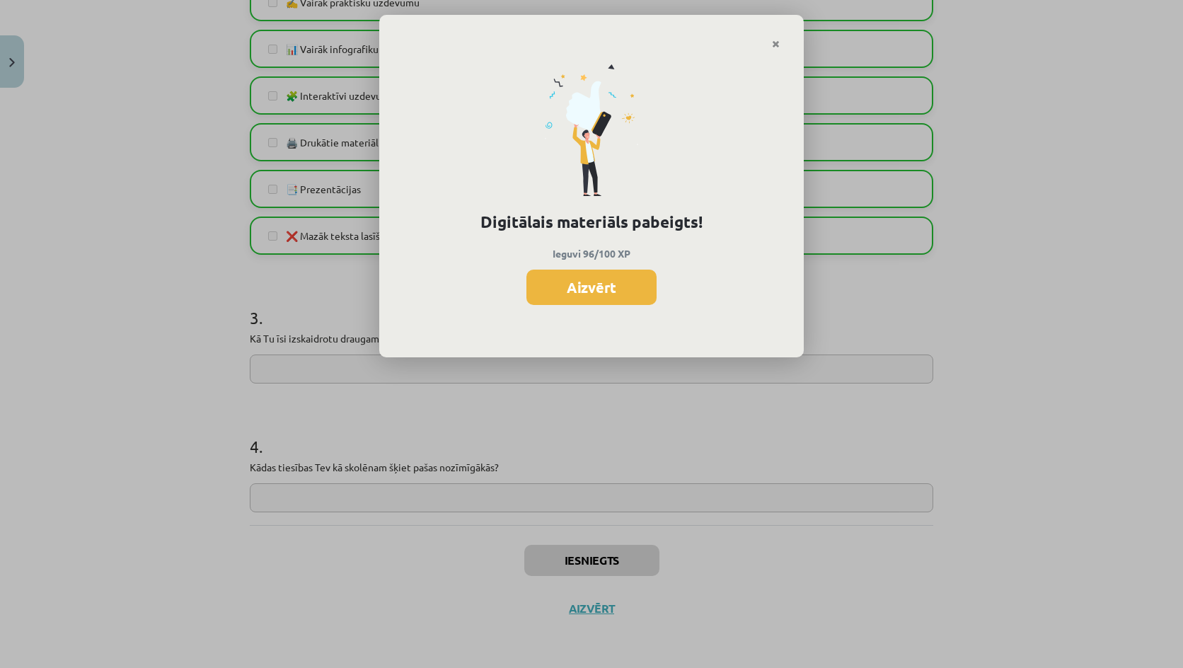
click at [538, 274] on button "Aizvērt" at bounding box center [591, 287] width 130 height 35
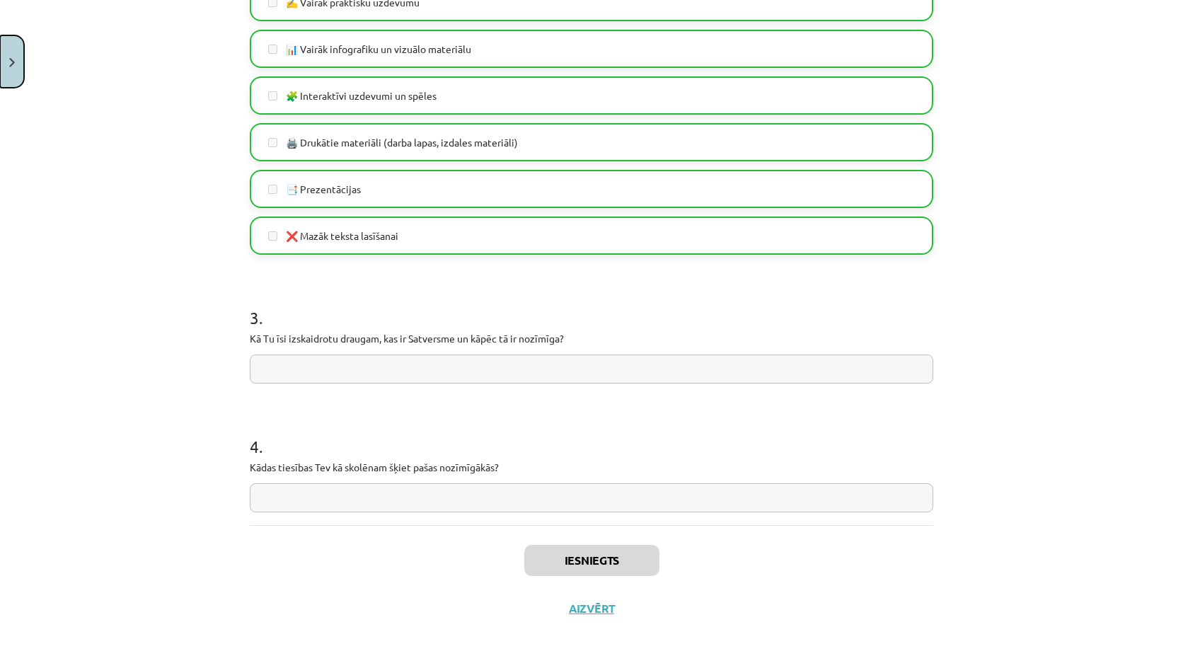
click at [11, 51] on button "Close" at bounding box center [12, 61] width 24 height 52
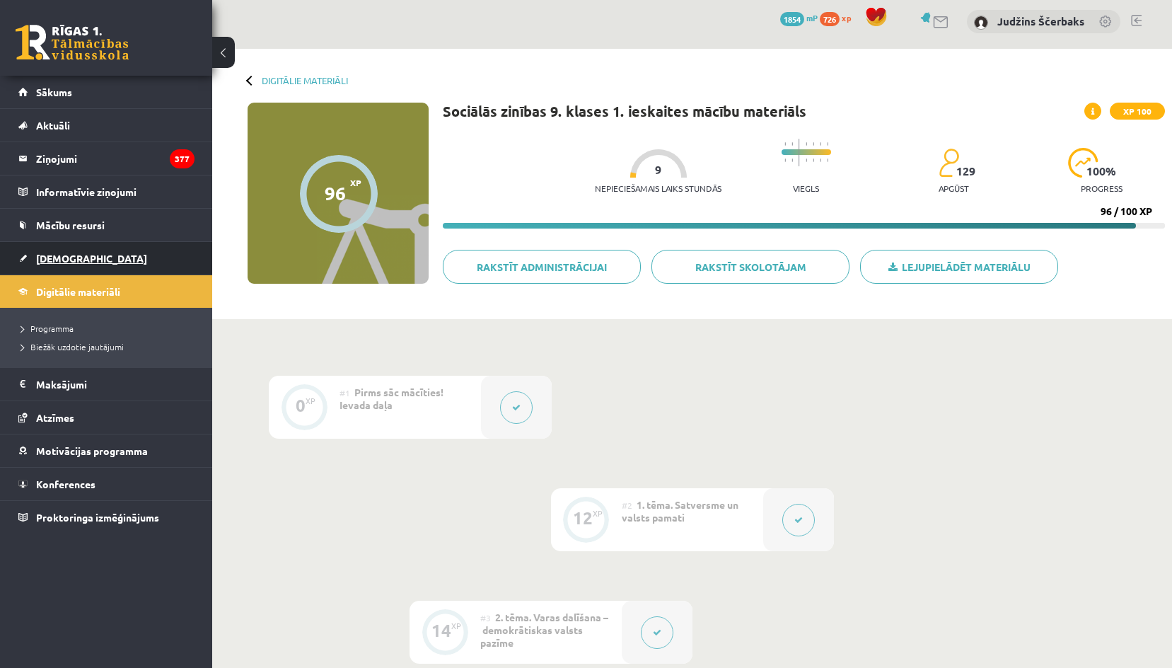
click at [57, 256] on span "[DEMOGRAPHIC_DATA]" at bounding box center [91, 258] width 111 height 13
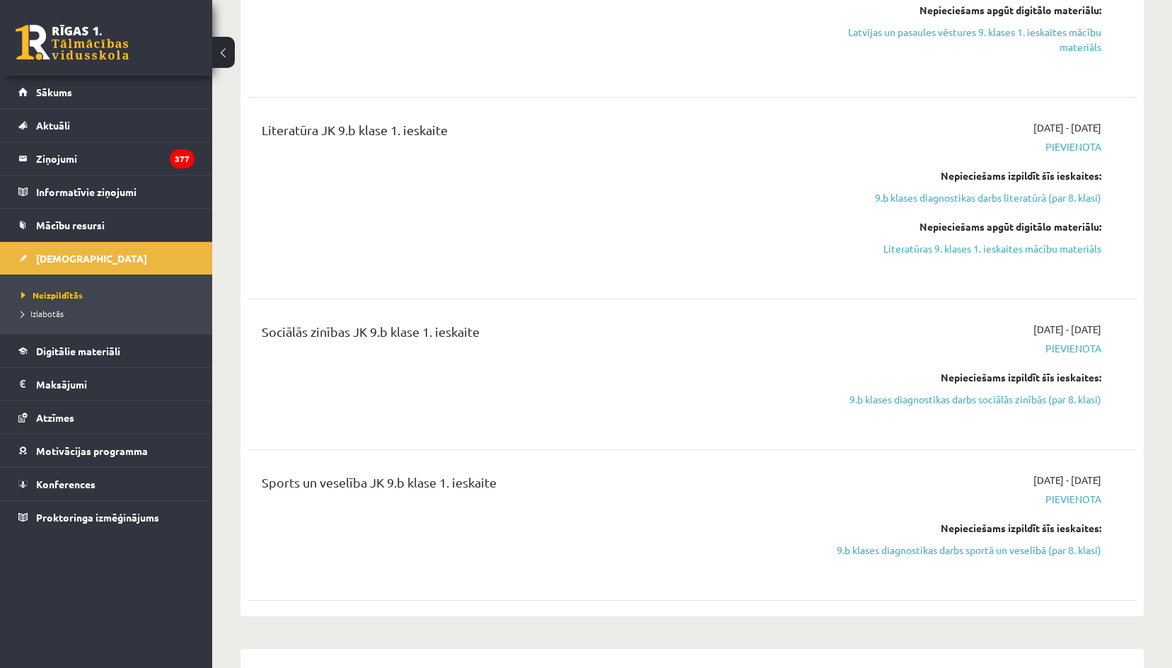
scroll to position [920, 0]
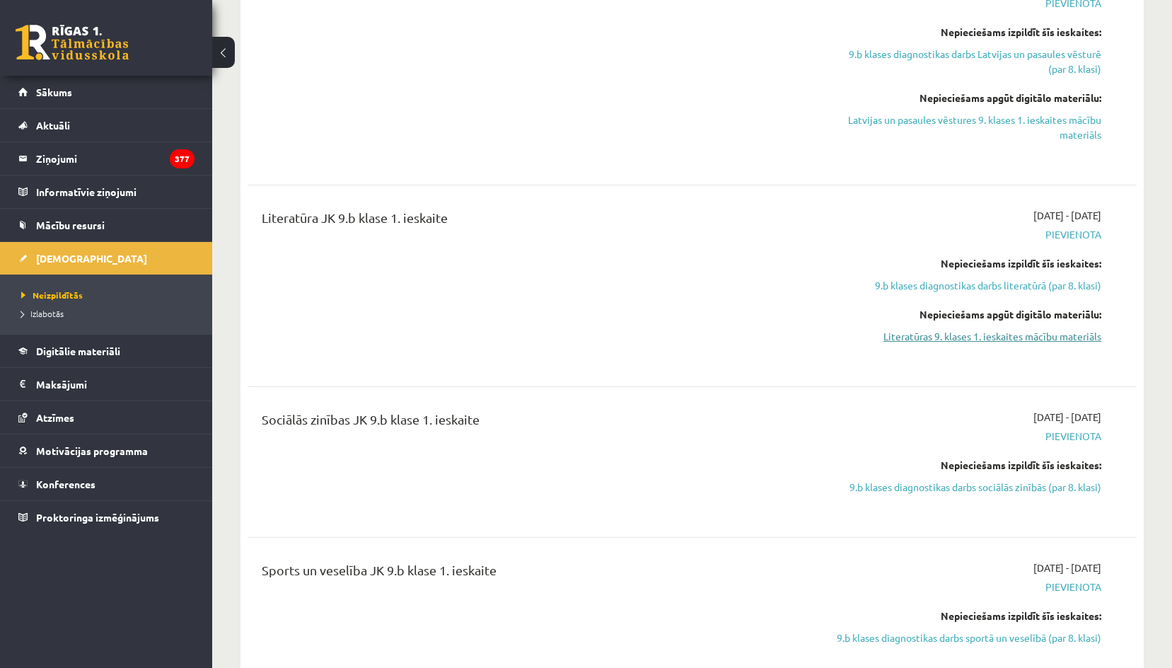
click at [972, 340] on link "Literatūras 9. klases 1. ieskaites mācību materiāls" at bounding box center [968, 336] width 266 height 15
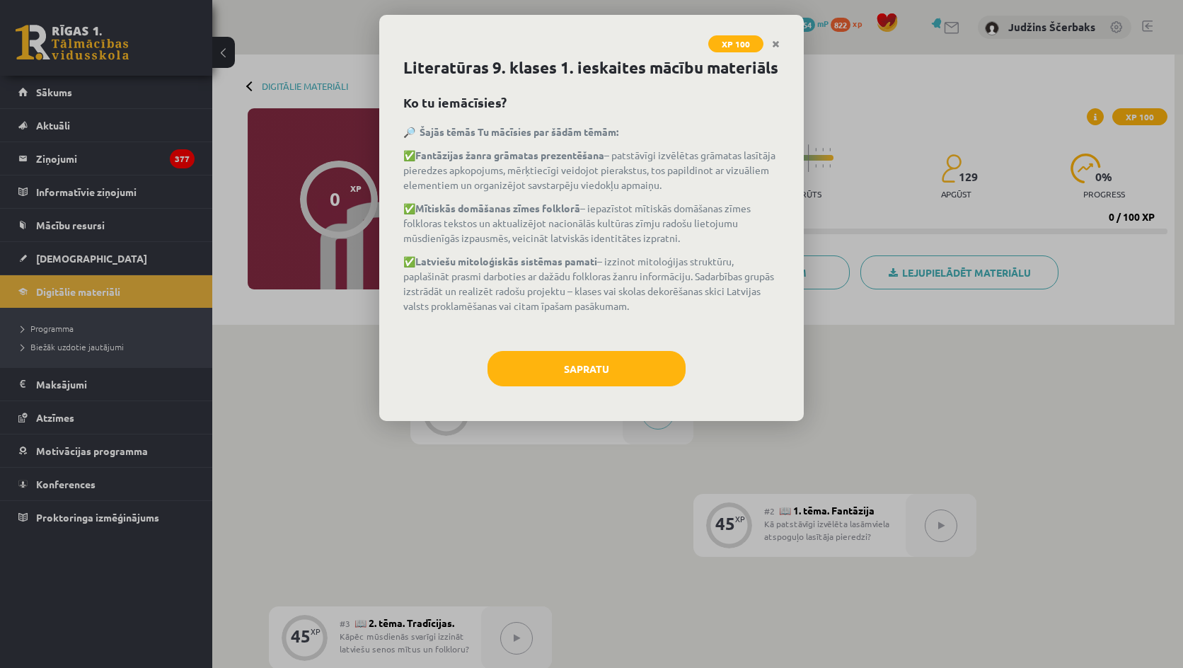
click at [676, 386] on div "Sapratu" at bounding box center [591, 374] width 376 height 46
click at [670, 366] on button "Sapratu" at bounding box center [586, 368] width 198 height 35
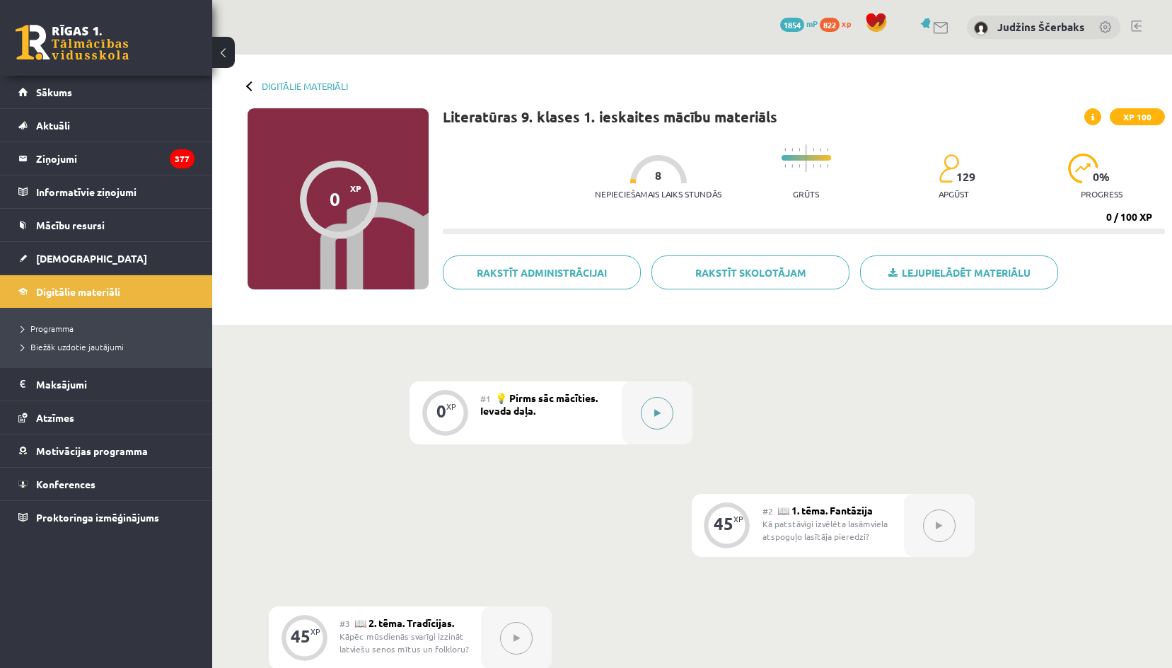
click at [660, 405] on button at bounding box center [657, 413] width 33 height 33
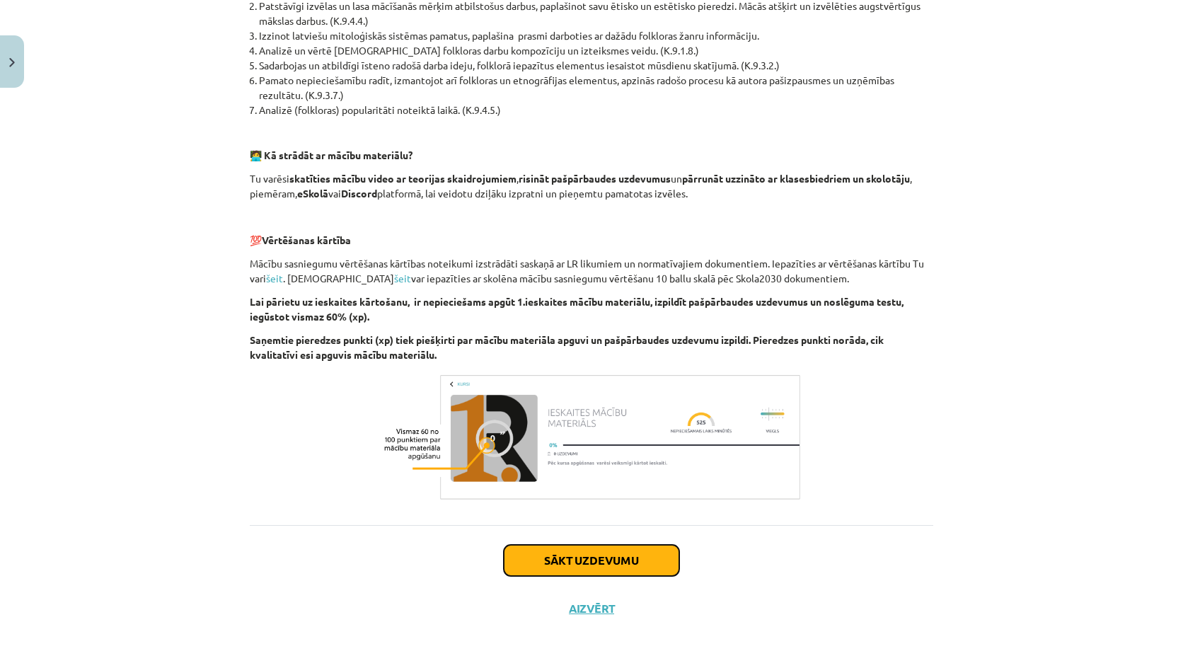
click at [590, 567] on button "Sākt uzdevumu" at bounding box center [591, 560] width 175 height 31
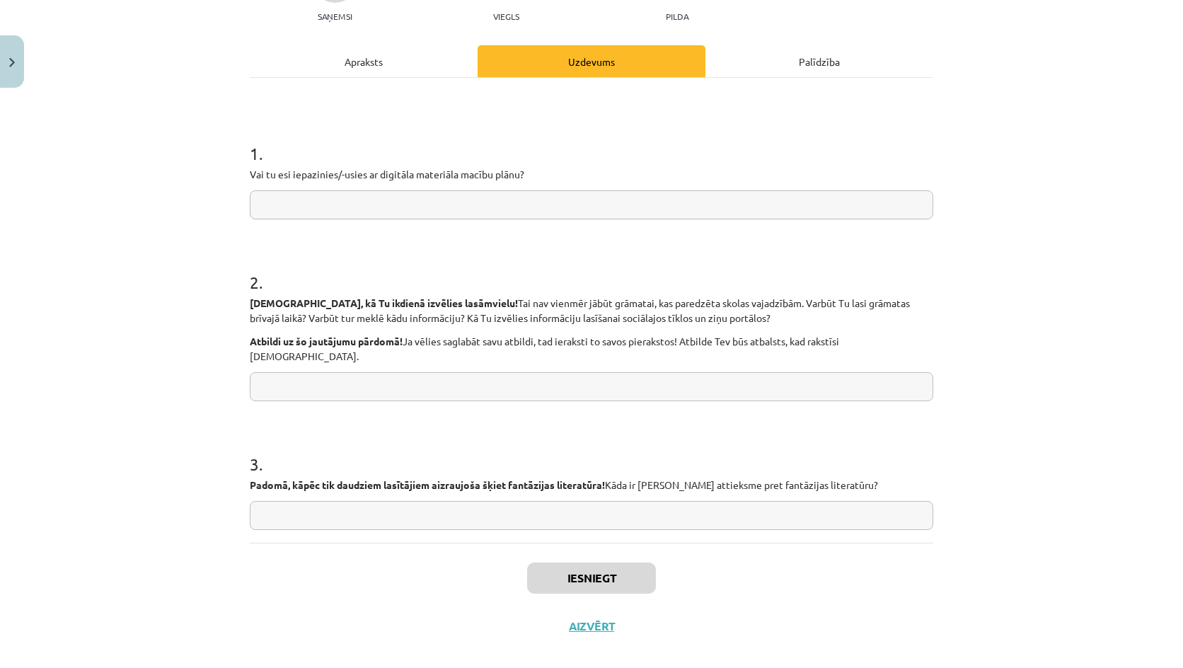
scroll to position [166, 0]
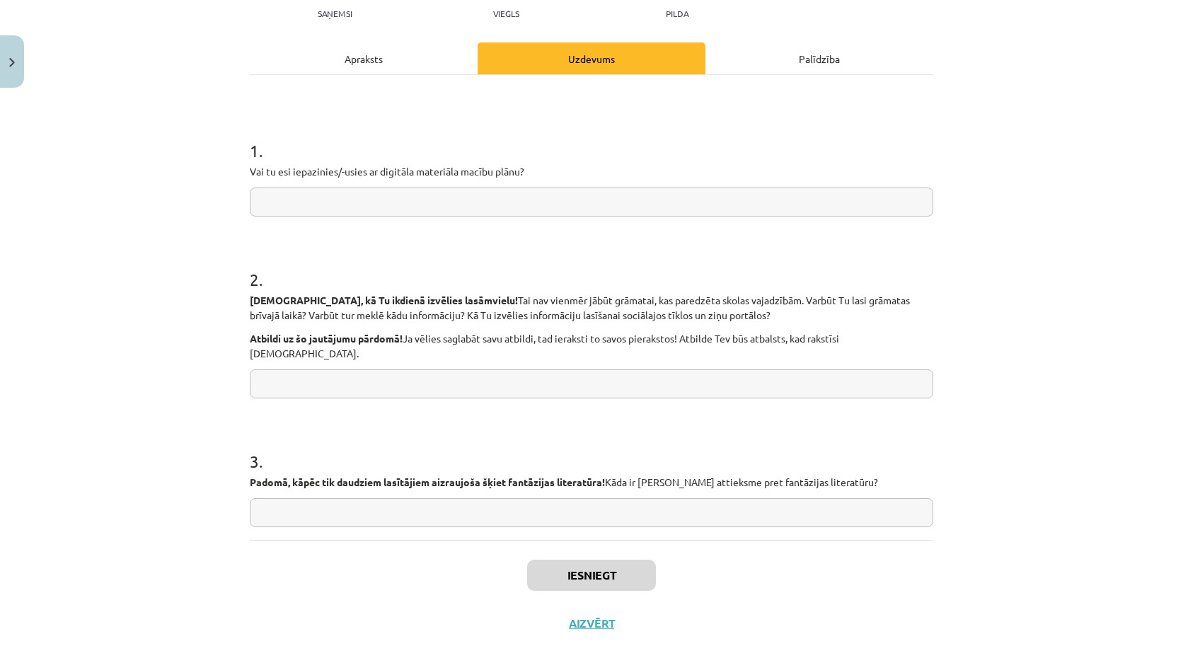
click at [536, 499] on input "text" at bounding box center [591, 512] width 683 height 29
click at [560, 369] on input "text" at bounding box center [591, 383] width 683 height 29
click at [553, 207] on input "text" at bounding box center [591, 201] width 683 height 29
click at [578, 560] on button "Iesniegt" at bounding box center [591, 575] width 129 height 31
click at [579, 616] on button "Nākamā nodarbība" at bounding box center [591, 632] width 139 height 33
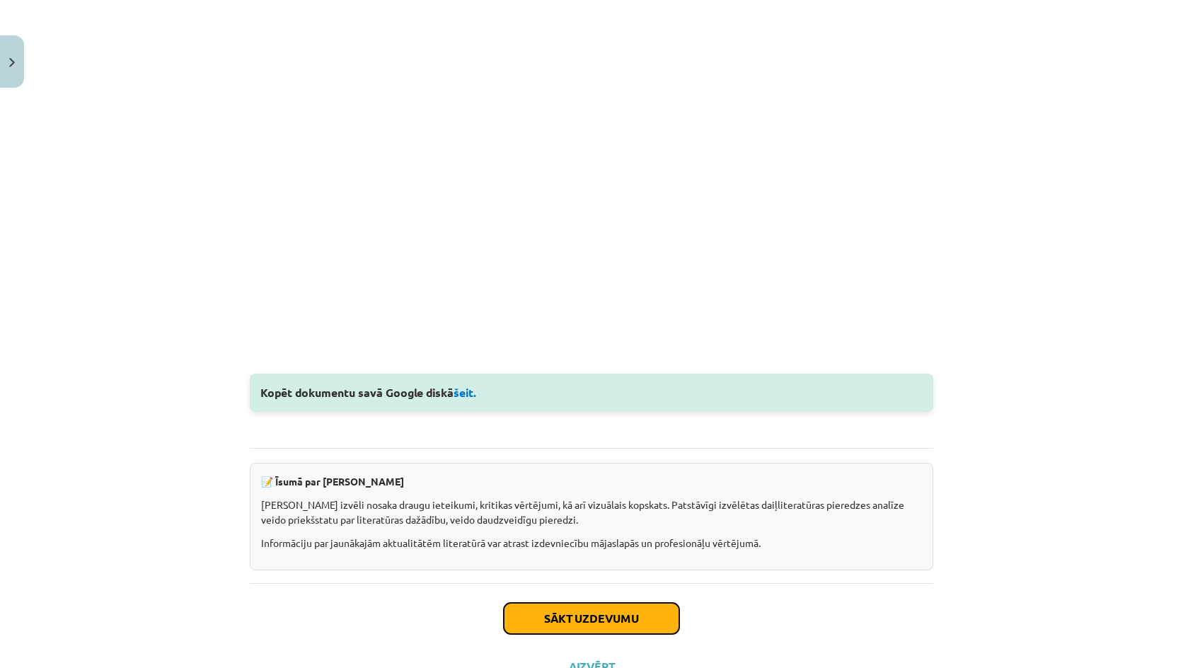
click at [578, 610] on button "Sākt uzdevumu" at bounding box center [591, 618] width 175 height 31
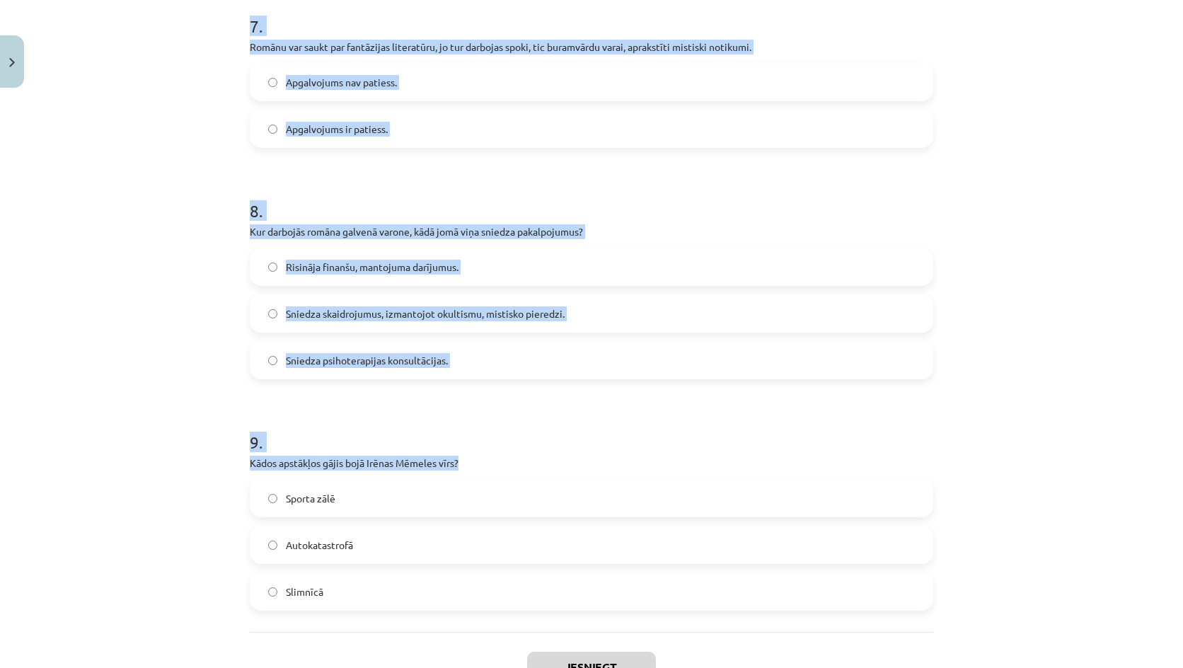
scroll to position [1893, 0]
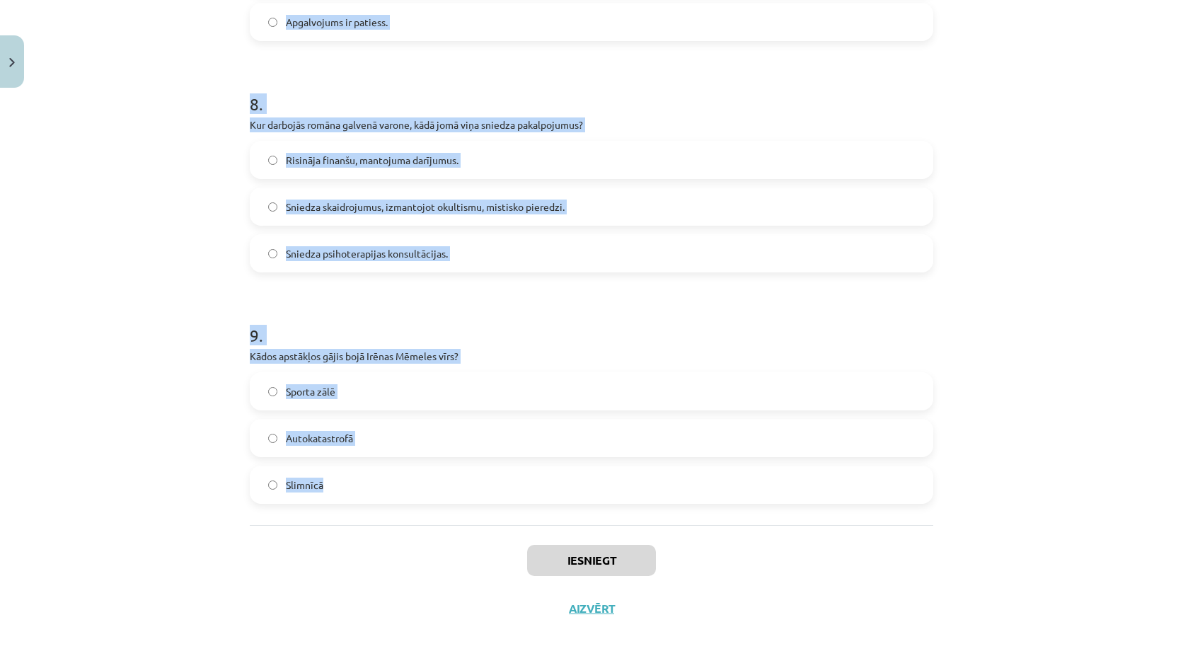
drag, startPoint x: 207, startPoint y: 241, endPoint x: 480, endPoint y: 473, distance: 358.3
click at [480, 473] on div "Mācību tēma: Literatūras 9. klases 1. ieskaites mācību materiāls #2 📖 1. tēma. …" at bounding box center [591, 334] width 1183 height 668
copy form "1 . Kā var veikt piezīmes, ja vēlies tās saglabāt elektroniski? visas minētās i…"
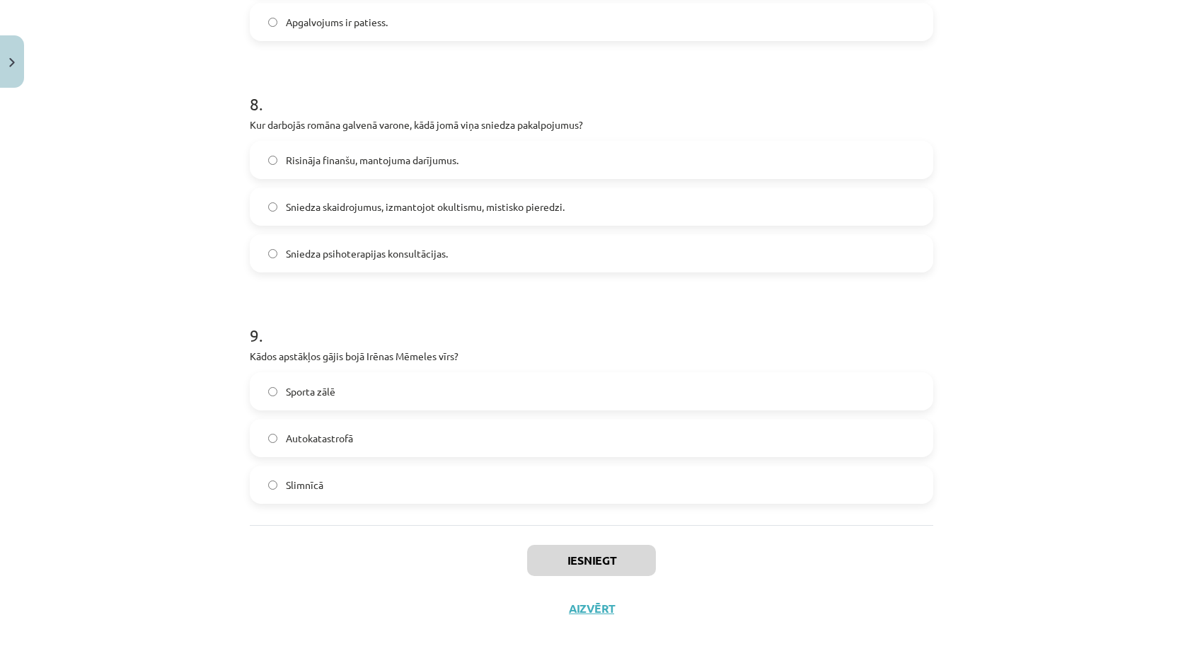
drag, startPoint x: 444, startPoint y: 571, endPoint x: 971, endPoint y: 1, distance: 776.4
click at [444, 571] on div "Iesniegt Aizvērt" at bounding box center [591, 574] width 683 height 99
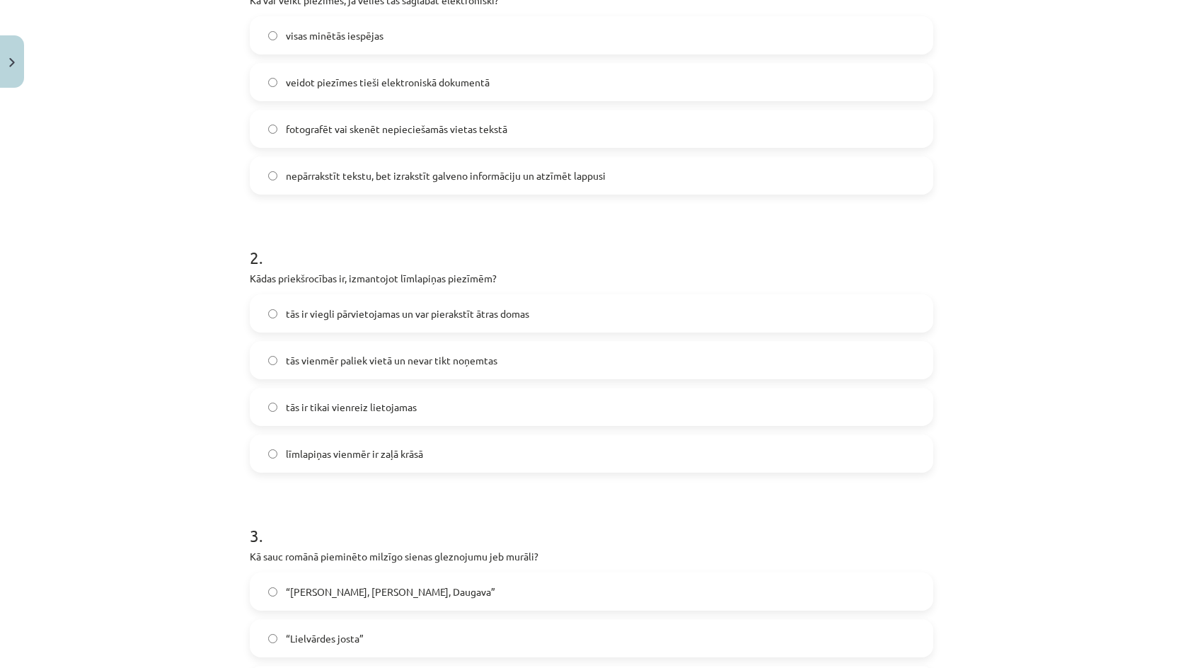
scroll to position [0, 0]
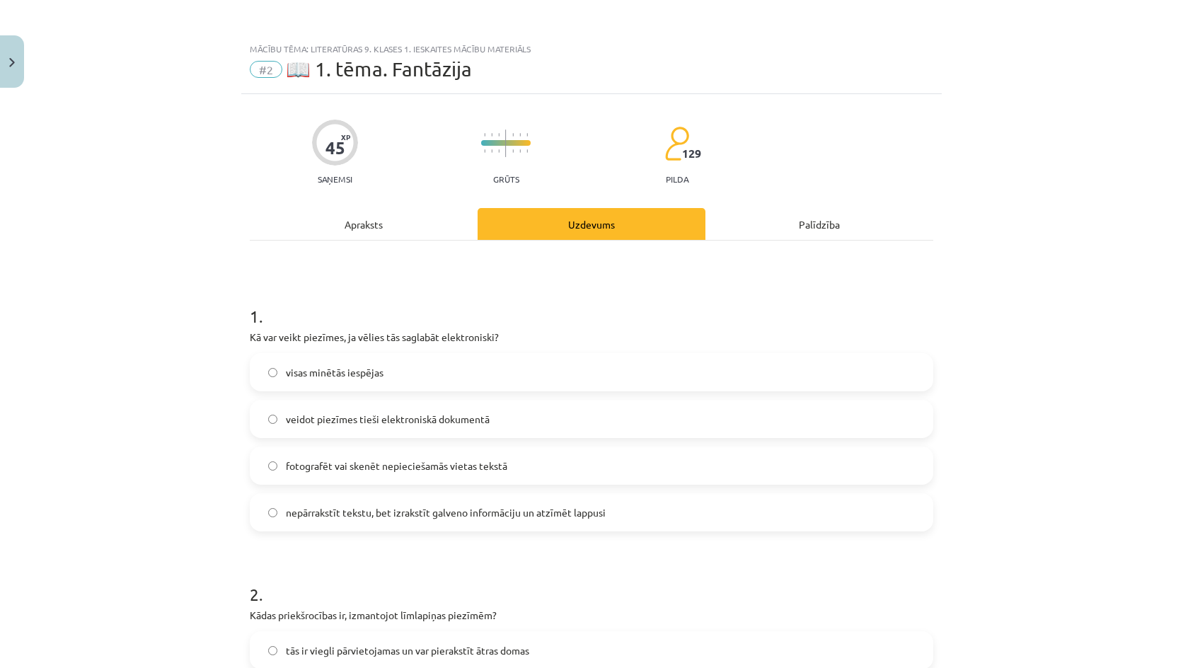
click at [335, 365] on span "visas minētās iespējas" at bounding box center [335, 372] width 98 height 15
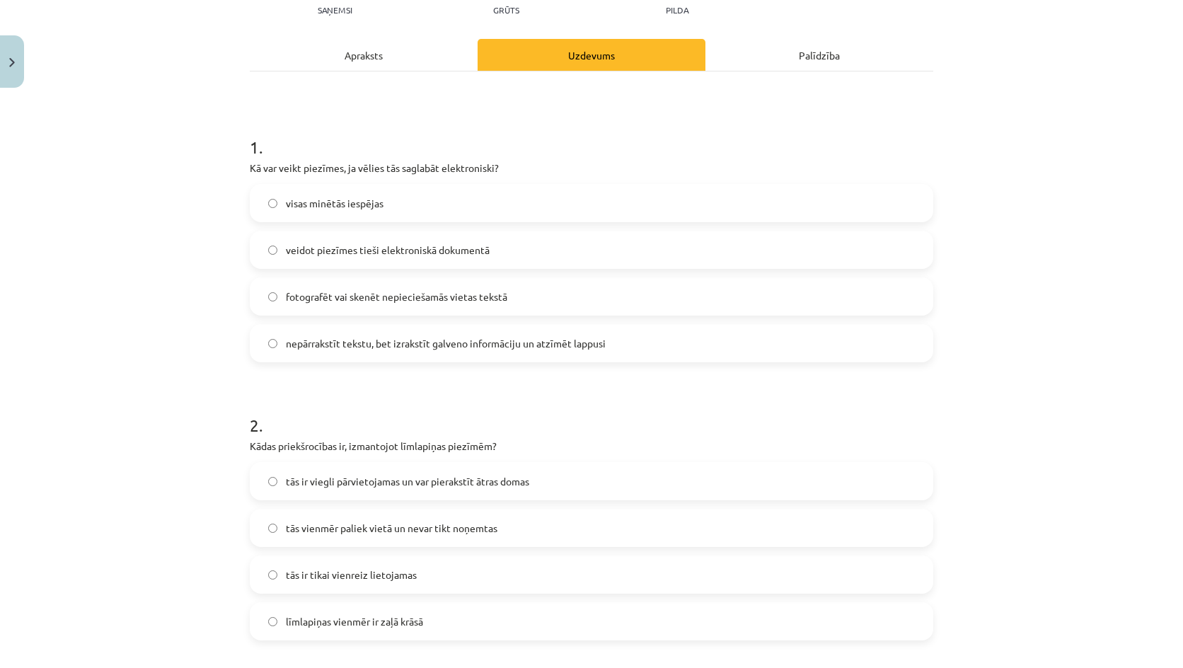
scroll to position [424, 0]
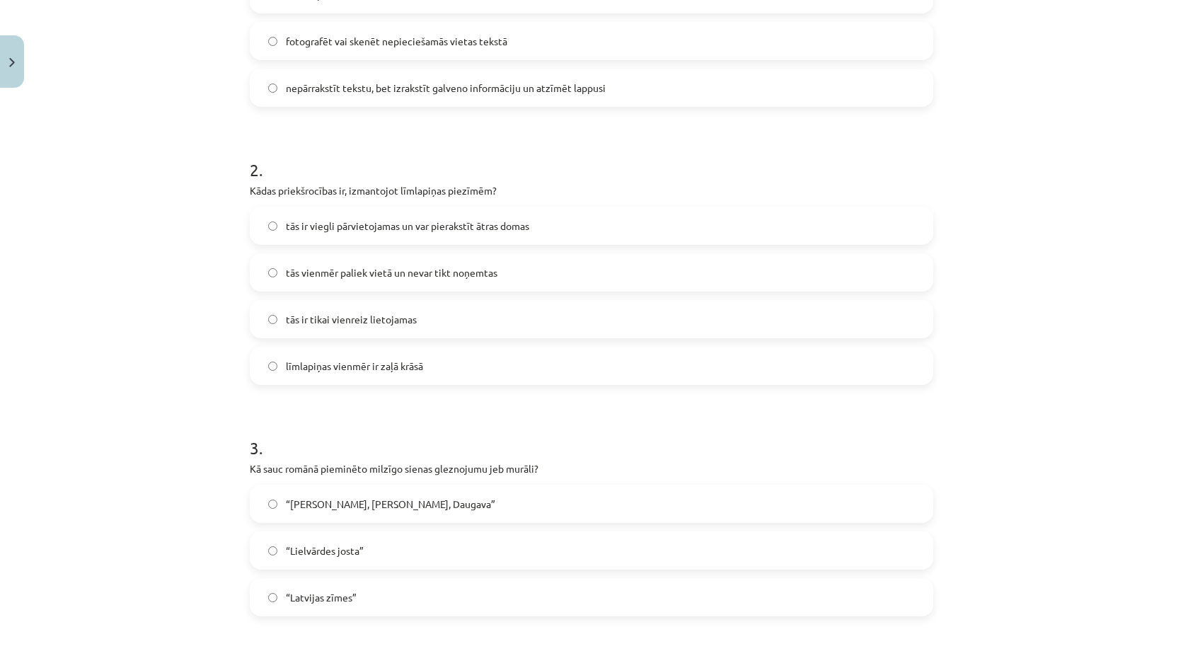
click at [436, 219] on span "tās ir viegli pārvietojamas un var pierakstīt ātras domas" at bounding box center [407, 226] width 243 height 15
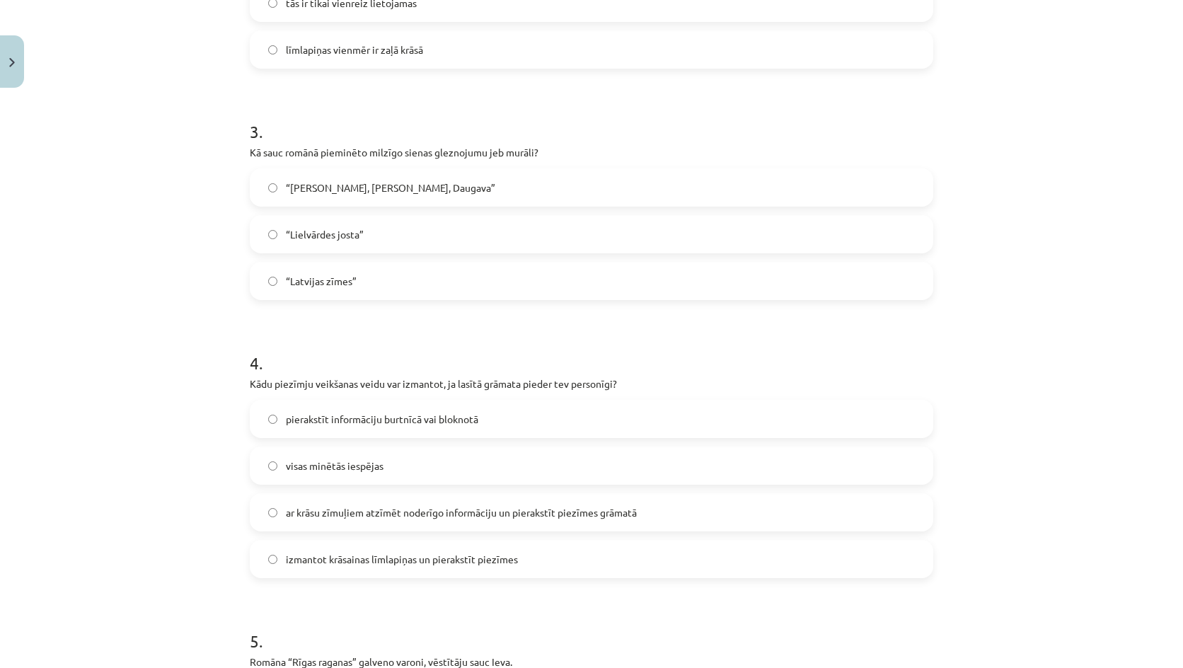
scroll to position [778, 0]
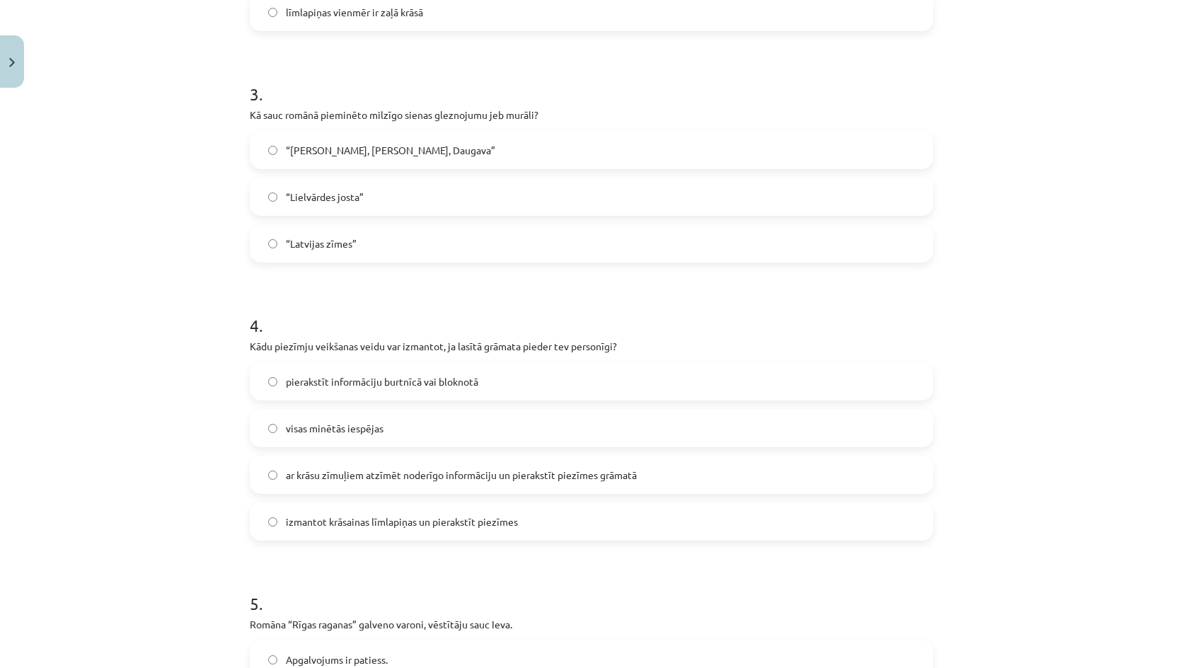
click at [378, 202] on label "“Lielvārdes josta”" at bounding box center [591, 196] width 681 height 35
click at [393, 421] on label "visas minētās iespējas" at bounding box center [591, 427] width 681 height 35
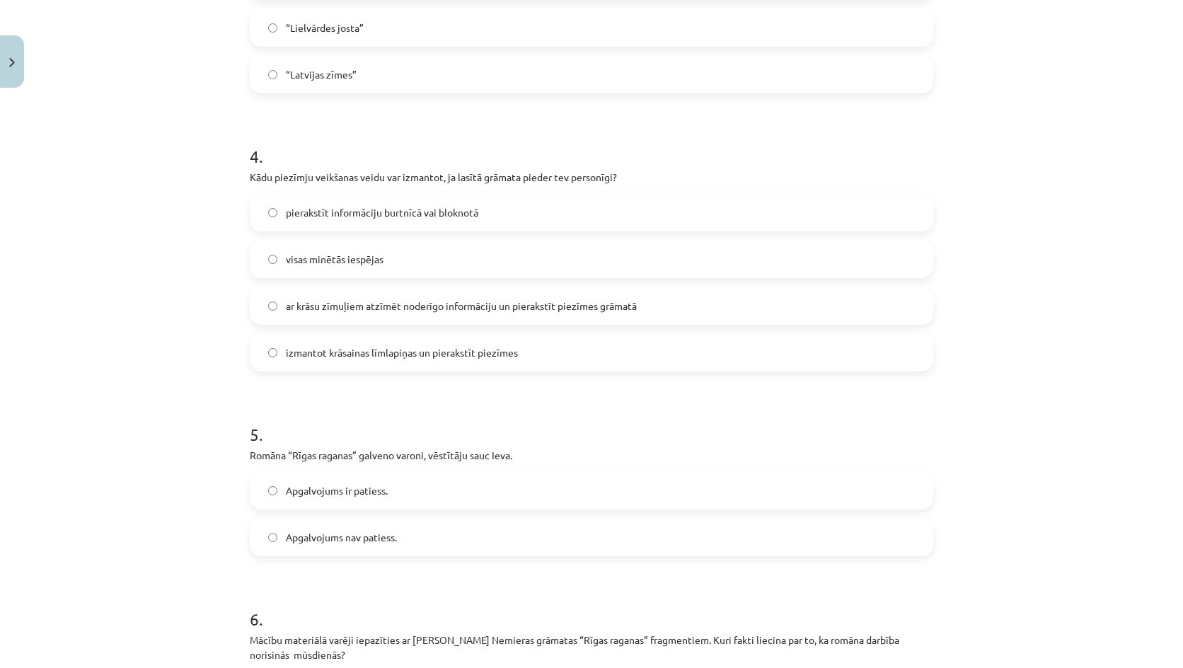
scroll to position [1132, 0]
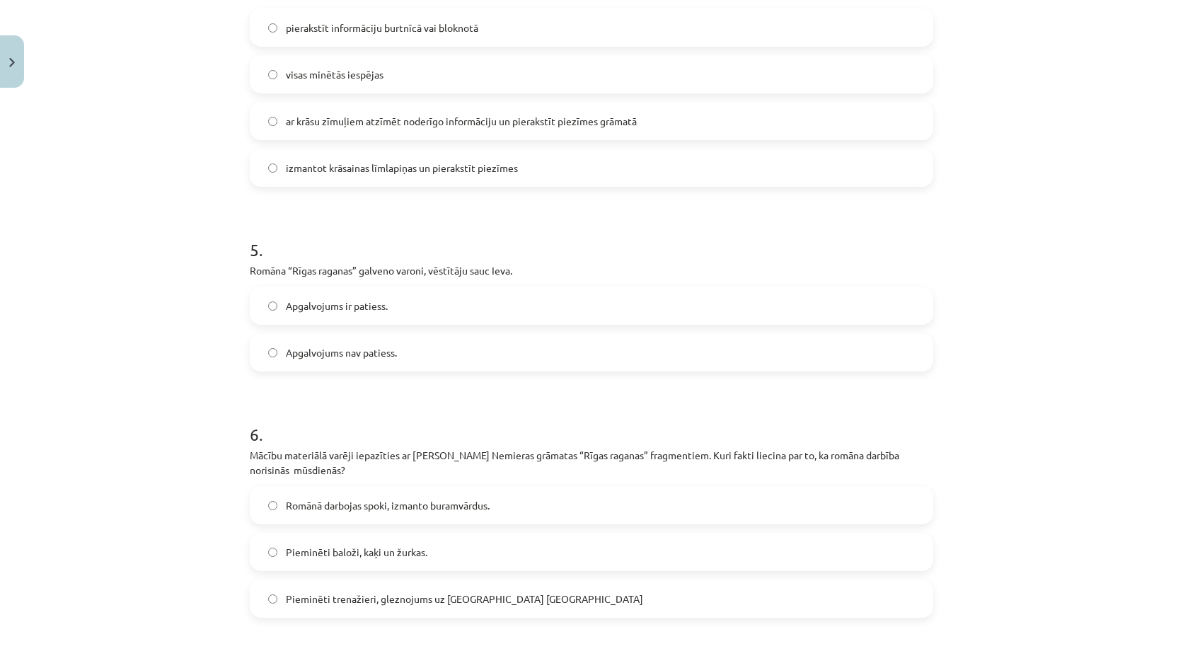
click at [350, 297] on label "Apgalvojums ir patiess." at bounding box center [591, 305] width 681 height 35
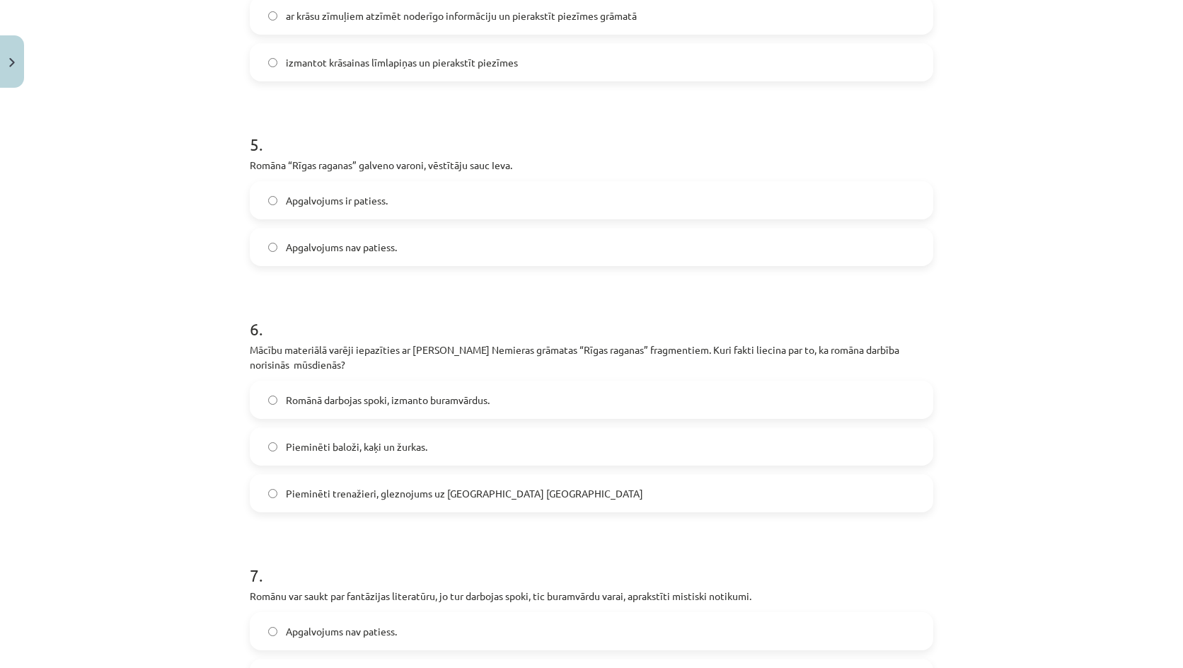
scroll to position [1415, 0]
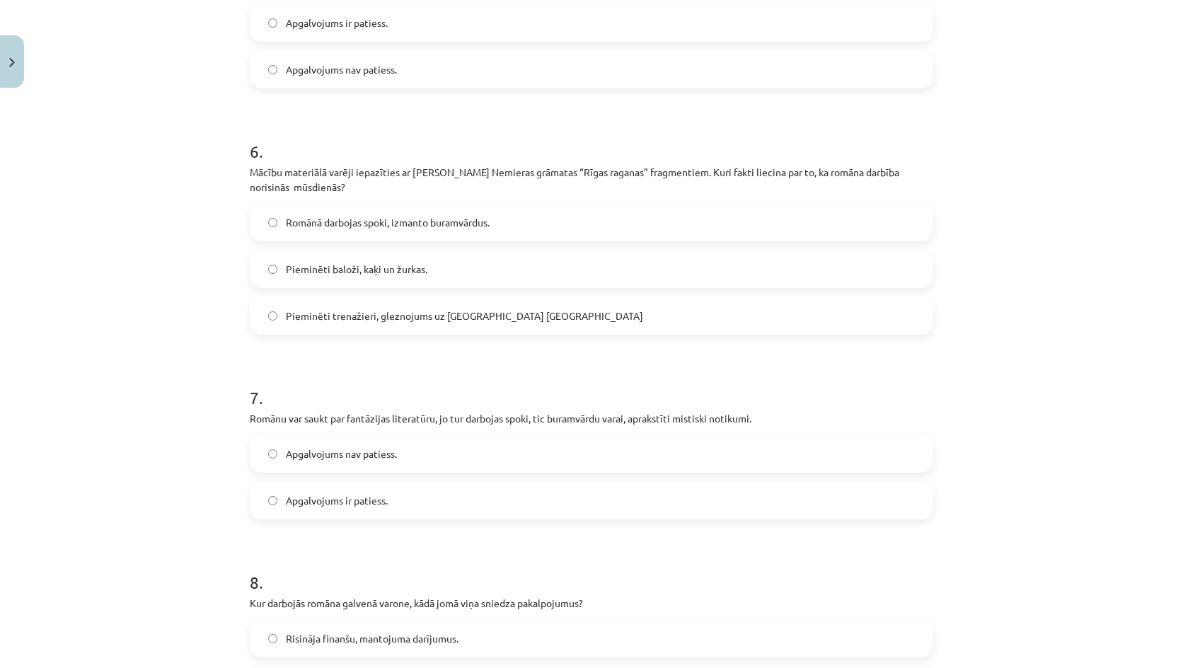
click at [328, 300] on label "Pieminēti trenažieri, gleznojums uz sienas Barona ielā" at bounding box center [591, 315] width 681 height 35
click at [355, 491] on label "Apgalvojums ir patiess." at bounding box center [591, 499] width 681 height 35
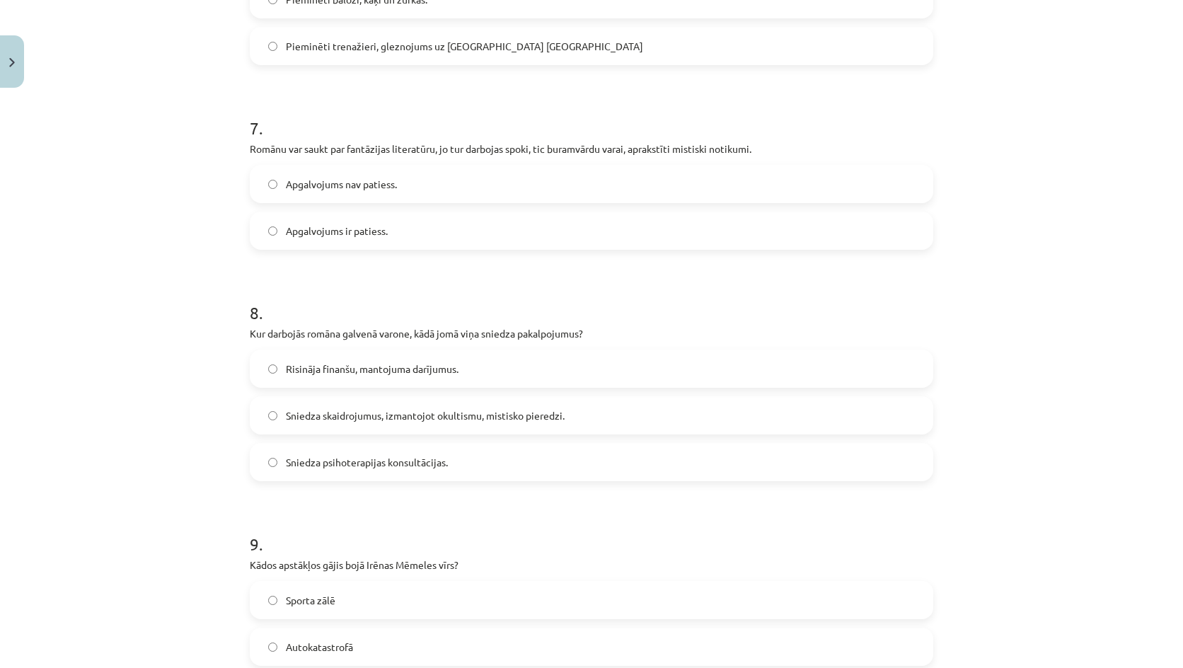
scroll to position [1839, 0]
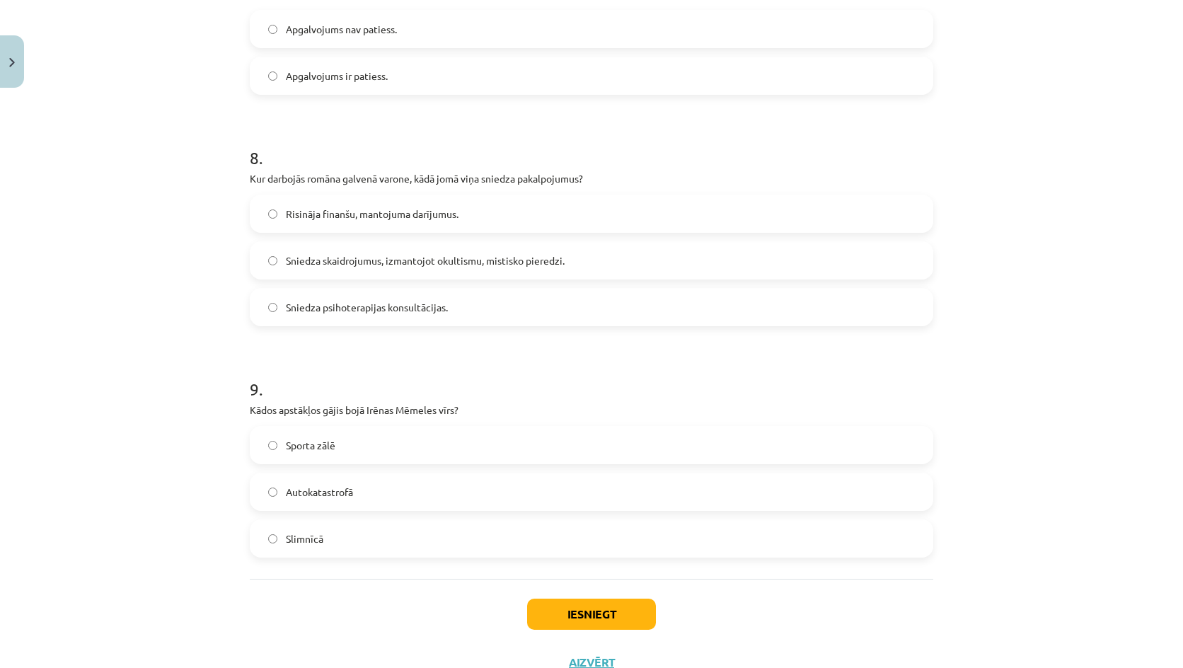
click at [391, 267] on label "Sniedza skaidrojumus, izmantojot okultismu, mistisko pieredzi." at bounding box center [591, 260] width 681 height 35
click at [366, 496] on label "Autokatastrofā" at bounding box center [591, 491] width 681 height 35
click at [572, 598] on button "Iesniegt" at bounding box center [591, 613] width 129 height 31
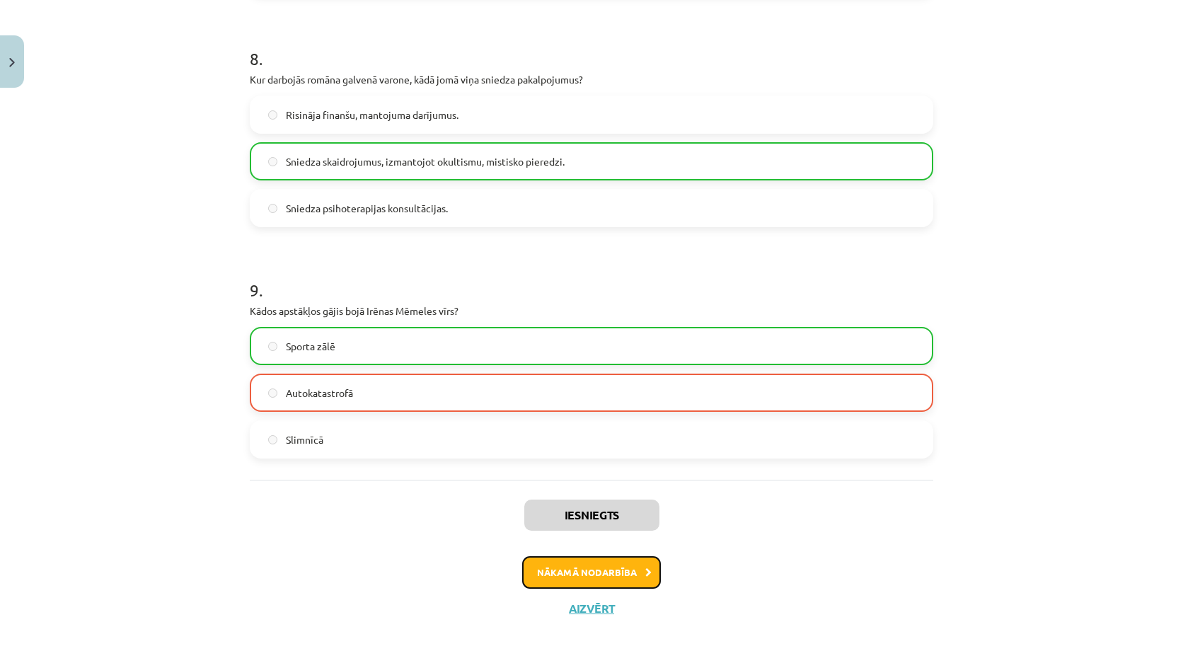
click at [558, 562] on button "Nākamā nodarbība" at bounding box center [591, 572] width 139 height 33
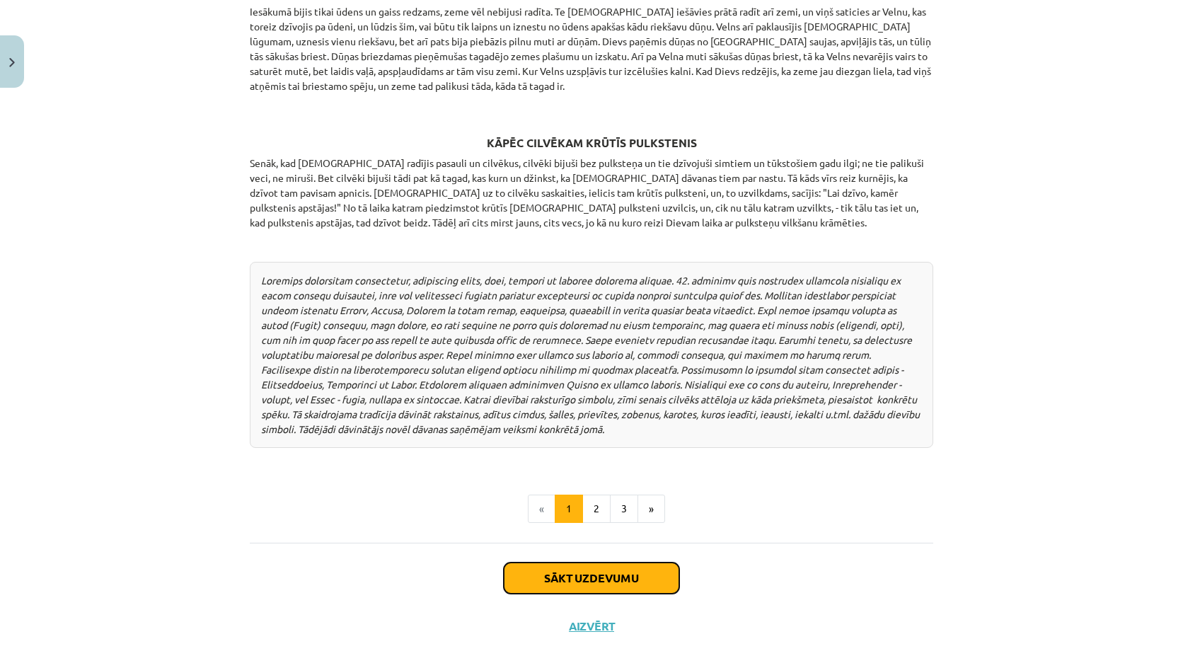
click at [579, 564] on button "Sākt uzdevumu" at bounding box center [591, 577] width 175 height 31
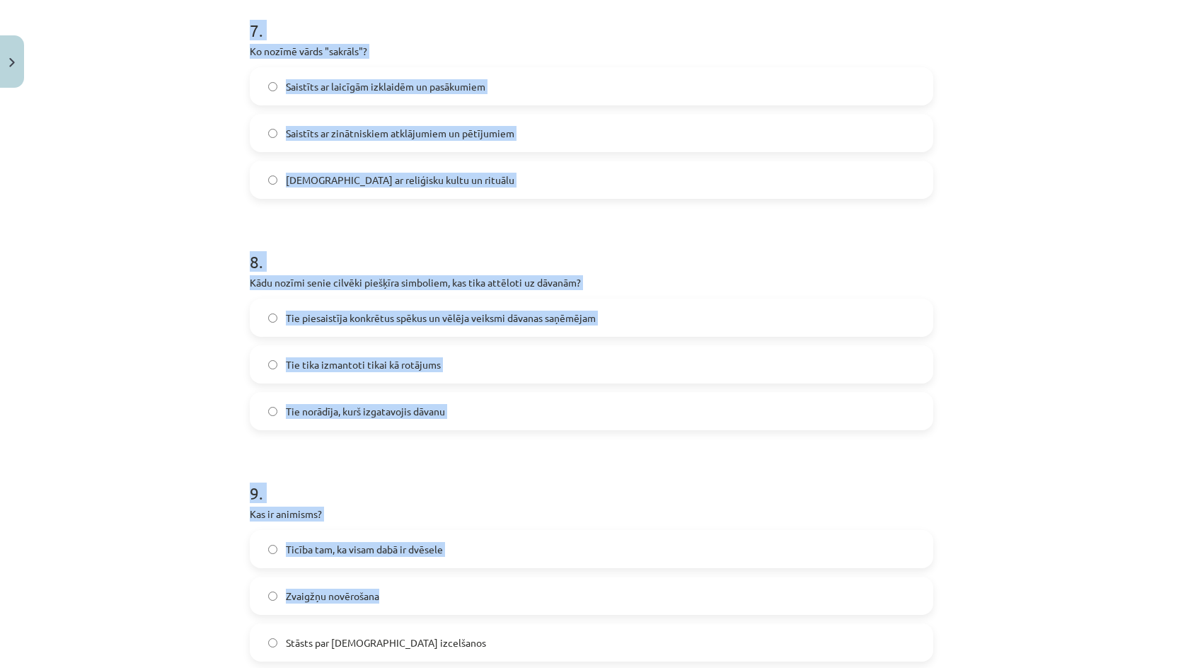
scroll to position [2018, 0]
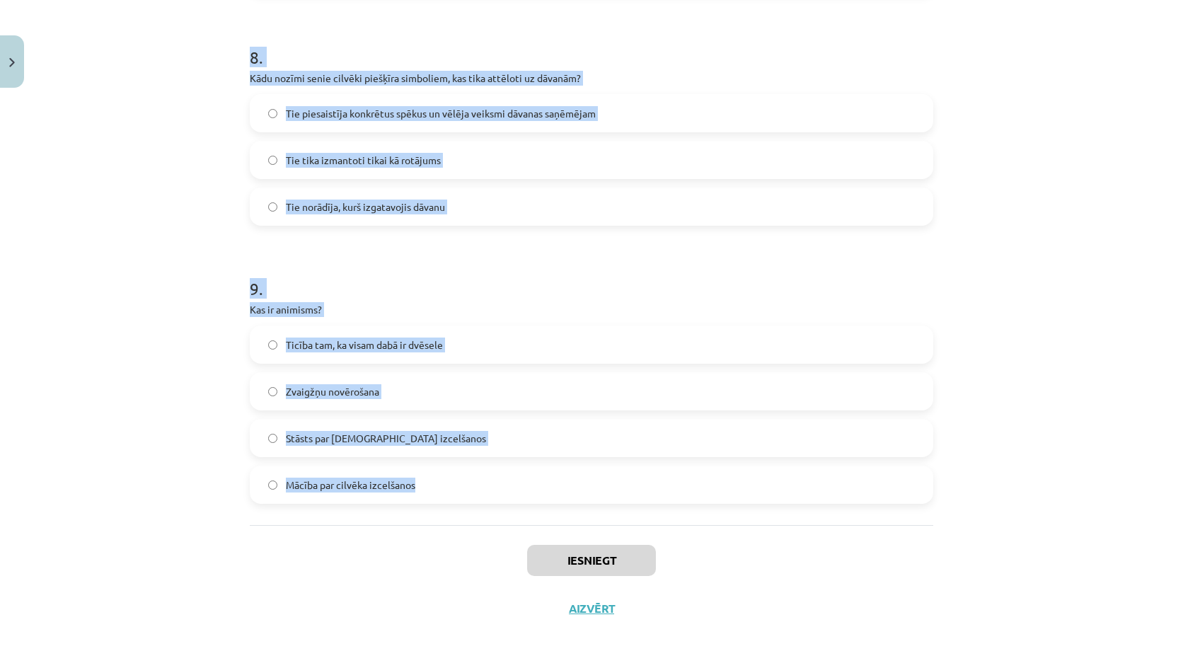
drag, startPoint x: 216, startPoint y: 262, endPoint x: 530, endPoint y: 522, distance: 407.5
click at [529, 522] on div "Mācību tēma: Literatūras 9. klases 1. ieskaites mācību materiāls #3 📖 2. tēma. …" at bounding box center [591, 334] width 1183 height 668
copy form "1 . Kas ir astrāls? Saistīts ar zvaigznēm Saistīts ar augiem Saistīts ar kosmos…"
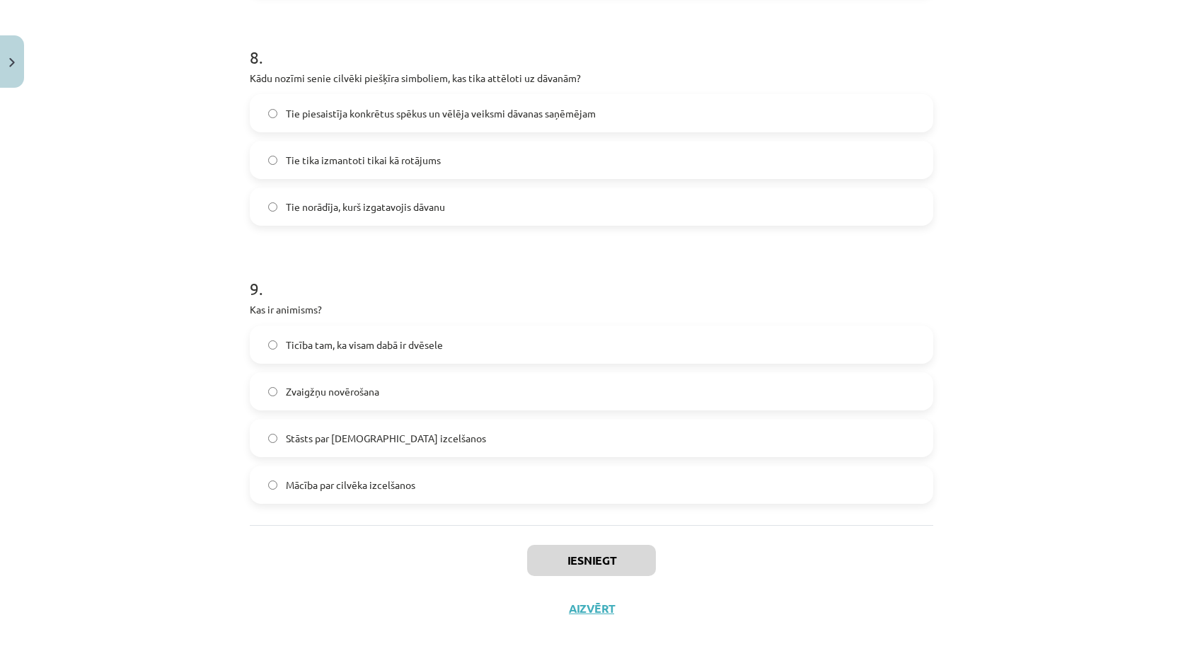
click at [402, 562] on div "Iesniegt Aizvērt" at bounding box center [591, 574] width 683 height 99
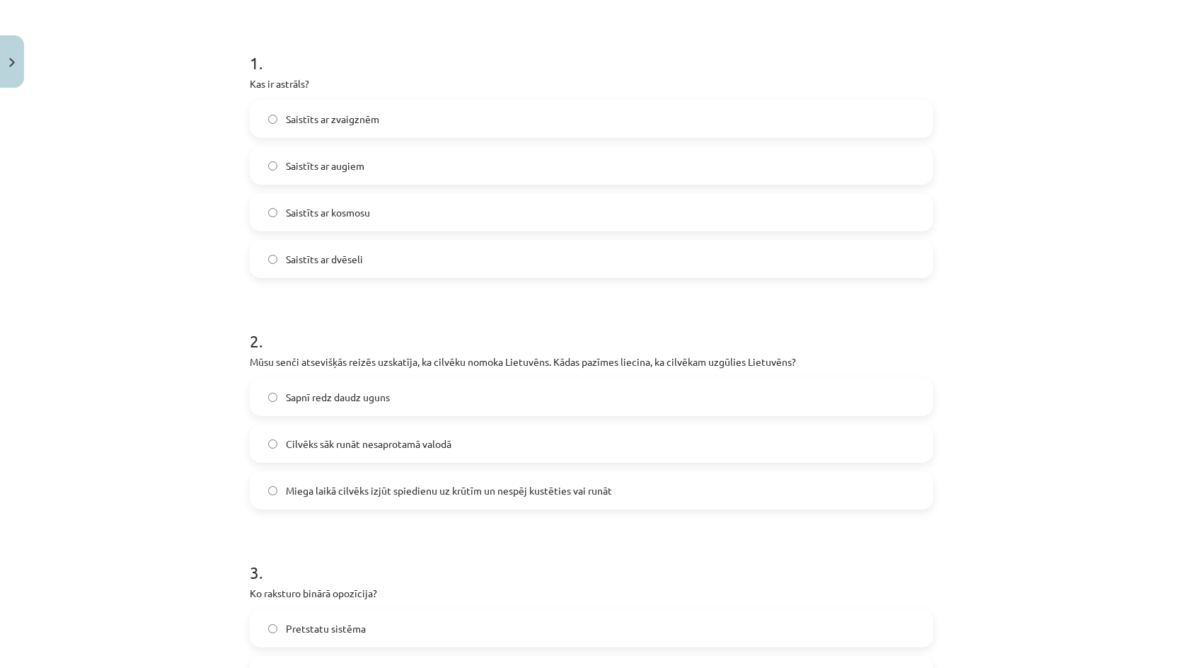
scroll to position [0, 0]
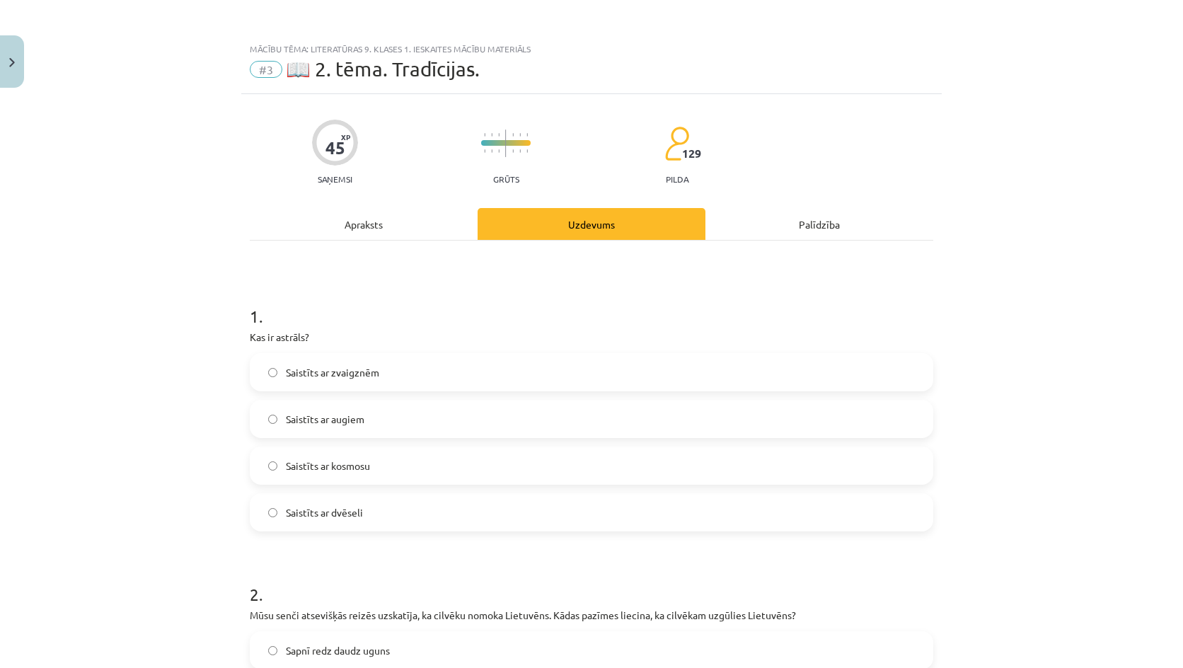
click at [350, 504] on label "Saistīts ar dvēseli" at bounding box center [591, 511] width 681 height 35
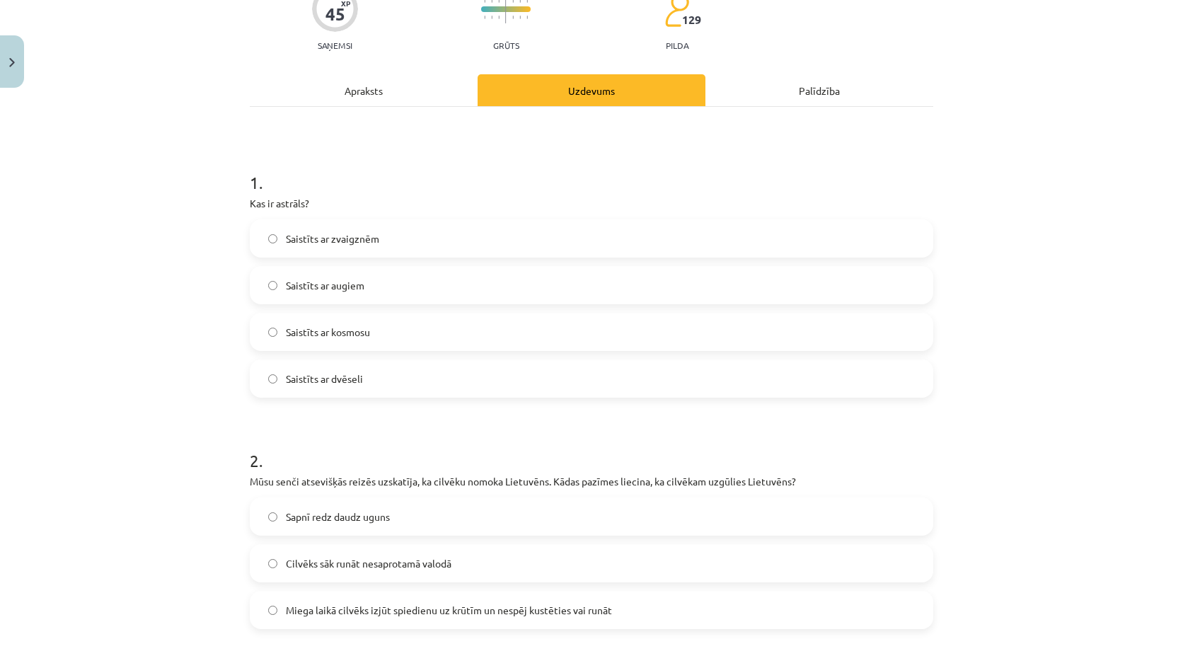
scroll to position [424, 0]
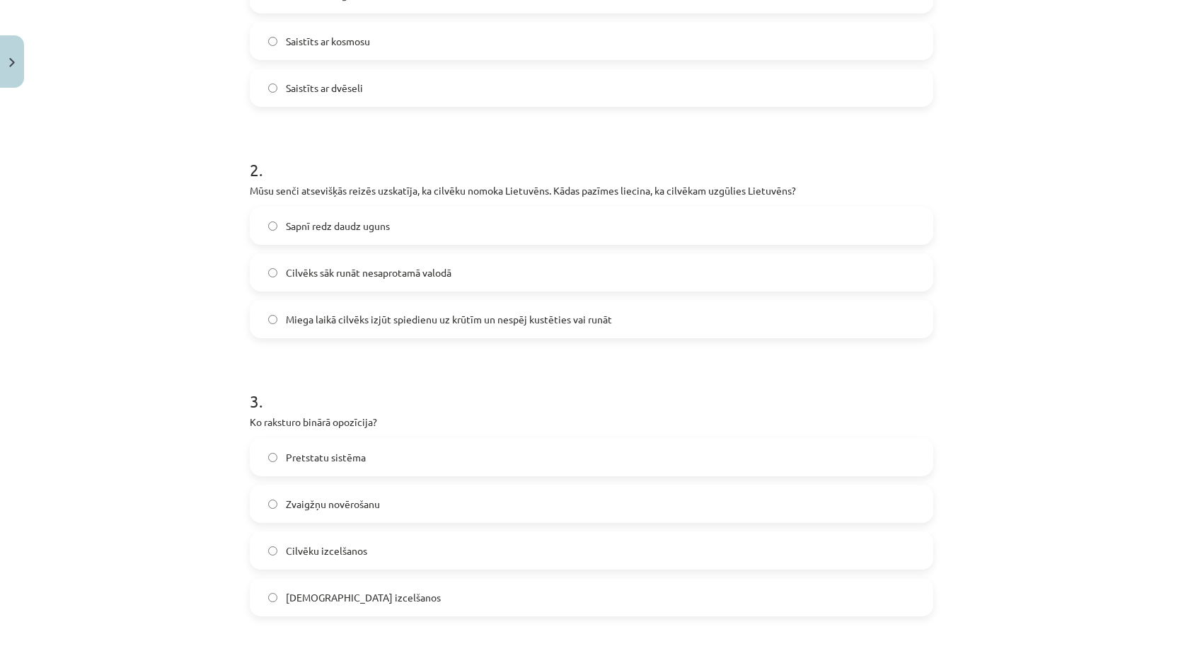
click at [334, 318] on span "Miega laikā cilvēks izjūt spiedienu uz krūtīm un nespēj kustēties vai runāt" at bounding box center [449, 319] width 326 height 15
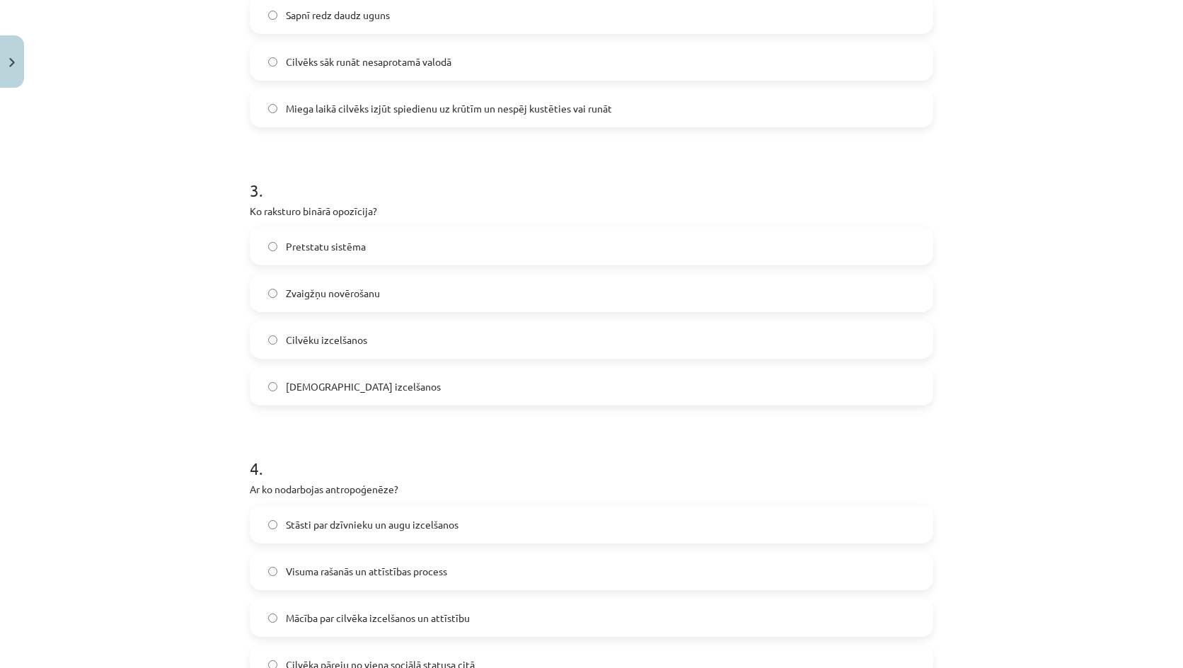
scroll to position [637, 0]
click at [342, 243] on span "Pretstatu sistēma" at bounding box center [326, 245] width 80 height 15
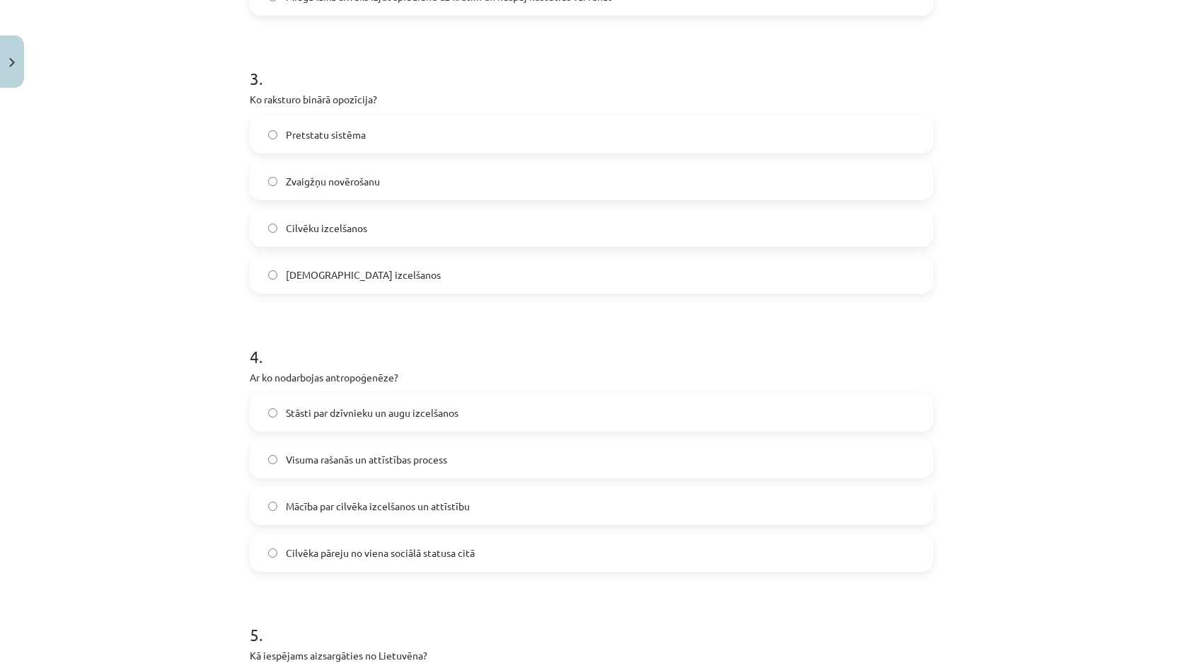
scroll to position [920, 0]
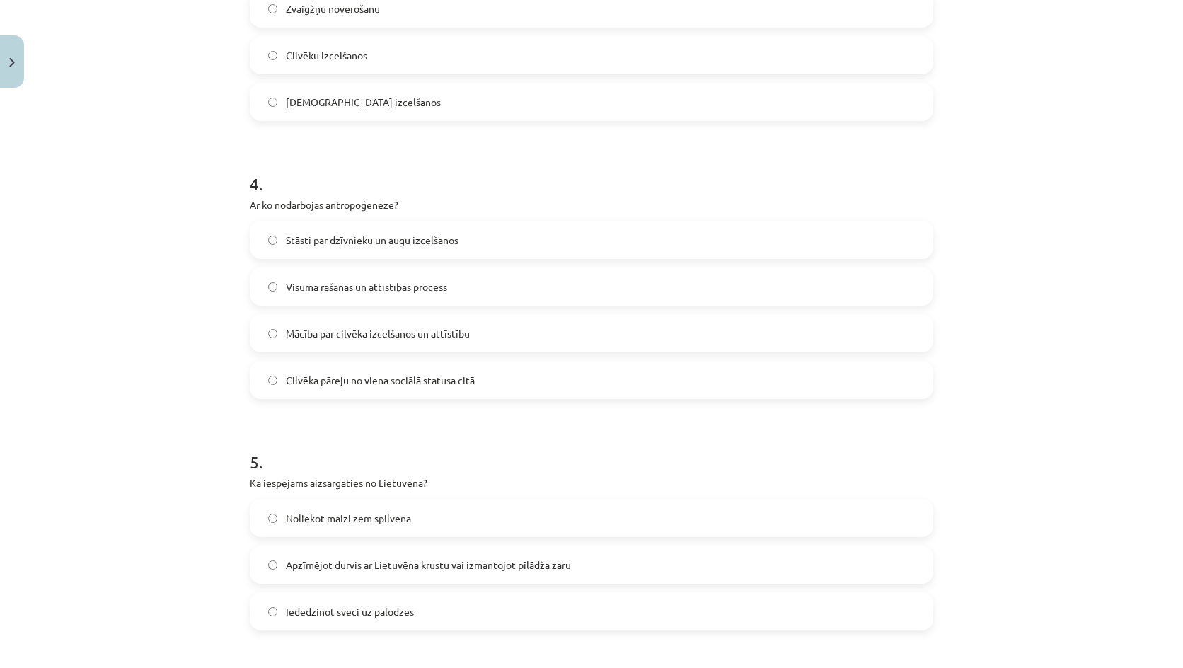
click at [375, 330] on span "Mācība par cilvēka izcelšanos un attīstību" at bounding box center [378, 333] width 184 height 15
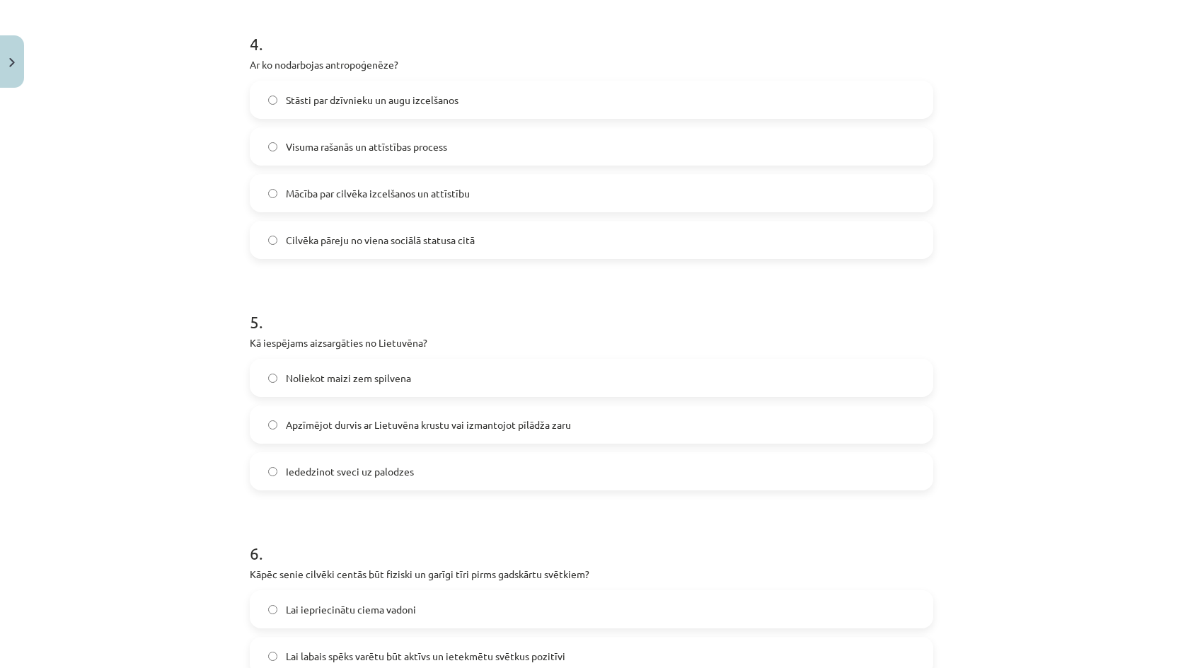
scroll to position [1203, 0]
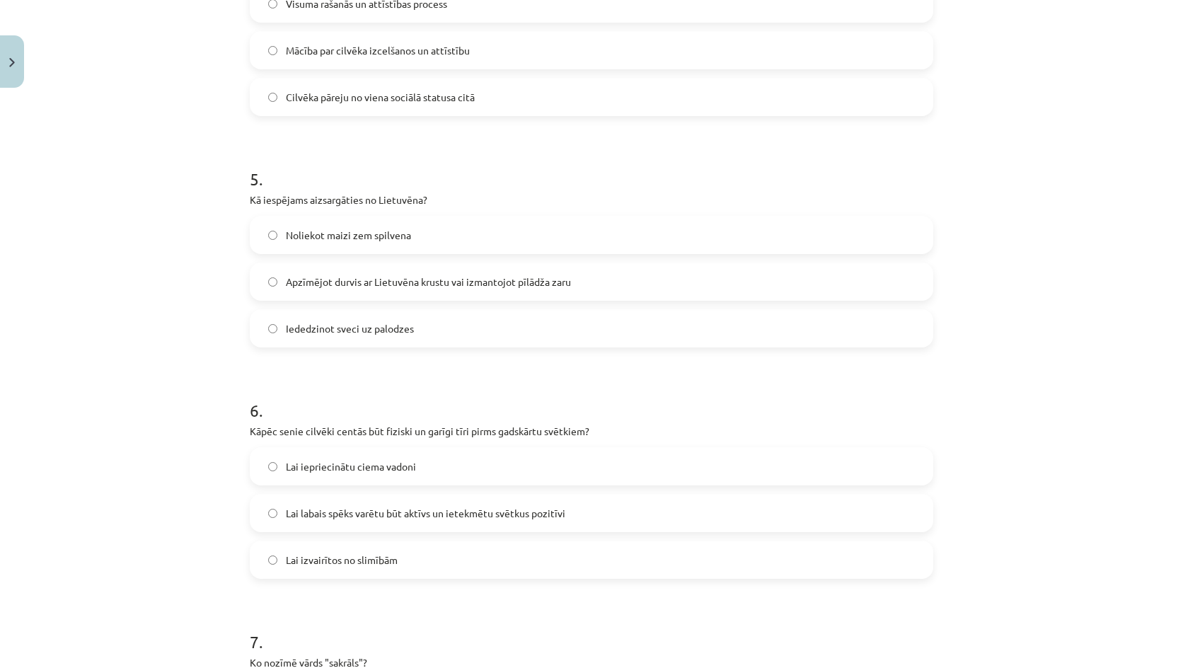
click at [384, 284] on span "Apzīmējot durvis ar Lietuvēna krustu vai izmantojot pīlādža zaru" at bounding box center [428, 281] width 285 height 15
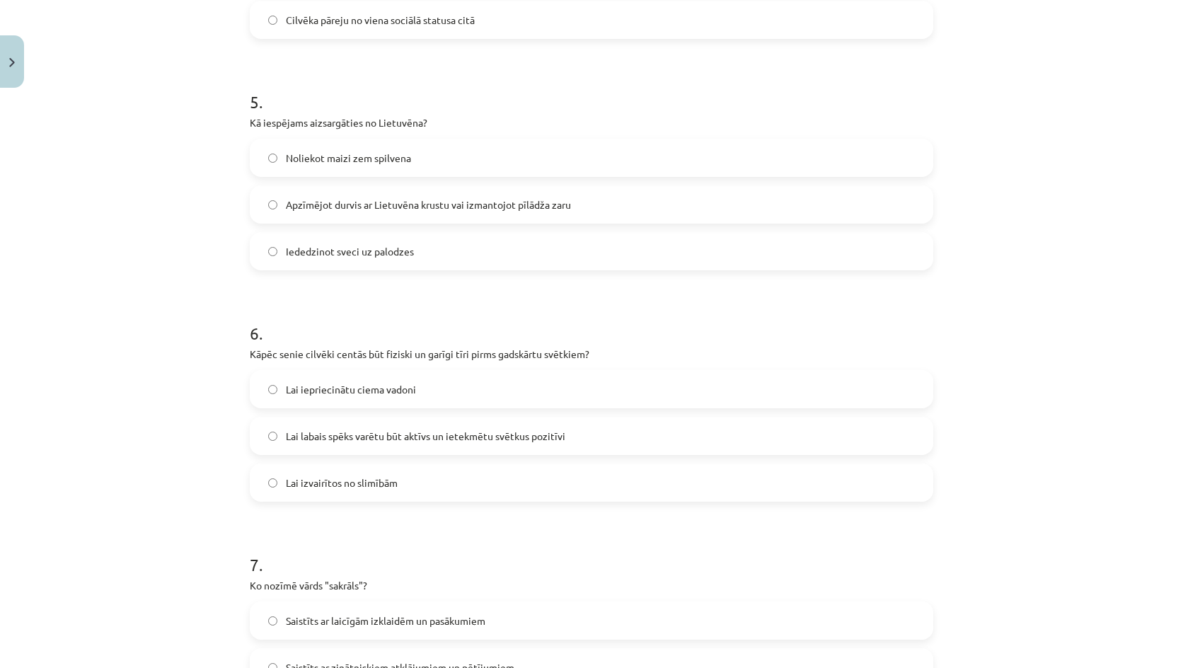
scroll to position [1415, 0]
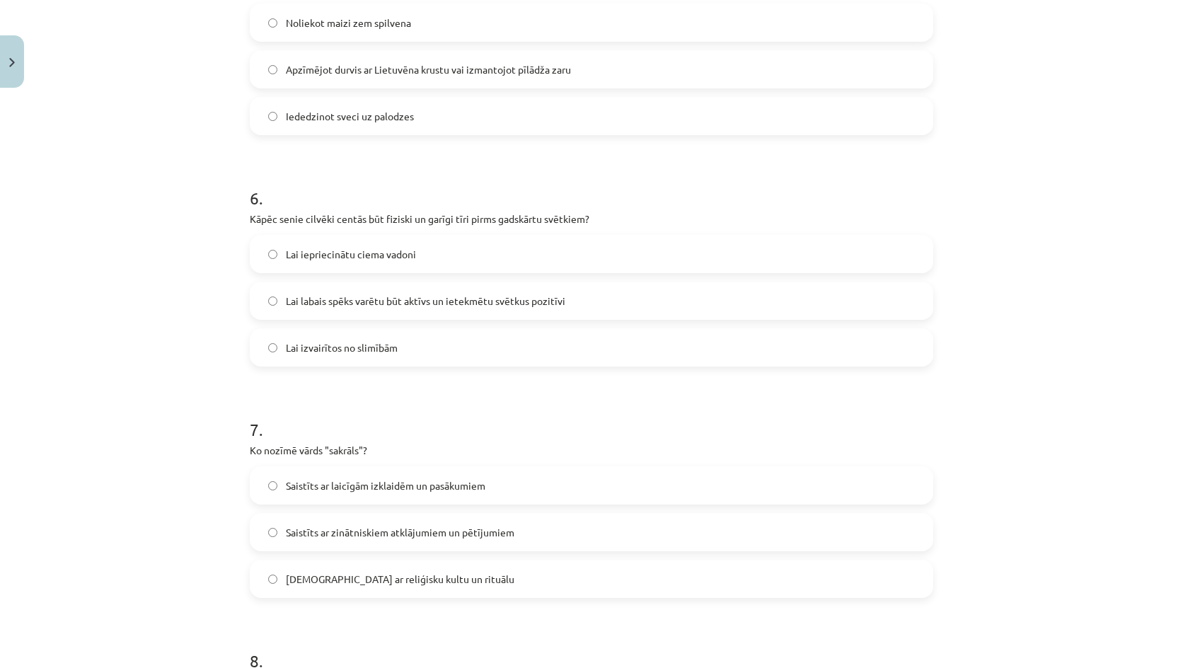
click at [417, 295] on span "Lai labais spēks varētu būt aktīvs un ietekmētu svētkus pozitīvi" at bounding box center [425, 301] width 279 height 15
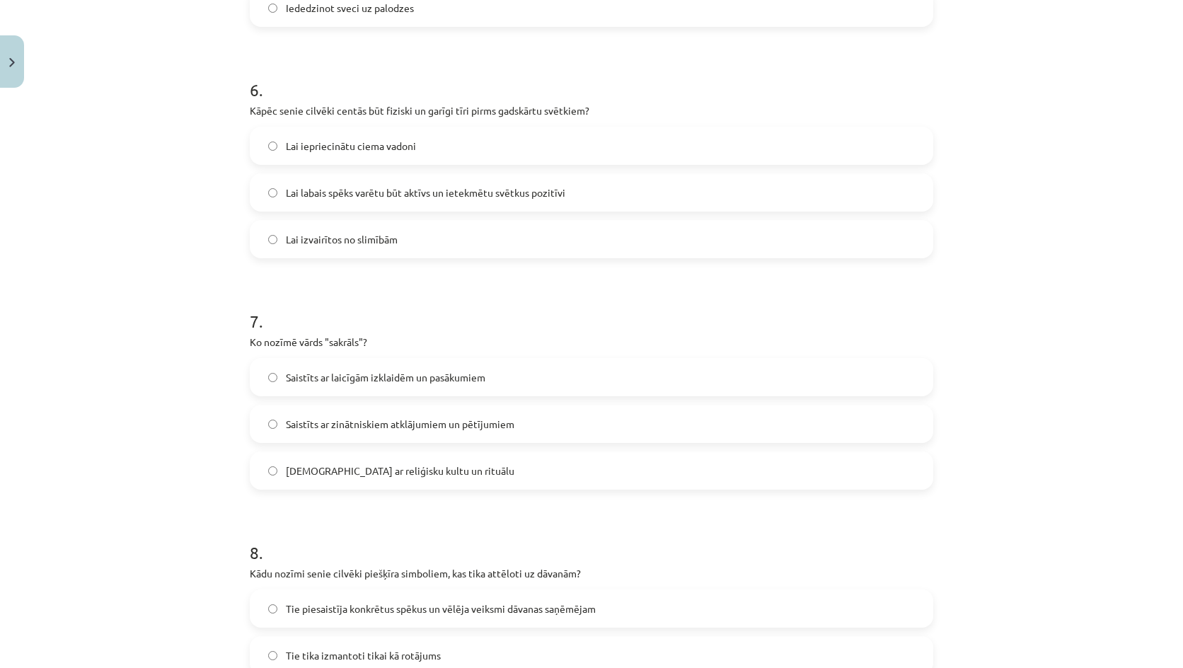
scroll to position [1627, 0]
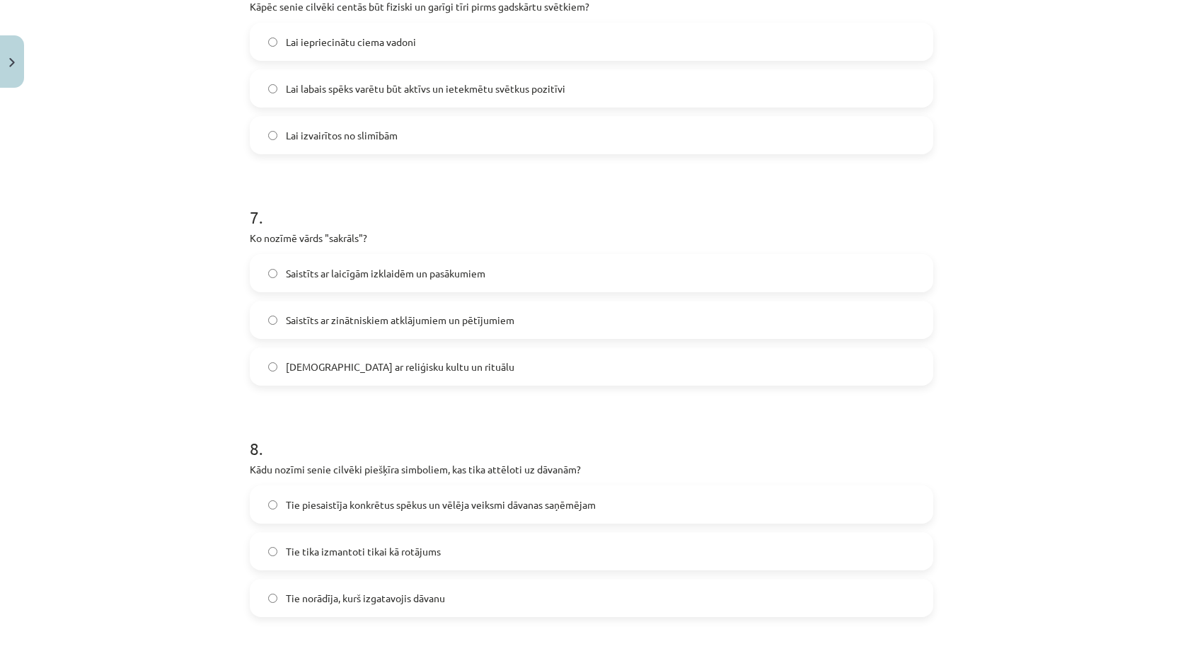
click at [345, 380] on label "Saistīts ar reliģisku kultu un rituālu" at bounding box center [591, 366] width 681 height 35
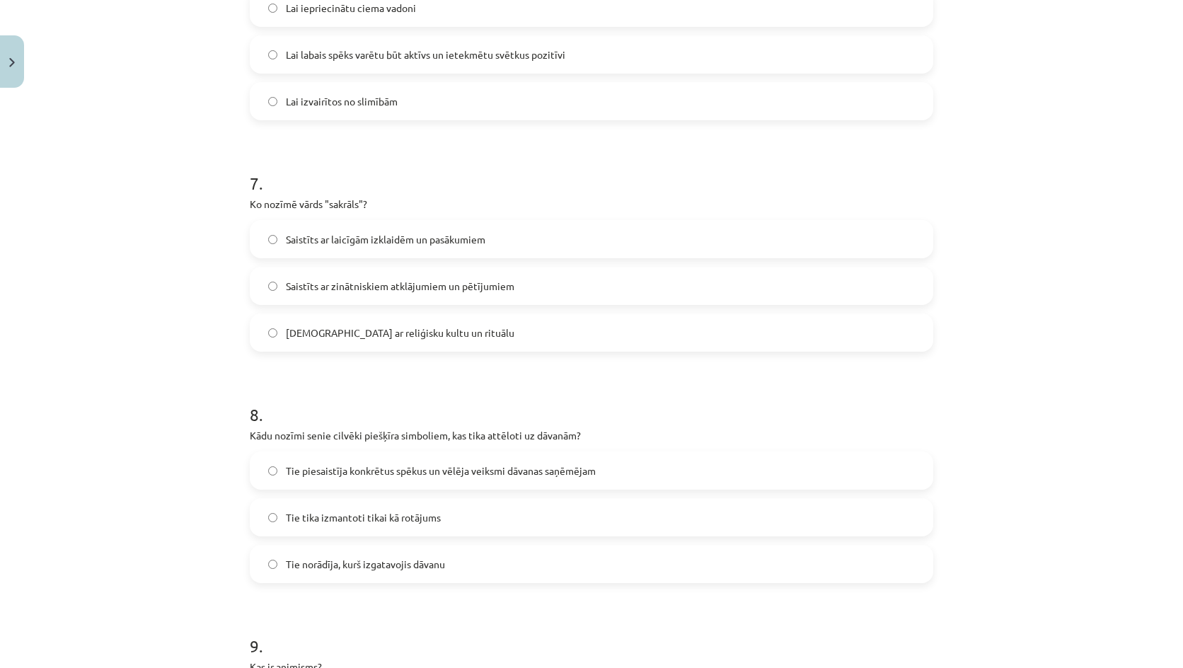
scroll to position [1910, 0]
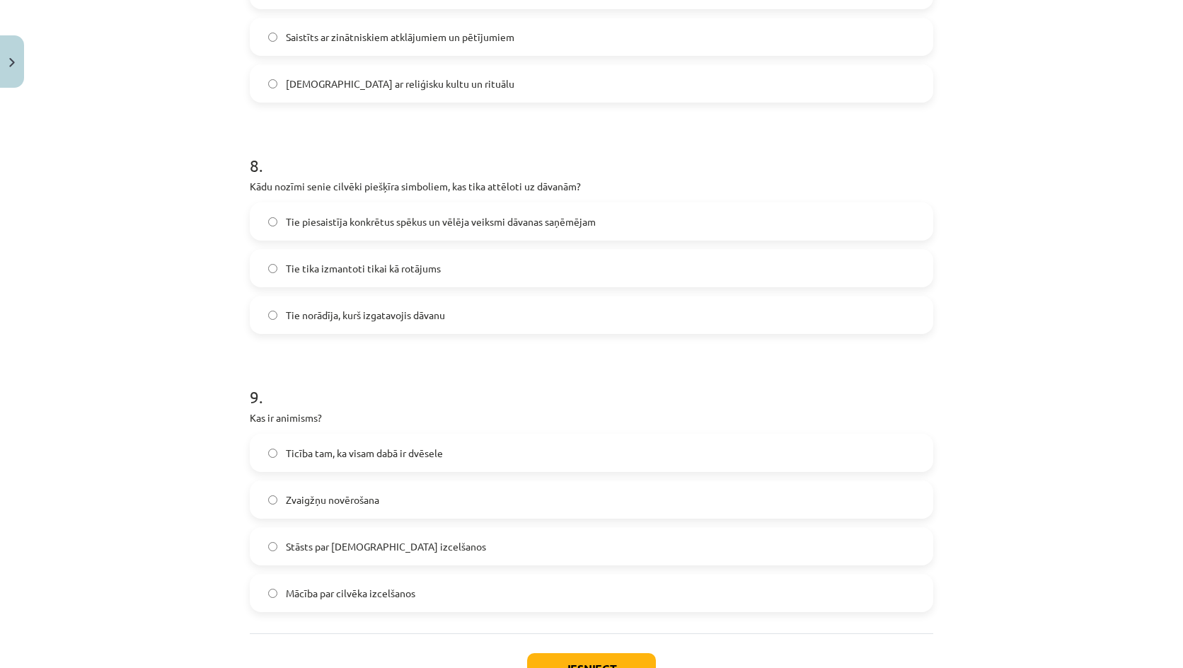
click at [444, 224] on span "Tie piesaistīja konkrētus spēkus un vēlēja veiksmi dāvanas saņēmējam" at bounding box center [441, 221] width 310 height 15
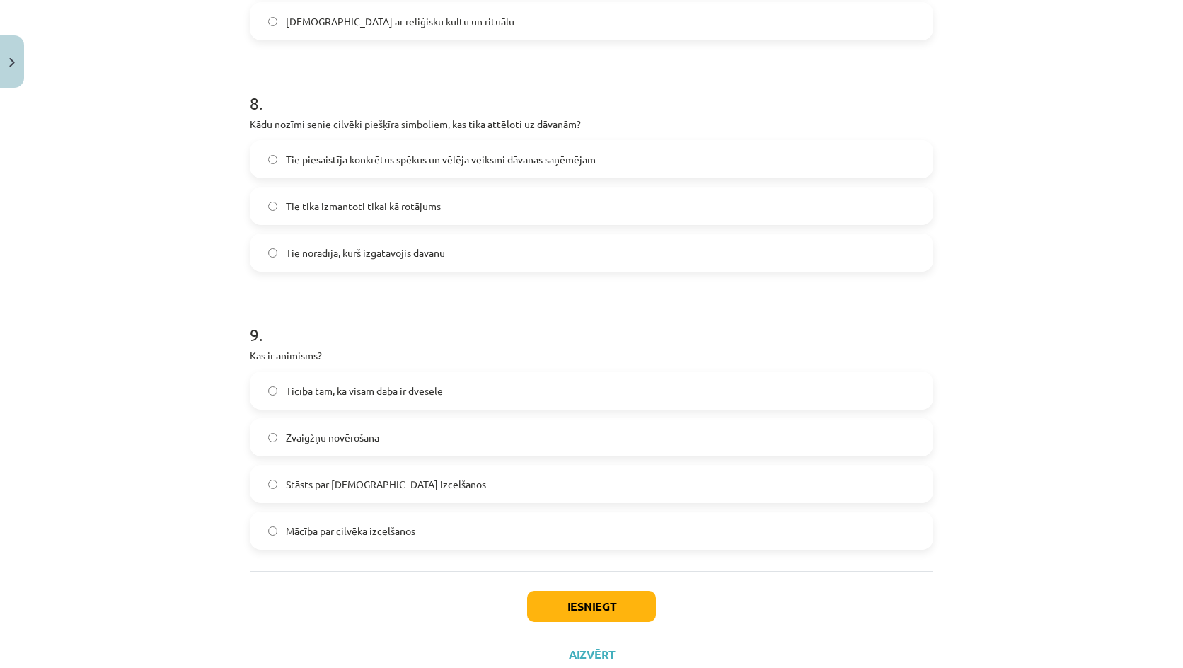
scroll to position [2018, 0]
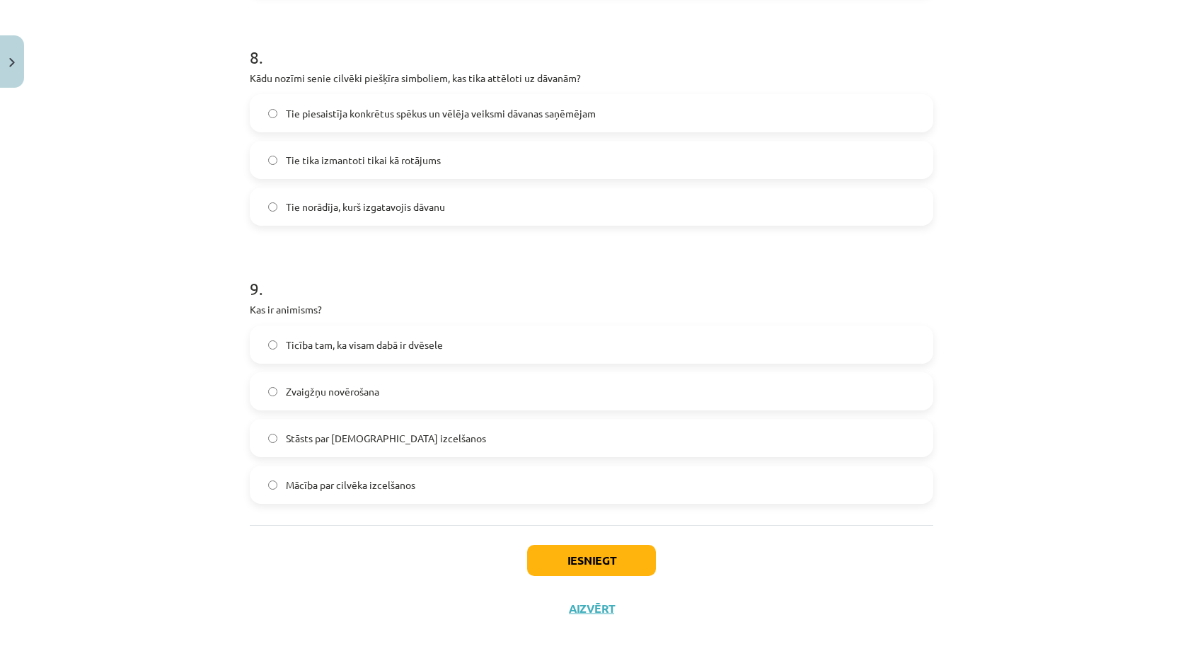
click at [388, 332] on label "Ticība tam, ka visam dabā ir dvēsele" at bounding box center [591, 344] width 681 height 35
click at [594, 570] on button "Iesniegt" at bounding box center [591, 560] width 129 height 31
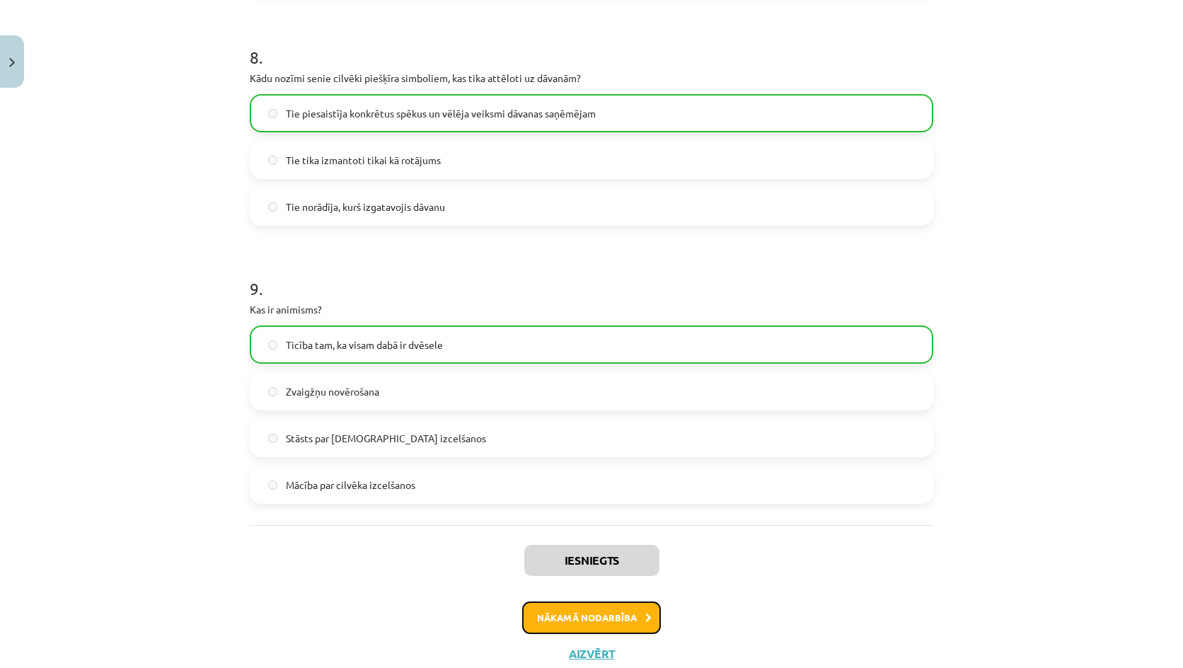
click at [583, 633] on button "Nākamā nodarbība" at bounding box center [591, 617] width 139 height 33
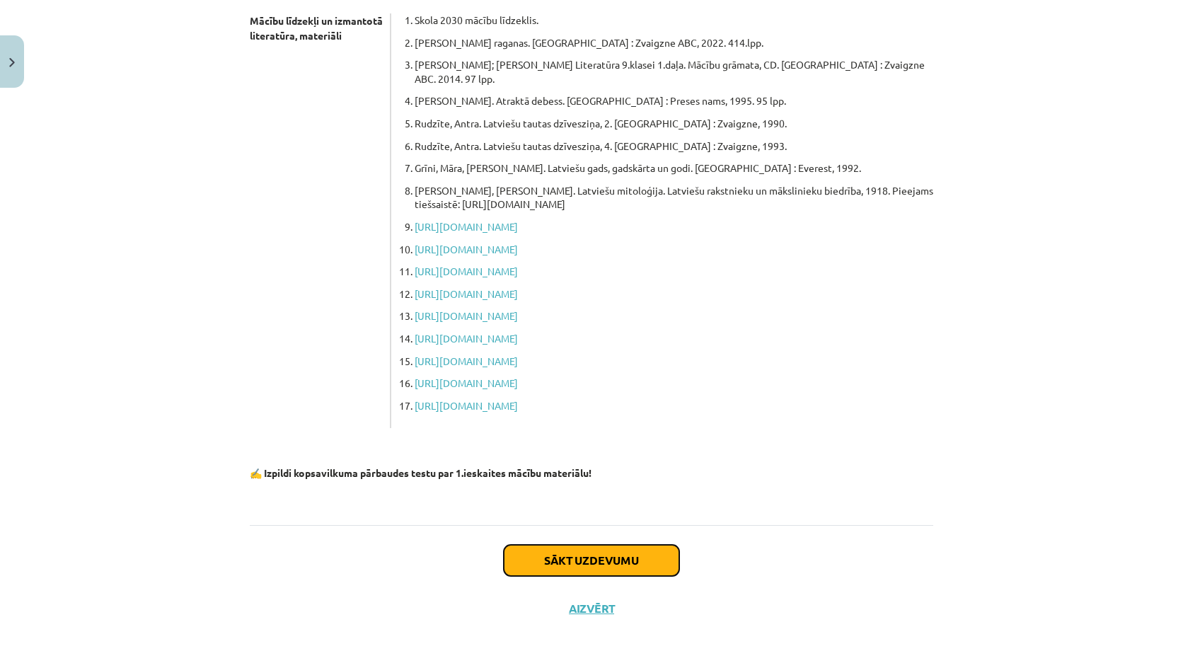
click at [605, 572] on button "Sākt uzdevumu" at bounding box center [591, 560] width 175 height 31
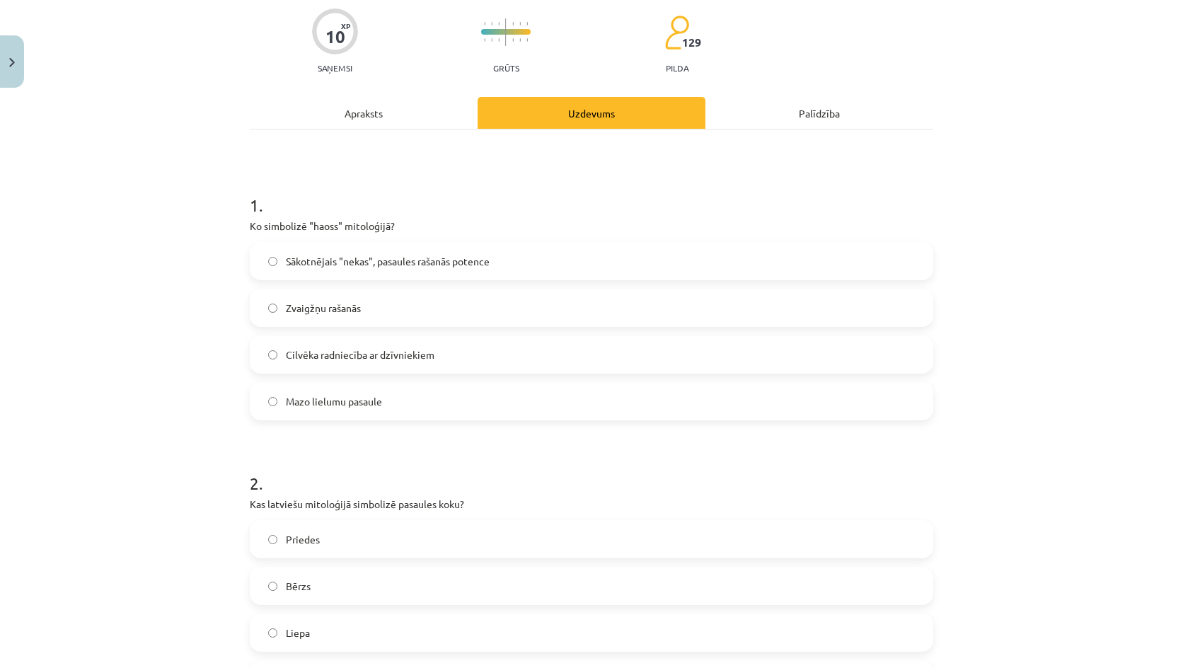
scroll to position [283, 0]
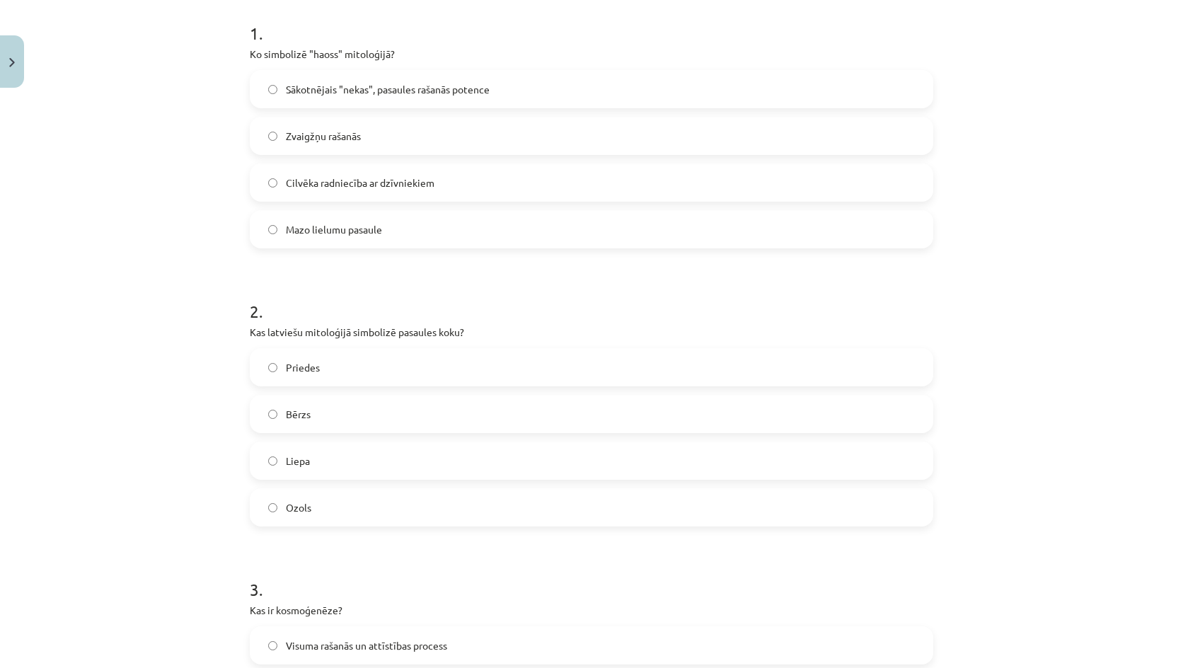
drag, startPoint x: 461, startPoint y: 470, endPoint x: 170, endPoint y: 197, distance: 397.9
click at [173, 216] on div "Mācību tēma: Literatūras 9. klases 1. ieskaites mācību materiāls #4 ✅ Izmantotā…" at bounding box center [591, 334] width 1183 height 668
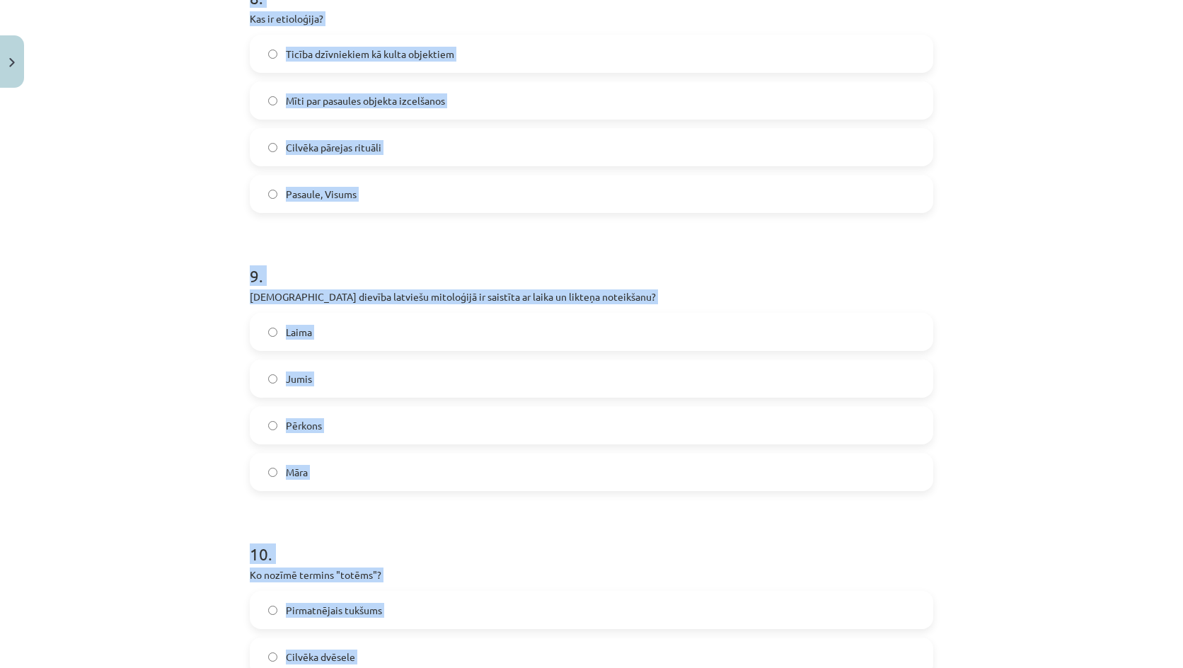
scroll to position [2530, 0]
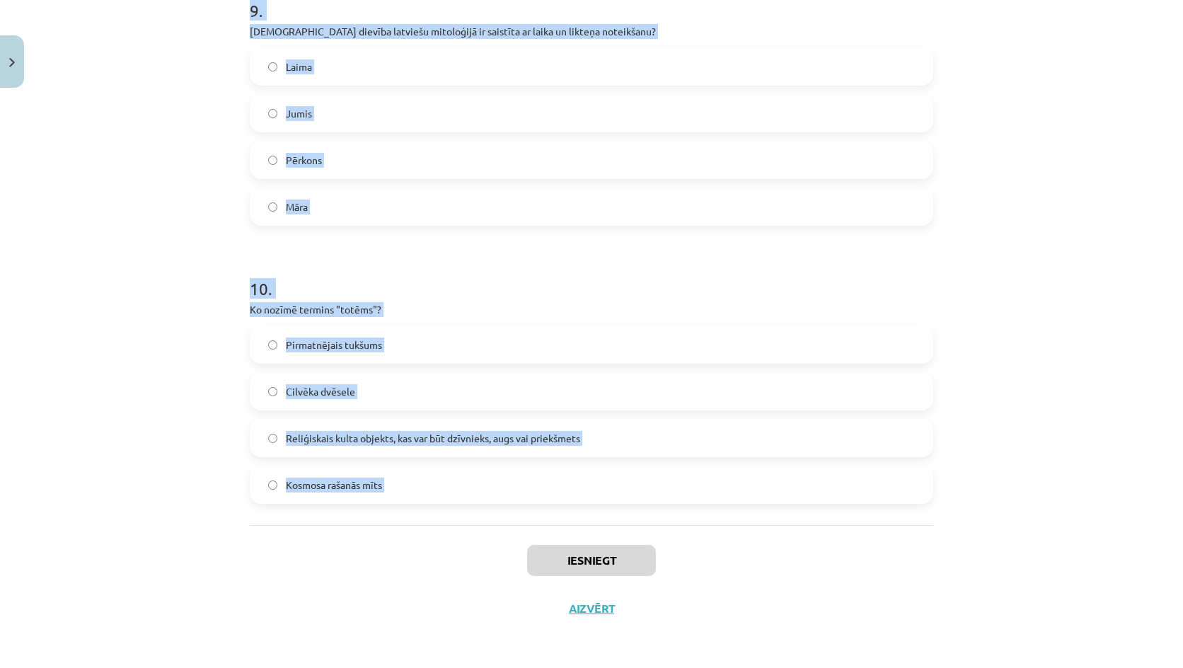
drag, startPoint x: 266, startPoint y: 28, endPoint x: 512, endPoint y: 548, distance: 574.6
copy form "1 . Ko simbolizē "haoss" mitoloģijā? Sākotnējais "nekas", pasaules rašanās pote…"
drag, startPoint x: 460, startPoint y: 538, endPoint x: 722, endPoint y: 114, distance: 498.4
click at [461, 538] on div "Iesniegt Aizvērt" at bounding box center [591, 574] width 683 height 99
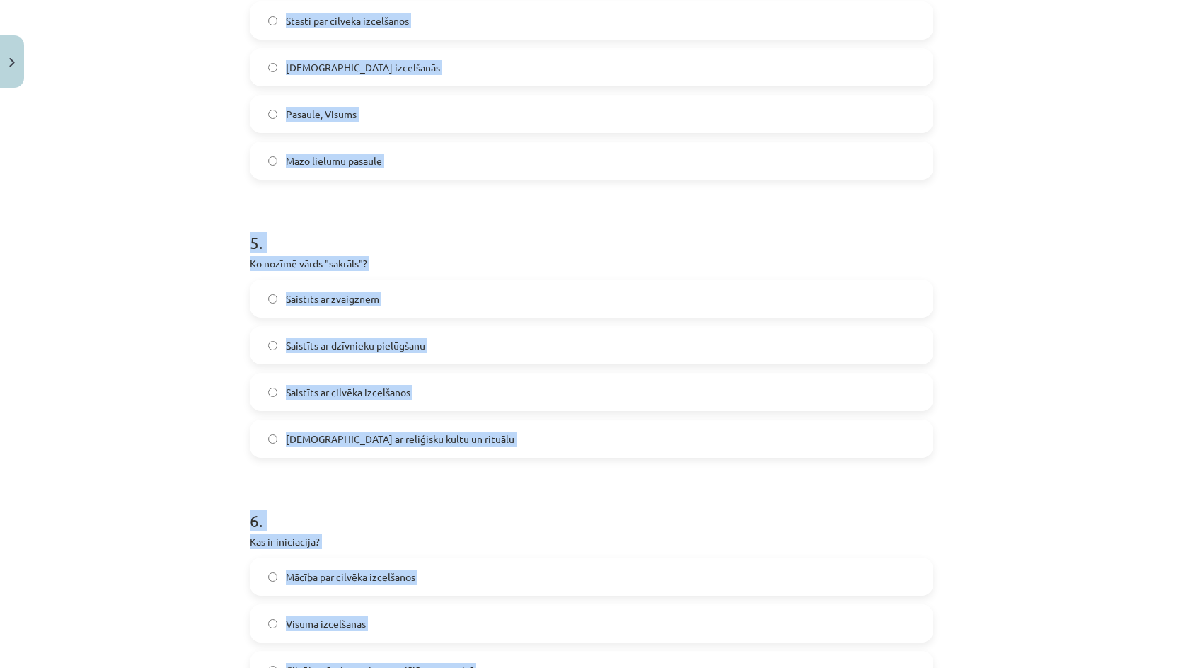
click at [183, 350] on div "Mācību tēma: Literatūras 9. klases 1. ieskaites mācību materiāls #4 ✅ Izmantotā…" at bounding box center [591, 334] width 1183 height 668
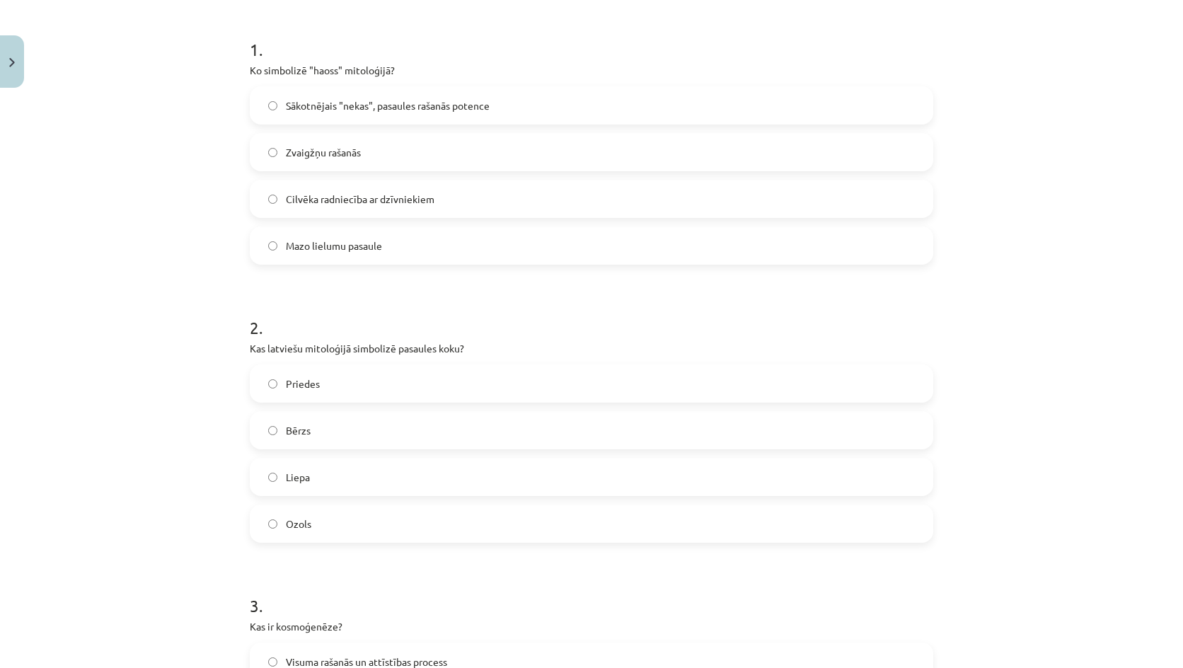
scroll to position [266, 0]
click at [352, 96] on label "Sākotnējais "nekas", pasaules rašanās potence" at bounding box center [591, 105] width 681 height 35
click at [314, 520] on label "Ozols" at bounding box center [591, 523] width 681 height 35
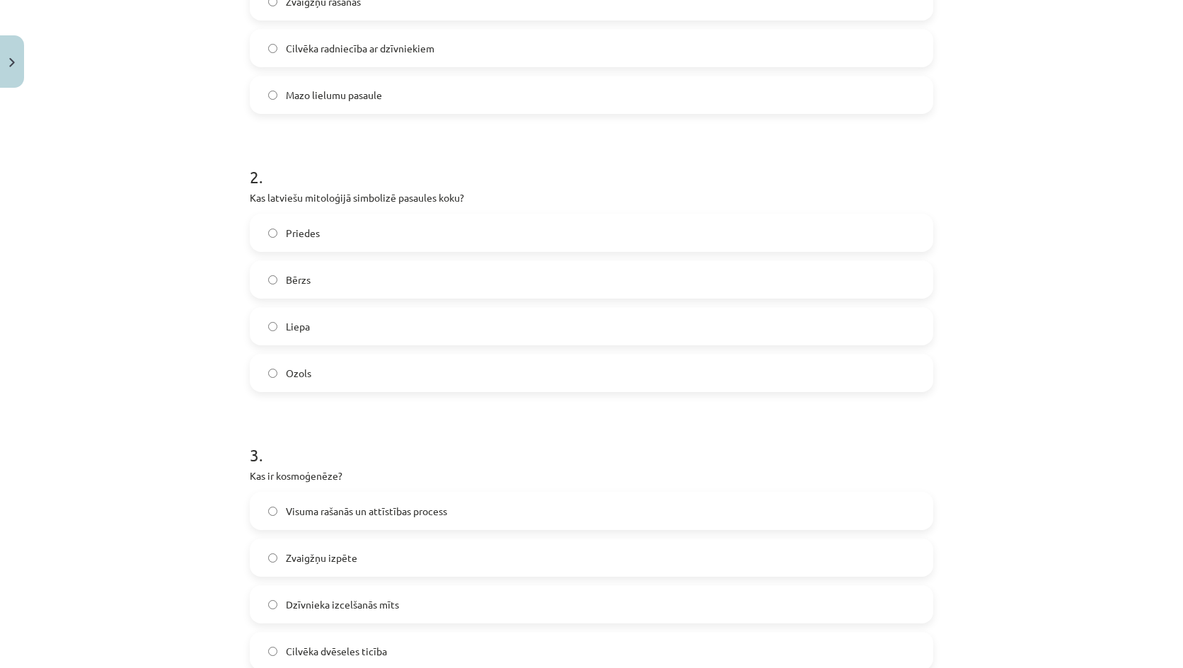
scroll to position [690, 0]
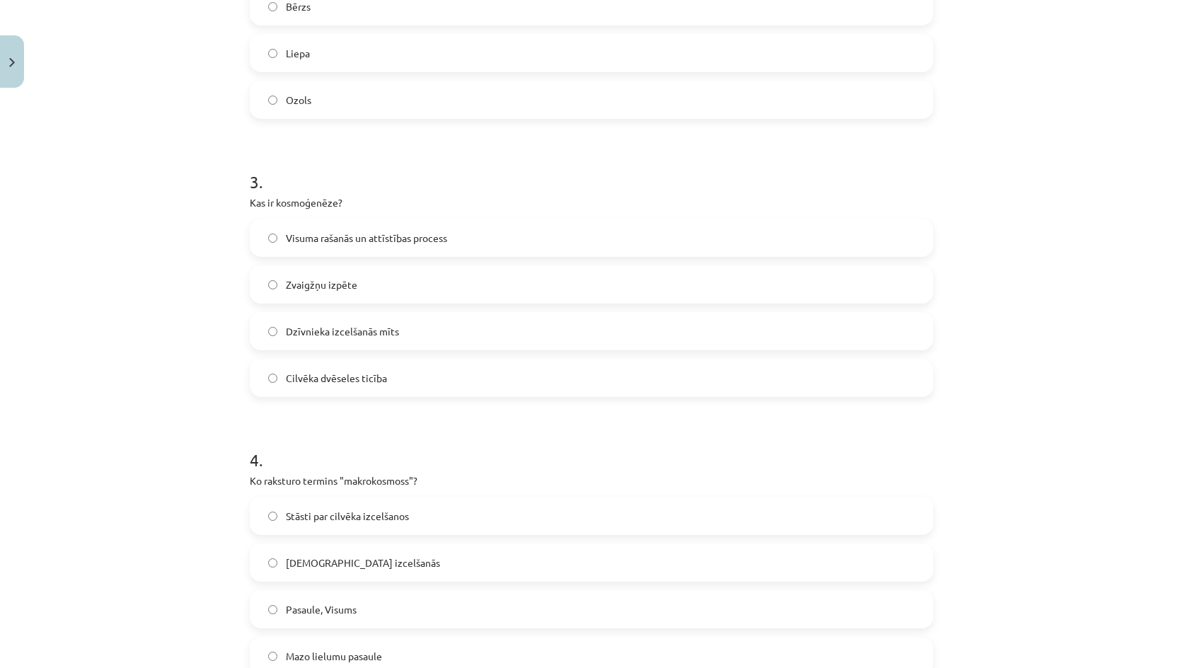
click at [332, 241] on span "Visuma rašanās un attīstības process" at bounding box center [366, 238] width 161 height 15
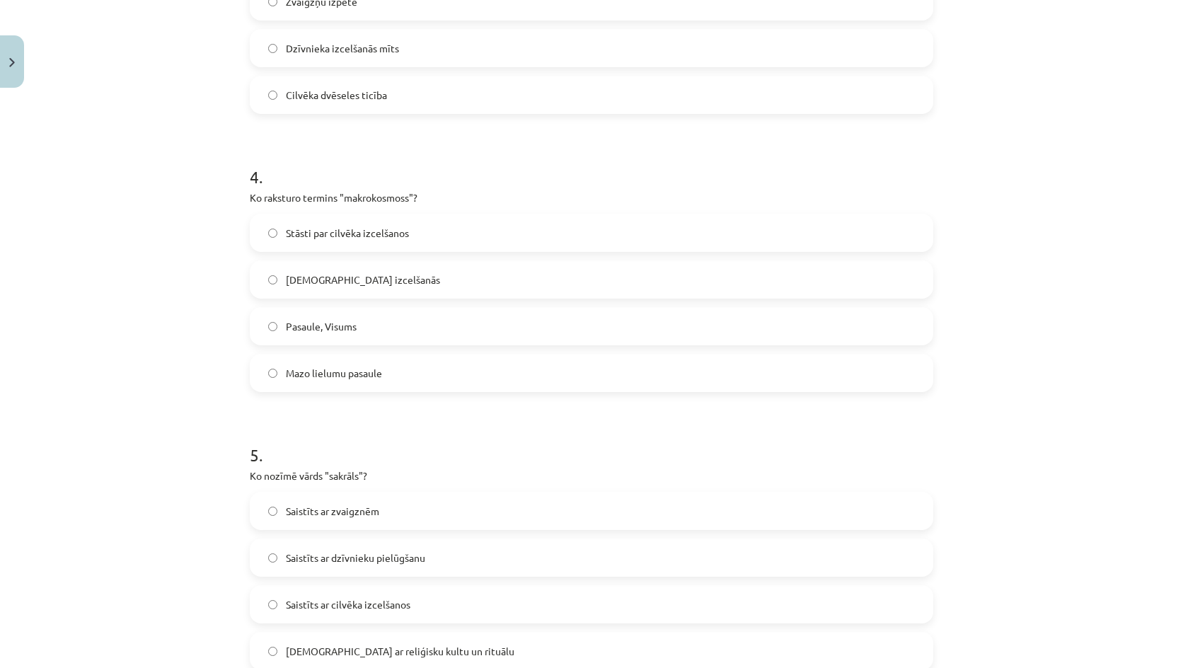
click at [333, 332] on span "Pasaule, Visums" at bounding box center [321, 326] width 71 height 15
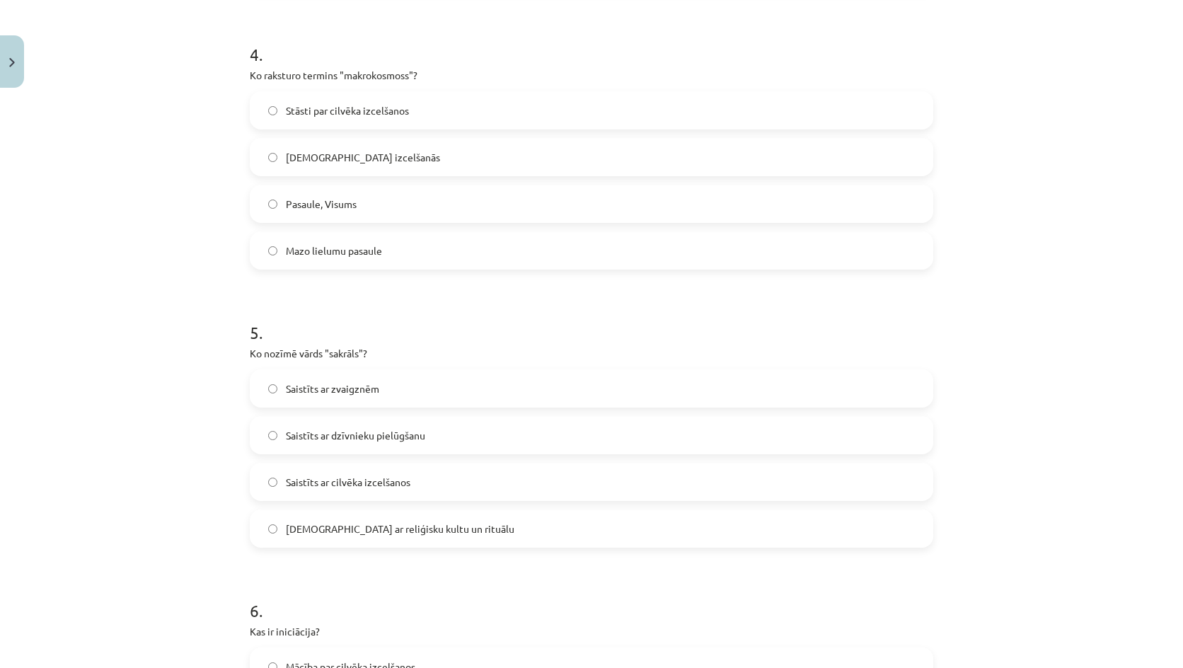
scroll to position [1256, 0]
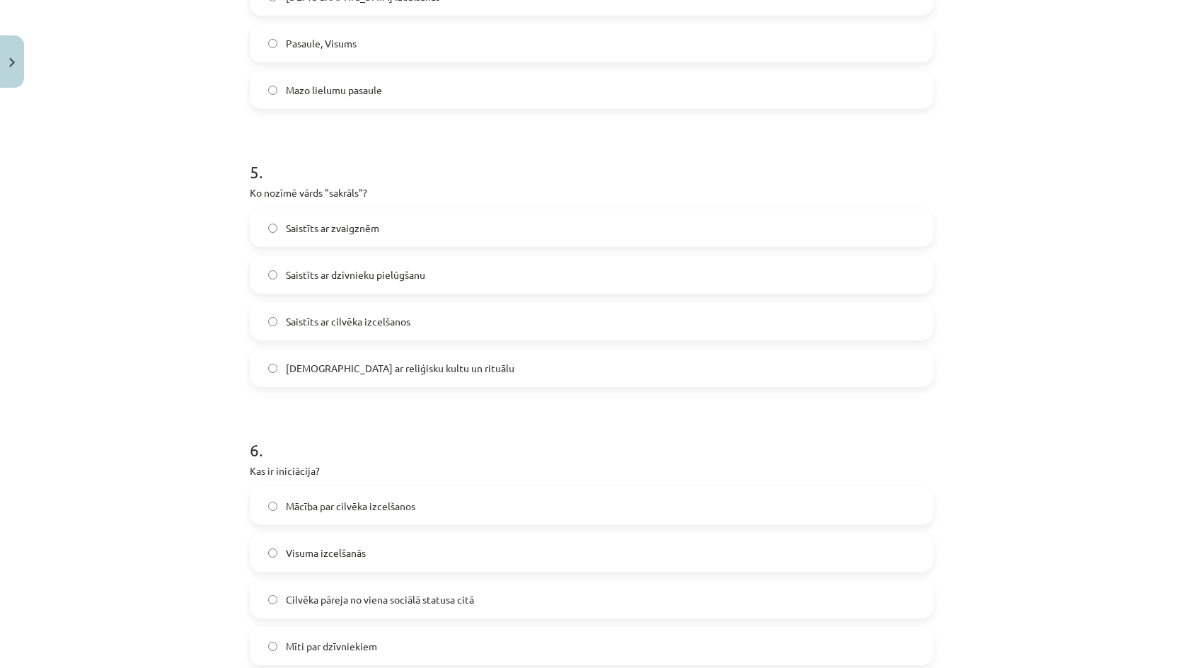
click at [396, 366] on span "Saistīts ar reliģisku kultu un rituālu" at bounding box center [400, 368] width 228 height 15
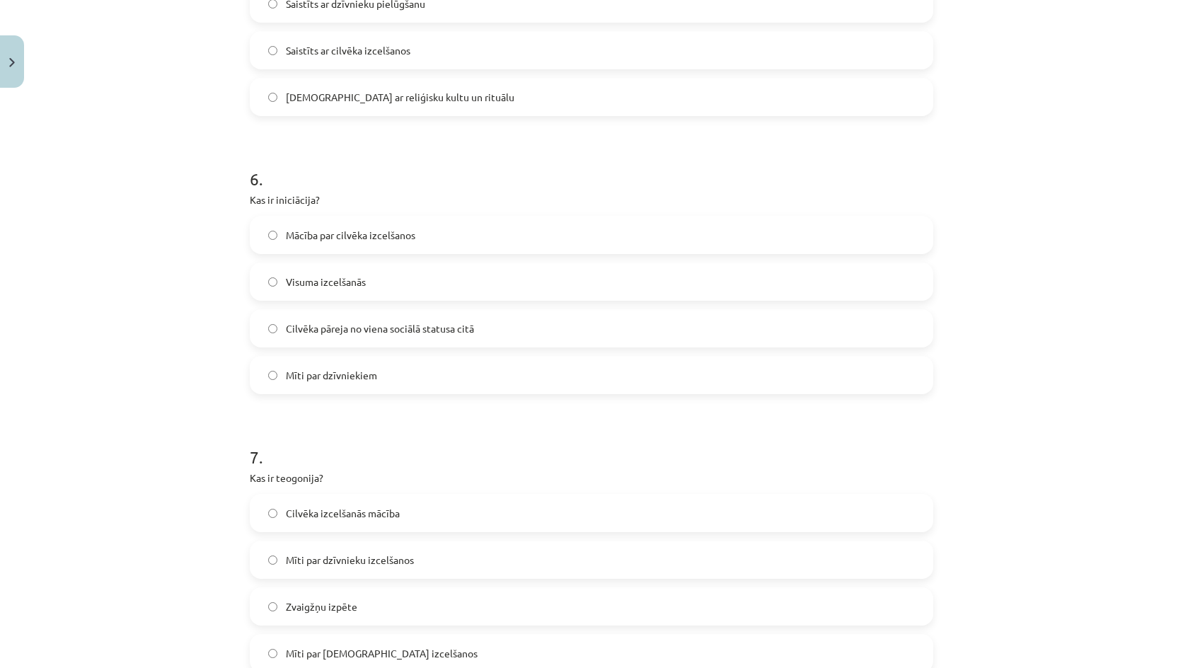
scroll to position [1539, 0]
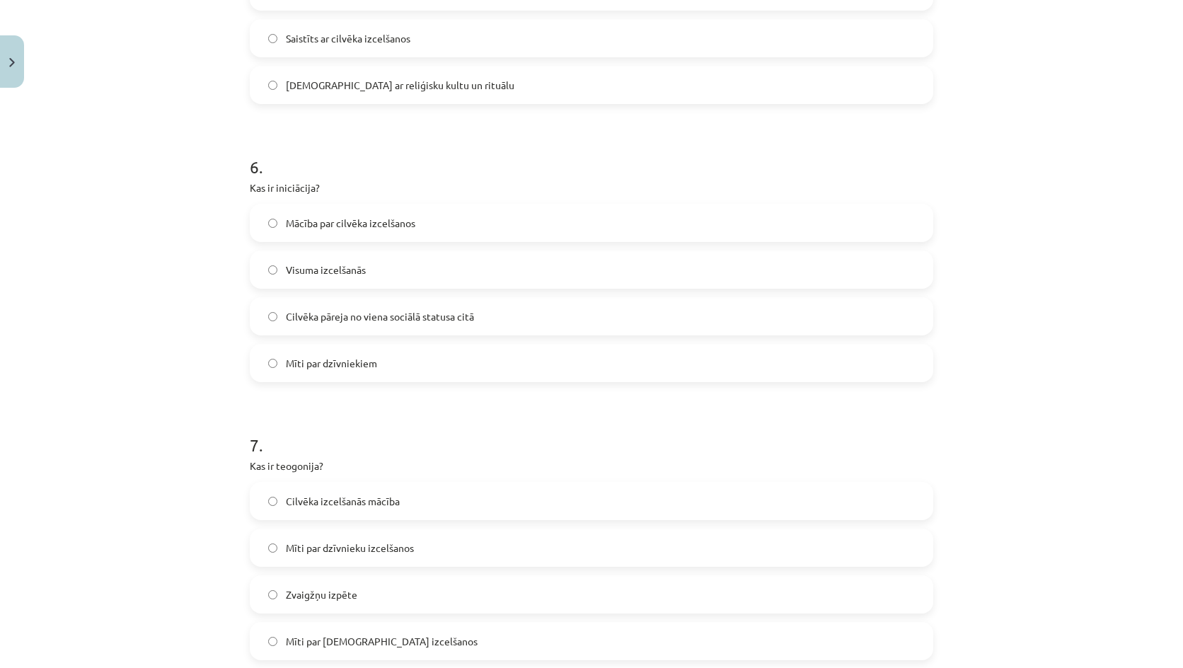
click at [330, 320] on span "Cilvēka pāreja no viena sociālā statusa citā" at bounding box center [380, 316] width 188 height 15
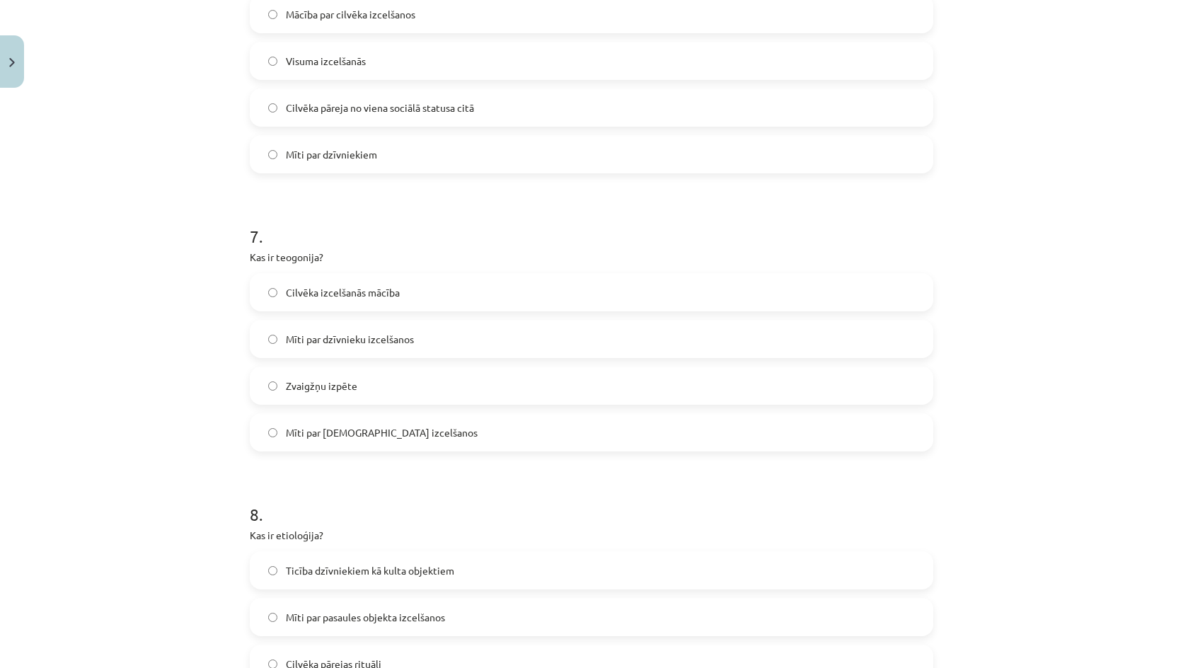
scroll to position [1752, 0]
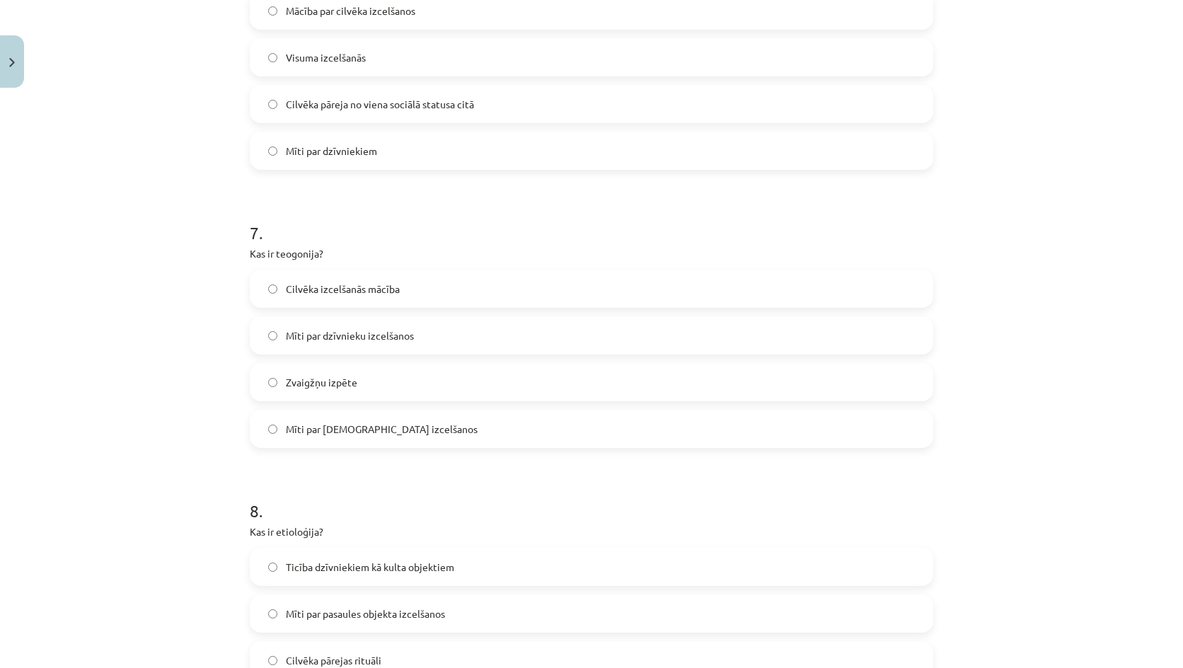
click at [383, 427] on span "Mīti par dievu izcelšanos" at bounding box center [382, 429] width 192 height 15
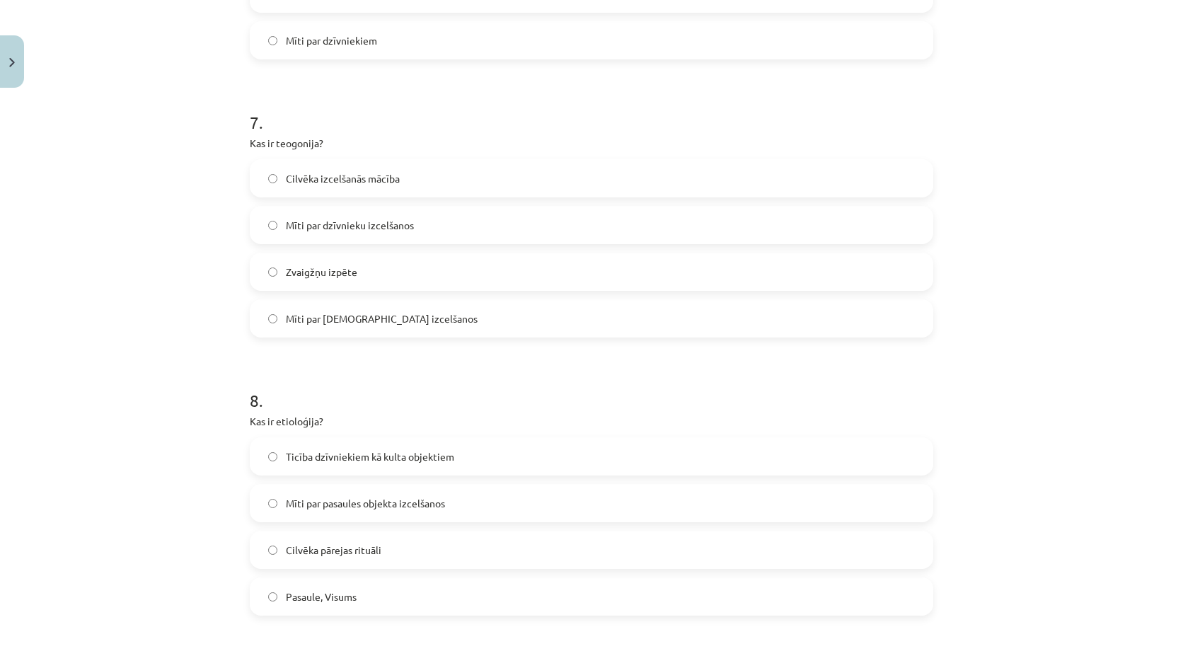
scroll to position [2034, 0]
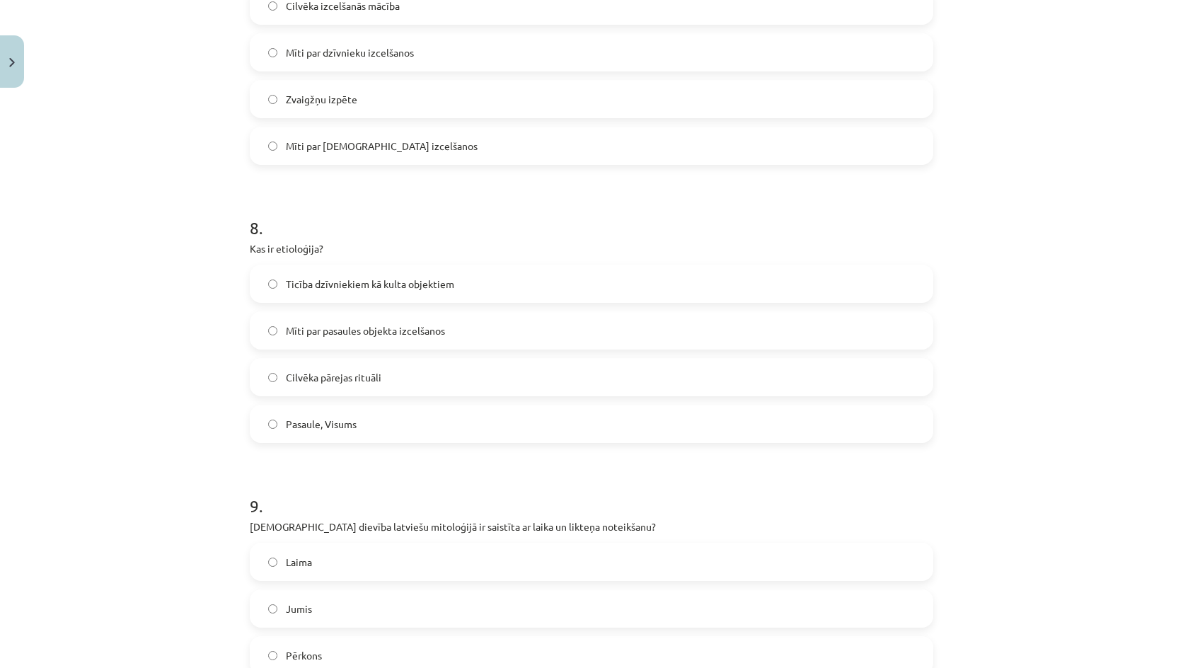
click at [340, 320] on label "Mīti par pasaules objekta izcelšanos" at bounding box center [591, 330] width 681 height 35
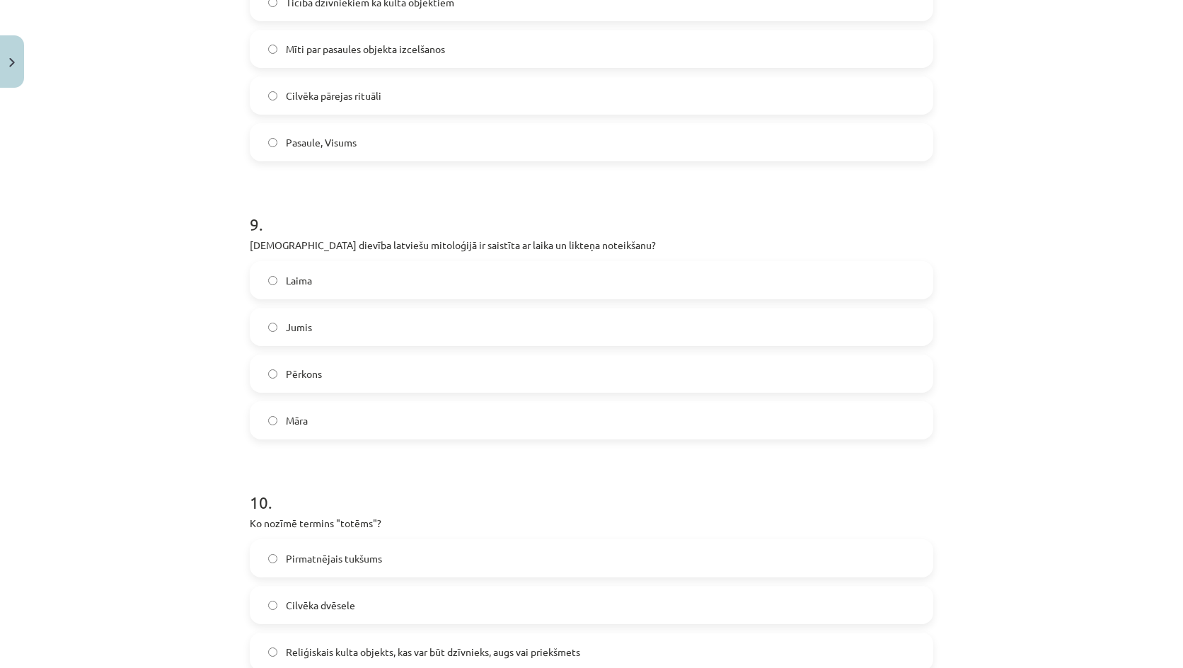
scroll to position [2317, 0]
click at [344, 272] on label "Laima" at bounding box center [591, 278] width 681 height 35
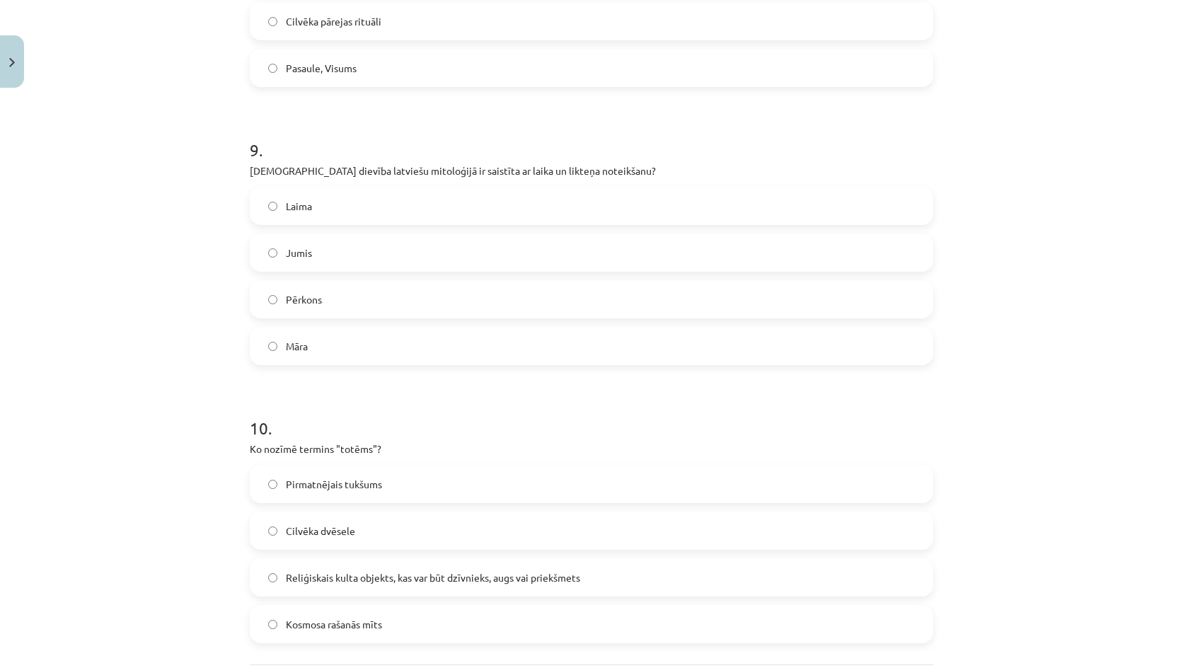
scroll to position [2459, 0]
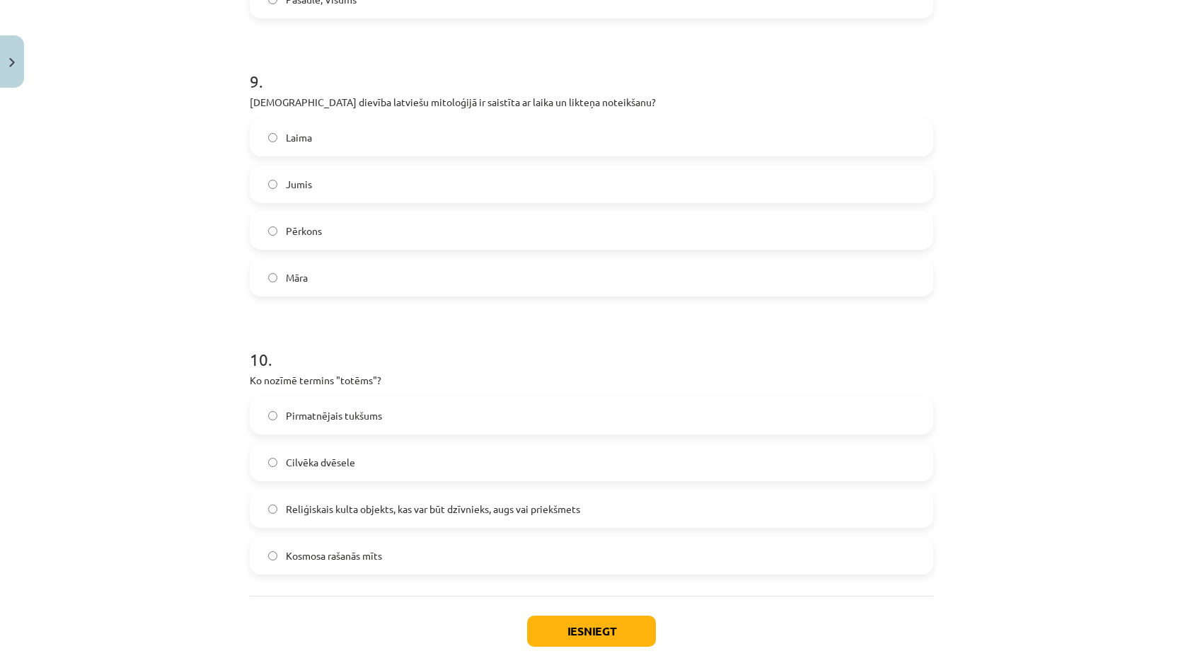
click at [348, 502] on span "Reliģiskais kulta objekts, kas var būt dzīvnieks, augs vai priekšmets" at bounding box center [433, 509] width 294 height 15
click at [546, 624] on button "Iesniegt" at bounding box center [591, 630] width 129 height 31
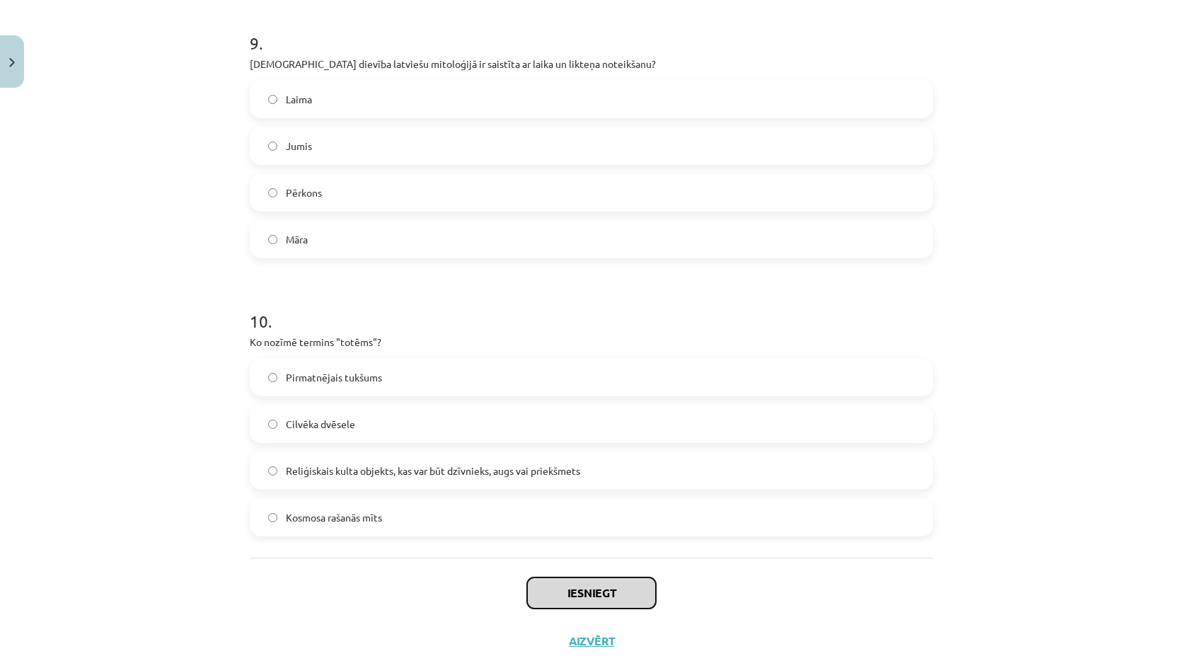
scroll to position [2530, 0]
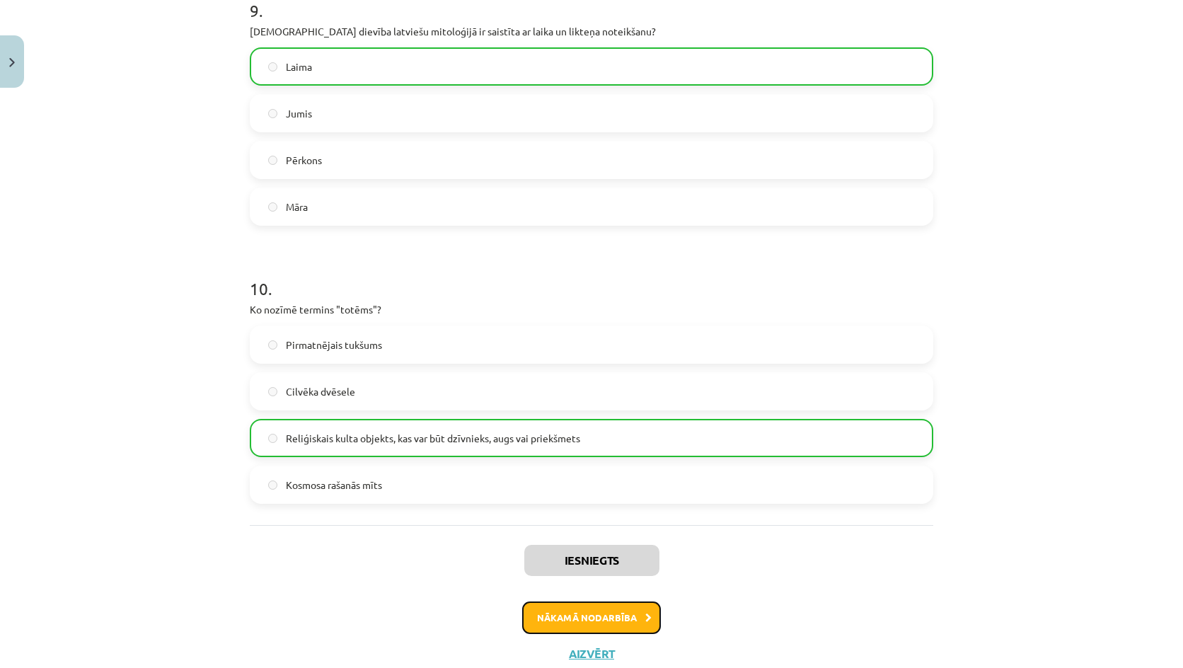
click at [595, 602] on button "Nākamā nodarbība" at bounding box center [591, 617] width 139 height 33
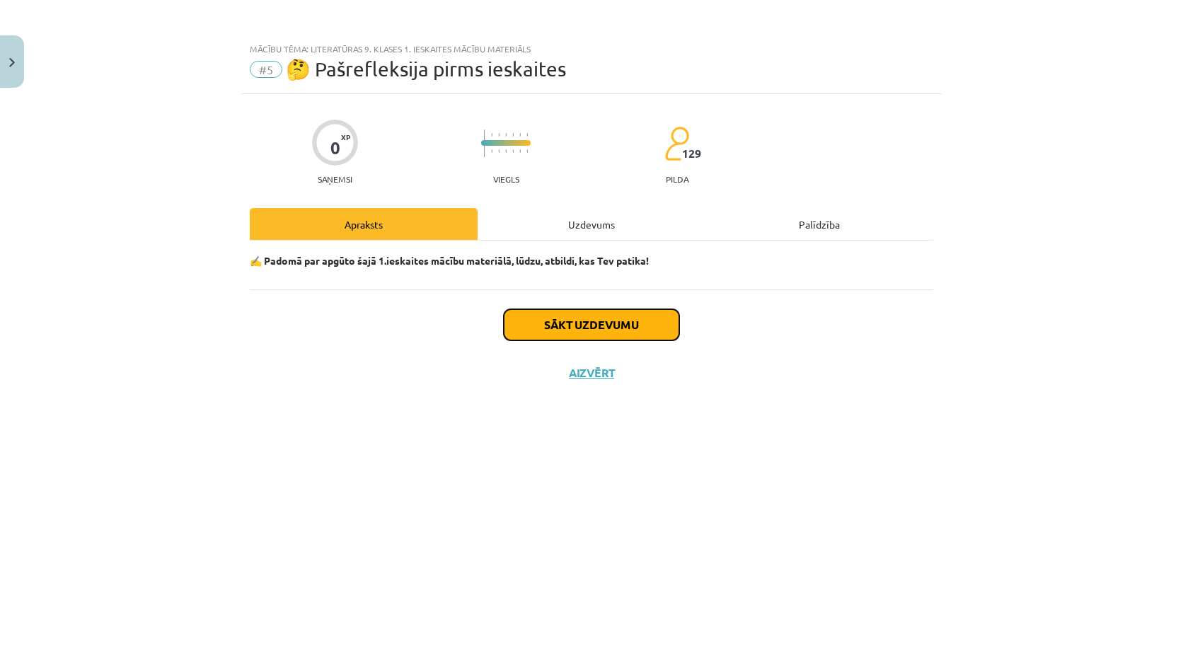
click at [589, 315] on button "Sākt uzdevumu" at bounding box center [591, 324] width 175 height 31
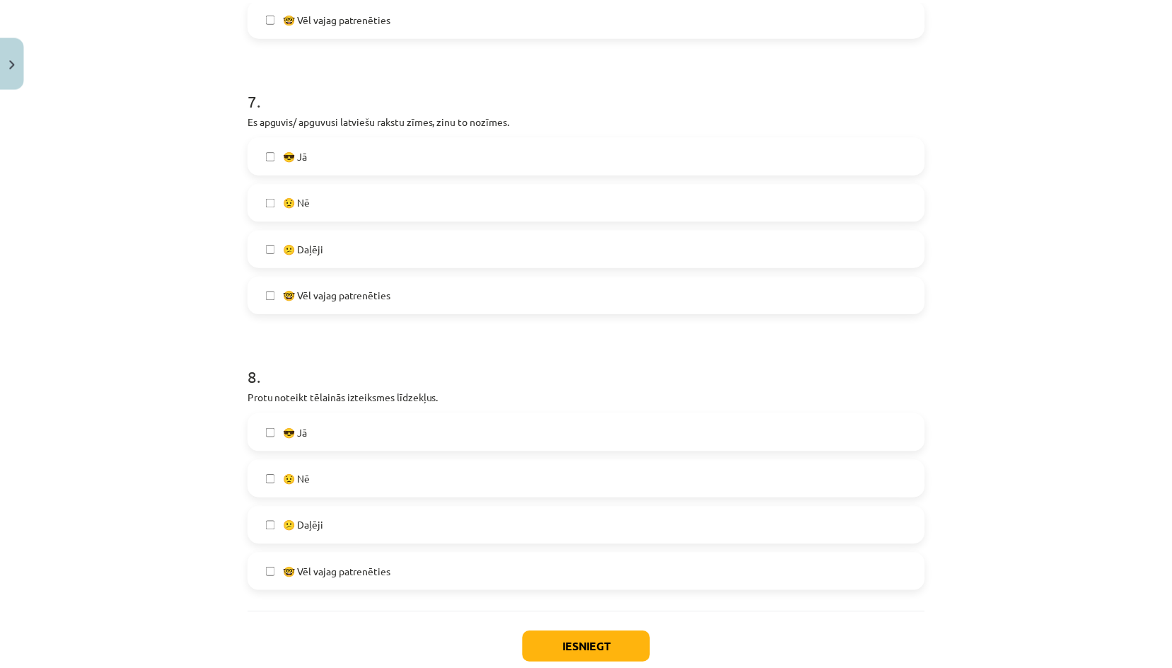
scroll to position [1974, 0]
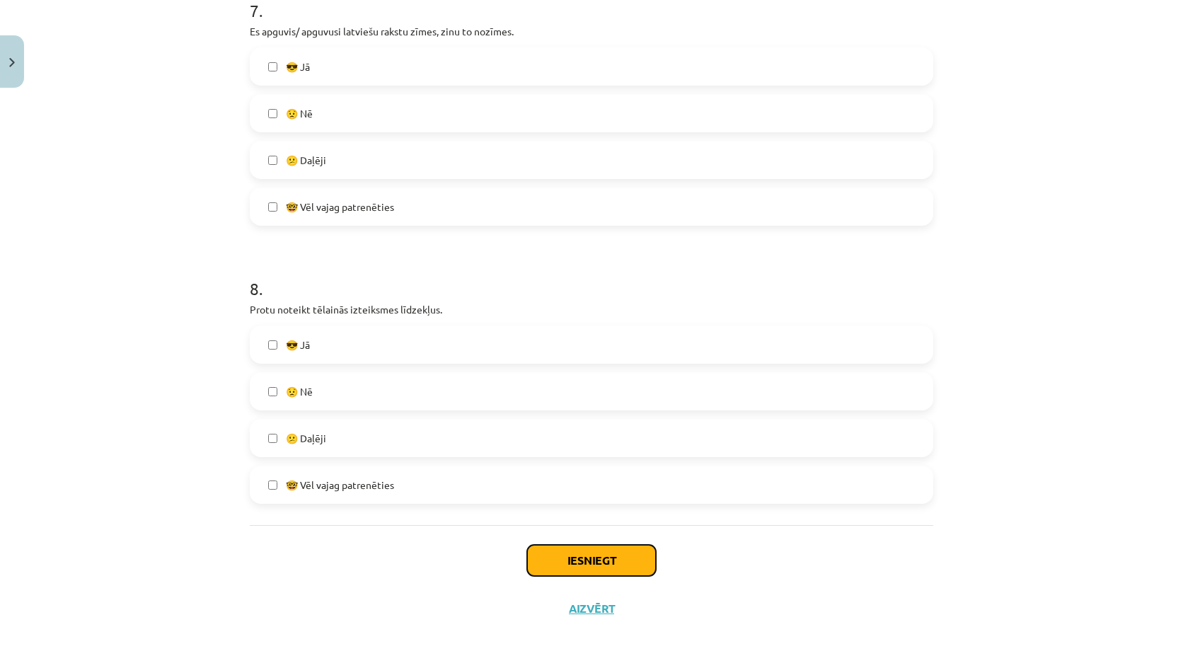
click at [570, 567] on button "Iesniegt" at bounding box center [591, 560] width 129 height 31
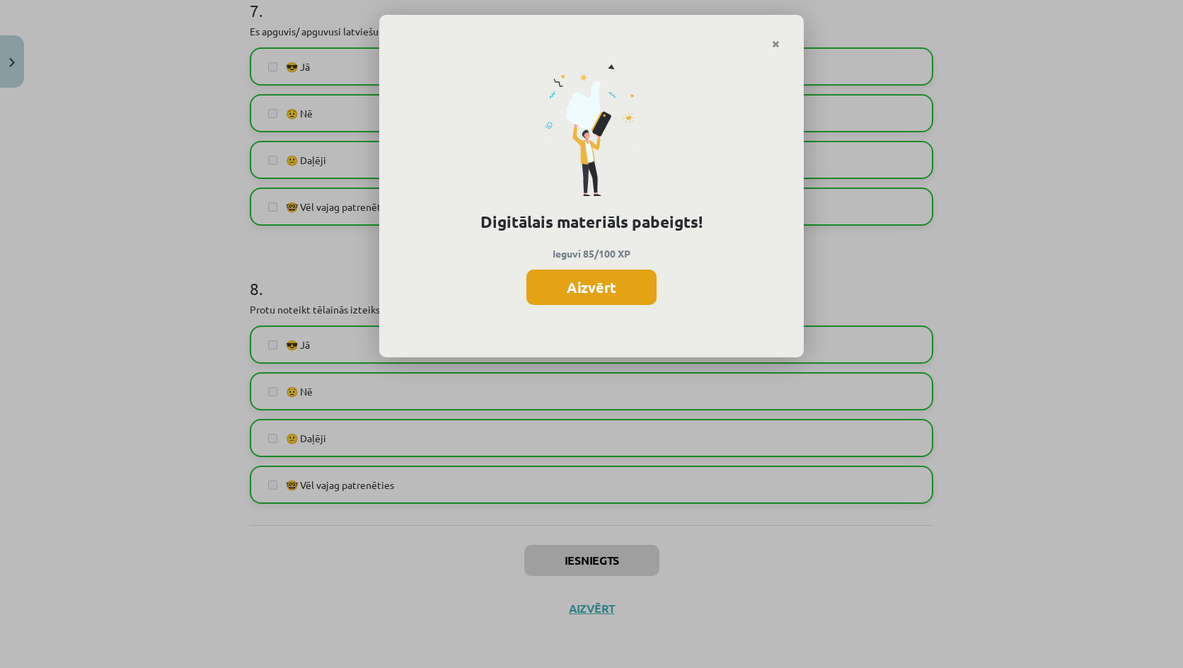
click at [613, 284] on button "Aizvērt" at bounding box center [591, 287] width 130 height 35
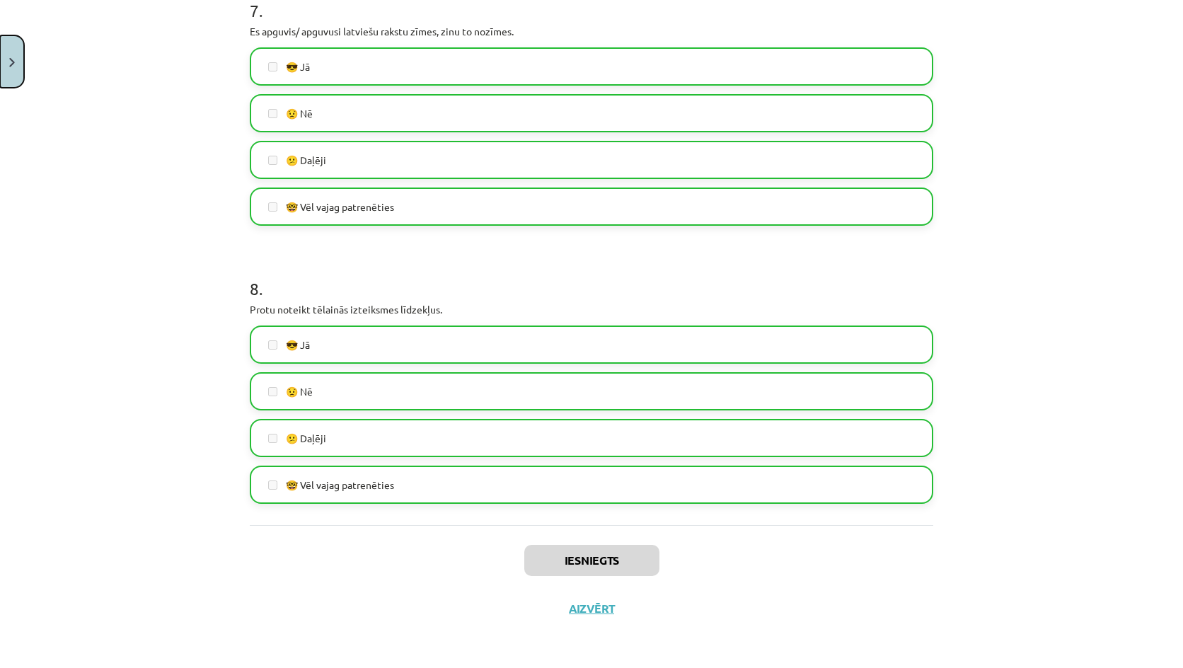
click at [10, 58] on img "Close" at bounding box center [12, 62] width 6 height 9
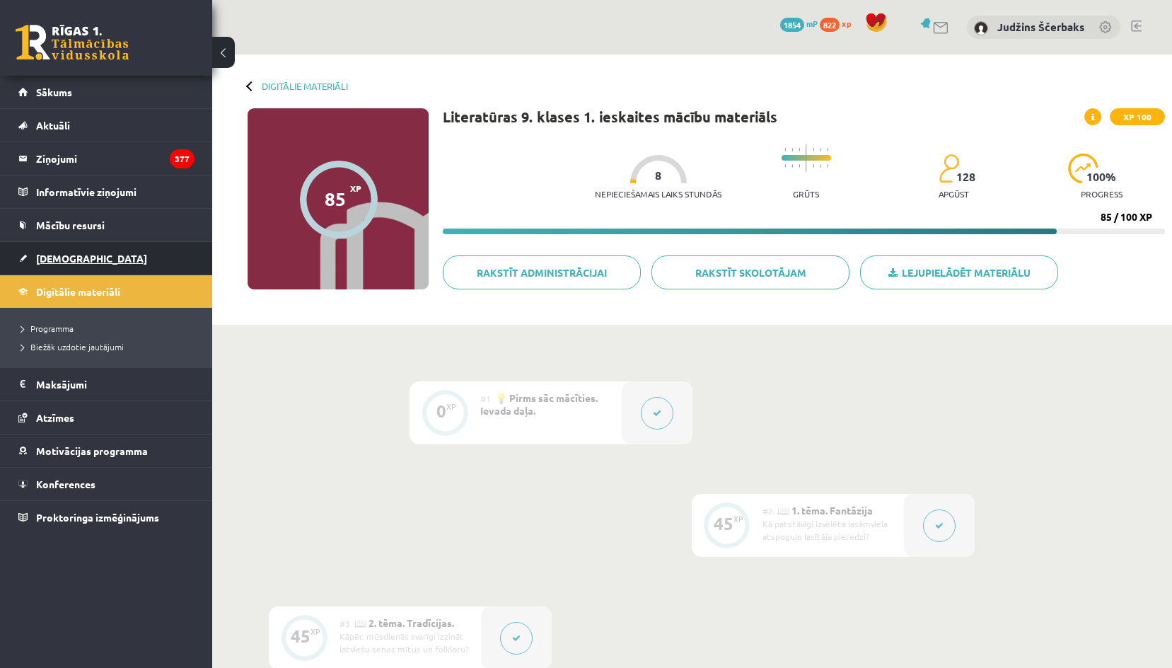
click at [67, 257] on span "[DEMOGRAPHIC_DATA]" at bounding box center [91, 258] width 111 height 13
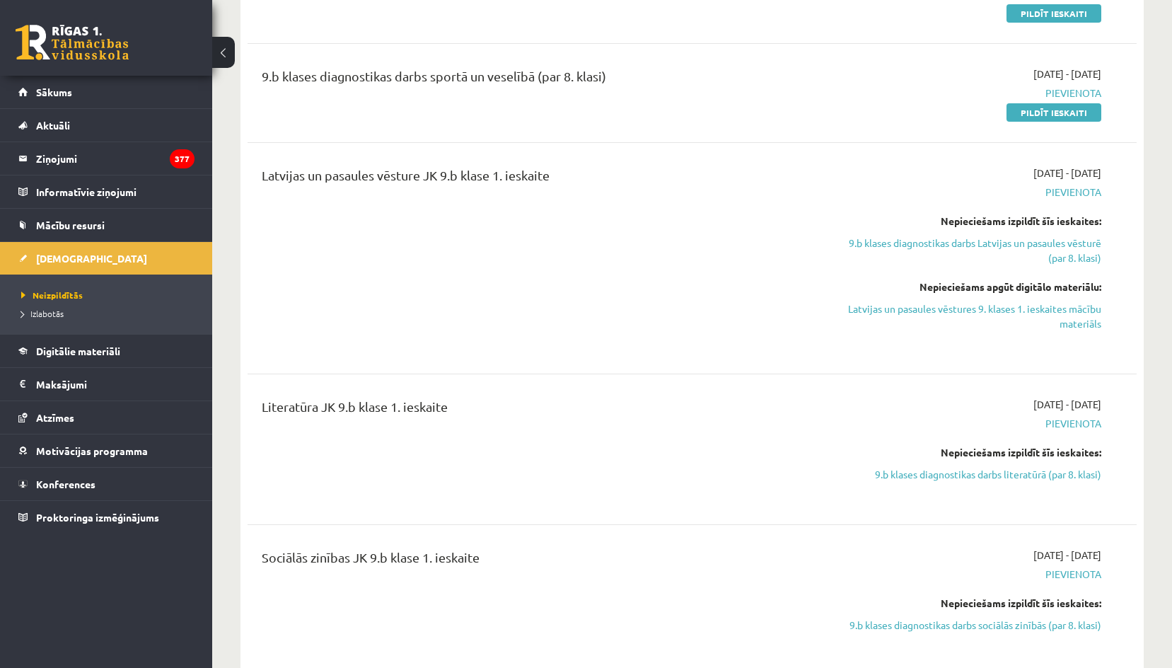
scroll to position [778, 0]
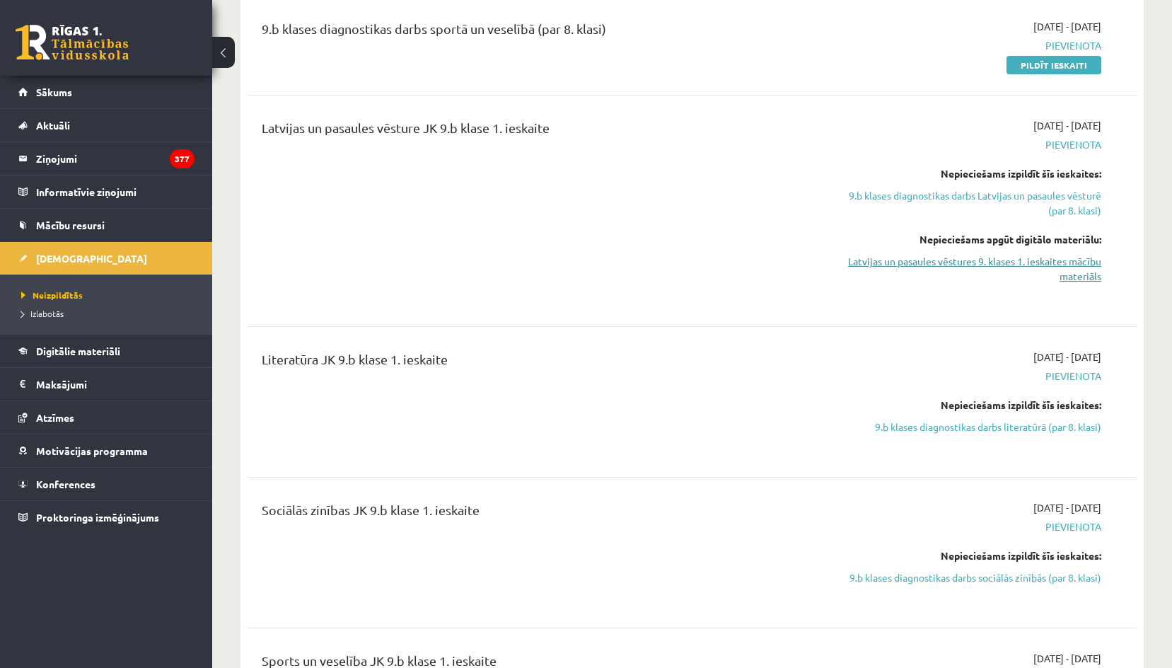
click at [951, 264] on link "Latvijas un pasaules vēstures 9. klases 1. ieskaites mācību materiāls" at bounding box center [968, 269] width 266 height 30
